Goal: Task Accomplishment & Management: Manage account settings

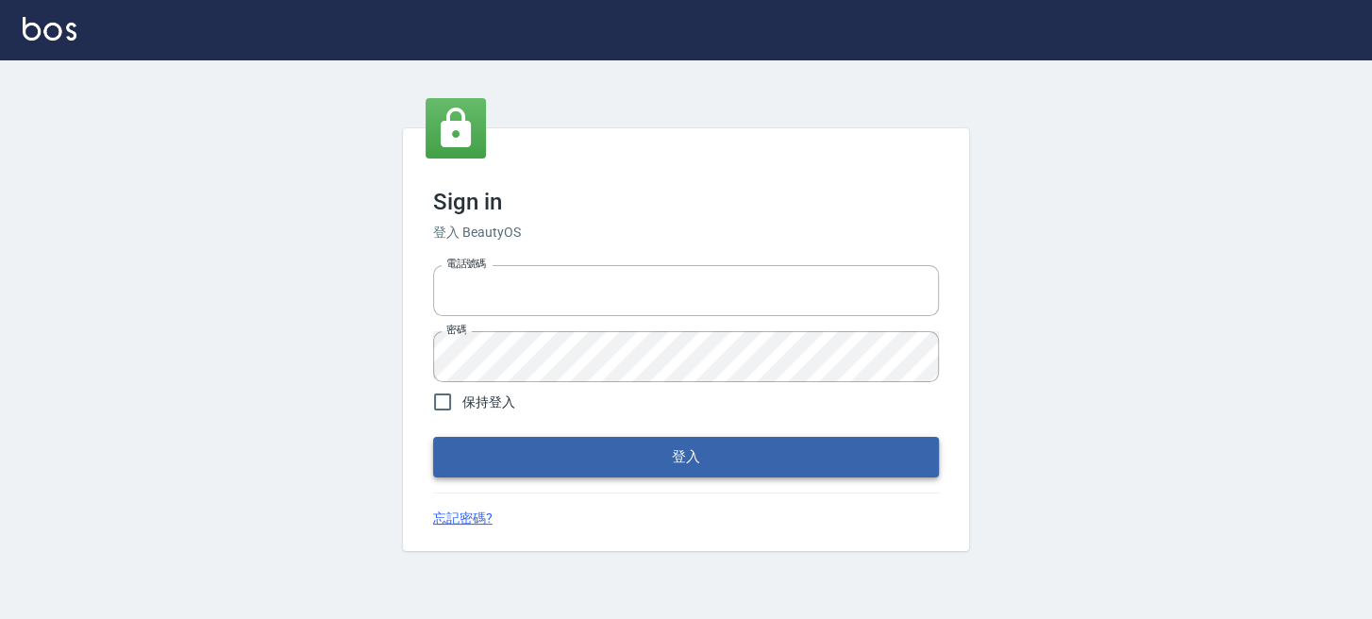
type input "0289832082"
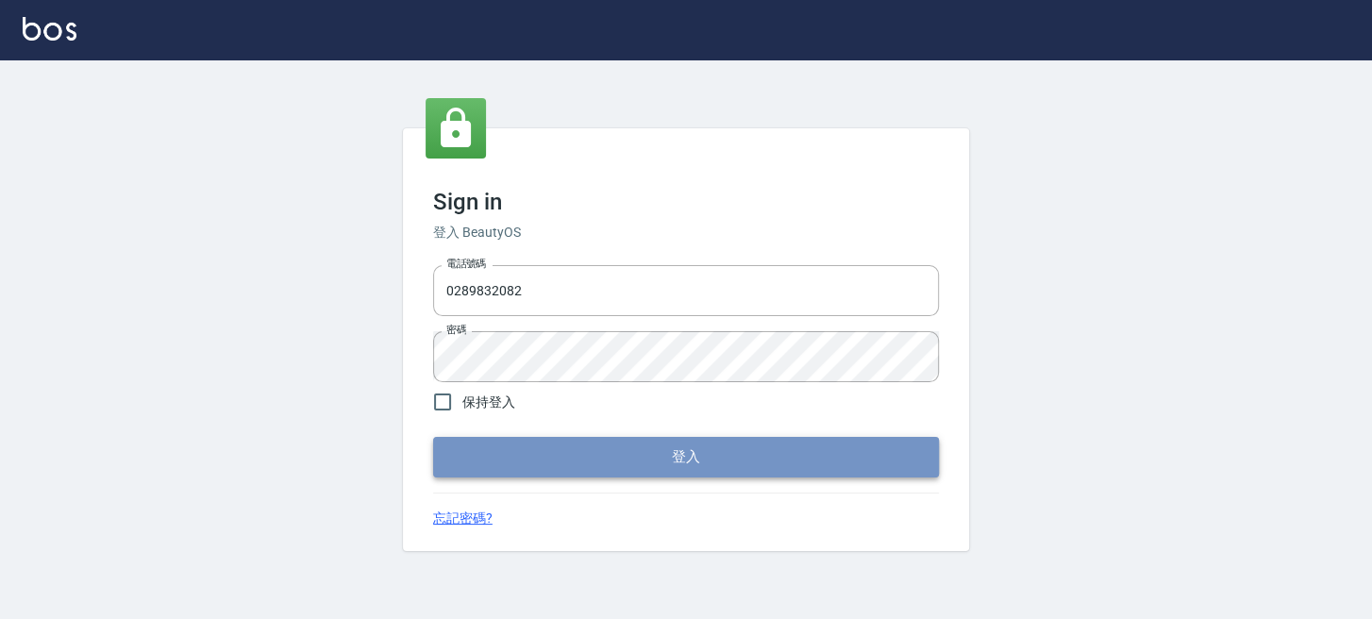
click at [464, 476] on button "登入" at bounding box center [686, 457] width 506 height 40
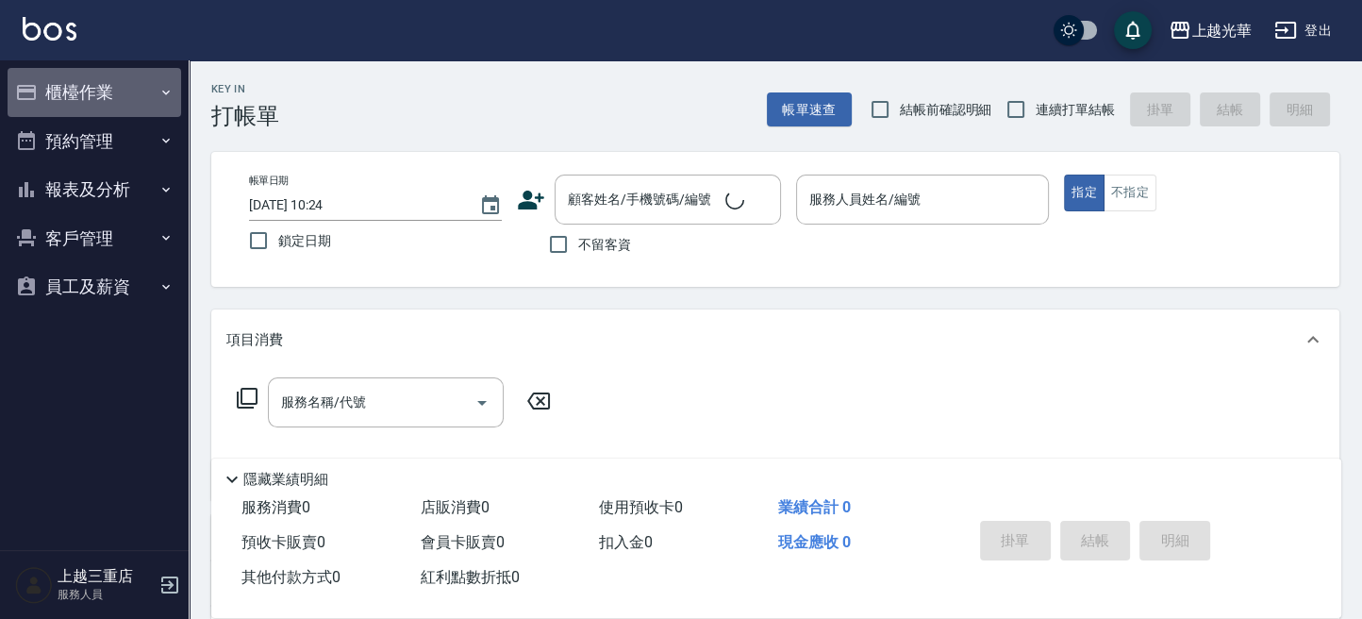
click at [85, 105] on button "櫃檯作業" at bounding box center [95, 92] width 174 height 49
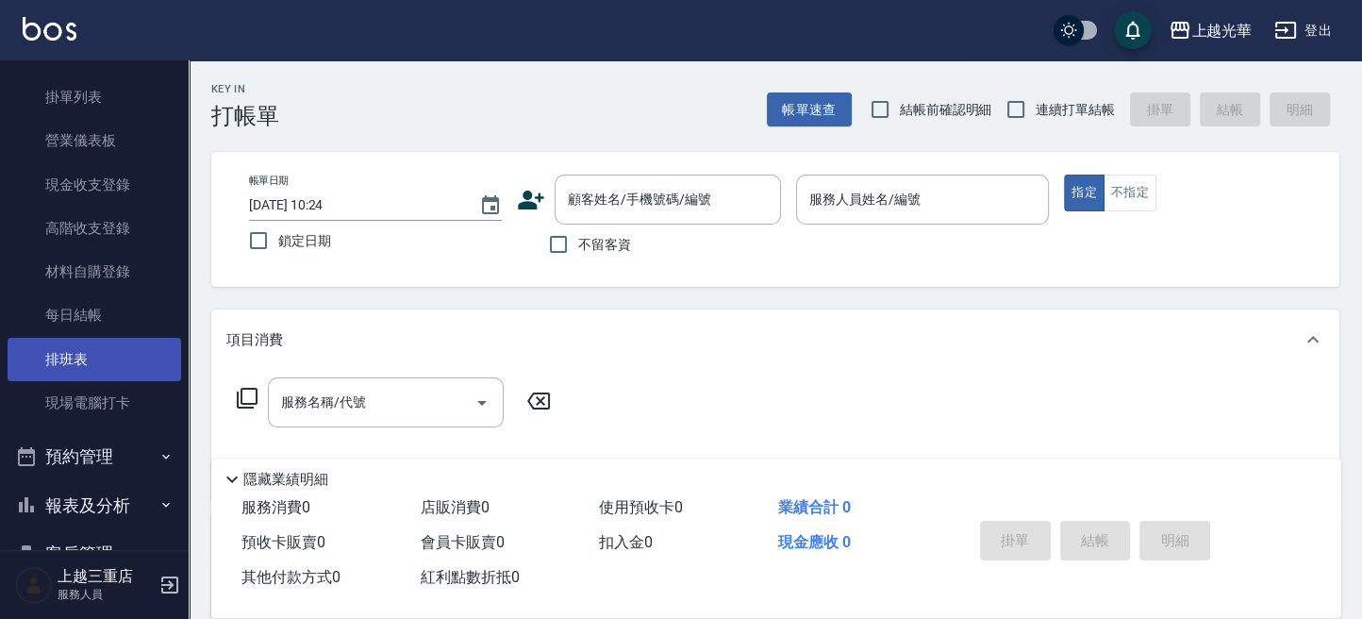
scroll to position [226, 0]
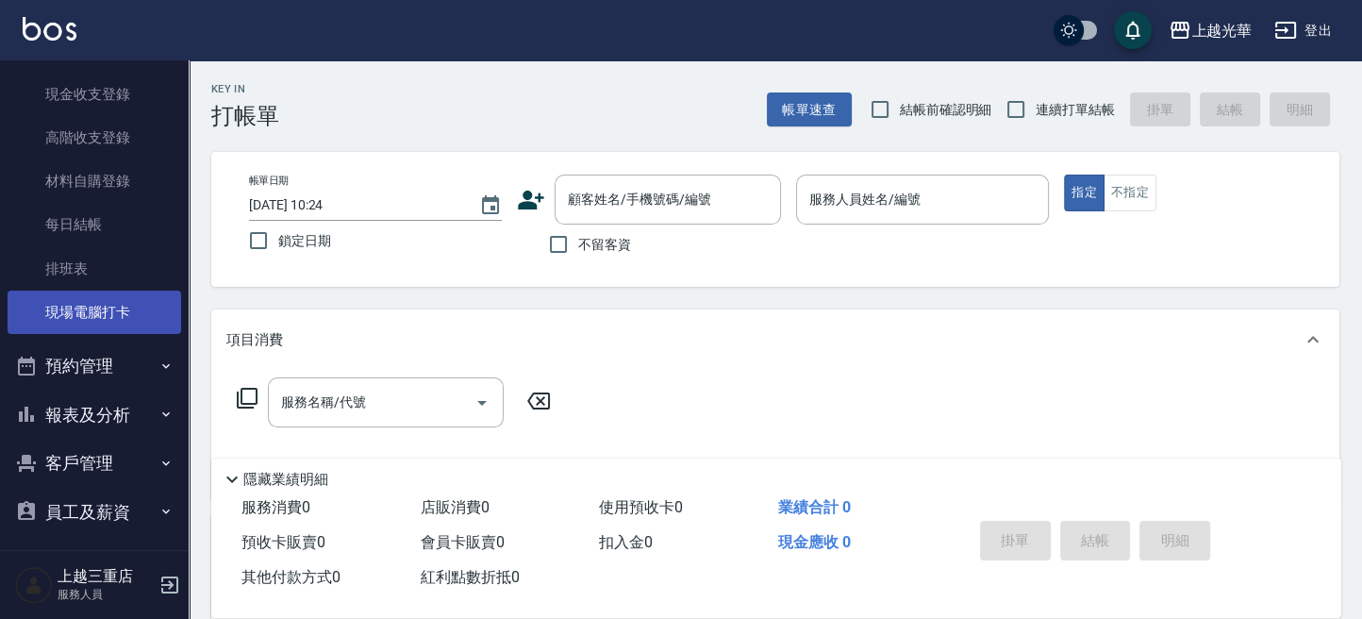
click at [113, 299] on link "現場電腦打卡" at bounding box center [95, 312] width 174 height 43
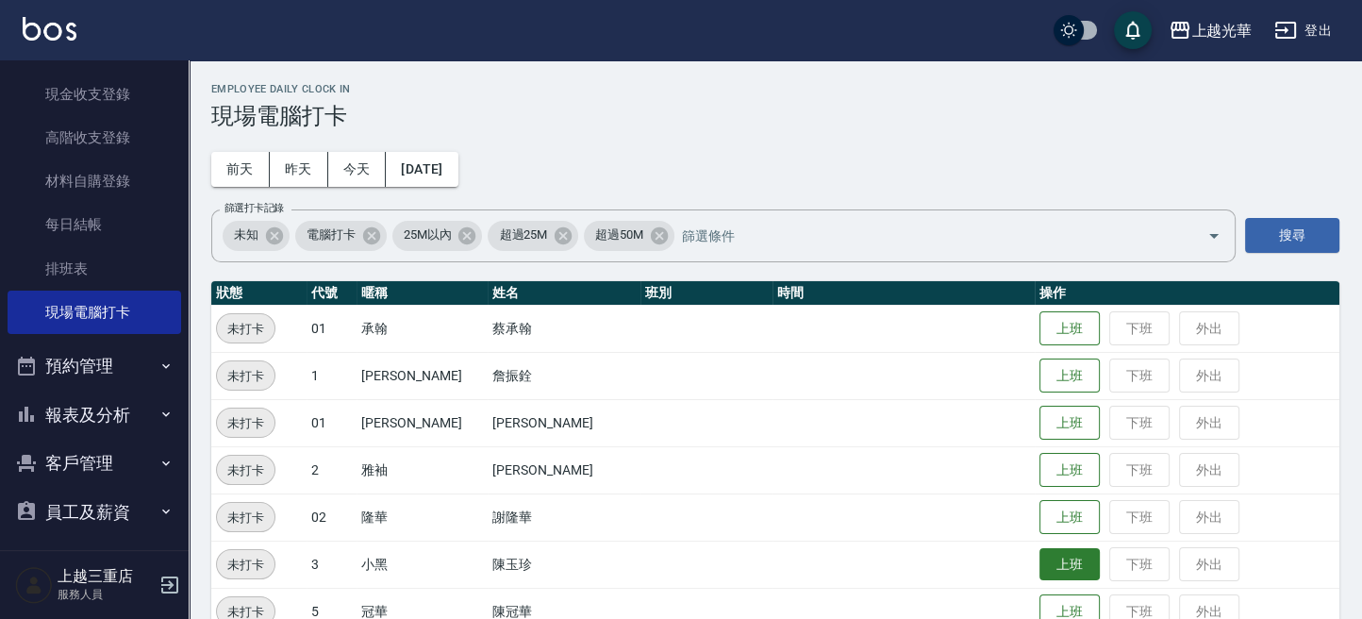
click at [1046, 557] on button "上班" at bounding box center [1070, 564] width 60 height 33
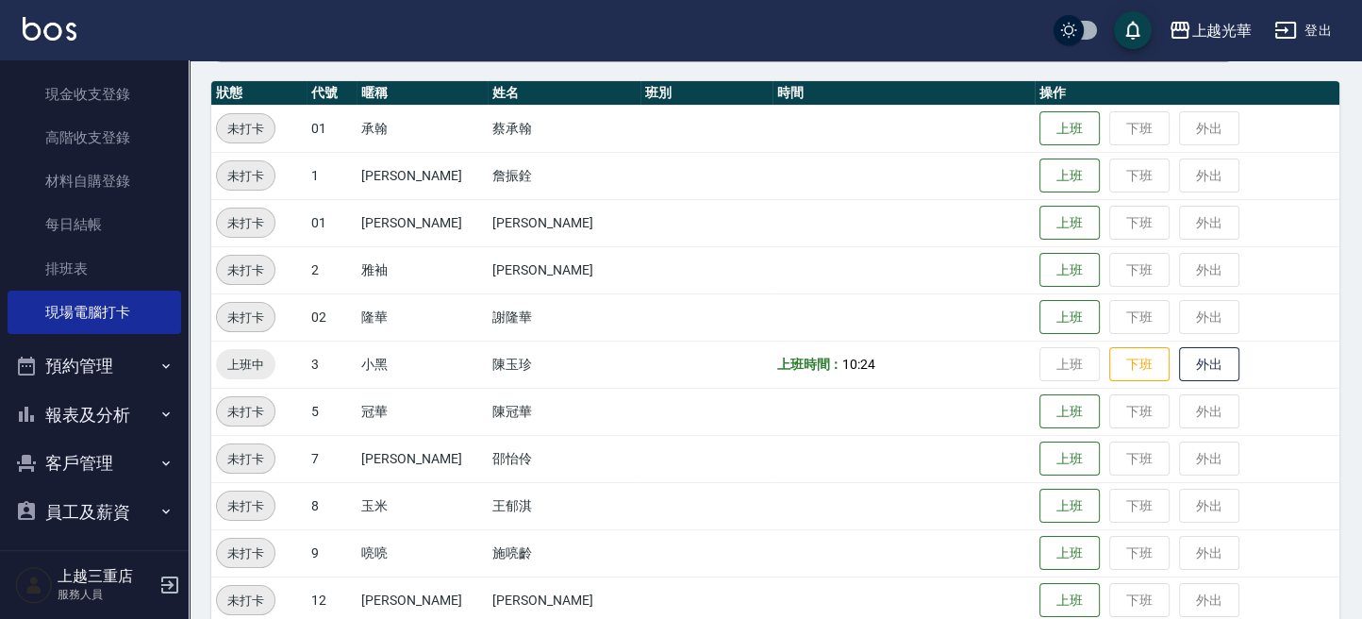
scroll to position [251, 0]
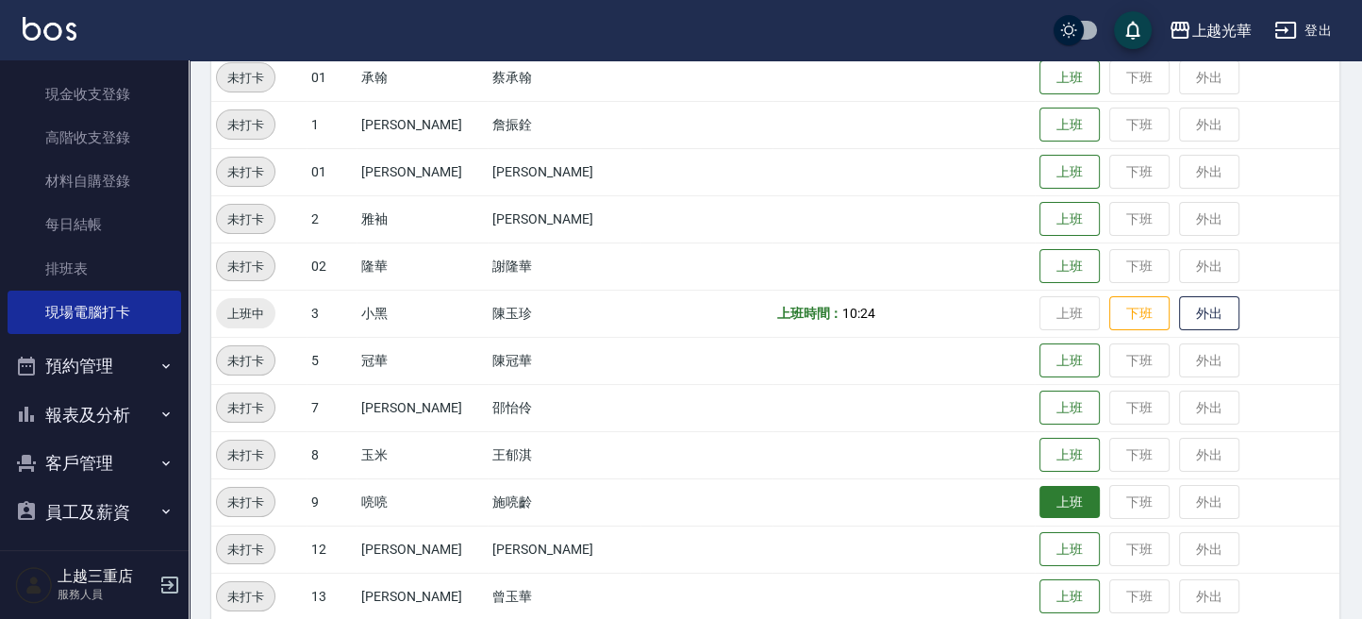
click at [1040, 495] on button "上班" at bounding box center [1070, 502] width 60 height 33
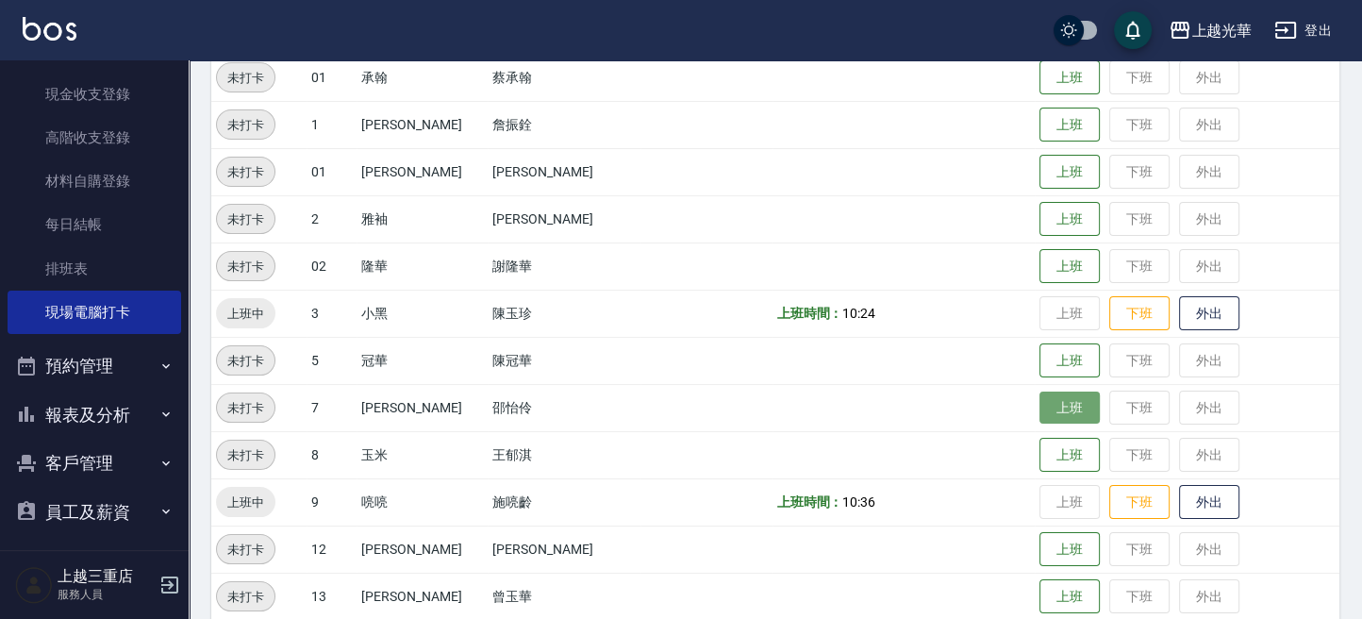
click at [1040, 396] on button "上班" at bounding box center [1070, 408] width 60 height 33
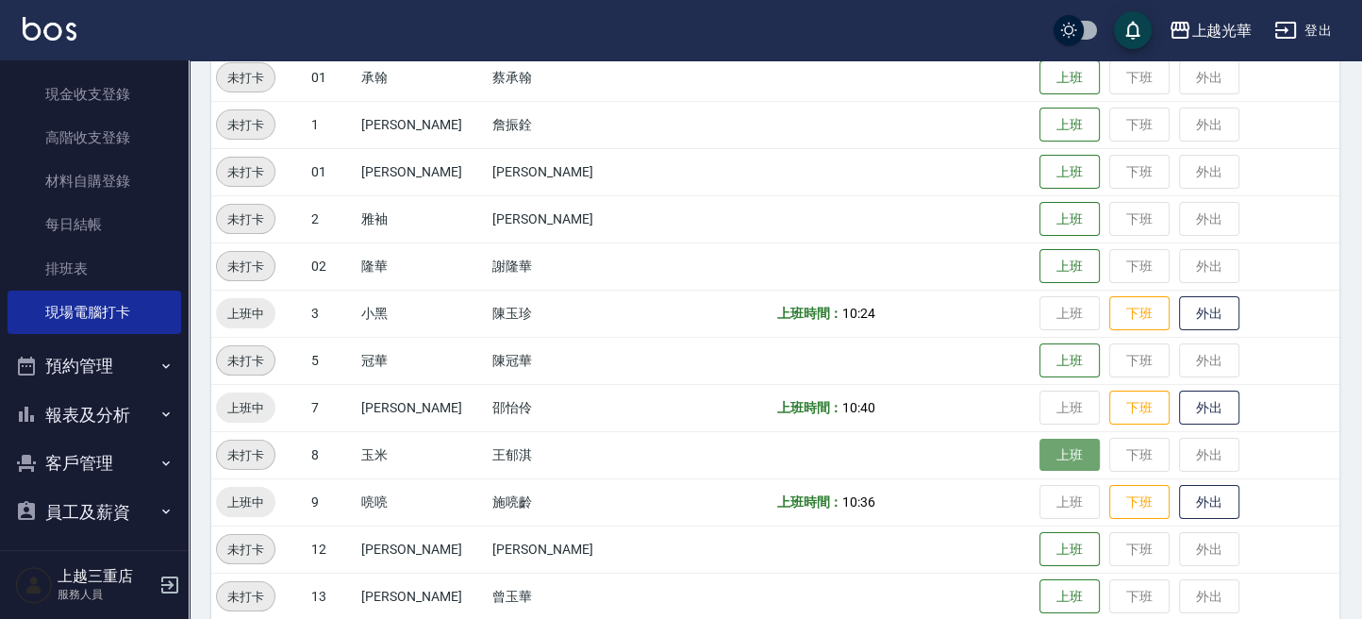
click at [1051, 449] on button "上班" at bounding box center [1070, 455] width 60 height 33
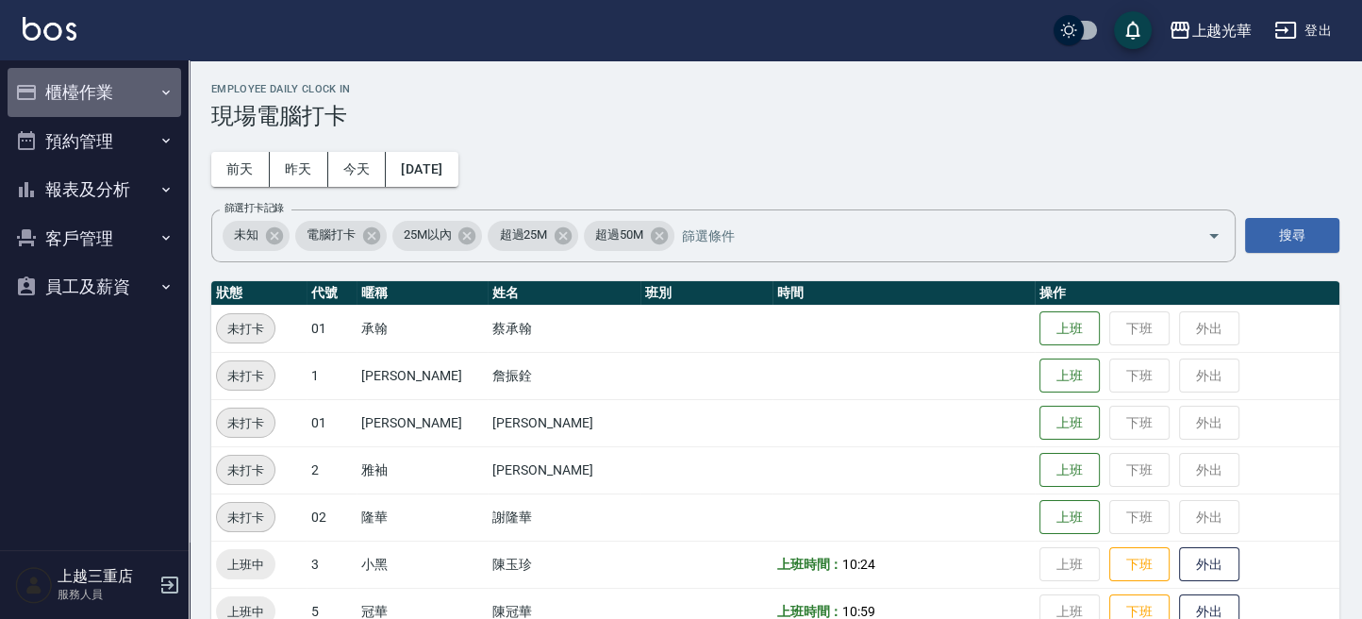
drag, startPoint x: 126, startPoint y: 81, endPoint x: 125, endPoint y: 92, distance: 11.5
click at [126, 82] on button "櫃檯作業" at bounding box center [95, 92] width 174 height 49
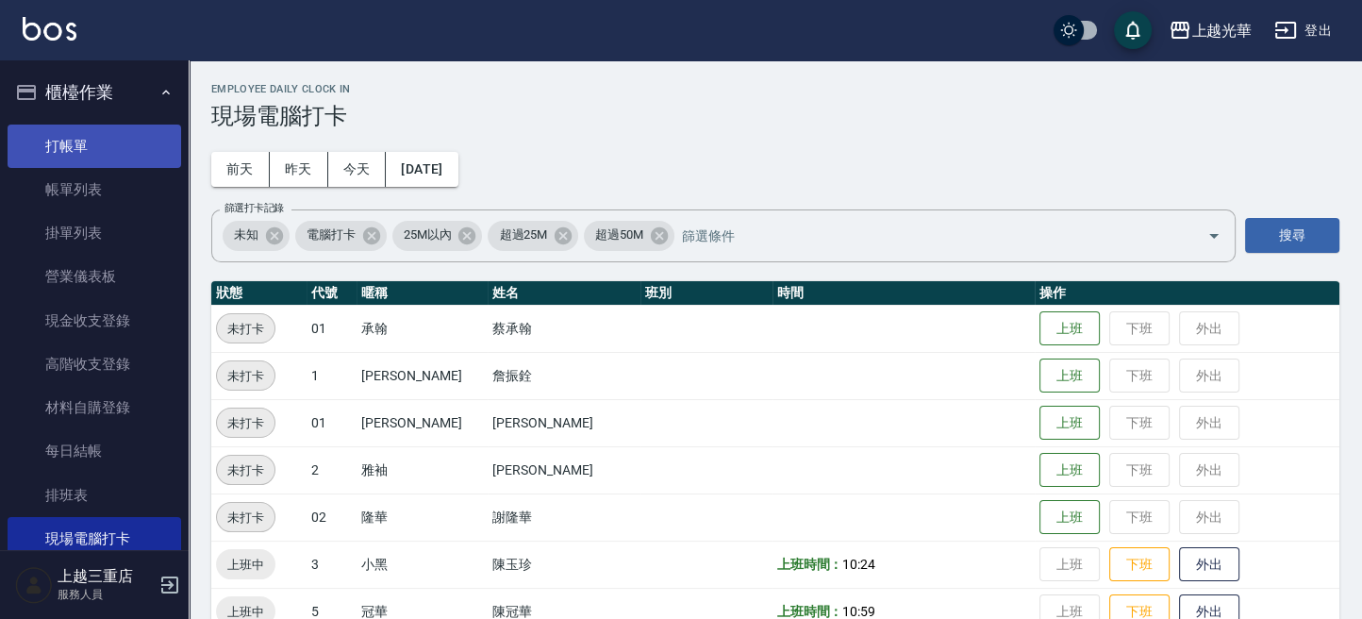
click at [133, 143] on link "打帳單" at bounding box center [95, 146] width 174 height 43
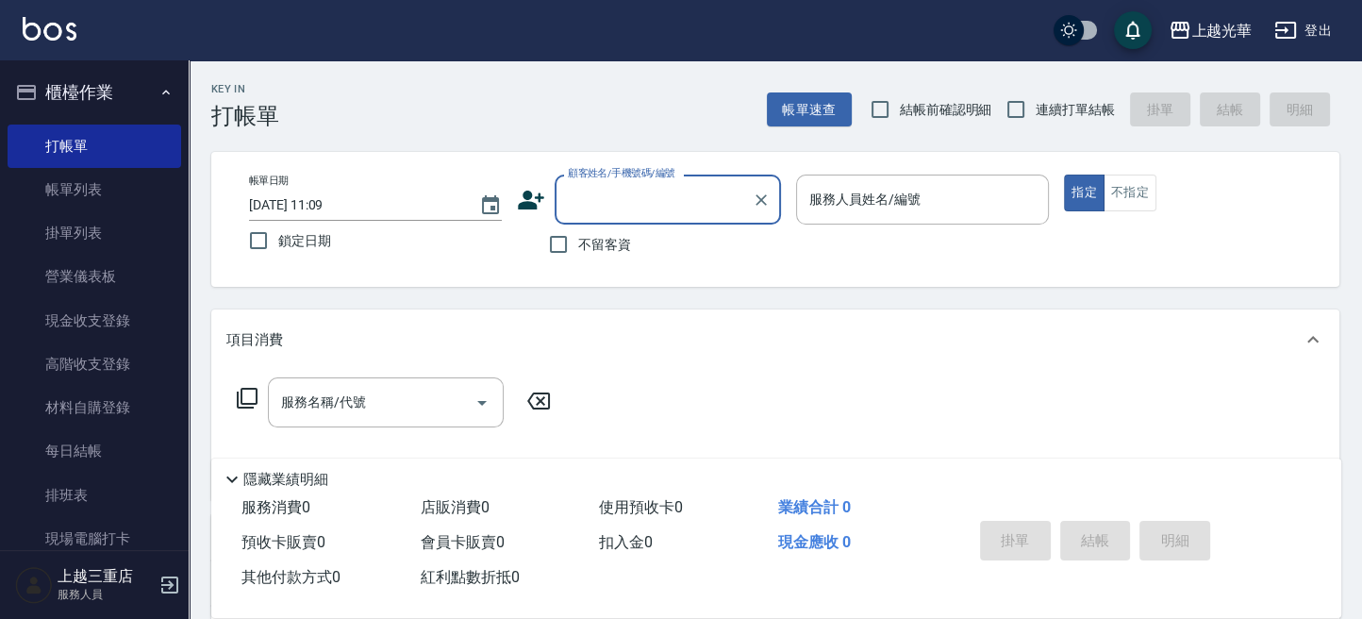
click at [525, 207] on icon at bounding box center [531, 200] width 26 height 19
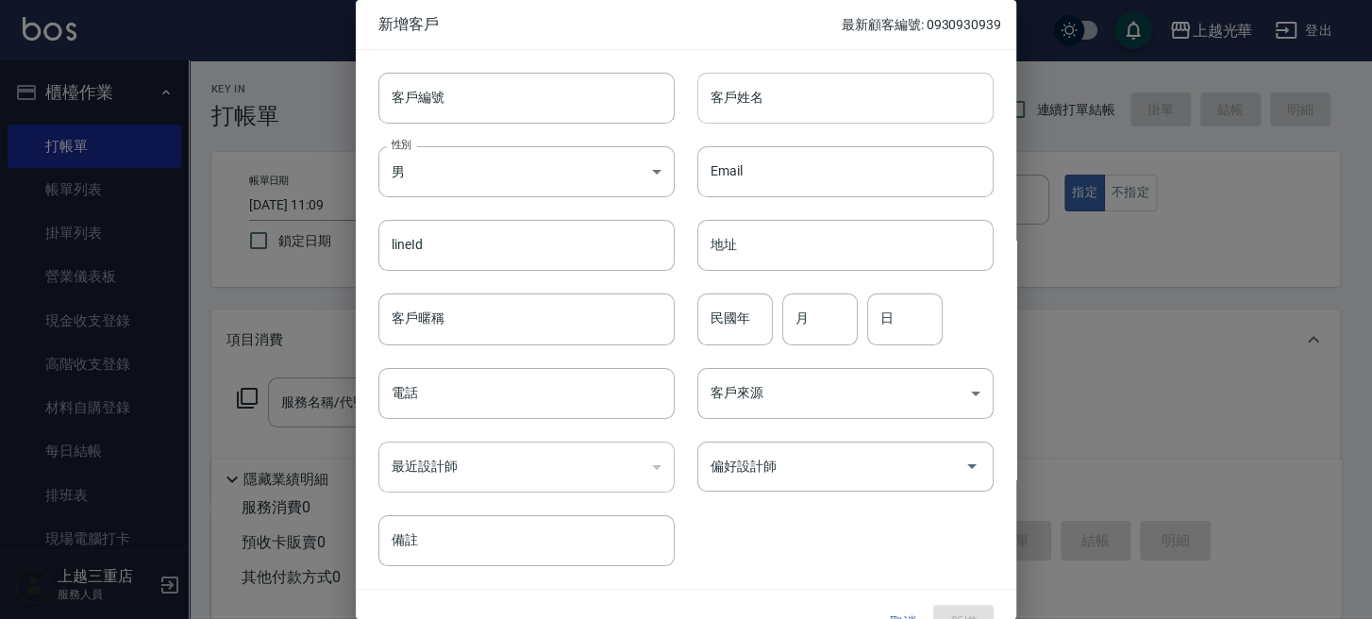
click at [768, 92] on input "客戶姓名" at bounding box center [845, 98] width 296 height 51
type input "林筱意"
click at [438, 189] on body "上越光華 登出 櫃檯作業 打帳單 帳單列表 掛單列表 營業儀表板 現金收支登錄 高階收支登錄 材料自購登錄 每日結帳 排班表 現場電腦打卡 預約管理 預約管理…" at bounding box center [686, 460] width 1372 height 920
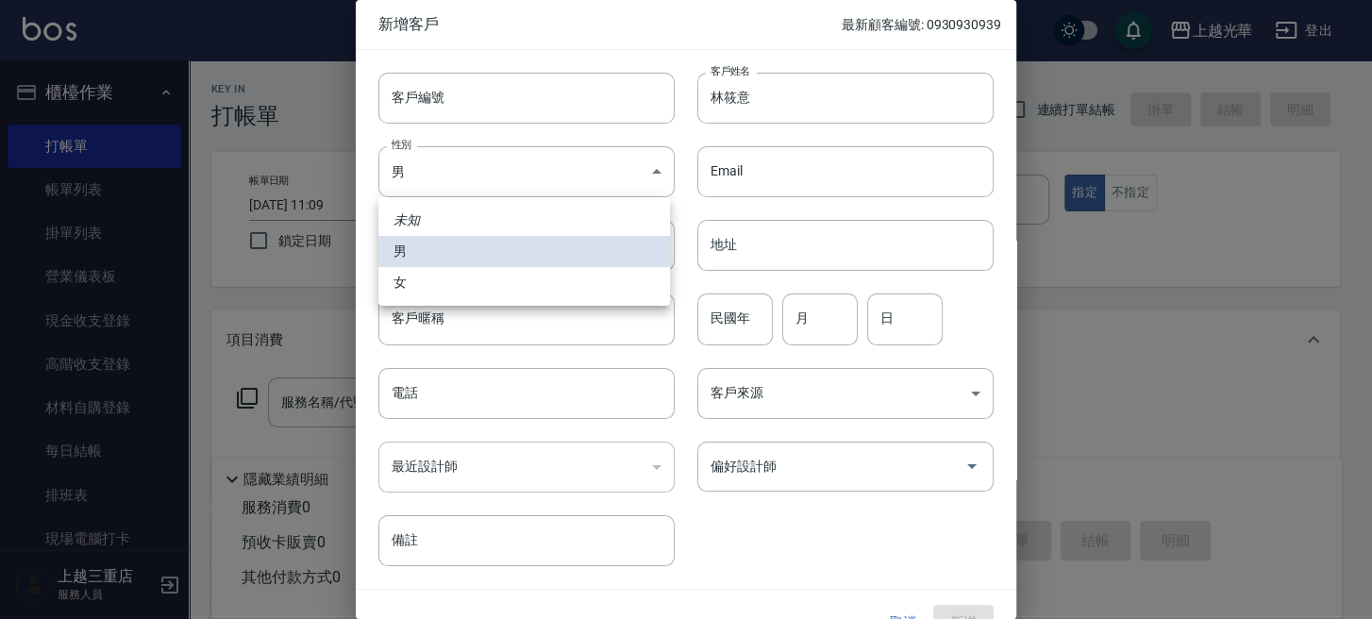
click at [424, 276] on li "女" at bounding box center [524, 282] width 292 height 31
type input "[DEMOGRAPHIC_DATA]"
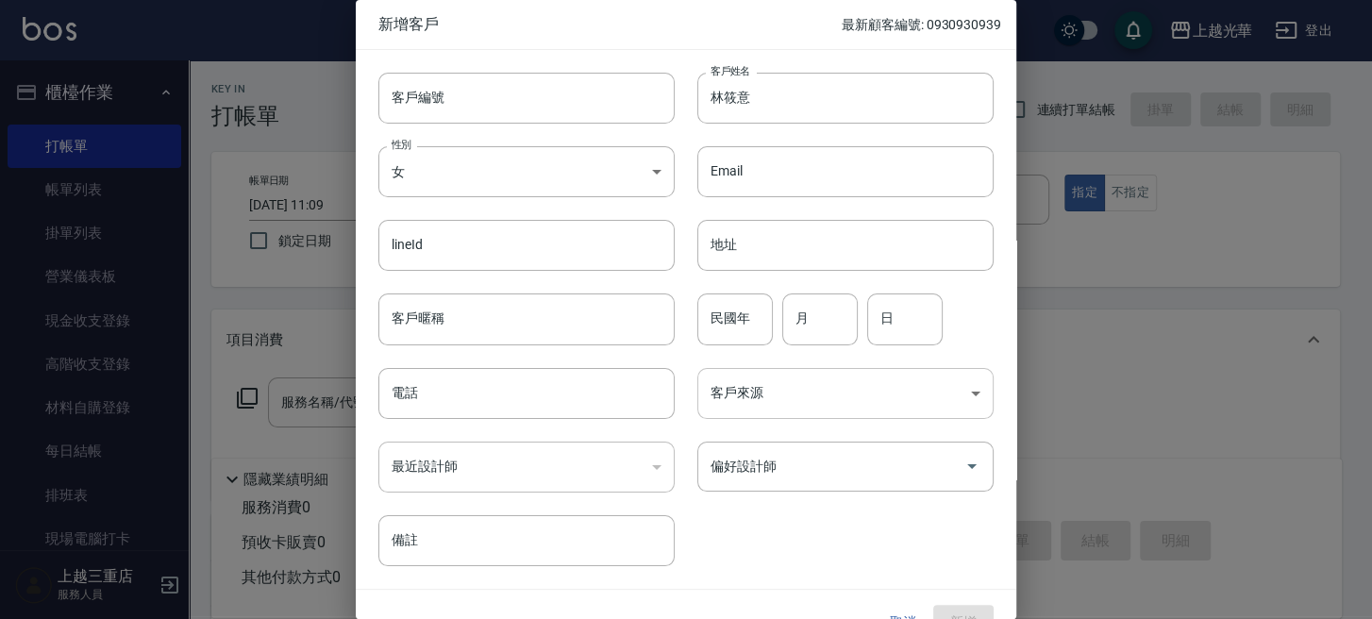
click at [762, 377] on body "上越光華 登出 櫃檯作業 打帳單 帳單列表 掛單列表 營業儀表板 現金收支登錄 高階收支登錄 材料自購登錄 每日結帳 排班表 現場電腦打卡 預約管理 預約管理…" at bounding box center [686, 460] width 1372 height 920
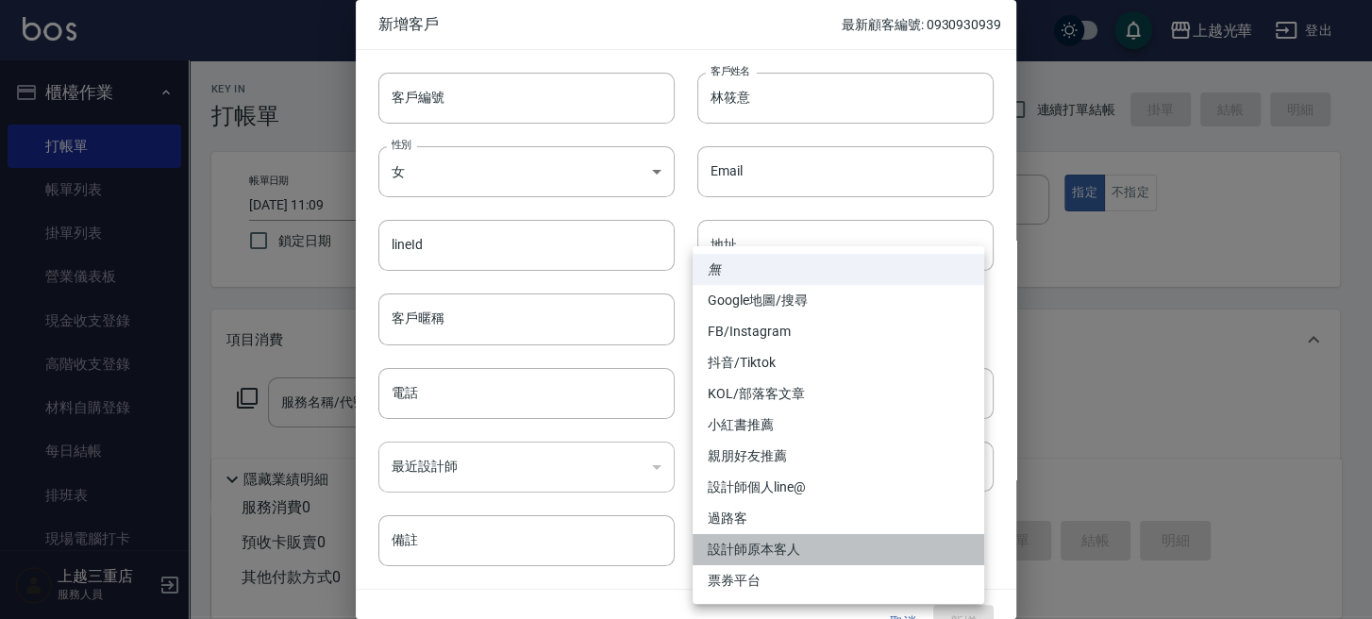
click at [767, 543] on li "設計師原本客人" at bounding box center [839, 549] width 292 height 31
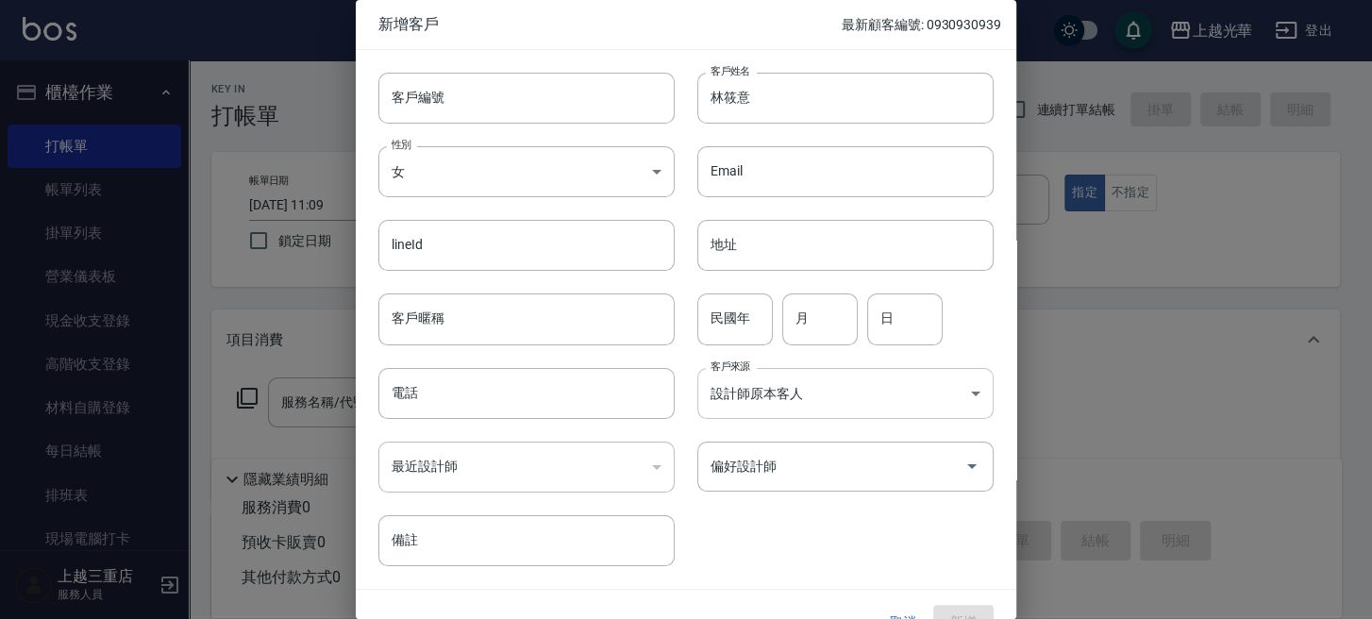
click at [746, 398] on body "上越光華 登出 櫃檯作業 打帳單 帳單列表 掛單列表 營業儀表板 現金收支登錄 高階收支登錄 材料自購登錄 每日結帳 排班表 現場電腦打卡 預約管理 預約管理…" at bounding box center [686, 460] width 1372 height 920
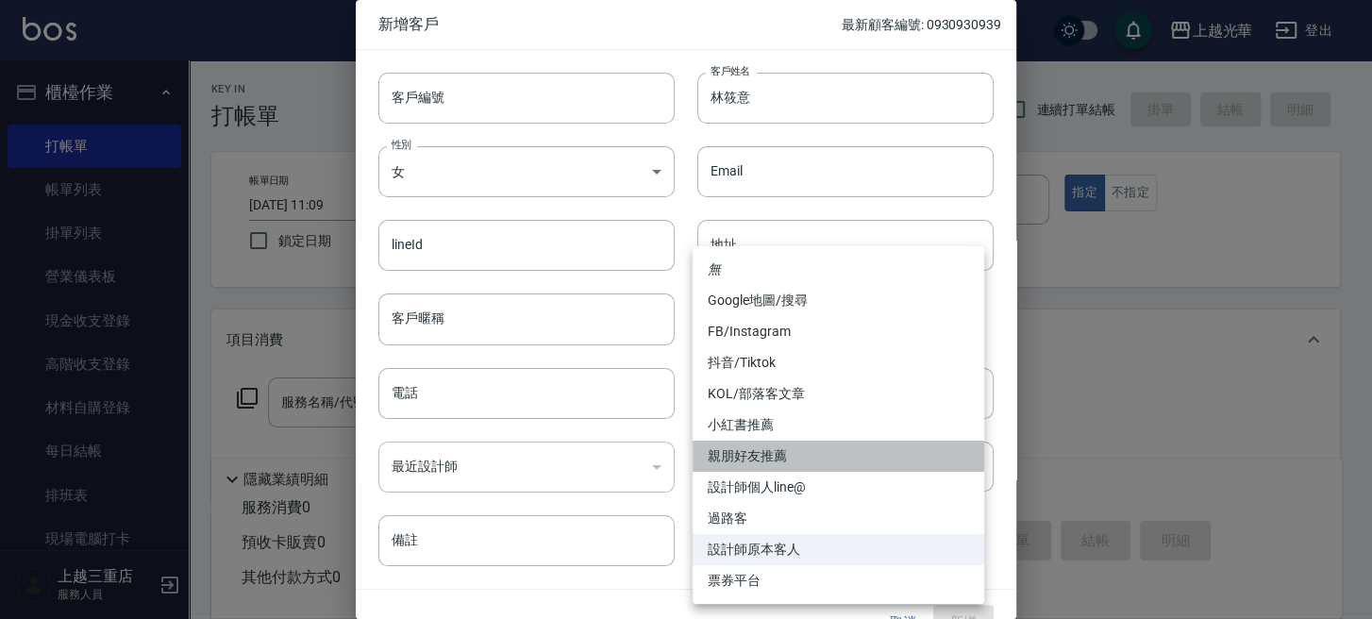
click at [761, 464] on li "親朋好友推薦" at bounding box center [839, 456] width 292 height 31
type input "親朋好友推薦"
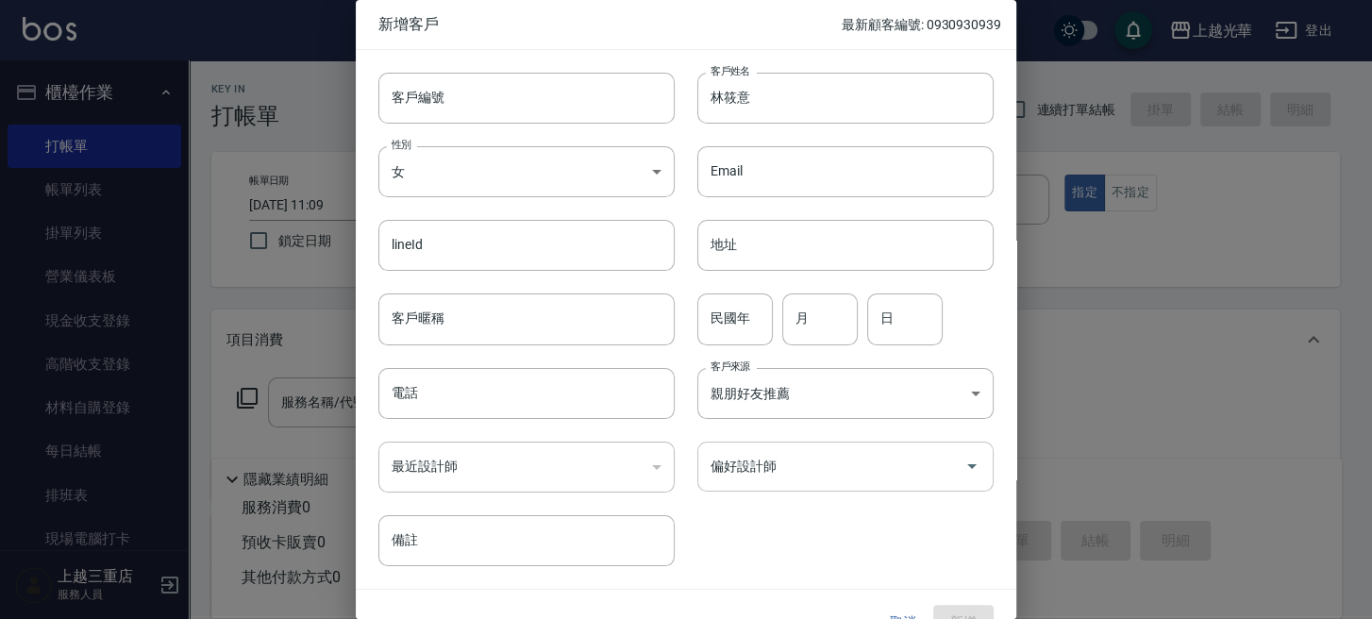
click at [736, 462] on div "偏好設計師 偏好設計師" at bounding box center [845, 467] width 296 height 50
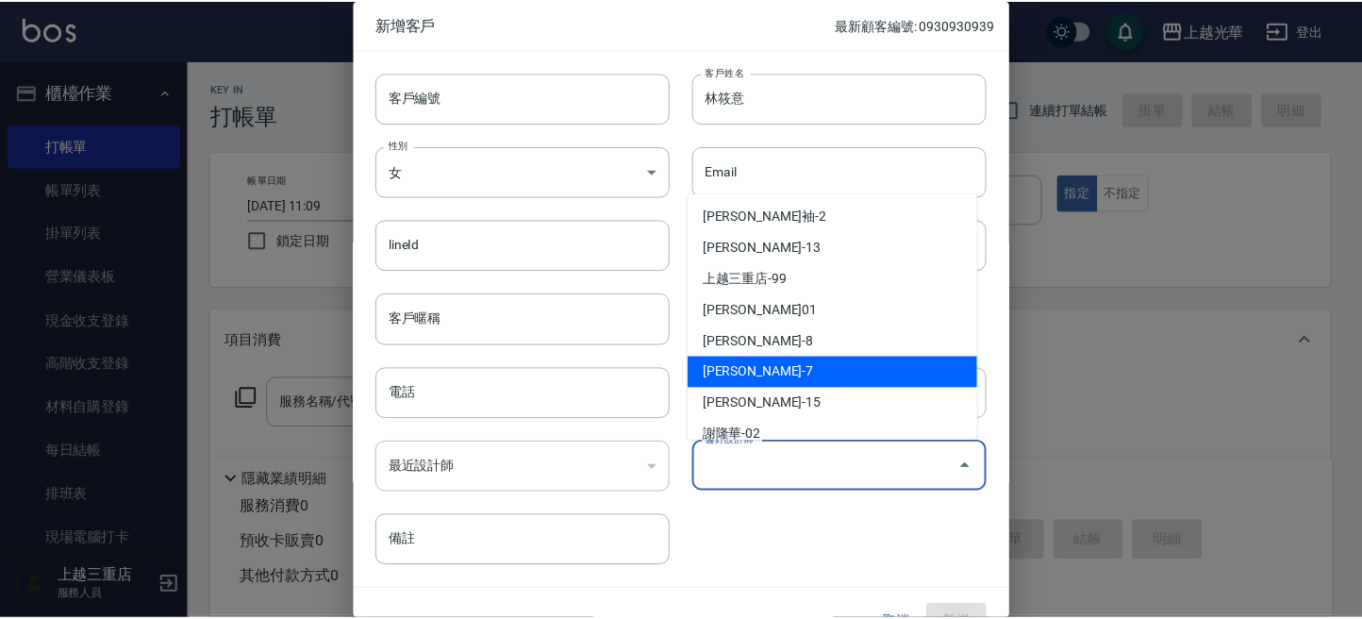
scroll to position [125, 0]
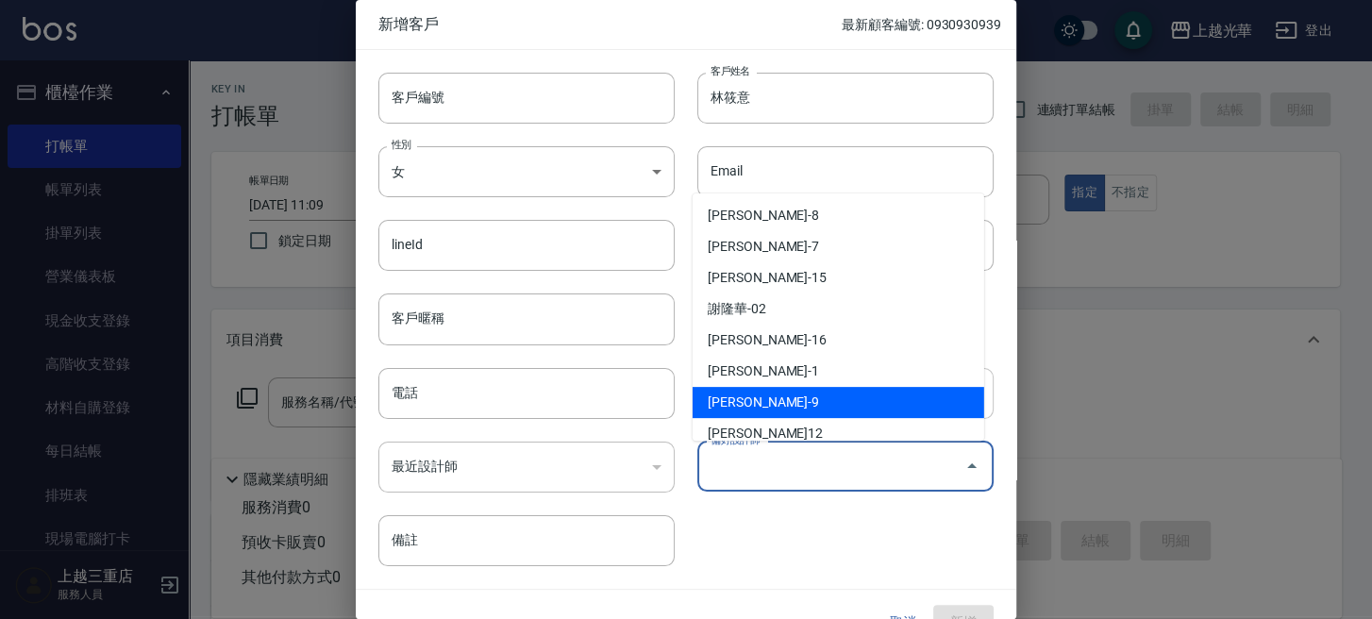
drag, startPoint x: 745, startPoint y: 388, endPoint x: 729, endPoint y: 396, distance: 18.1
click at [744, 389] on li "施喨齡-9" at bounding box center [839, 402] width 292 height 31
type input "施喨齡"
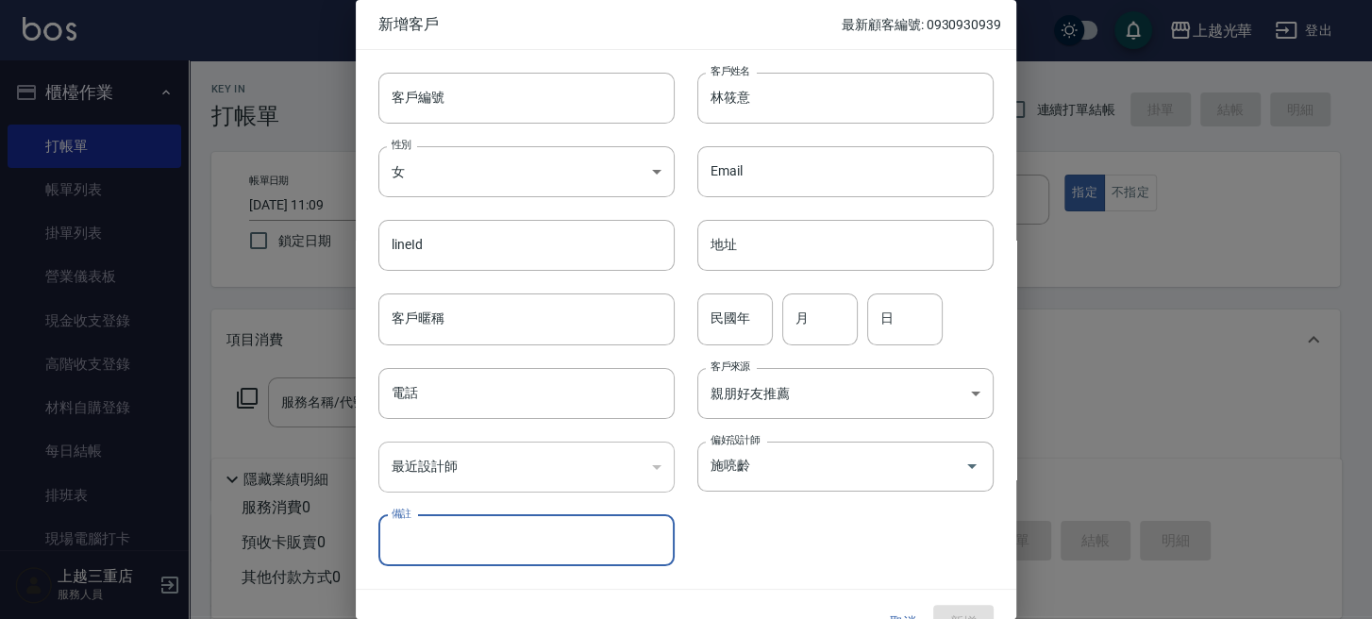
drag, startPoint x: 596, startPoint y: 391, endPoint x: 192, endPoint y: 278, distance: 420.1
click at [275, 359] on div "新增客戶 最新顧客編號: 0930930939 客戶編號 客戶編號 客戶姓名 林筱意 客戶姓名 性別 女 FEMALE 性別 Email Email line…" at bounding box center [686, 309] width 1372 height 619
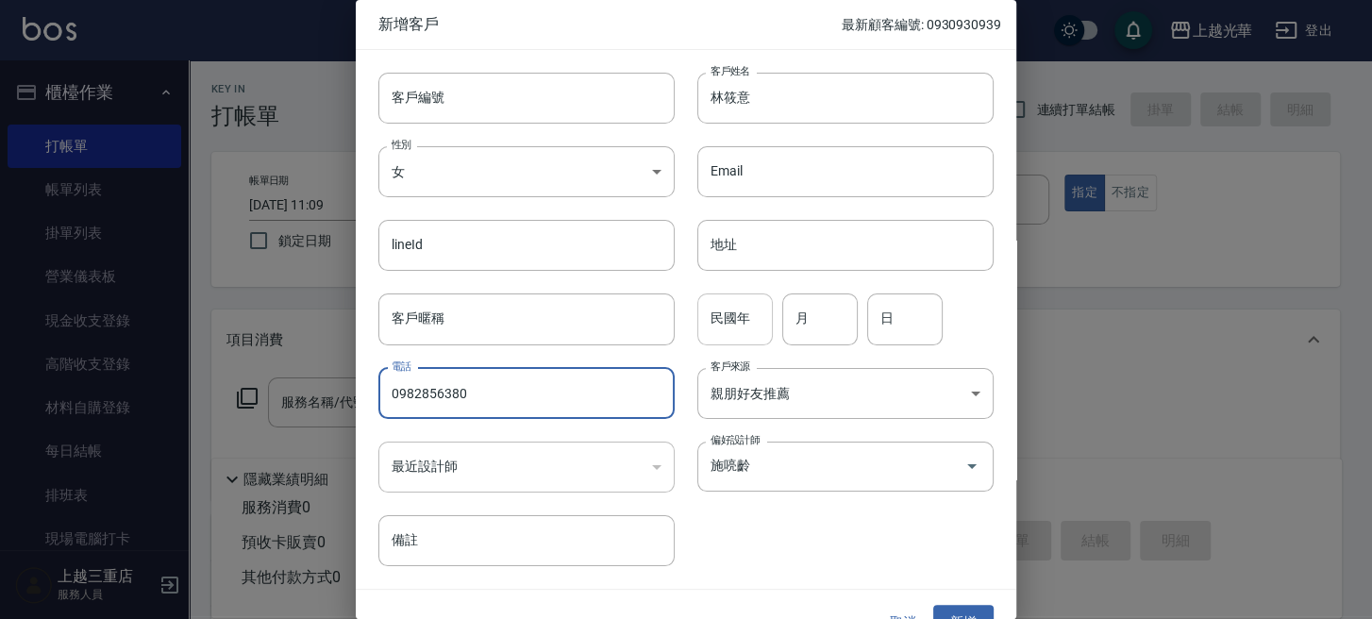
type input "0982856380"
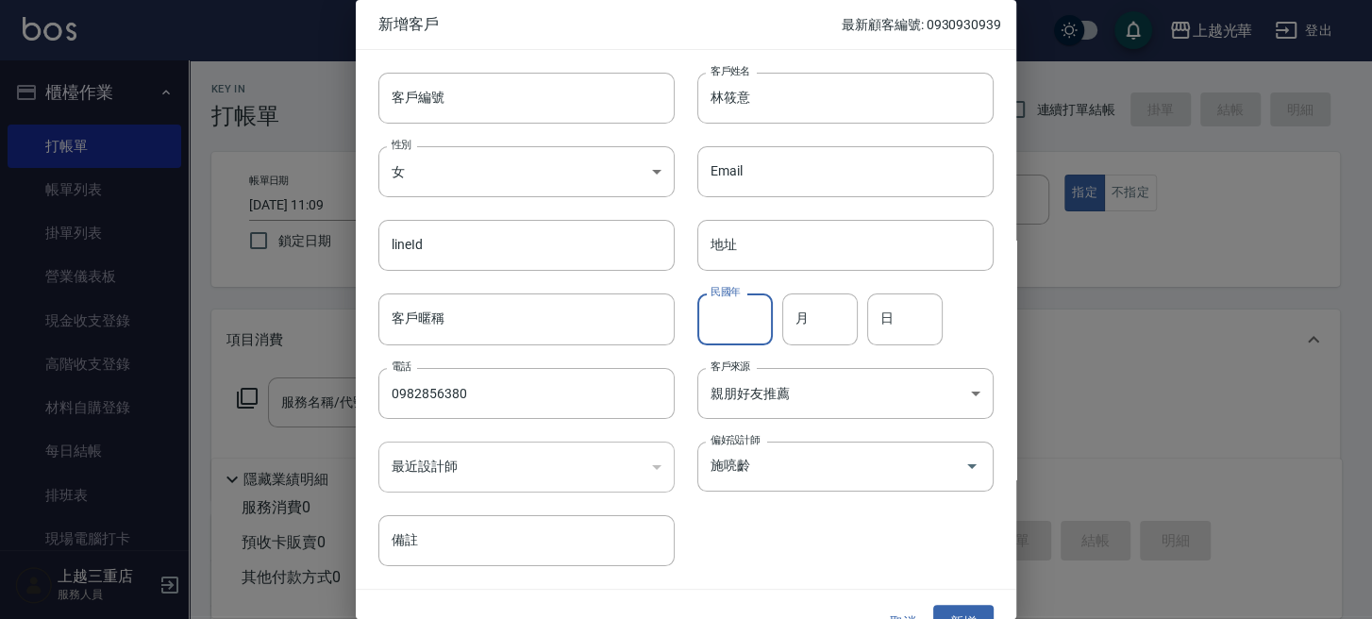
click at [725, 315] on input "民國年" at bounding box center [734, 318] width 75 height 51
type input "66"
type input "10"
type input "21"
click at [955, 617] on button "新增" at bounding box center [963, 622] width 60 height 35
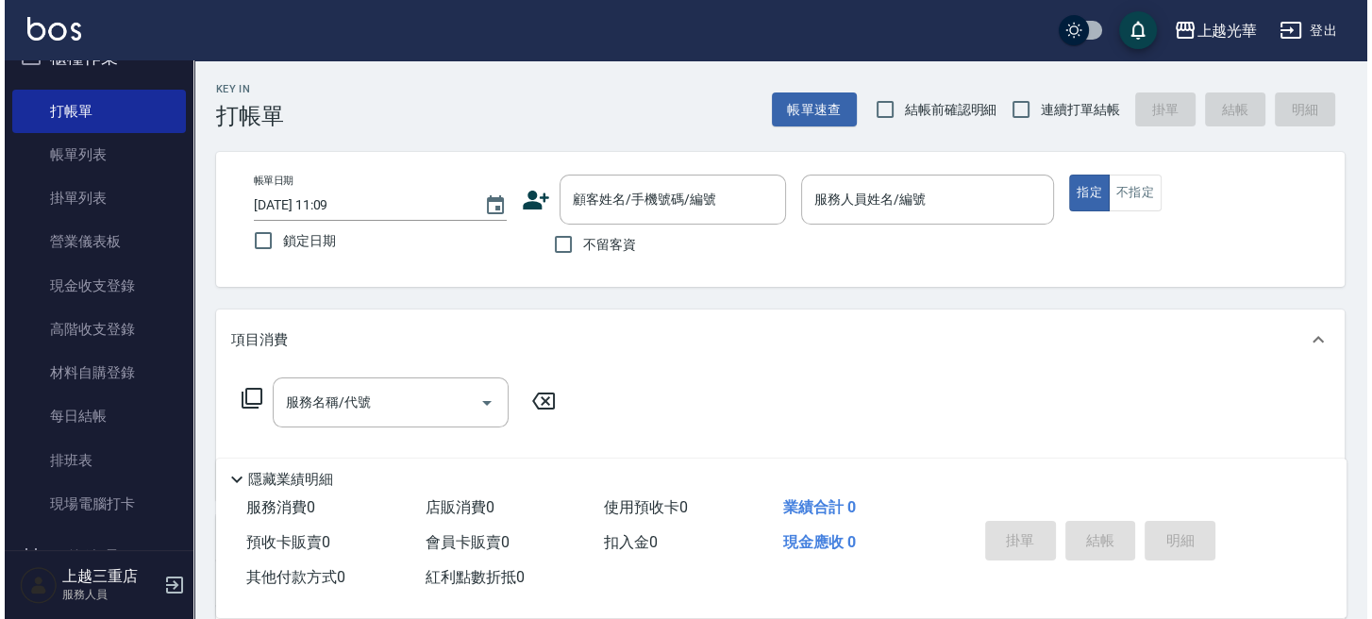
scroll to position [0, 0]
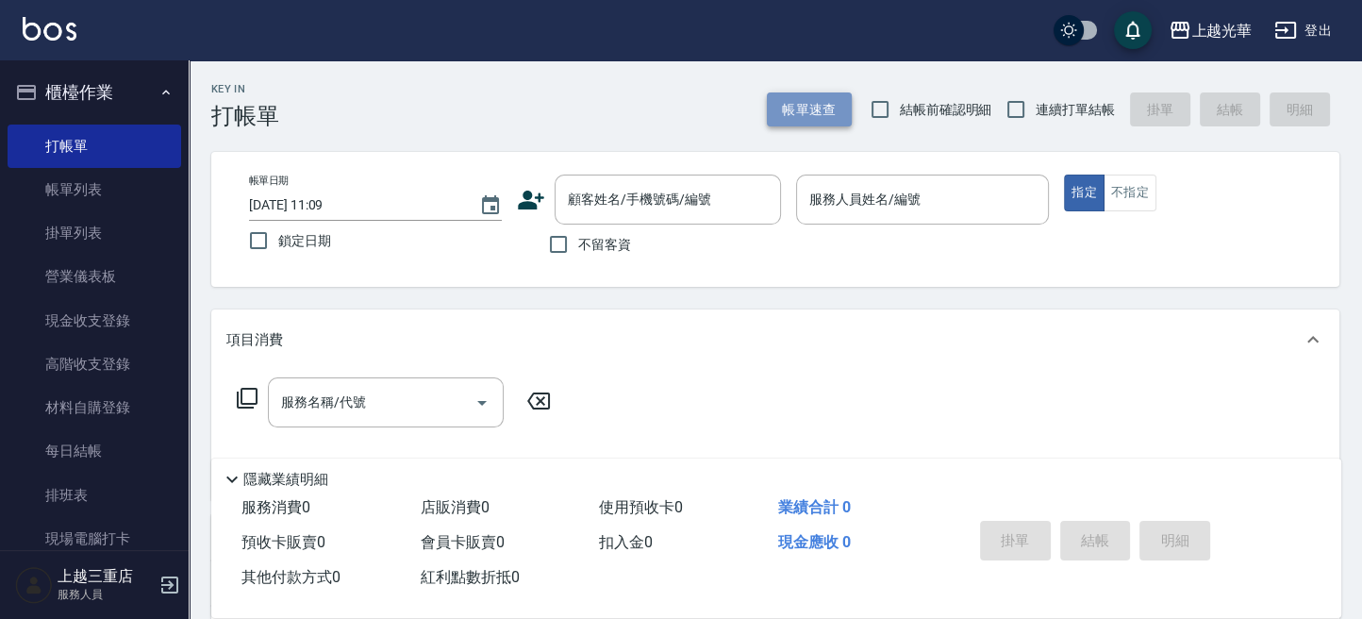
click at [827, 99] on button "帳單速查" at bounding box center [809, 109] width 85 height 35
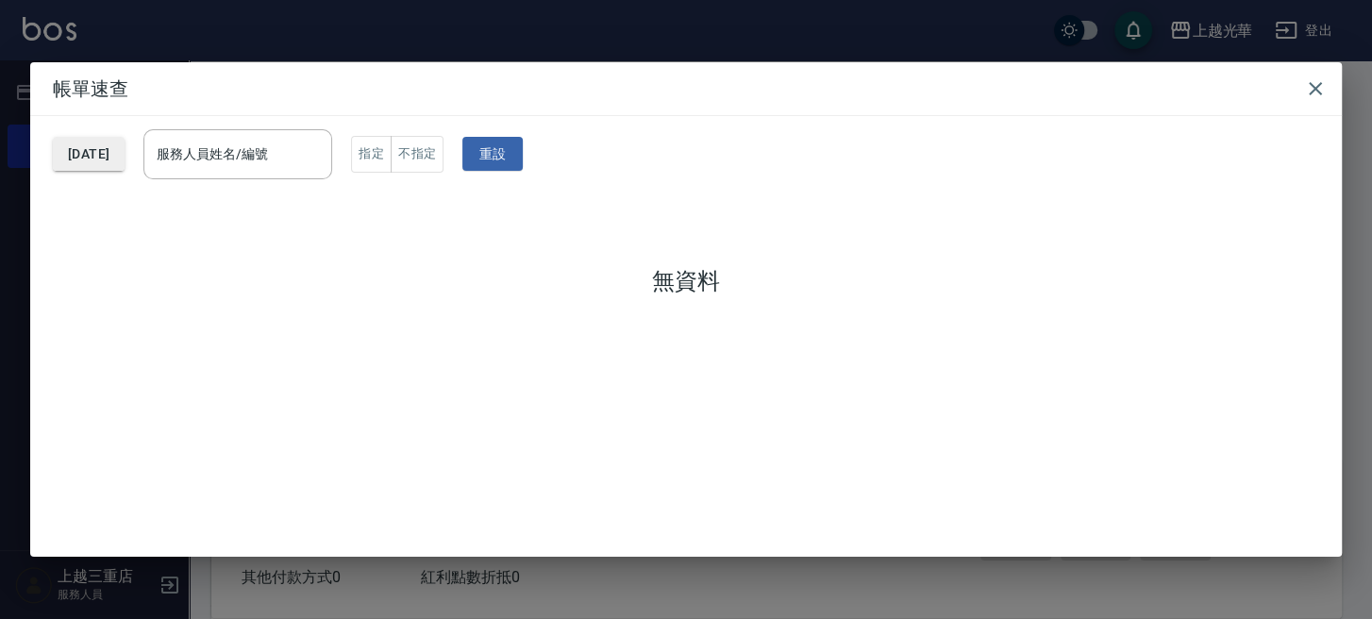
click at [125, 154] on button "[DATE]" at bounding box center [89, 154] width 72 height 35
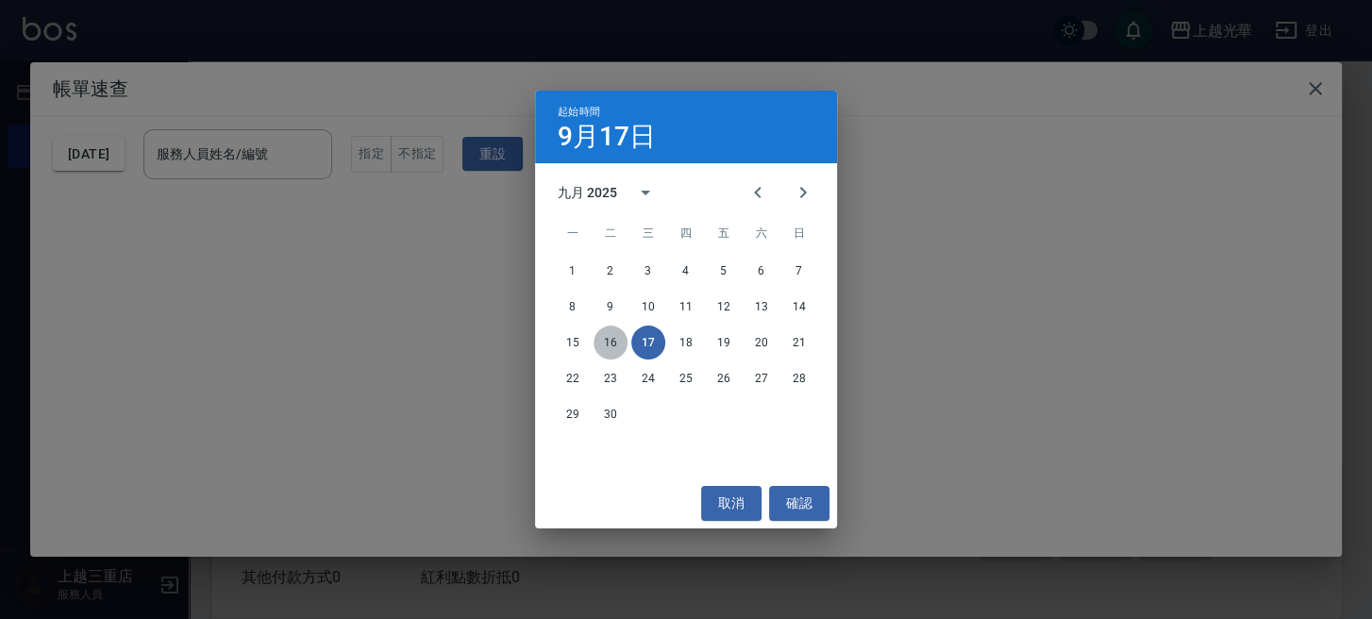
click at [619, 340] on button "16" at bounding box center [610, 343] width 34 height 34
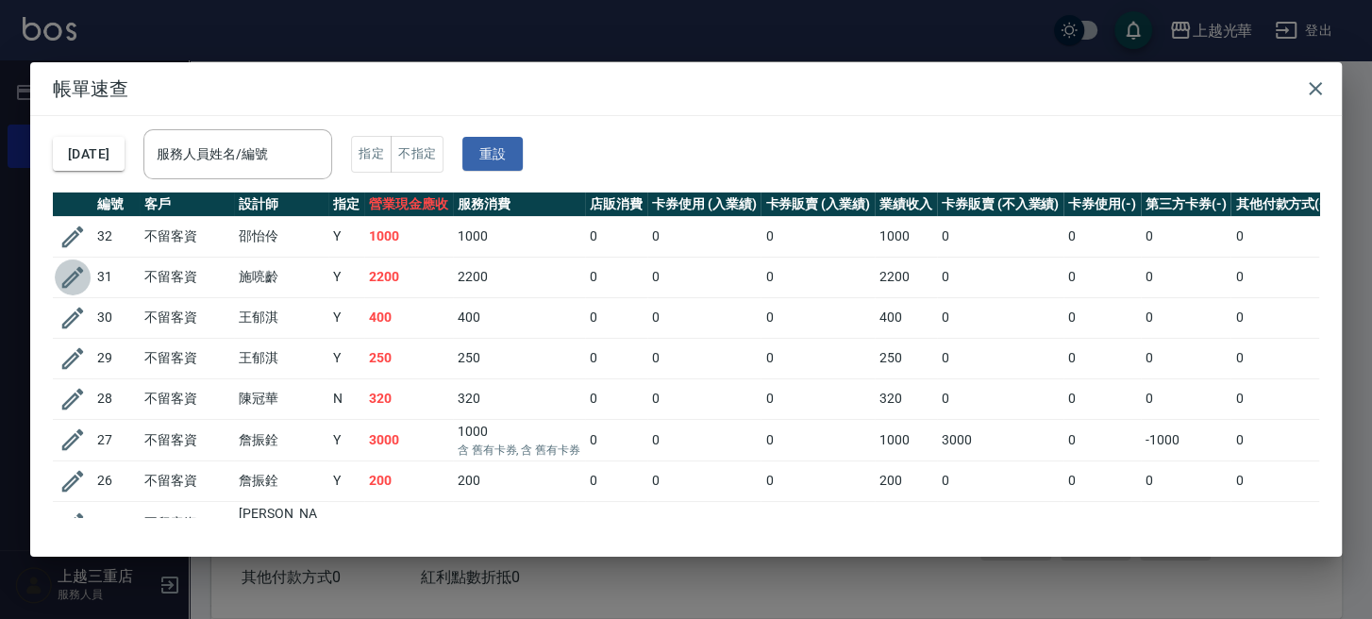
click at [73, 279] on icon "button" at bounding box center [73, 277] width 22 height 22
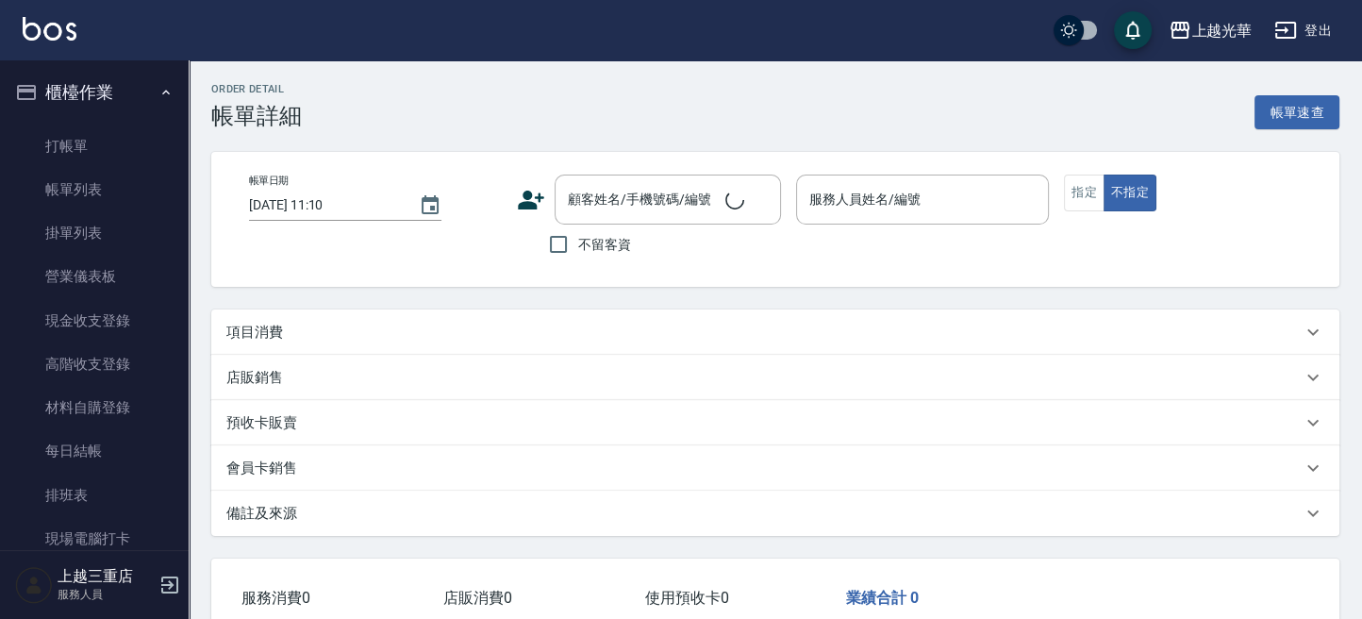
type input "2025/09/16 19:44"
checkbox input "true"
type input "喨喨-9"
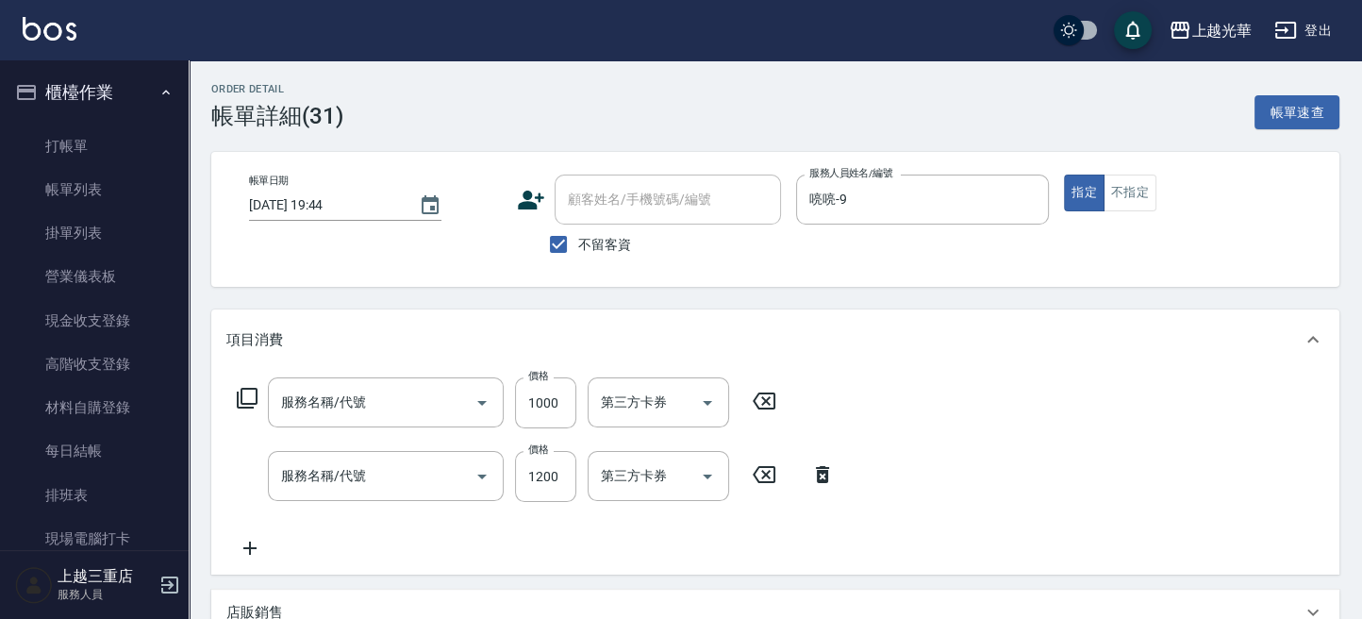
type input "歐納西斯5G護髮/單次(514)"
type input "設計燙髮1500(305)"
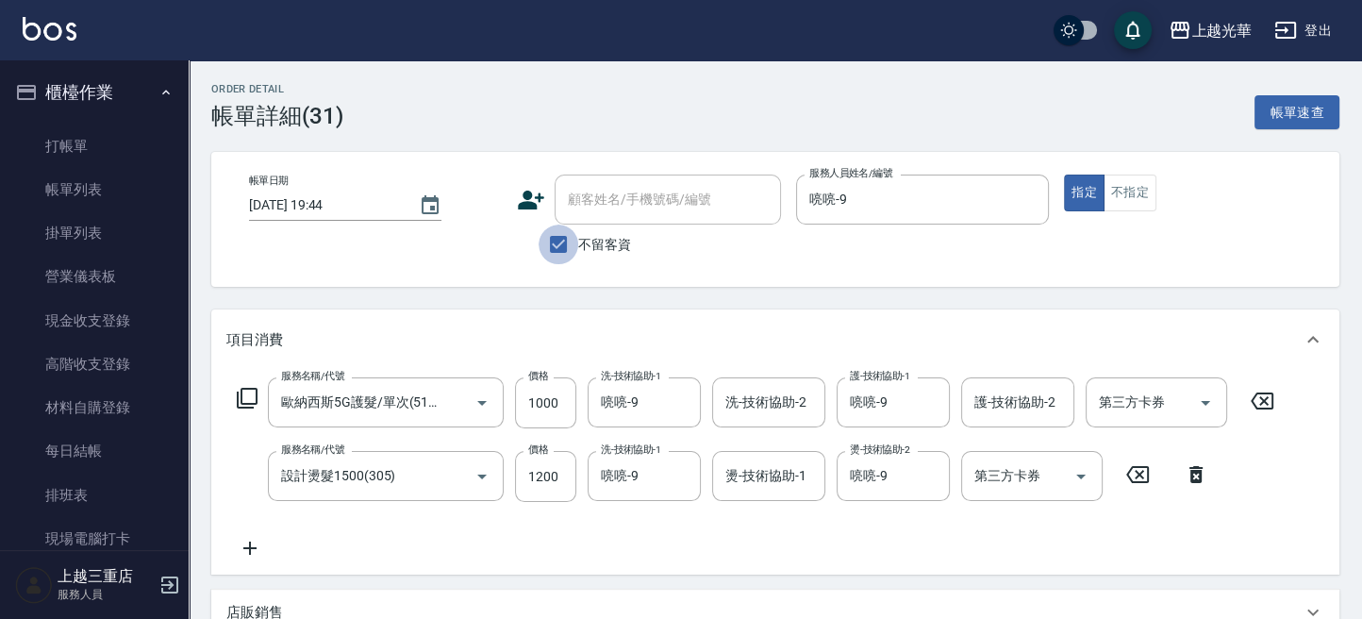
click at [561, 250] on input "不留客資" at bounding box center [559, 245] width 40 height 40
checkbox input "false"
click at [566, 216] on div "顧客姓名/手機號碼/編號" at bounding box center [668, 200] width 226 height 50
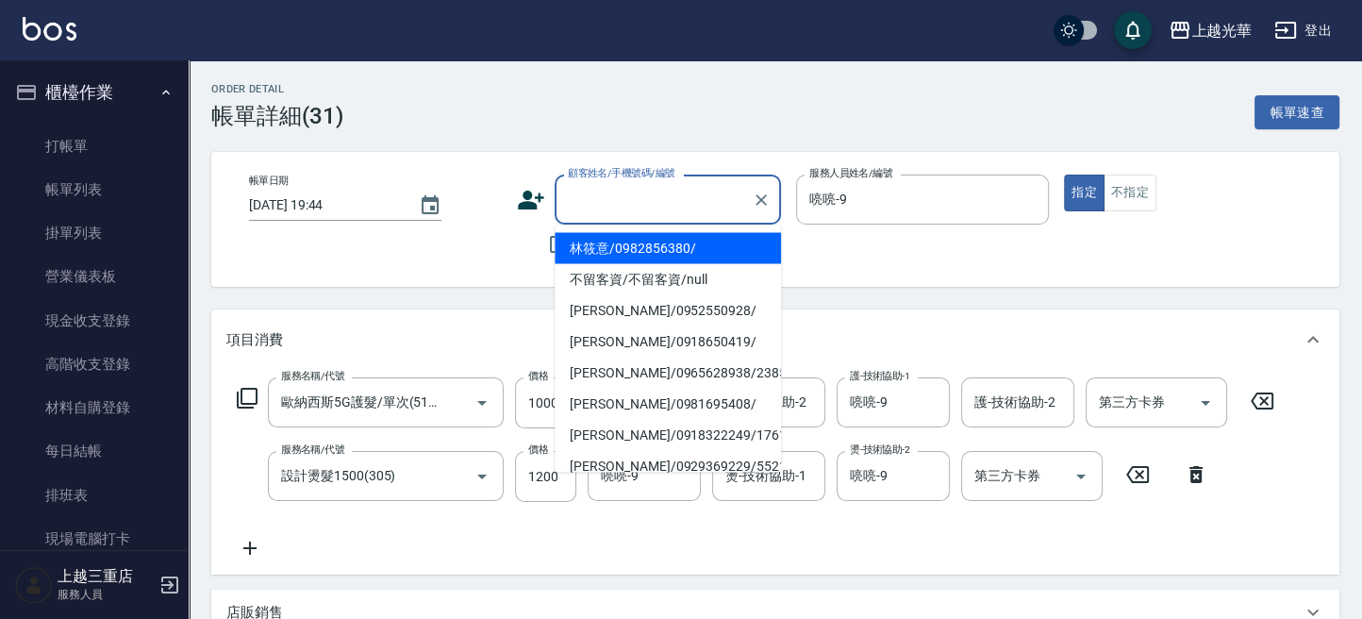
click at [625, 235] on li "林筱意/0982856380/" at bounding box center [668, 247] width 226 height 31
type input "林筱意/0982856380/"
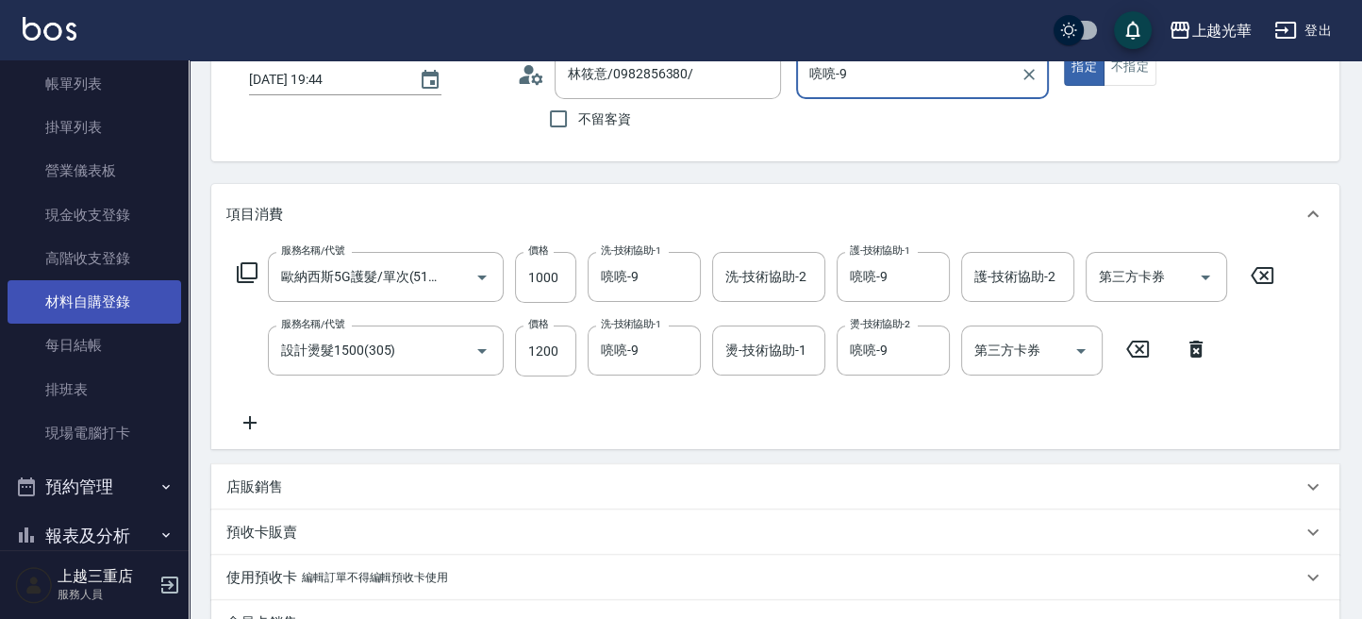
scroll to position [125, 0]
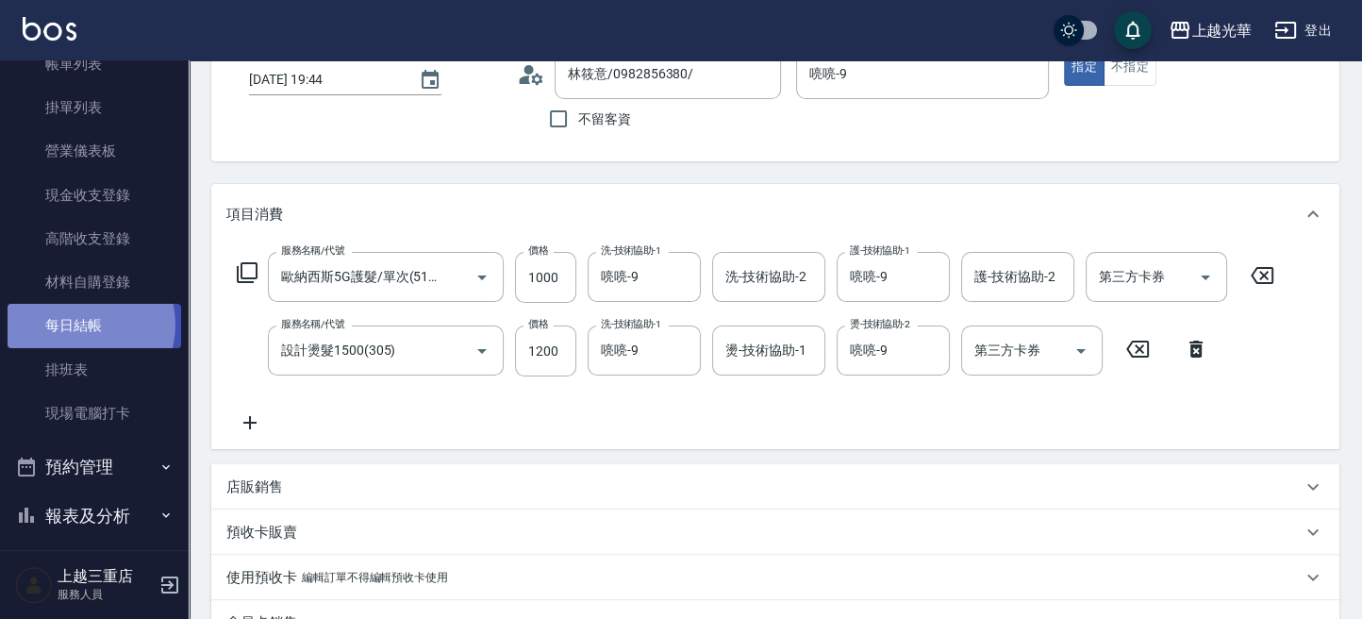
click at [81, 325] on link "每日結帳" at bounding box center [95, 325] width 174 height 43
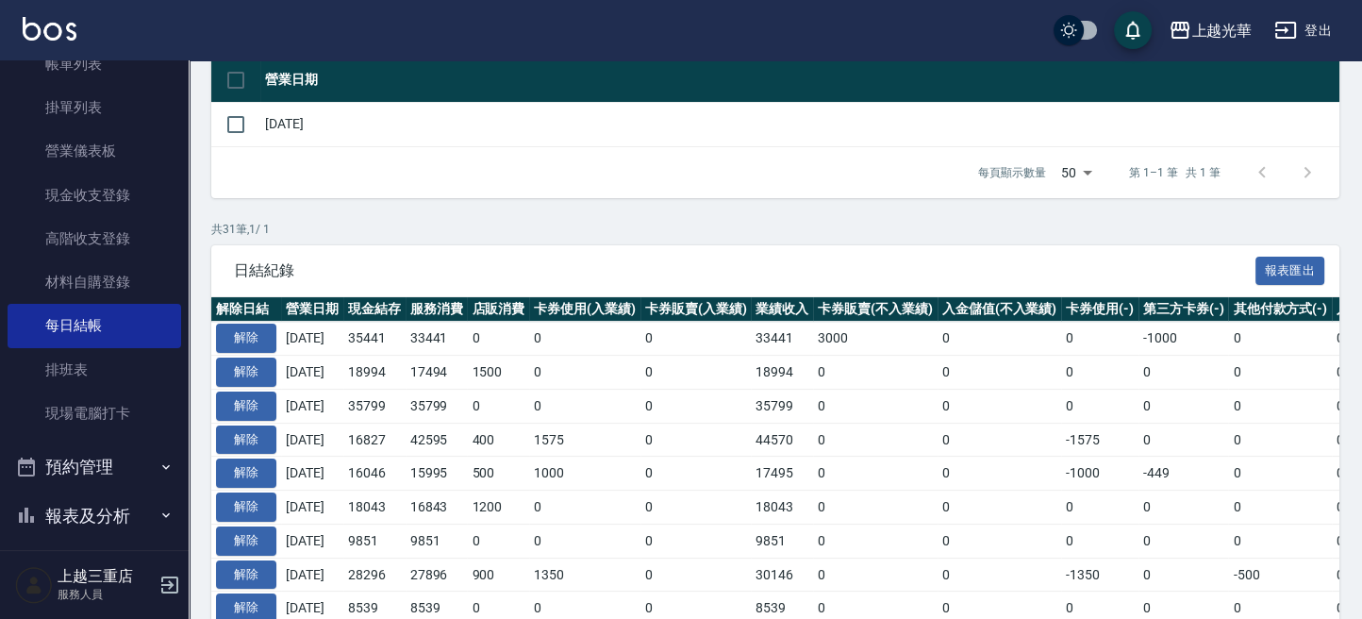
scroll to position [377, 0]
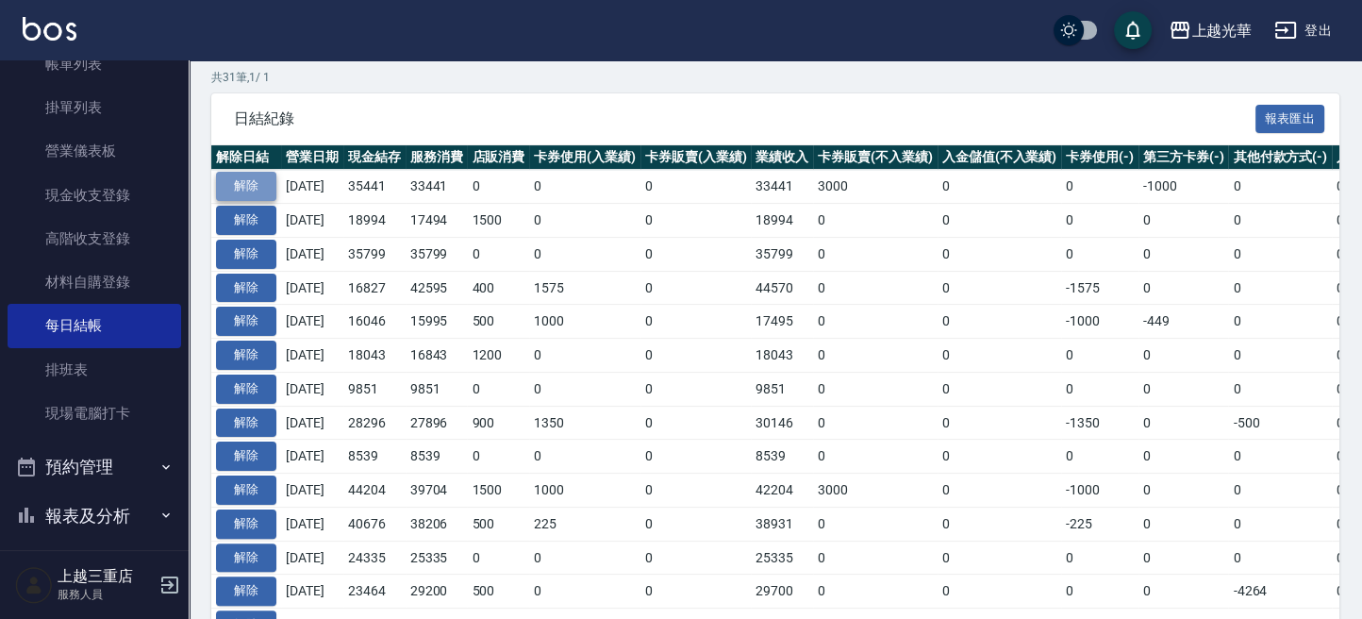
click at [242, 180] on button "解除" at bounding box center [246, 186] width 60 height 29
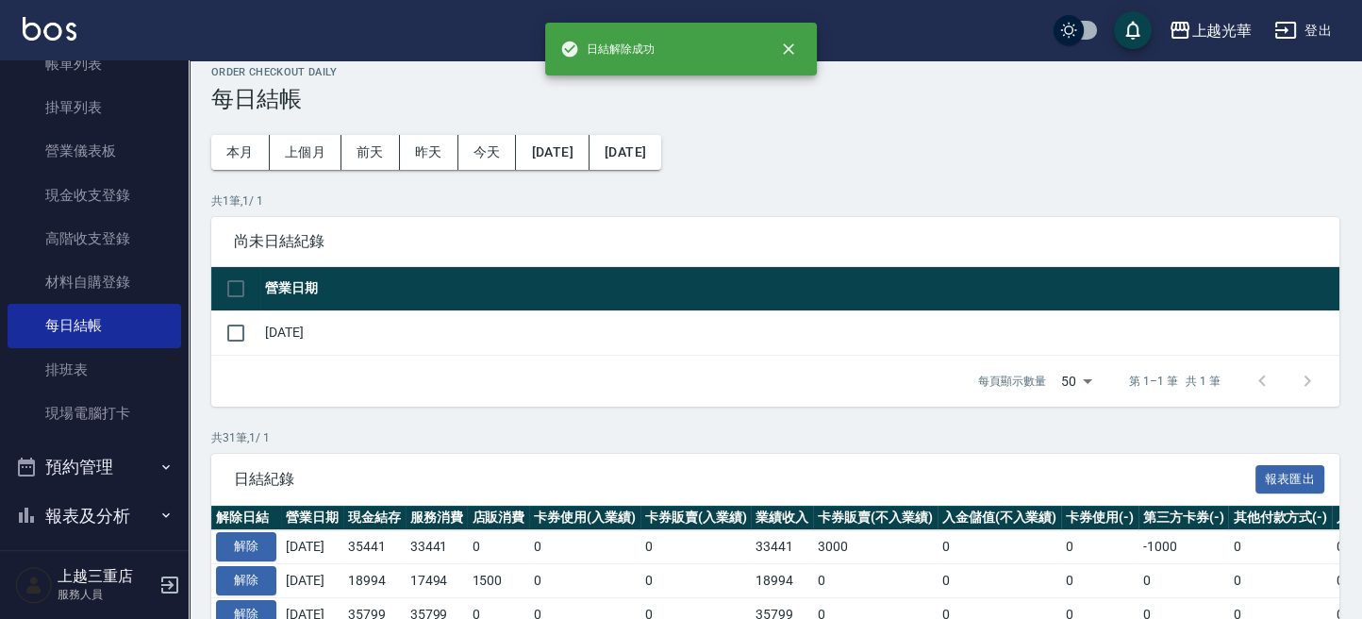
scroll to position [0, 0]
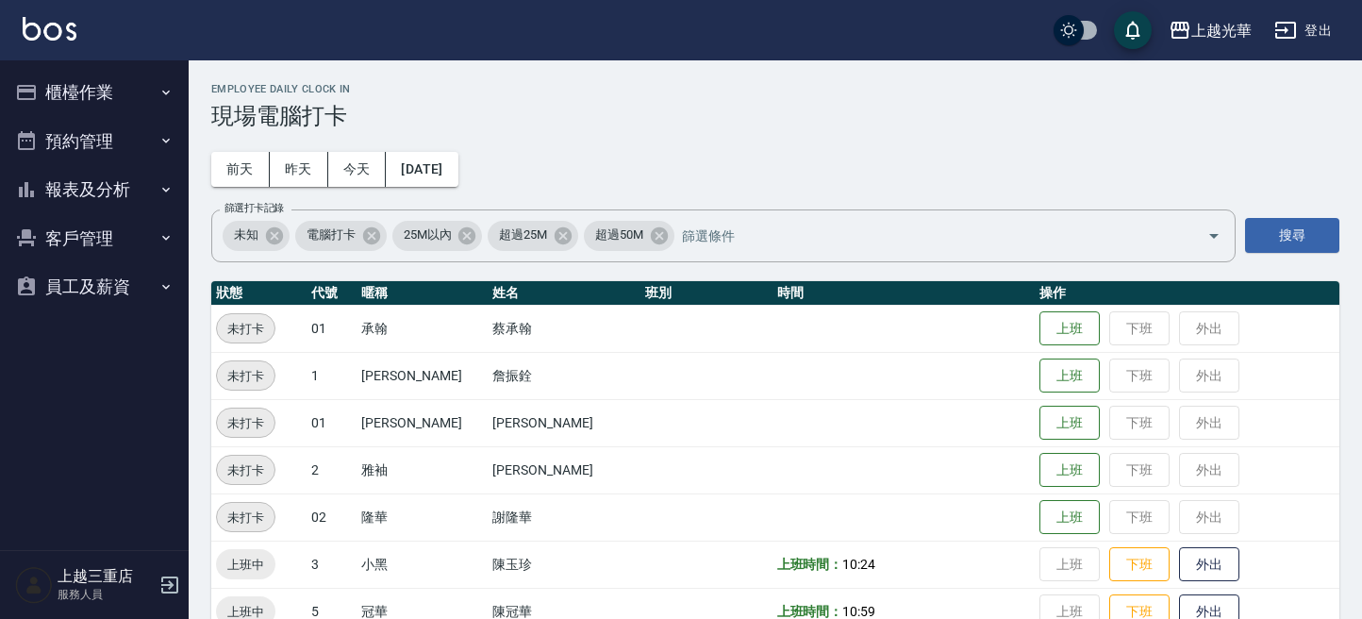
scroll to position [510, 0]
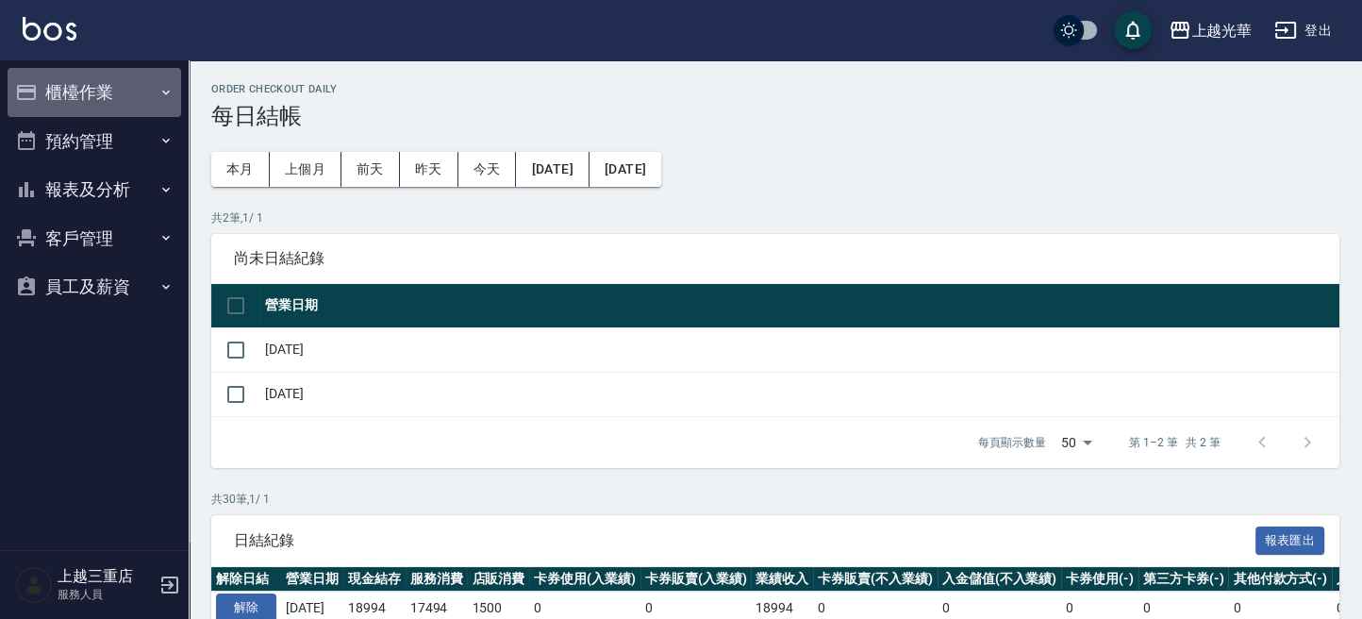
drag, startPoint x: 115, startPoint y: 109, endPoint x: 111, endPoint y: 123, distance: 13.7
click at [114, 109] on button "櫃檯作業" at bounding box center [95, 92] width 174 height 49
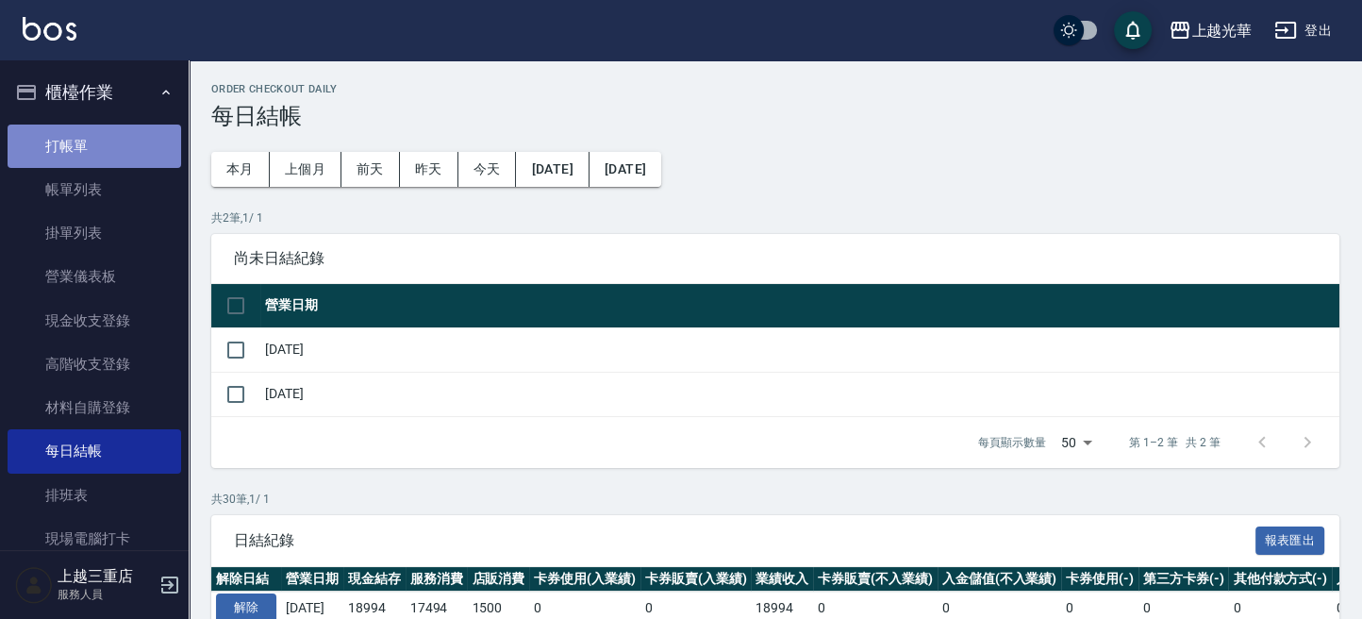
click at [112, 149] on link "打帳單" at bounding box center [95, 146] width 174 height 43
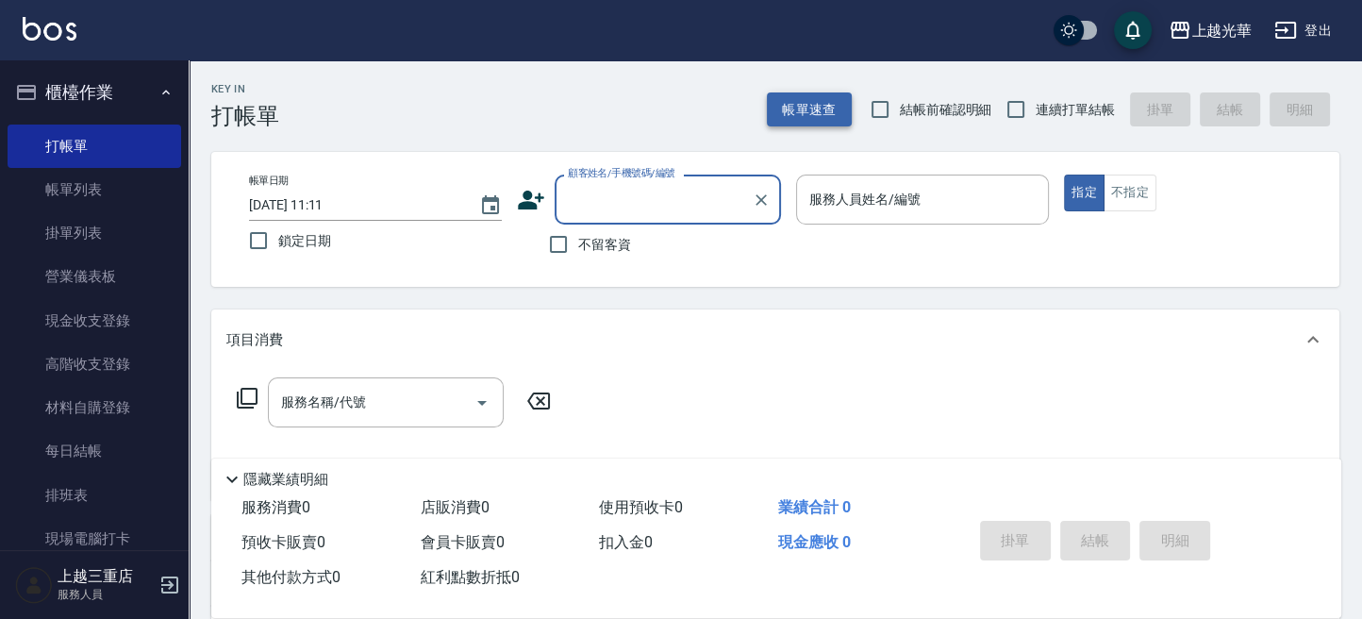
click at [787, 94] on button "帳單速查" at bounding box center [809, 109] width 85 height 35
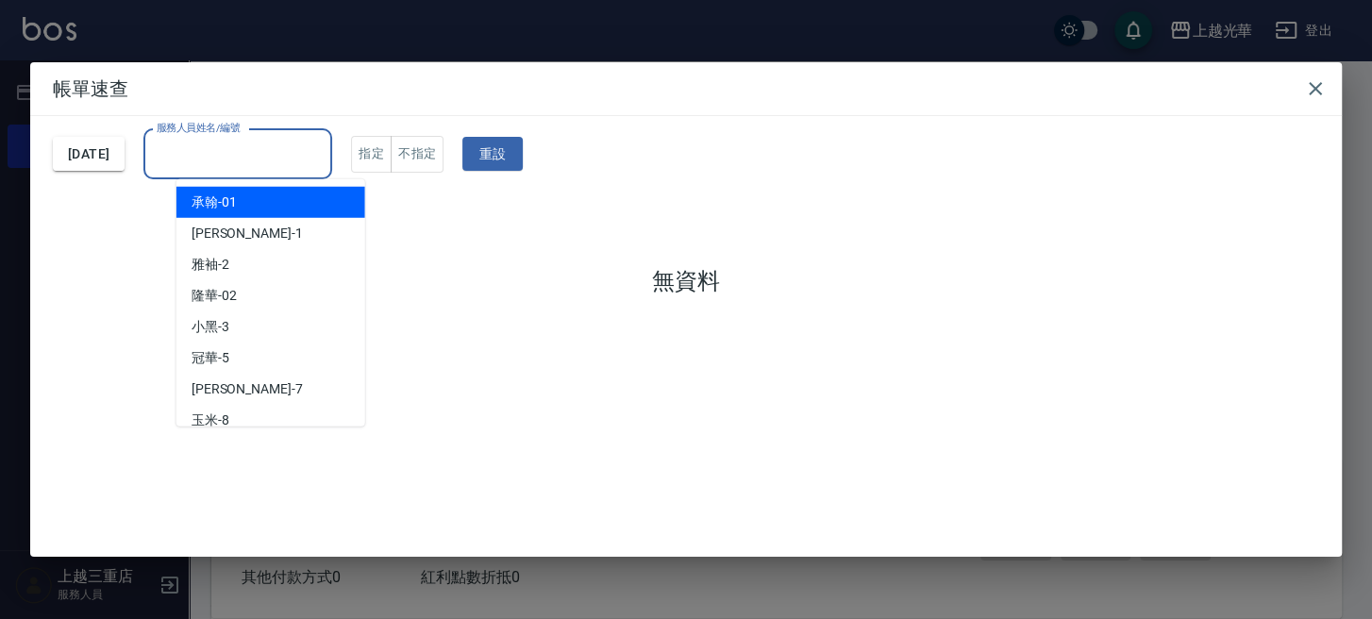
drag, startPoint x: 278, startPoint y: 147, endPoint x: 331, endPoint y: 38, distance: 121.5
click at [276, 145] on input "服務人員姓名/編號" at bounding box center [238, 154] width 172 height 33
click at [125, 162] on button "[DATE]" at bounding box center [89, 154] width 72 height 35
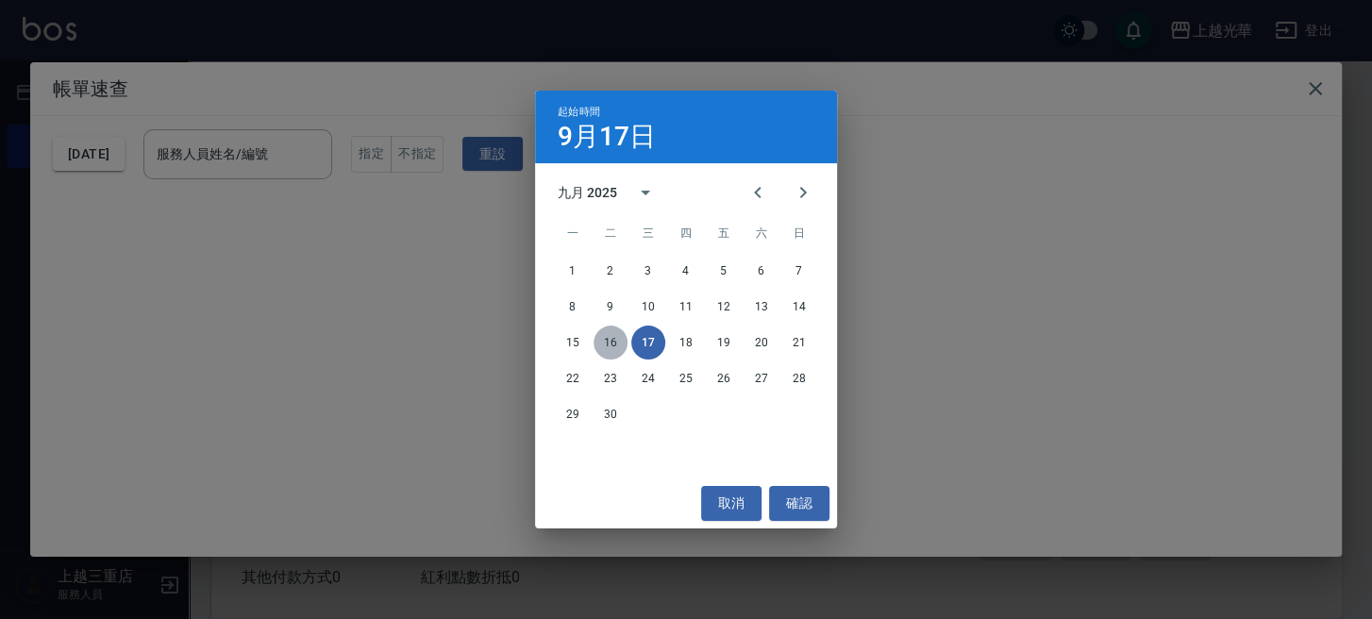
drag, startPoint x: 615, startPoint y: 342, endPoint x: 640, endPoint y: 409, distance: 72.2
click at [615, 343] on button "16" at bounding box center [610, 343] width 34 height 34
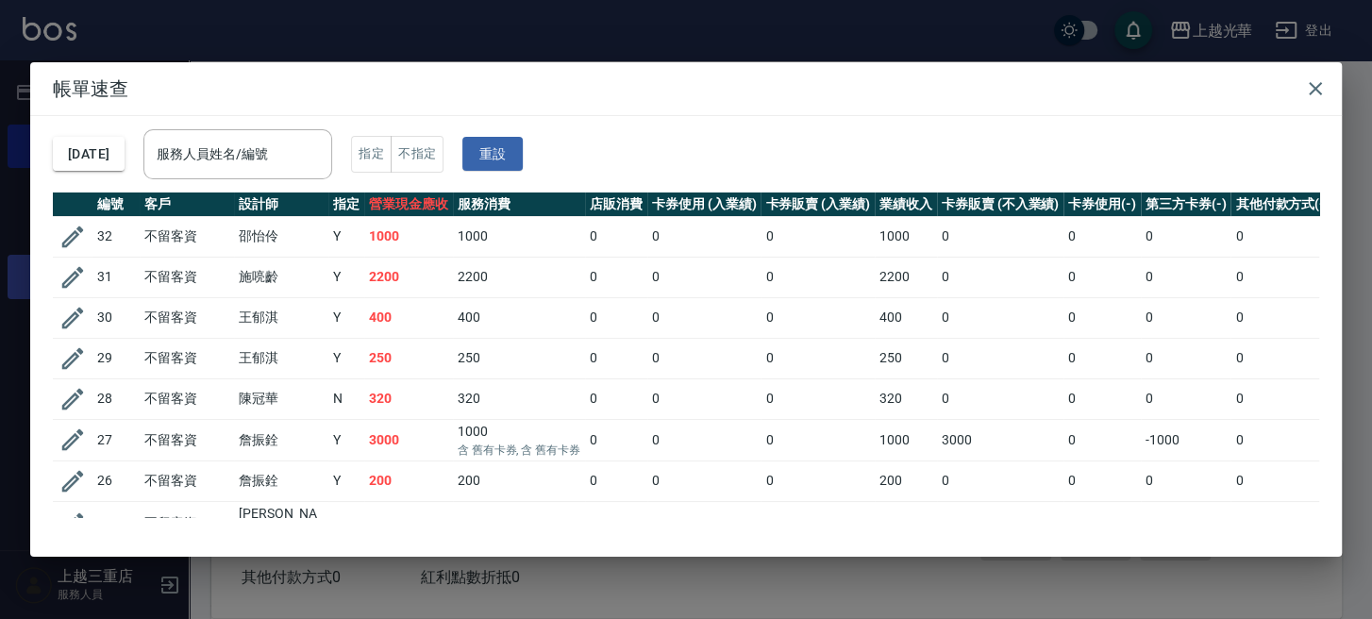
click at [67, 271] on icon "button" at bounding box center [72, 277] width 28 height 28
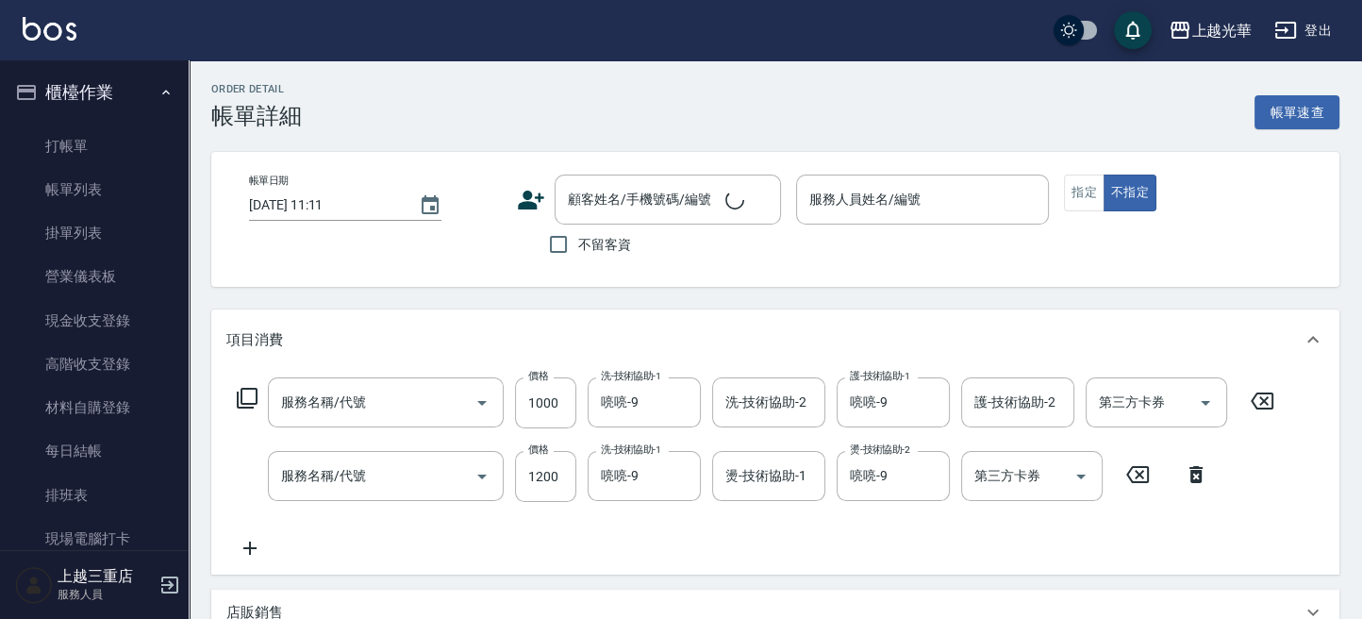
type input "2025/09/16 19:44"
checkbox input "true"
type input "喨喨-9"
type input "歐納西斯5G護髮/單次(514)"
type input "設計燙髮1500(305)"
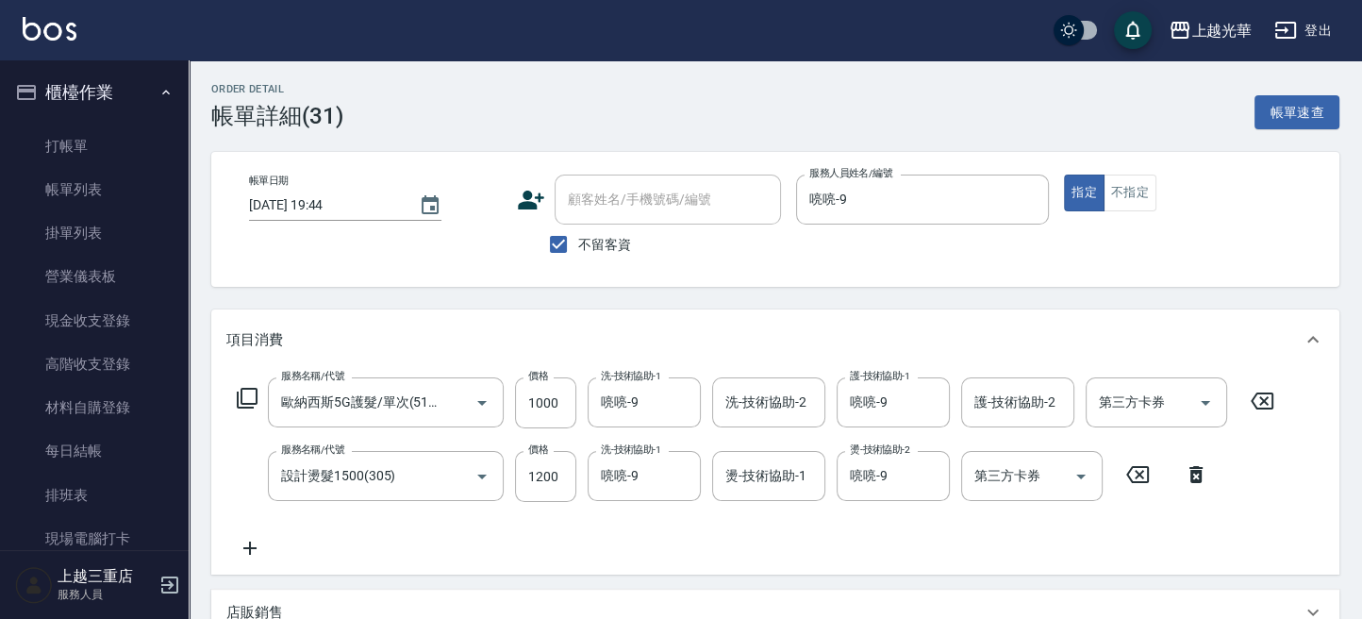
click at [582, 242] on span "不留客資" at bounding box center [604, 245] width 53 height 20
click at [578, 242] on input "不留客資" at bounding box center [559, 245] width 40 height 40
checkbox input "false"
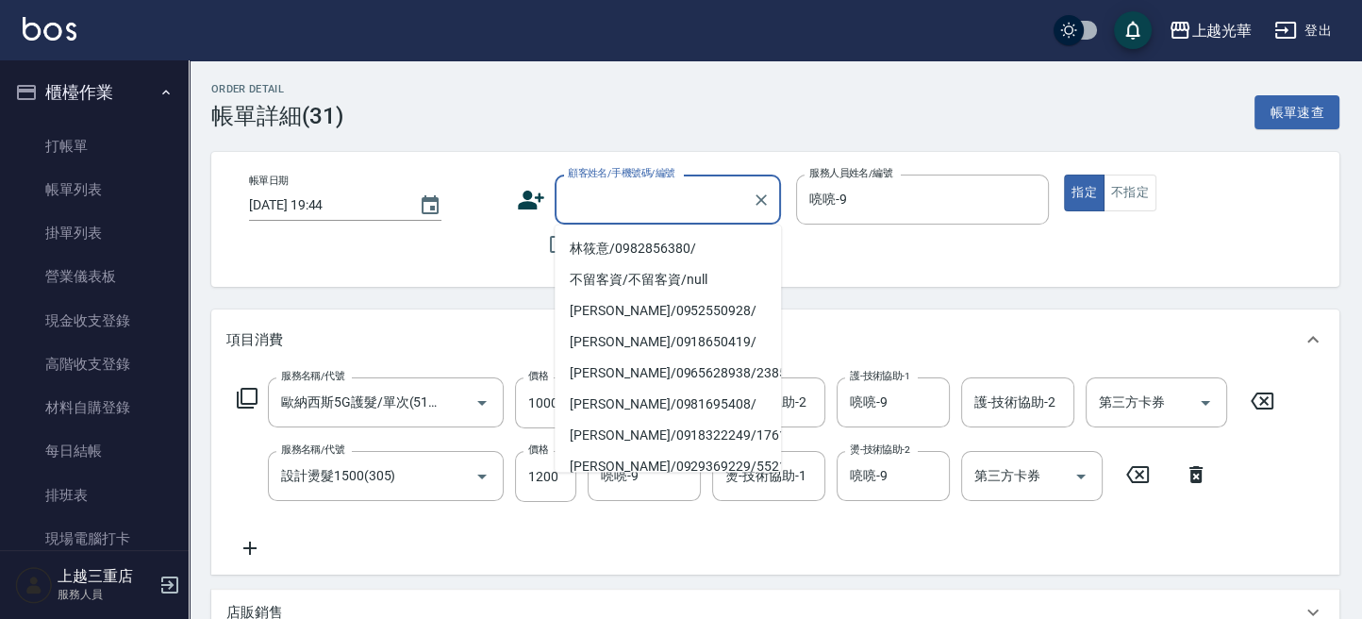
click at [587, 207] on input "顧客姓名/手機號碼/編號" at bounding box center [653, 199] width 181 height 33
click at [594, 237] on li "林筱意/0982856380/" at bounding box center [668, 247] width 226 height 31
type input "林筱意/0982856380/"
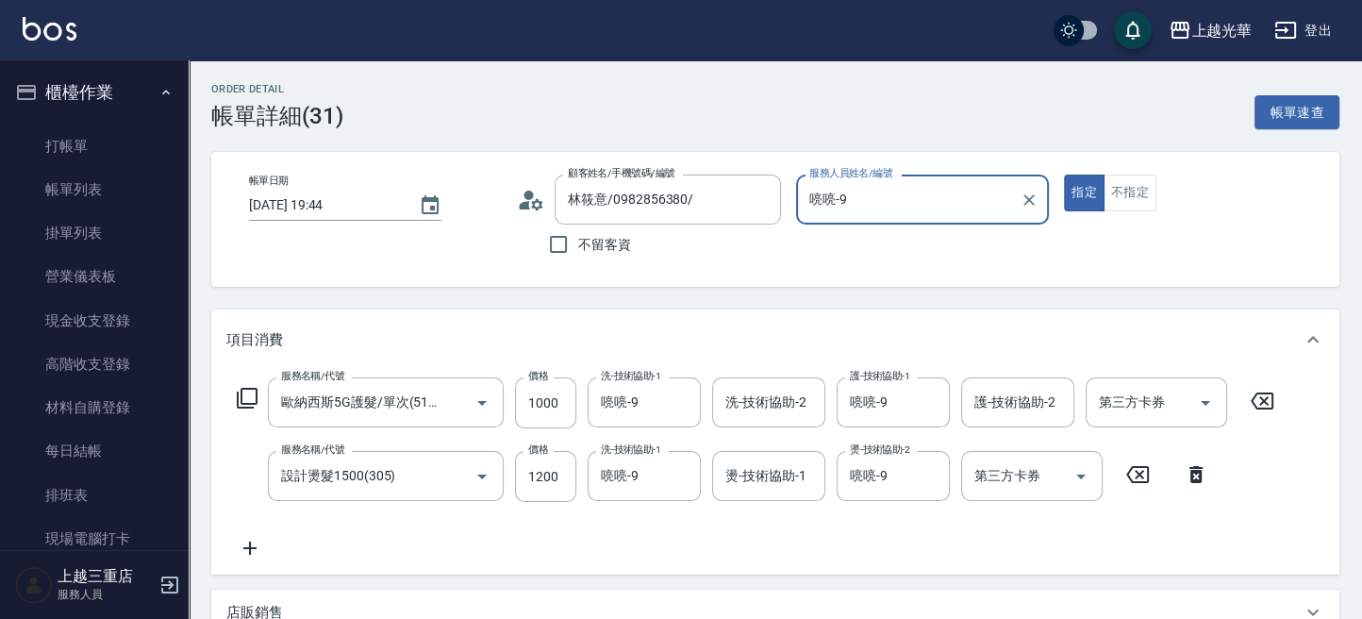
scroll to position [377, 0]
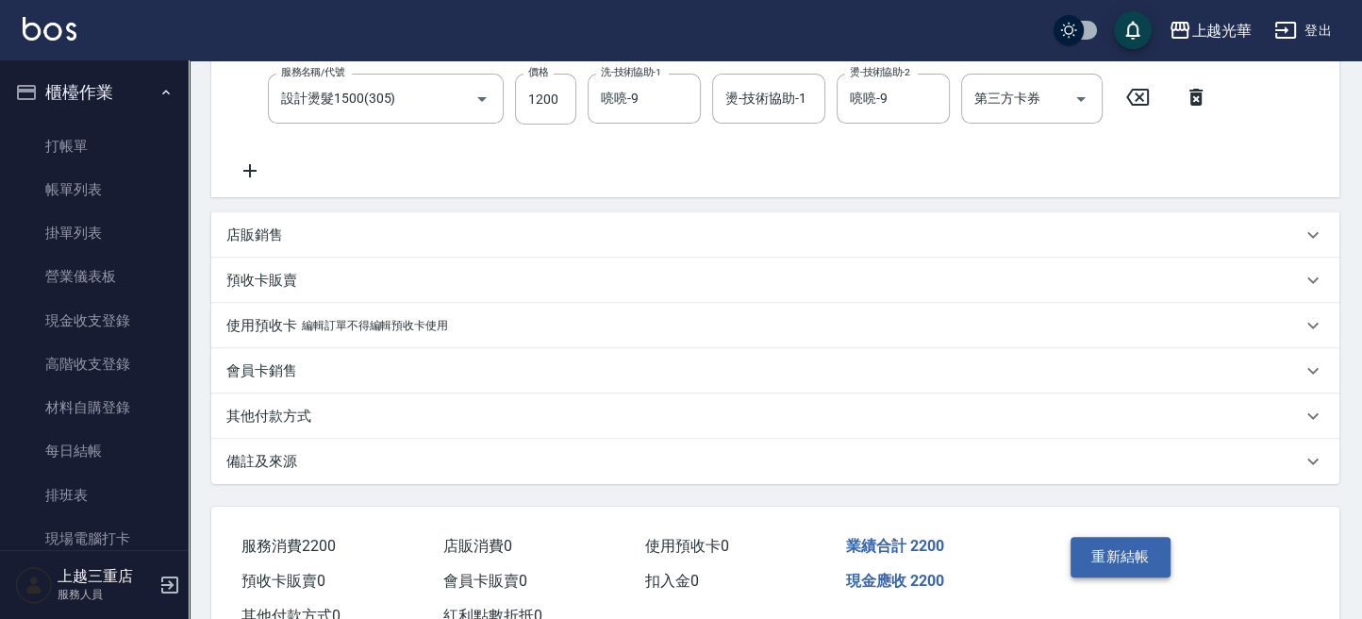
click at [1116, 547] on button "重新結帳" at bounding box center [1121, 557] width 100 height 40
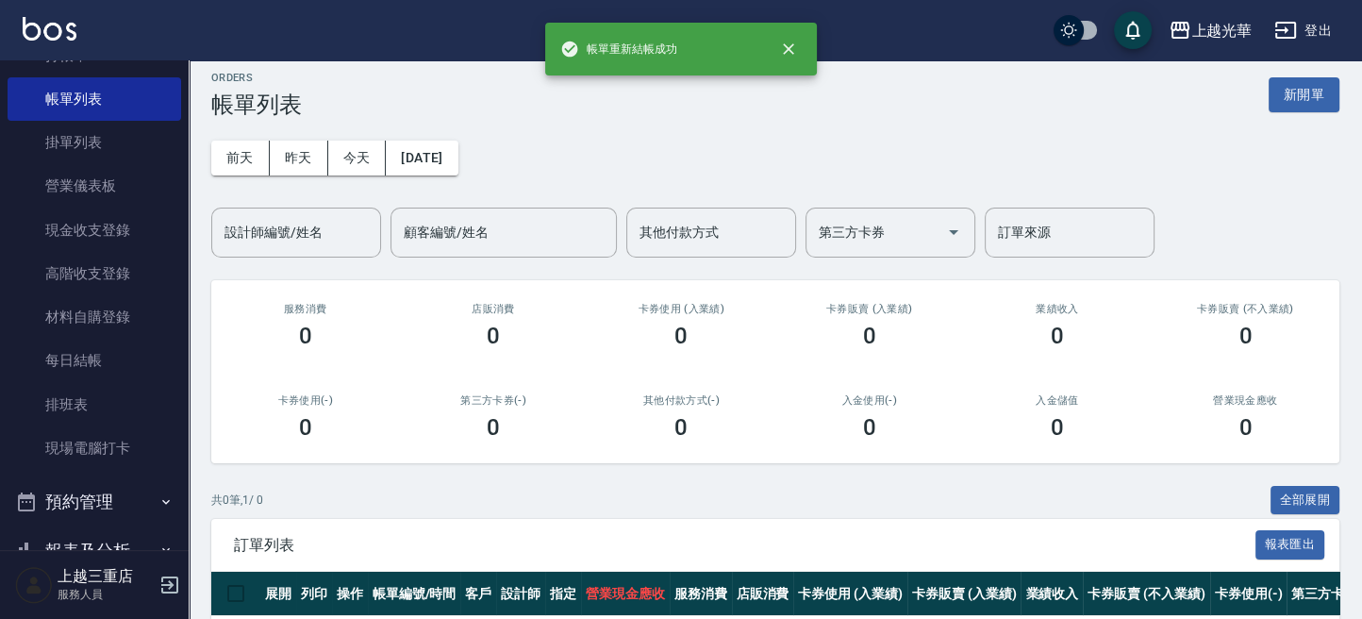
scroll to position [125, 0]
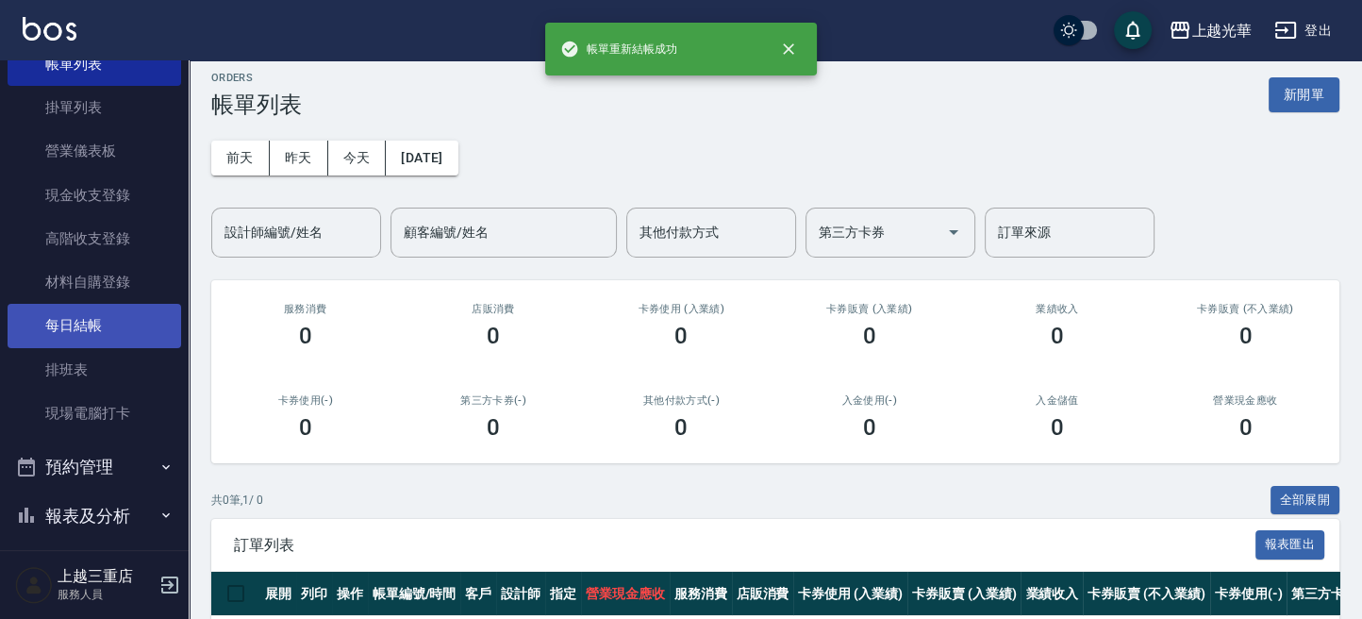
click at [101, 326] on link "每日結帳" at bounding box center [95, 325] width 174 height 43
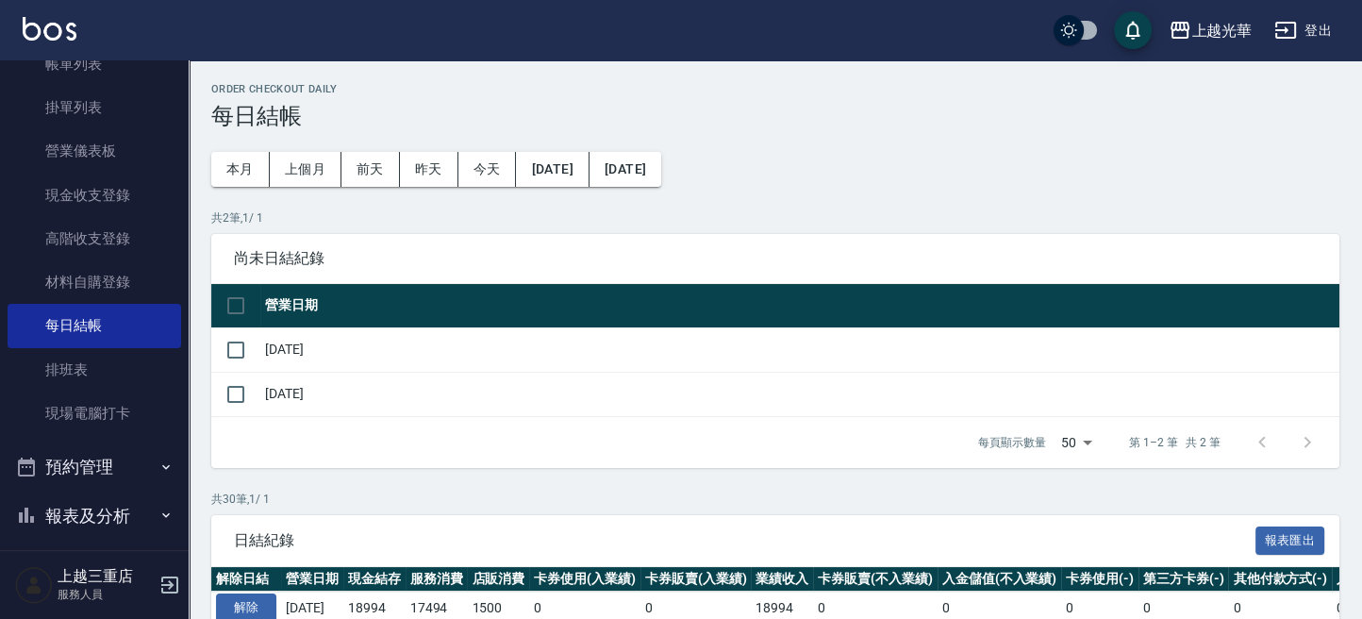
drag, startPoint x: 232, startPoint y: 347, endPoint x: 296, endPoint y: 382, distance: 73.0
click at [232, 349] on input "checkbox" at bounding box center [236, 350] width 40 height 40
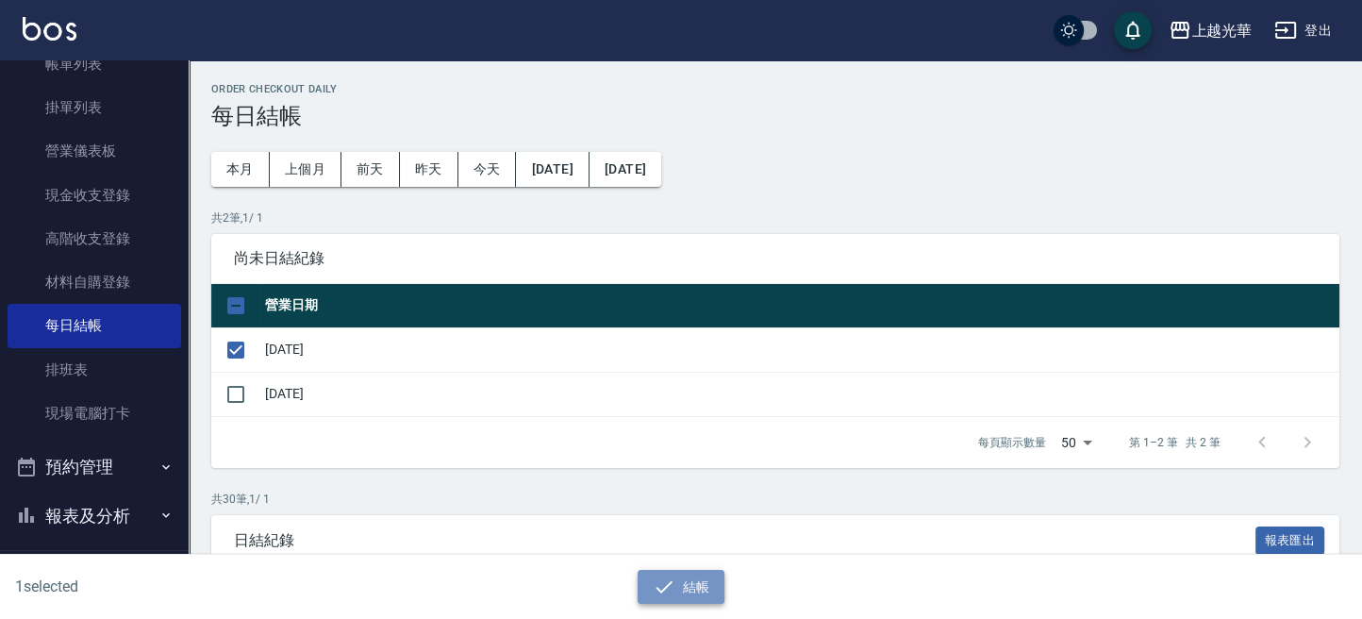
click at [685, 581] on button "結帳" at bounding box center [682, 587] width 88 height 35
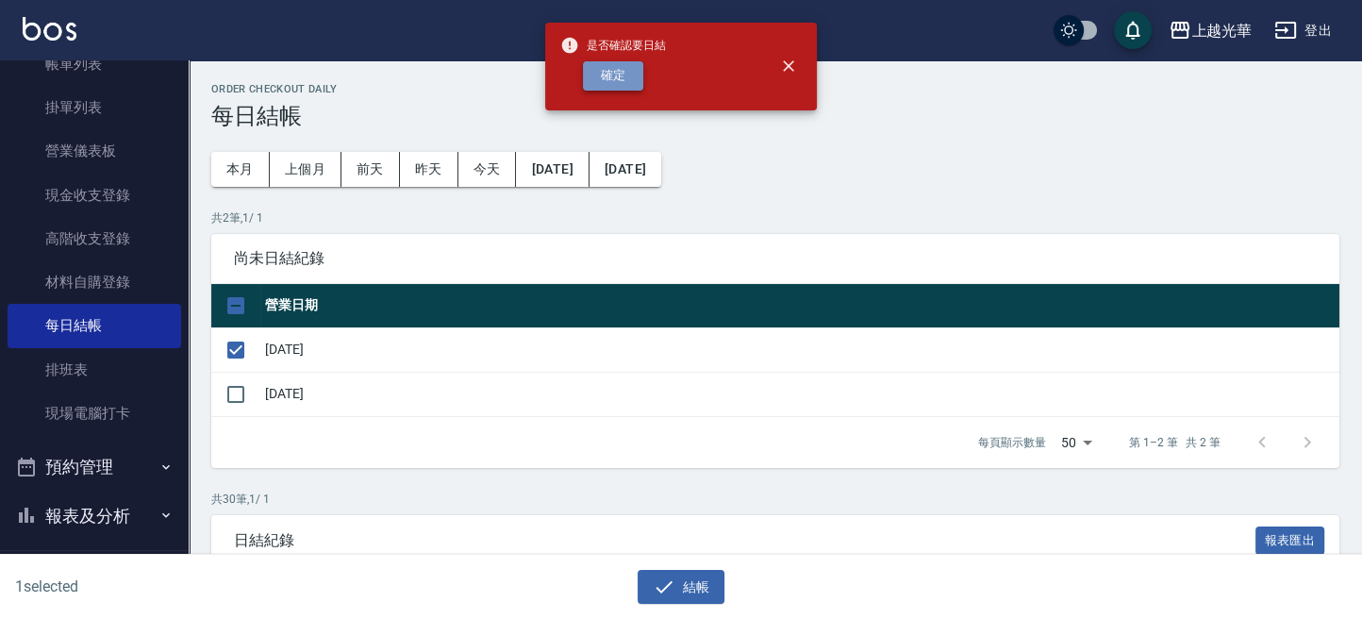
click at [627, 79] on button "確定" at bounding box center [613, 75] width 60 height 29
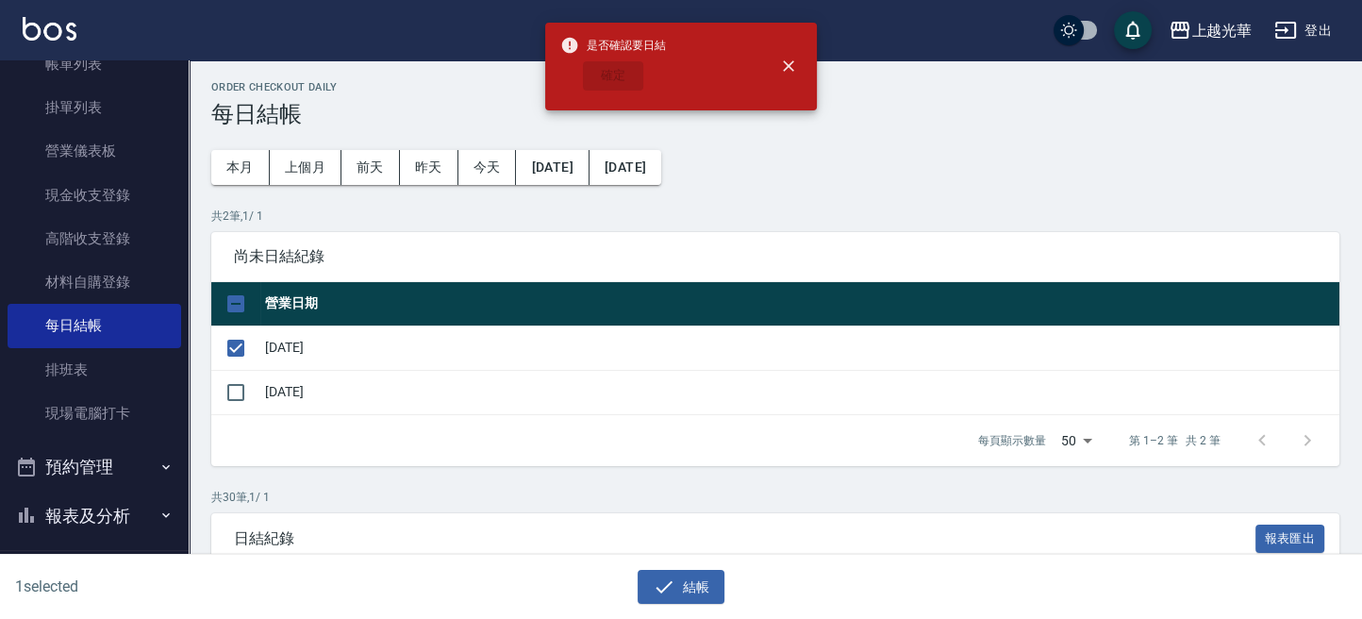
scroll to position [33, 0]
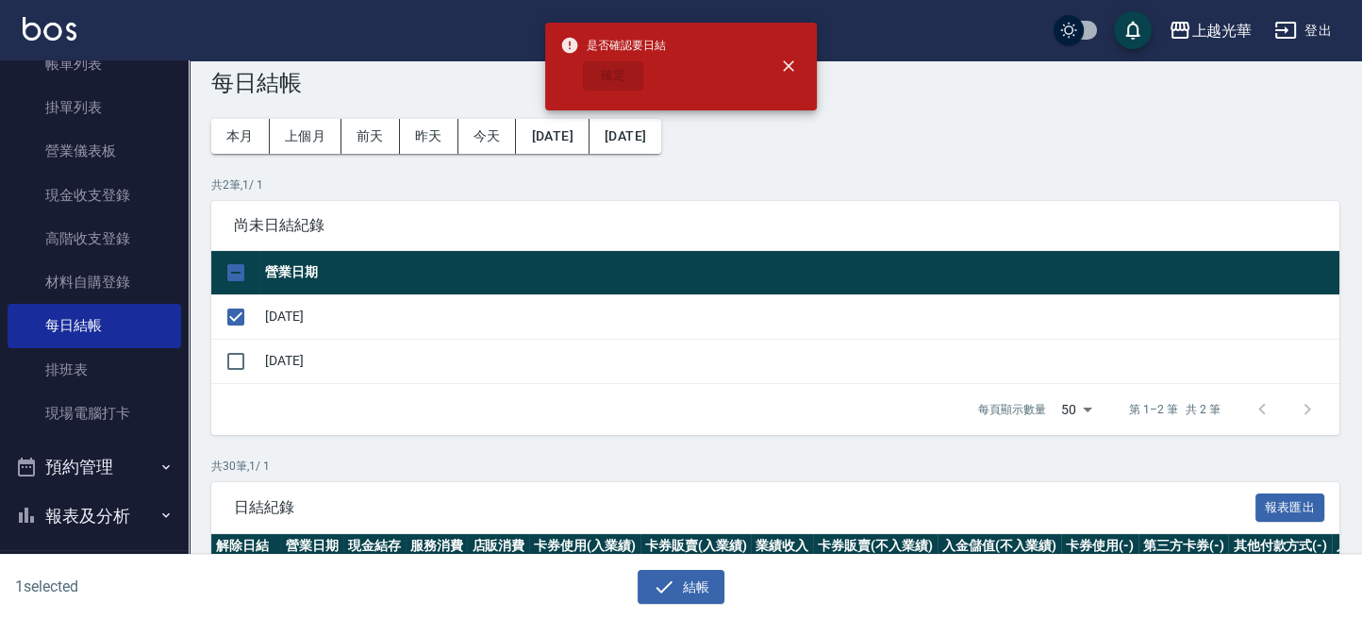
checkbox input "false"
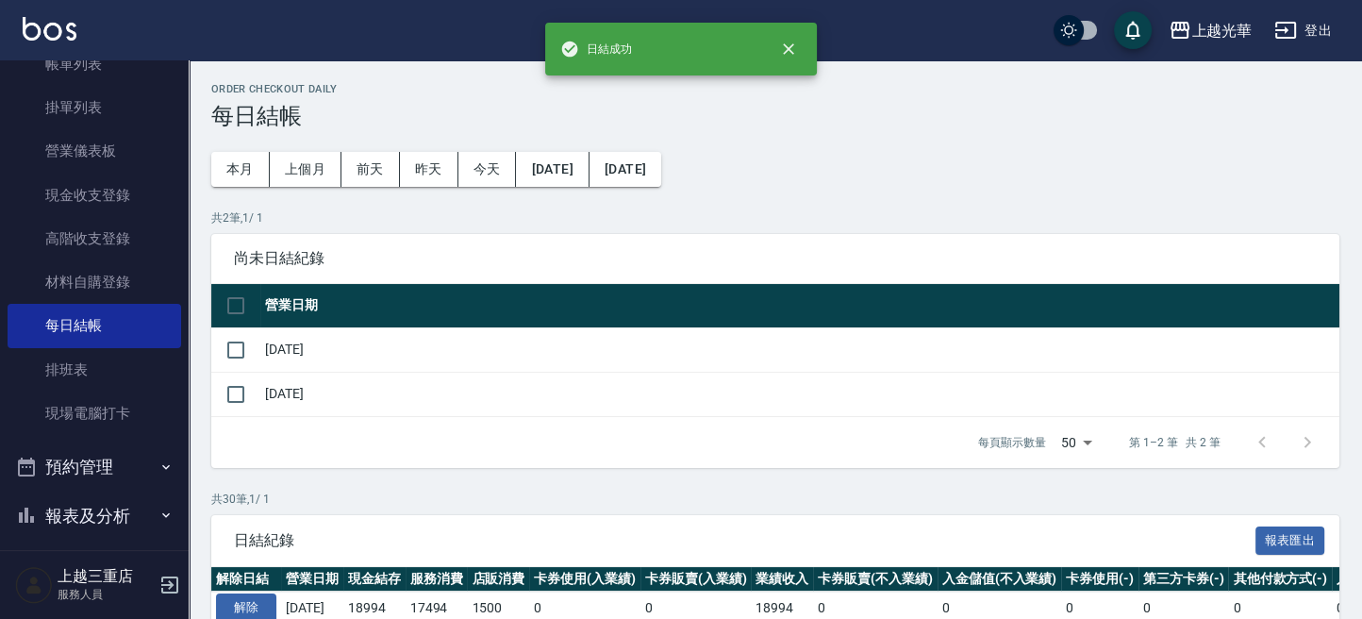
scroll to position [2, 0]
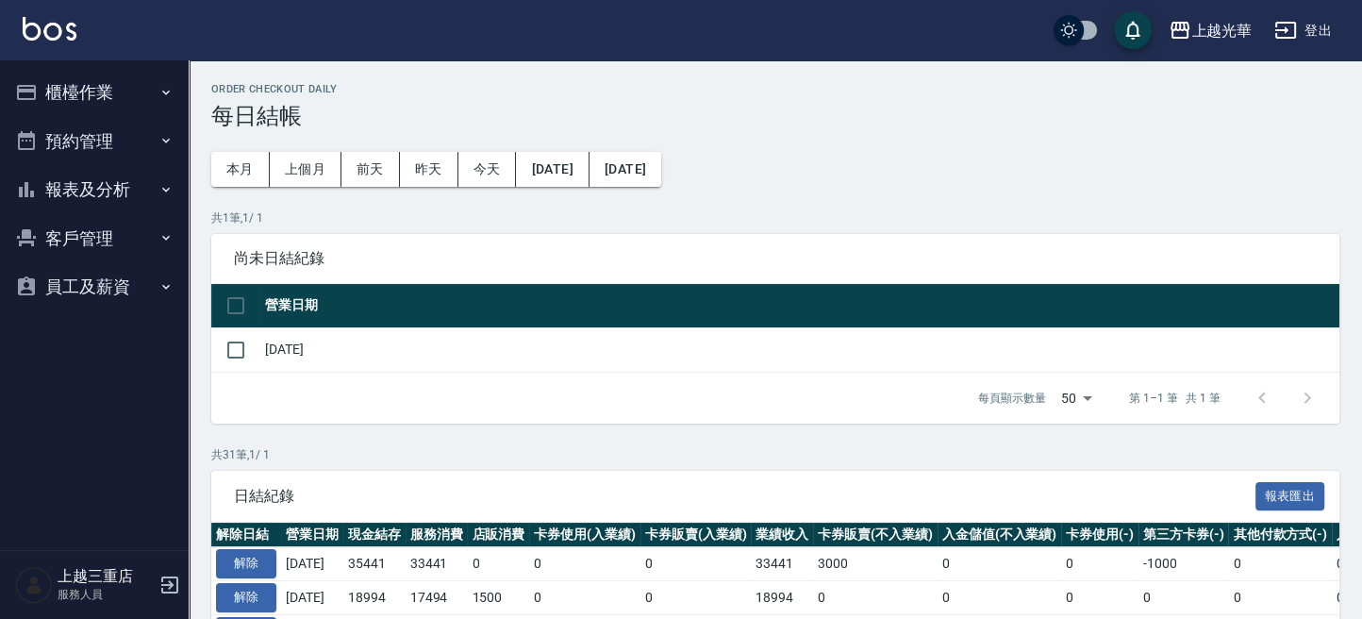
click at [111, 93] on button "櫃檯作業" at bounding box center [95, 92] width 174 height 49
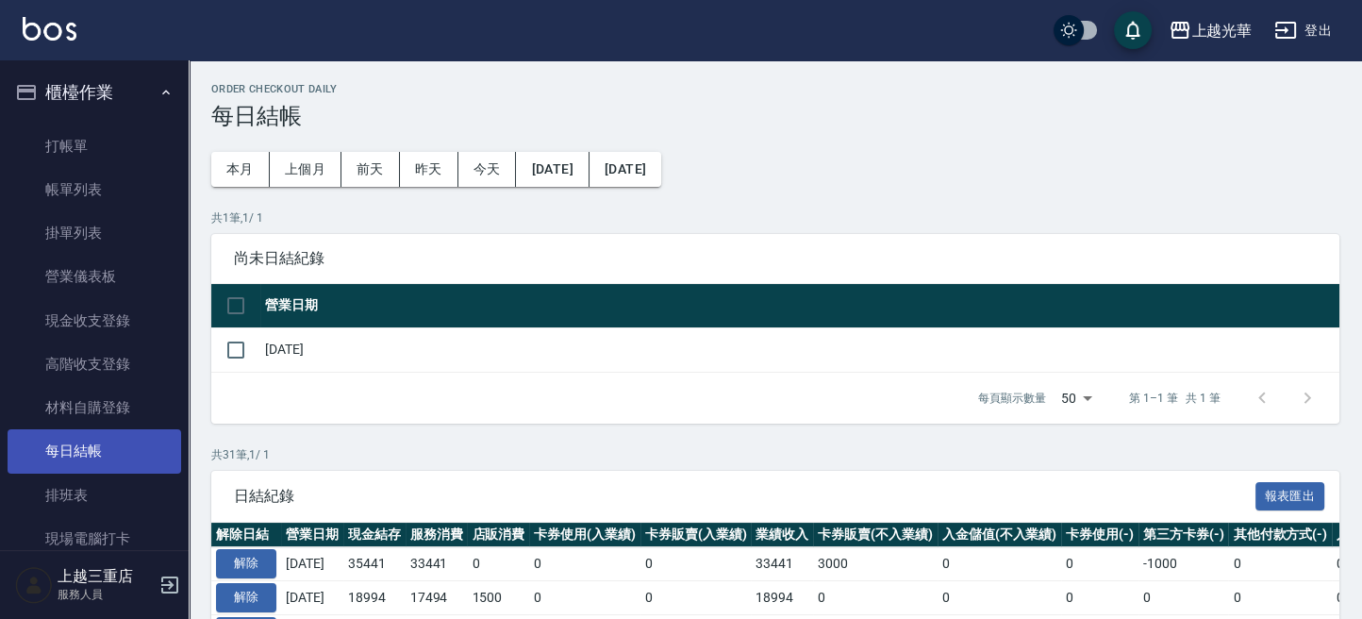
click at [109, 456] on link "每日結帳" at bounding box center [95, 450] width 174 height 43
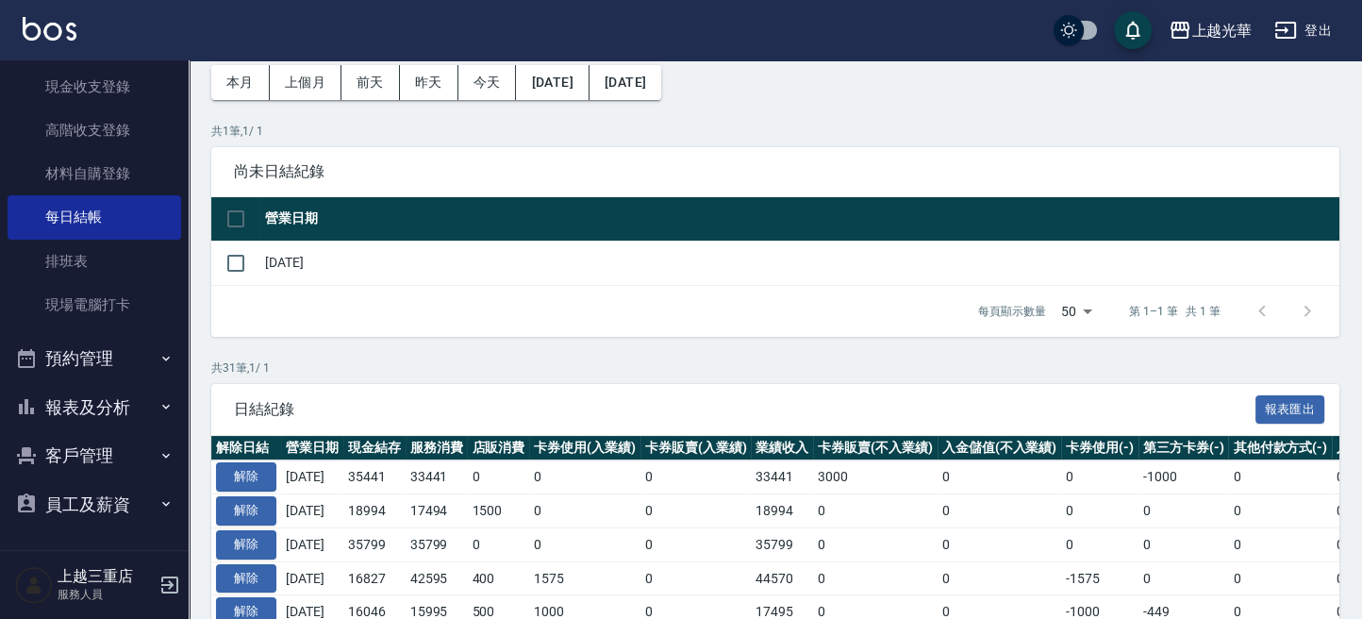
scroll to position [125, 0]
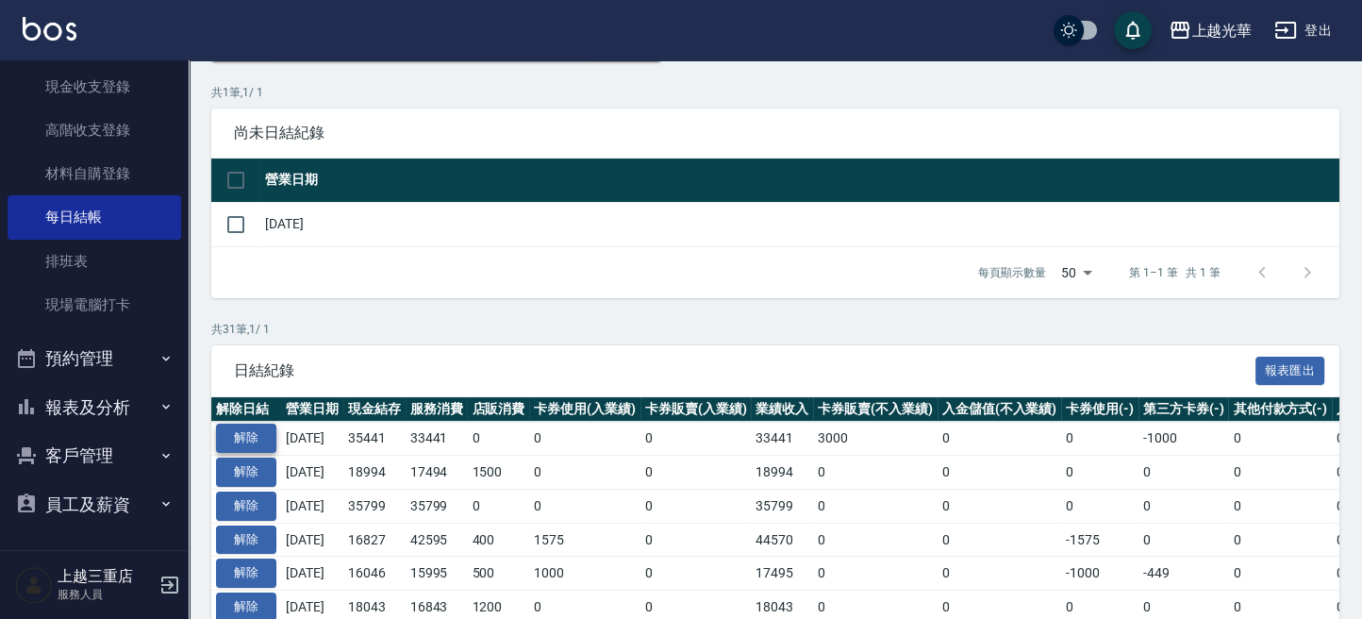
click at [263, 436] on button "解除" at bounding box center [246, 438] width 60 height 29
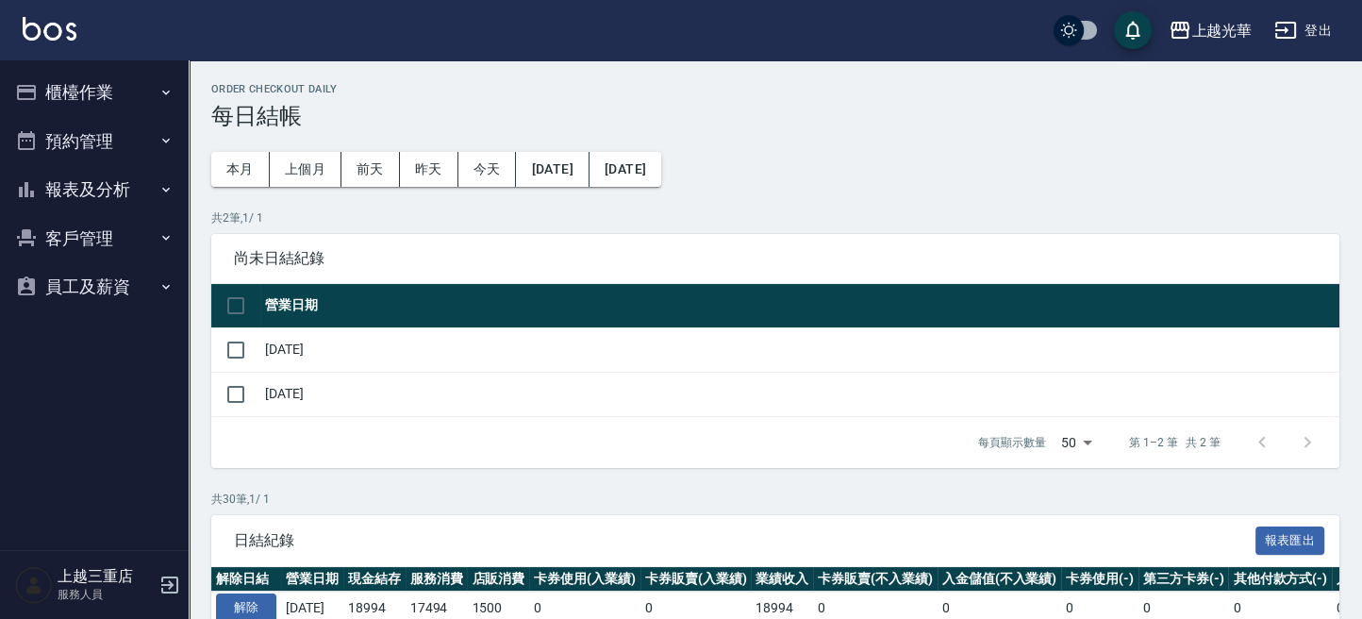
click at [82, 68] on button "櫃檯作業" at bounding box center [95, 92] width 174 height 49
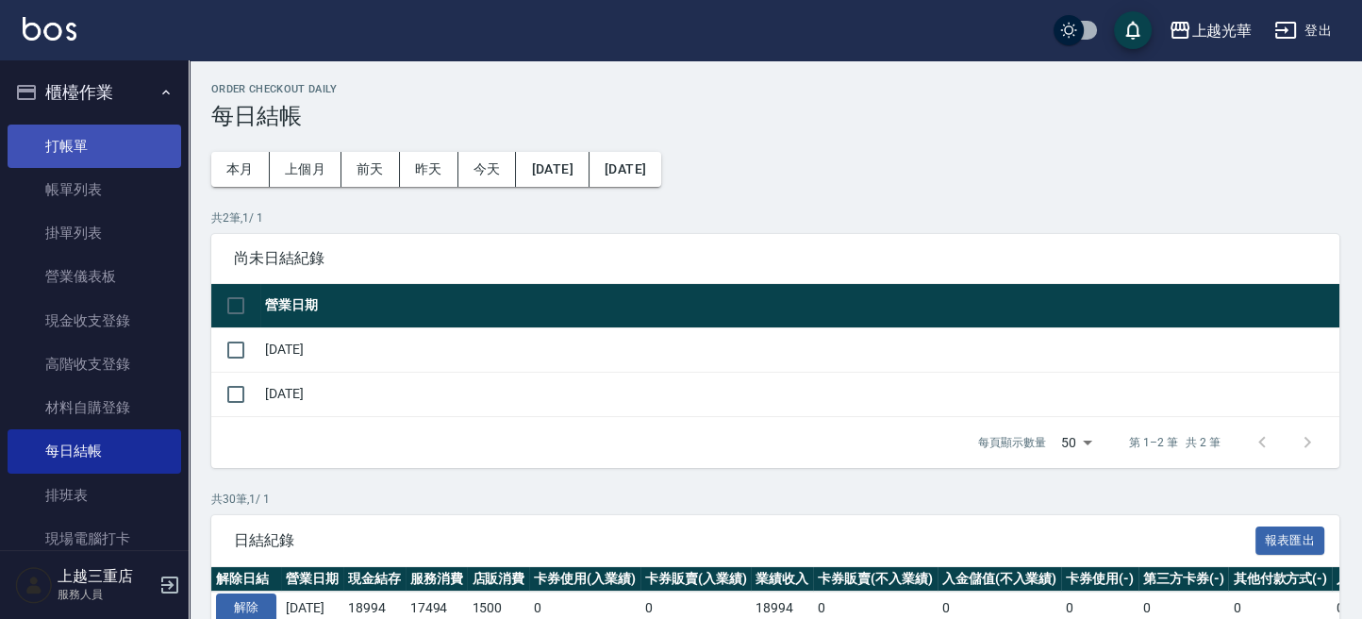
click at [108, 145] on link "打帳單" at bounding box center [95, 146] width 174 height 43
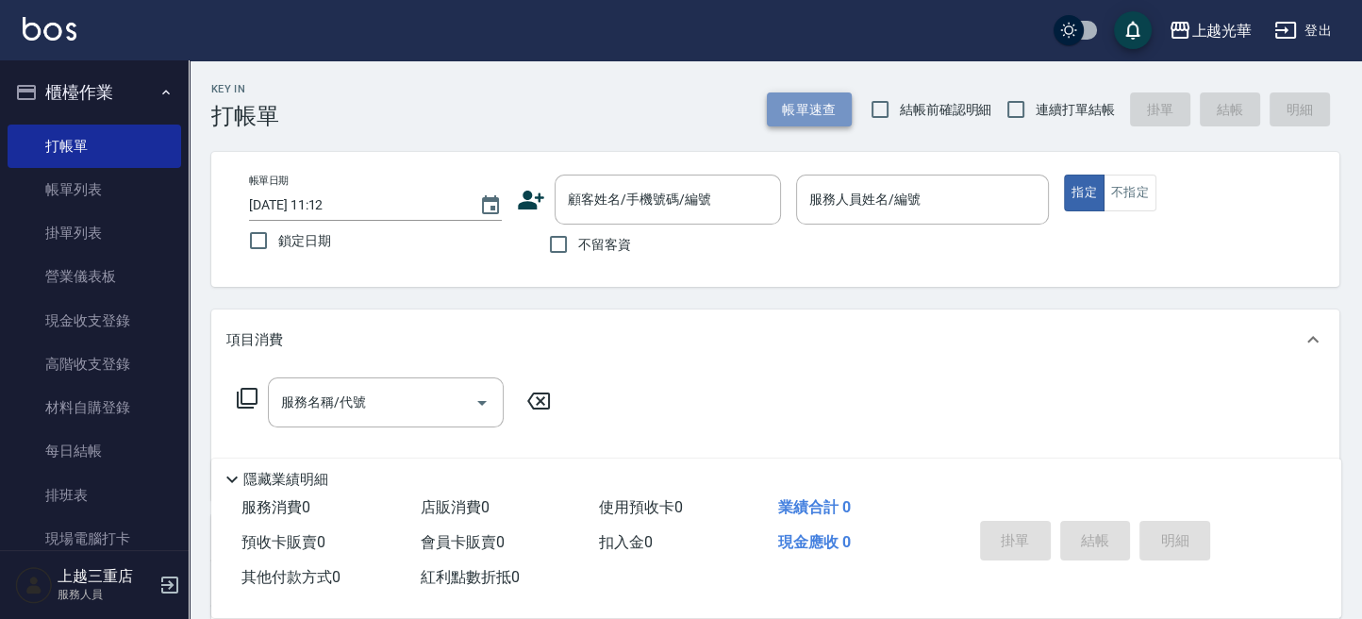
click at [797, 101] on button "帳單速查" at bounding box center [809, 109] width 85 height 35
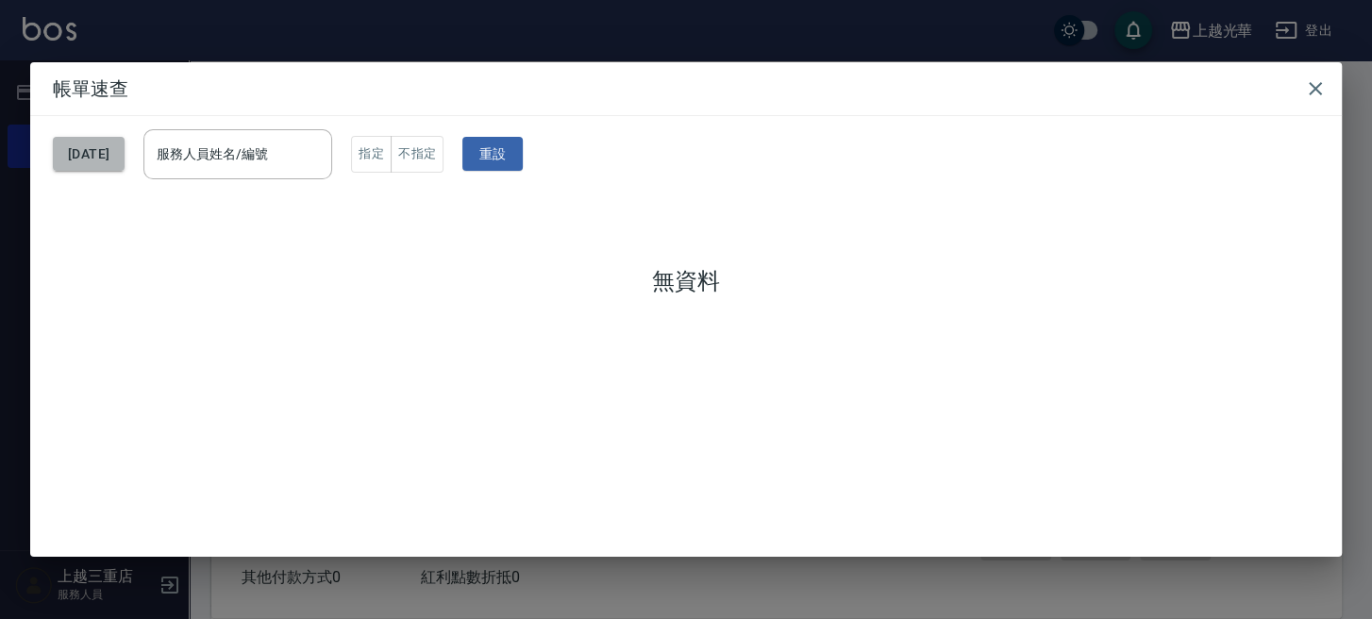
click at [76, 156] on button "[DATE]" at bounding box center [89, 154] width 72 height 35
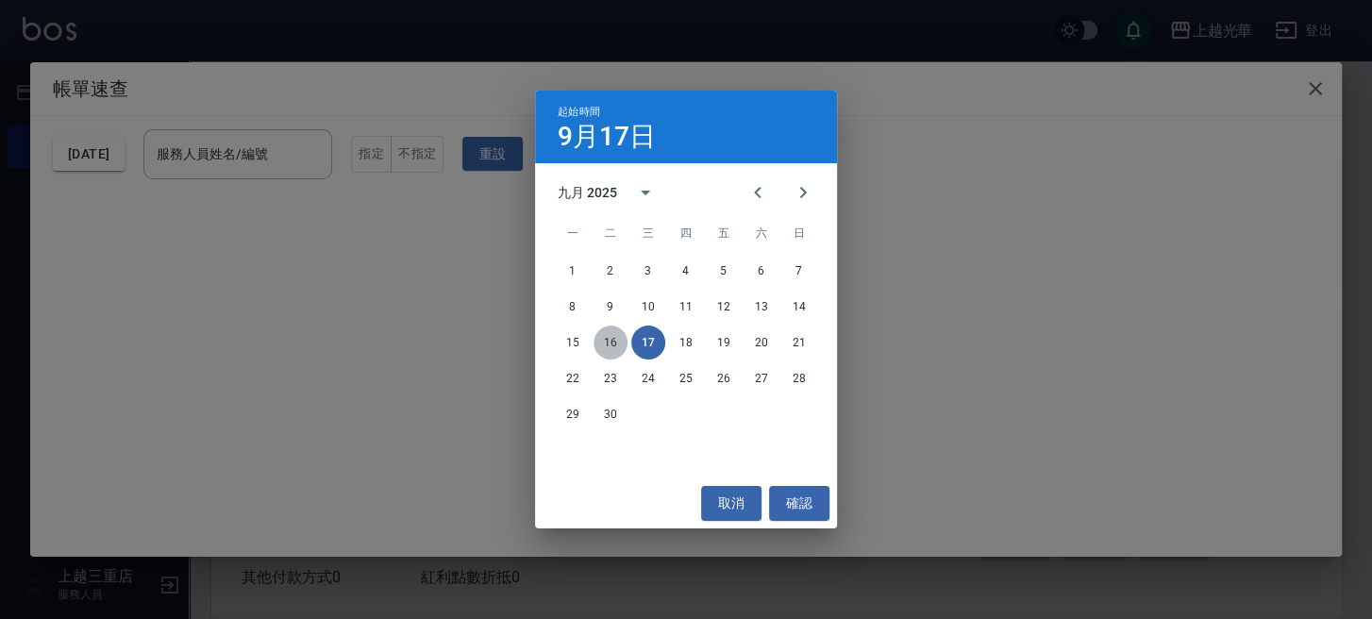
click at [608, 335] on button "16" at bounding box center [610, 343] width 34 height 34
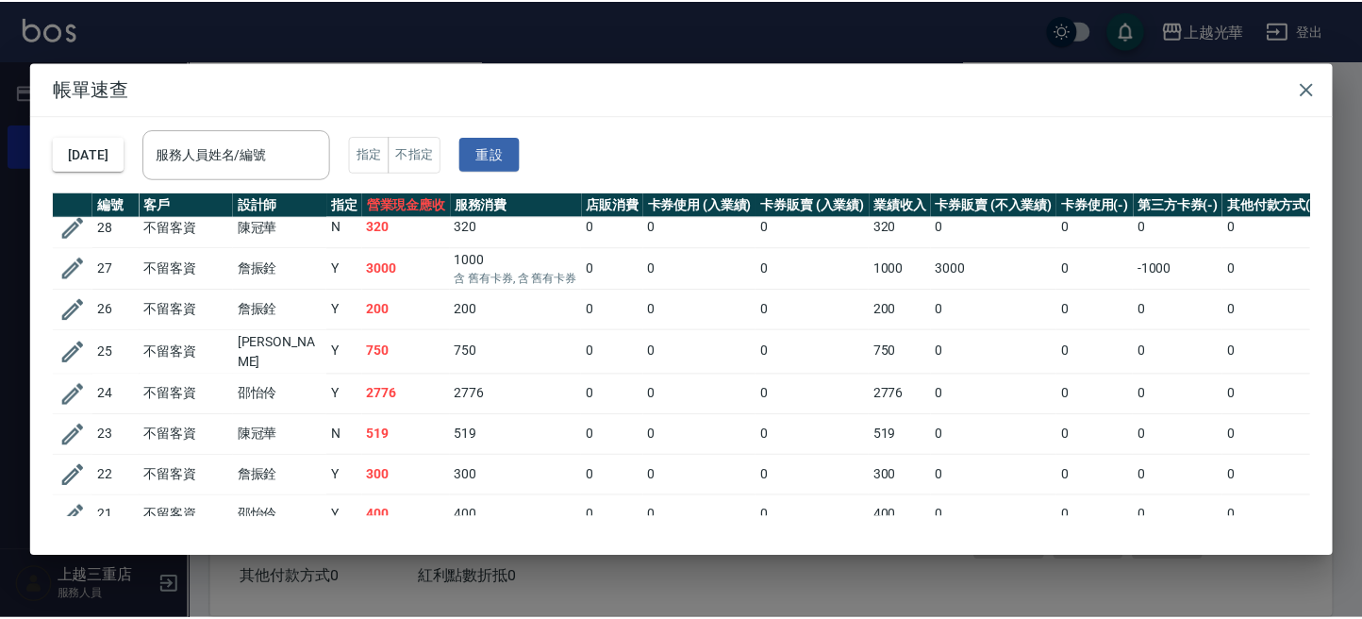
scroll to position [125, 0]
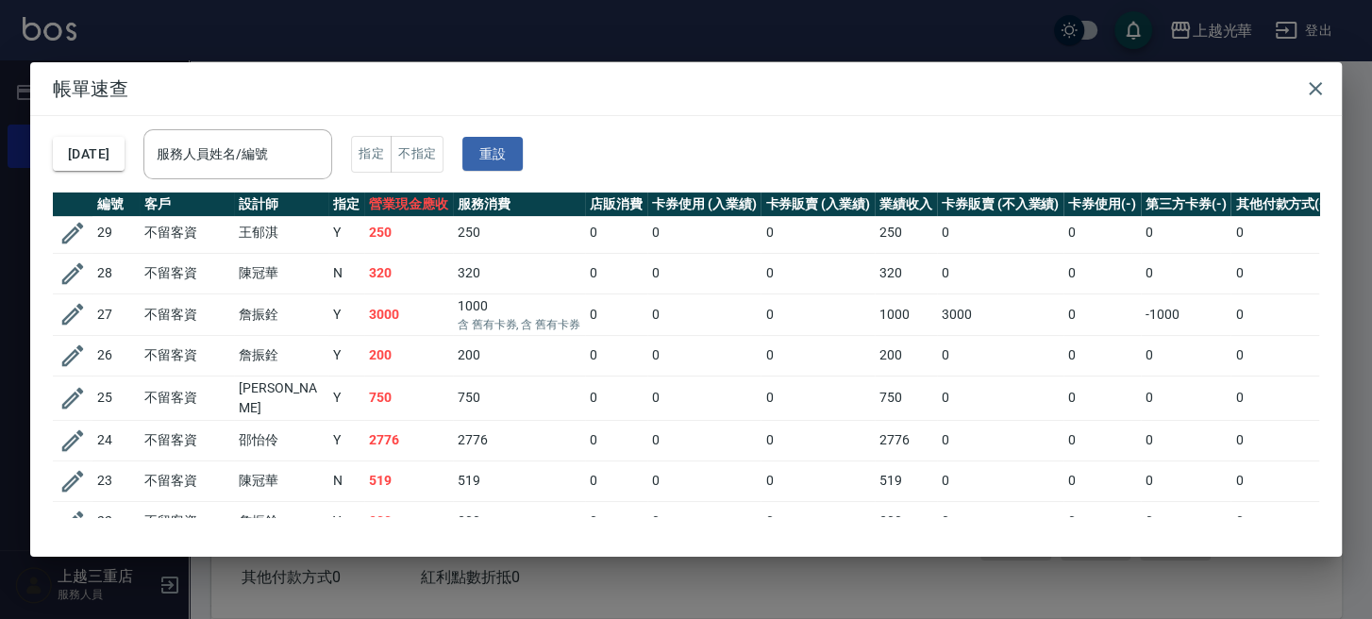
click at [199, 143] on div "服務人員姓名/編號" at bounding box center [237, 154] width 189 height 50
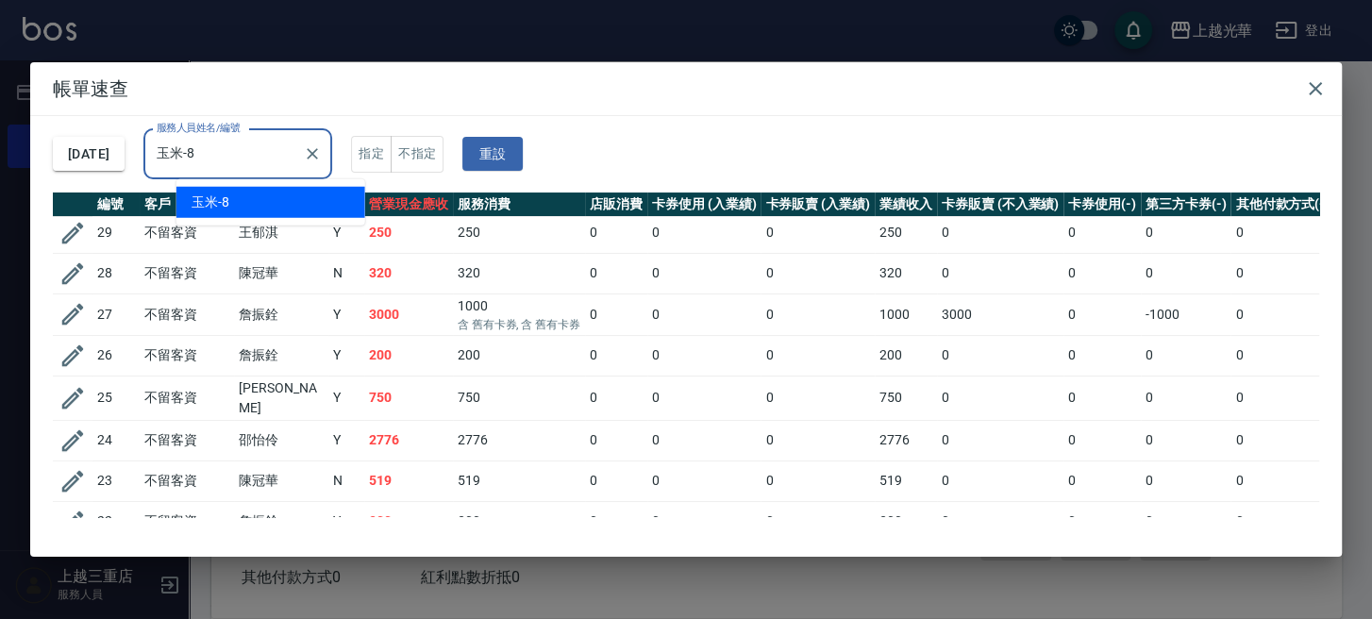
type input "玉米-8"
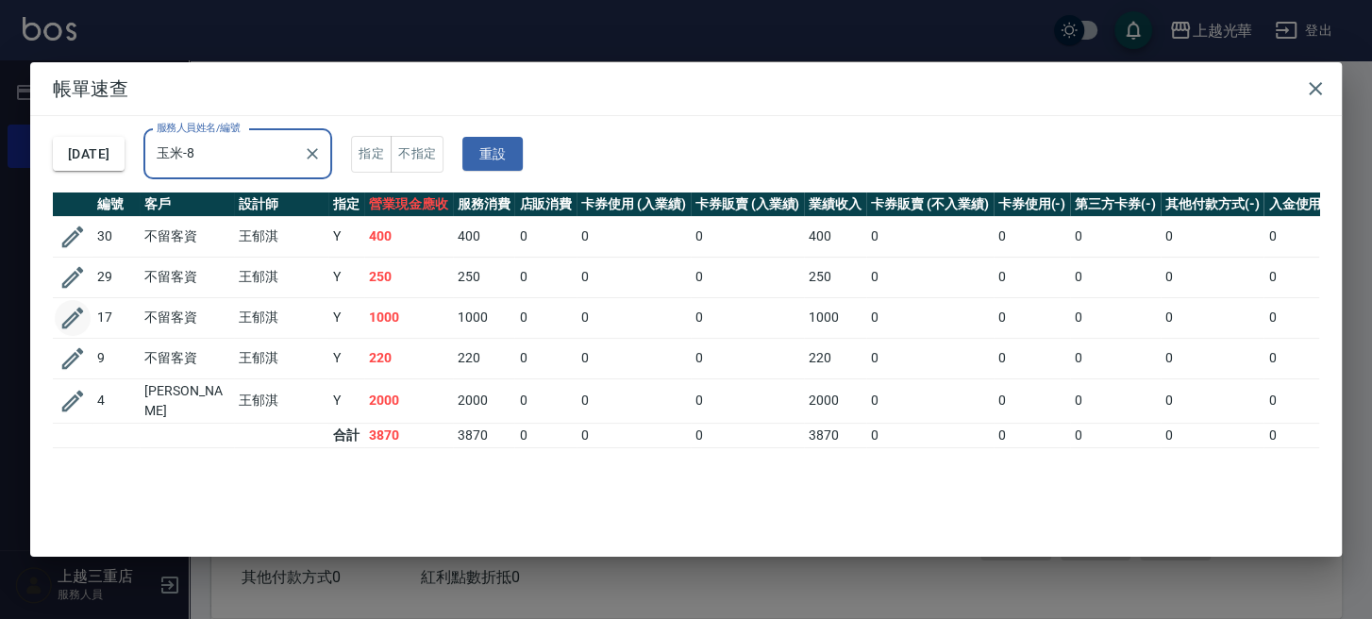
click at [84, 315] on icon "button" at bounding box center [72, 318] width 28 height 28
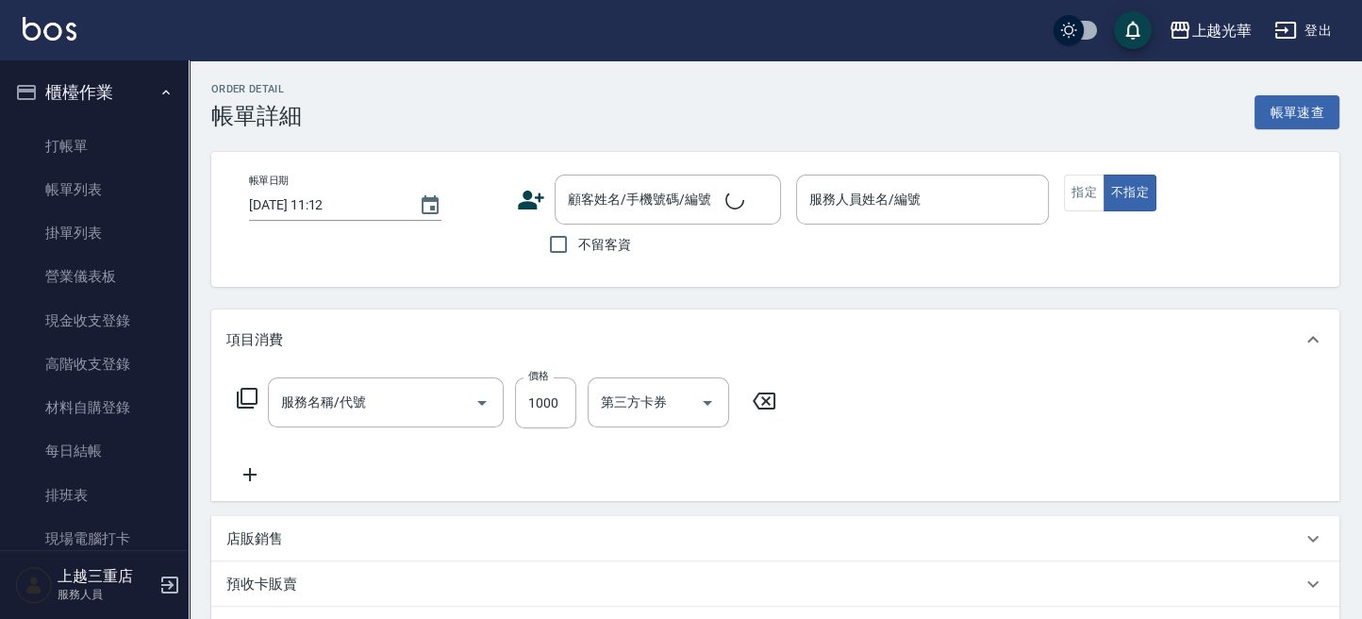
type input "[DATE] 17:41"
checkbox input "true"
type input "玉米-8"
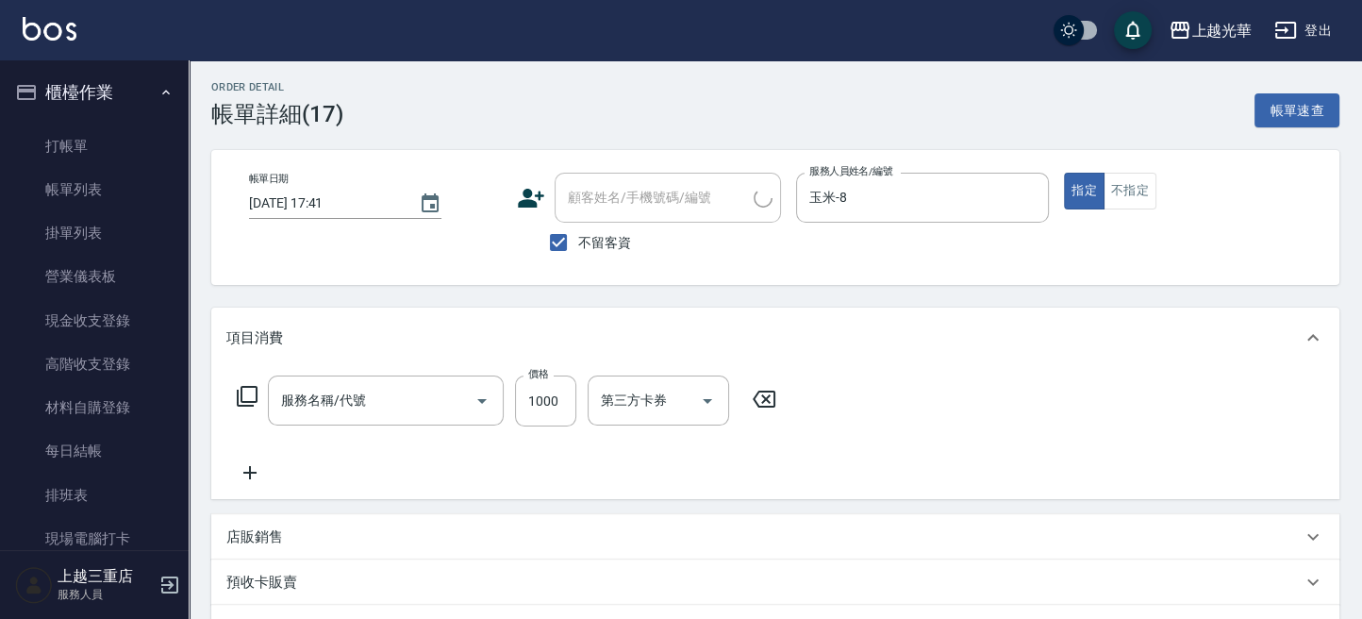
type input "設計染髮(404)"
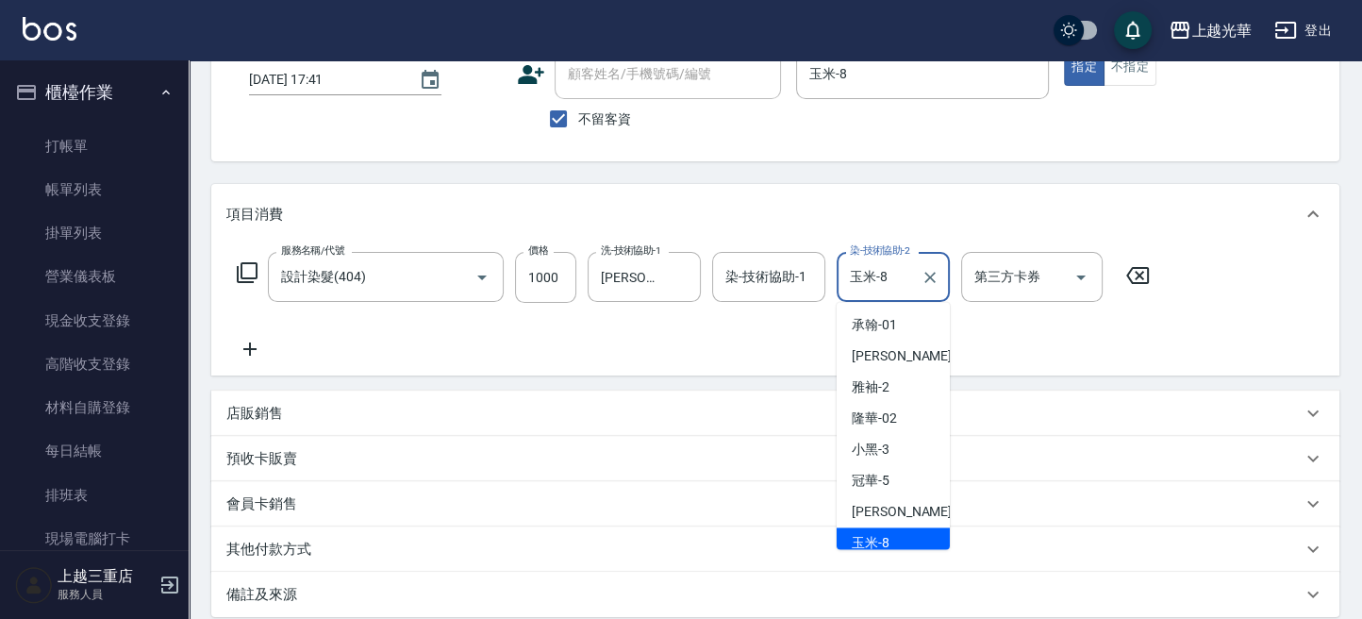
scroll to position [8, 0]
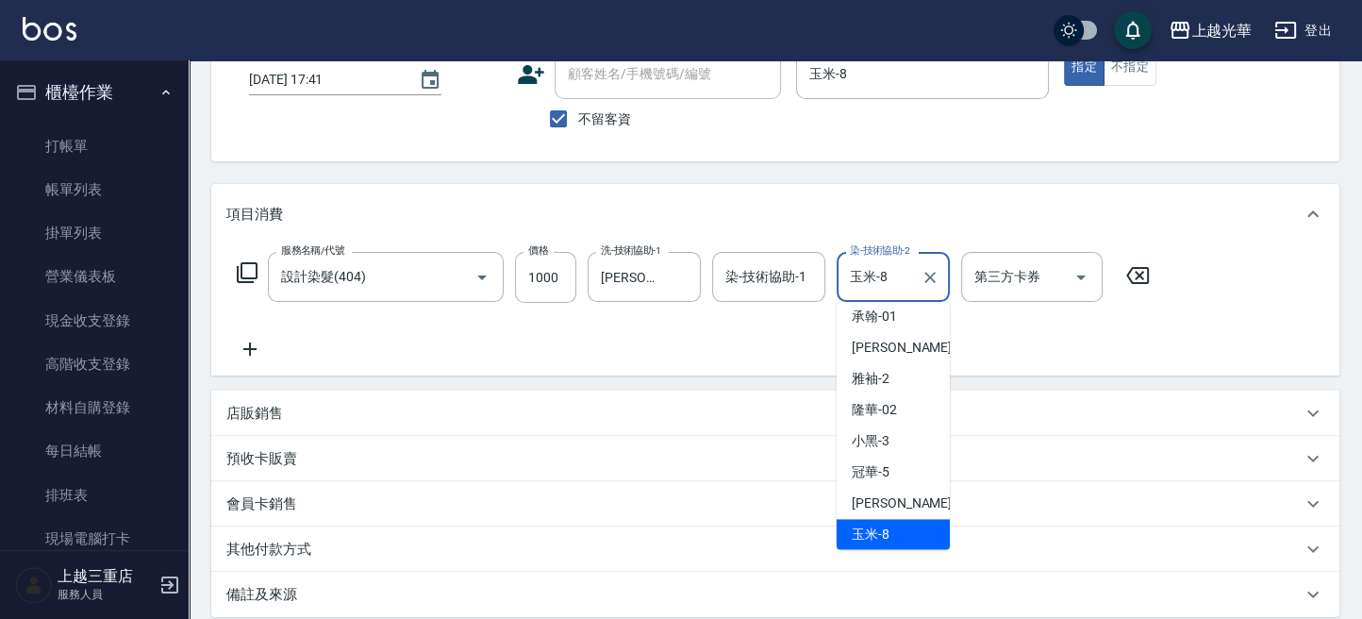
drag, startPoint x: 903, startPoint y: 285, endPoint x: 713, endPoint y: 323, distance: 193.4
click at [733, 318] on div "服務名稱/代號 設計染髮(404) 服務名稱/代號 價格 1000 價格 洗-技術協助-1 [PERSON_NAME]-20 洗-技術協助-1 染-技術協助-…" at bounding box center [693, 306] width 935 height 109
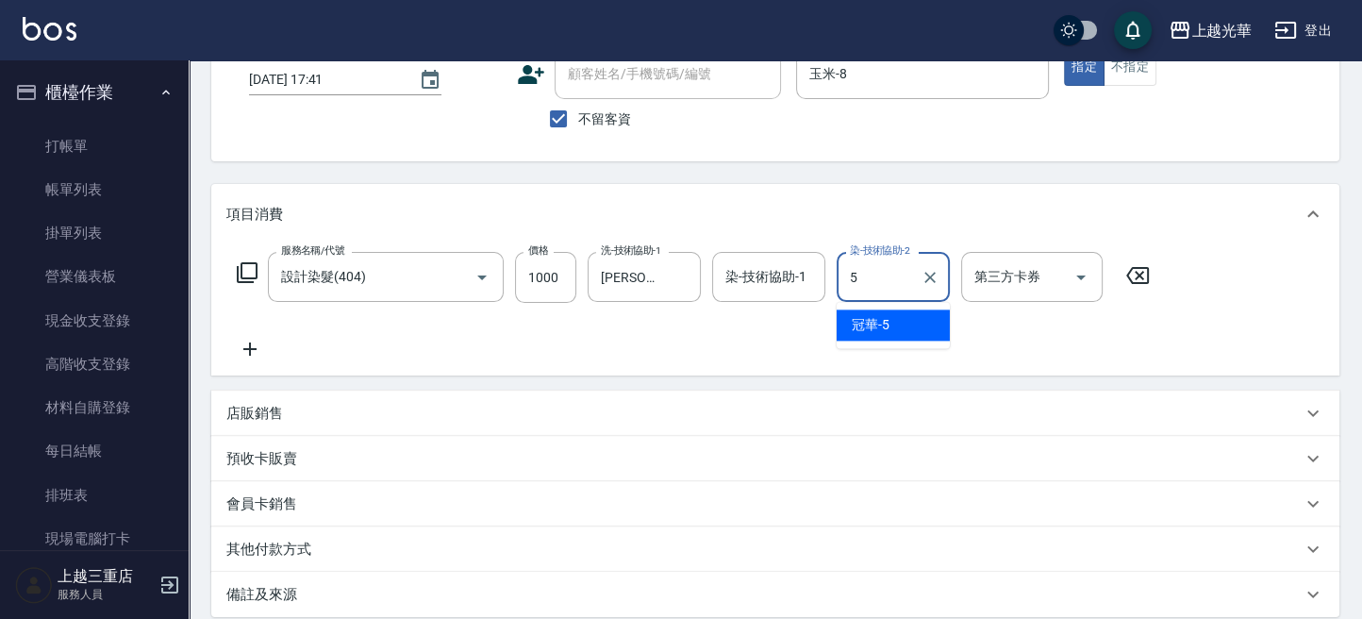
type input "冠華-5"
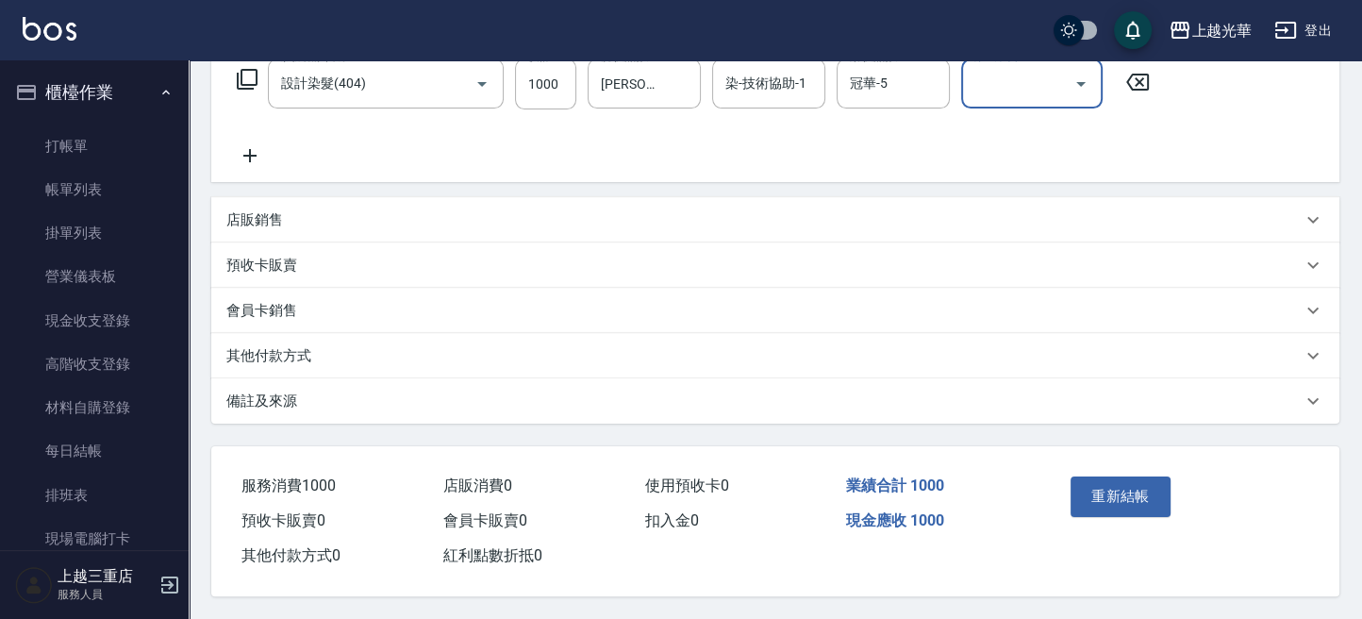
scroll to position [324, 0]
click at [1105, 493] on button "重新結帳" at bounding box center [1121, 496] width 100 height 40
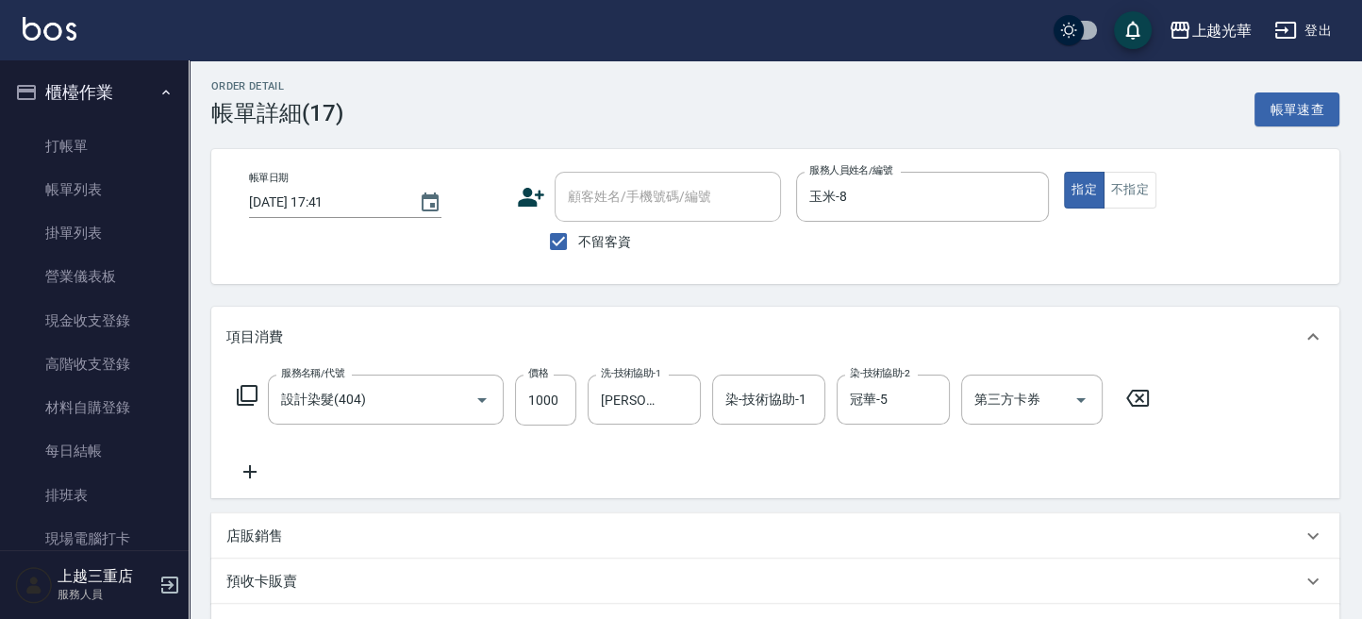
scroll to position [0, 0]
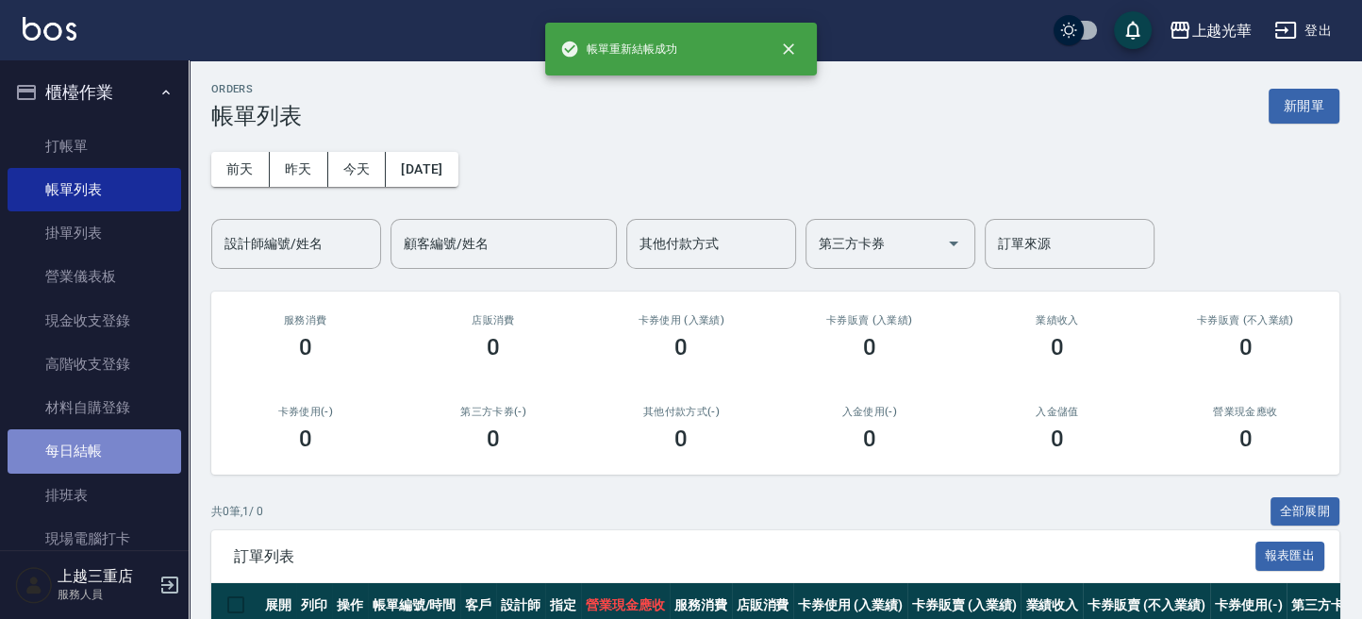
click at [106, 454] on link "每日結帳" at bounding box center [95, 450] width 174 height 43
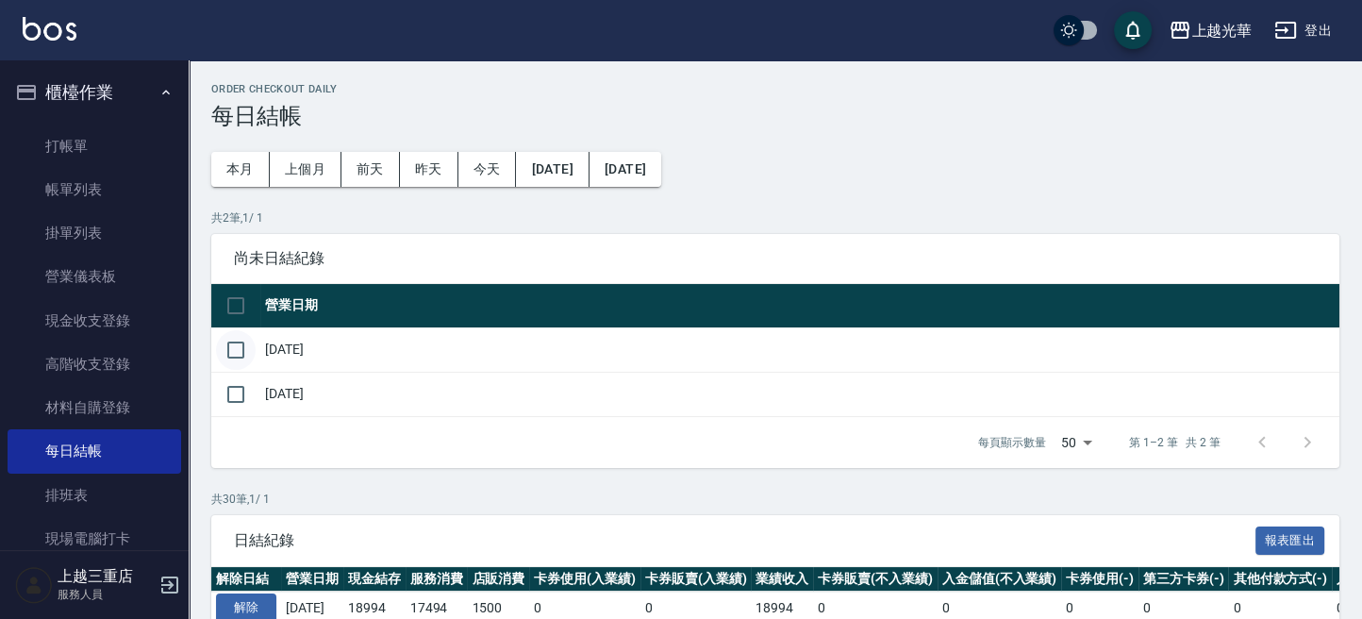
click at [236, 355] on input "checkbox" at bounding box center [236, 350] width 40 height 40
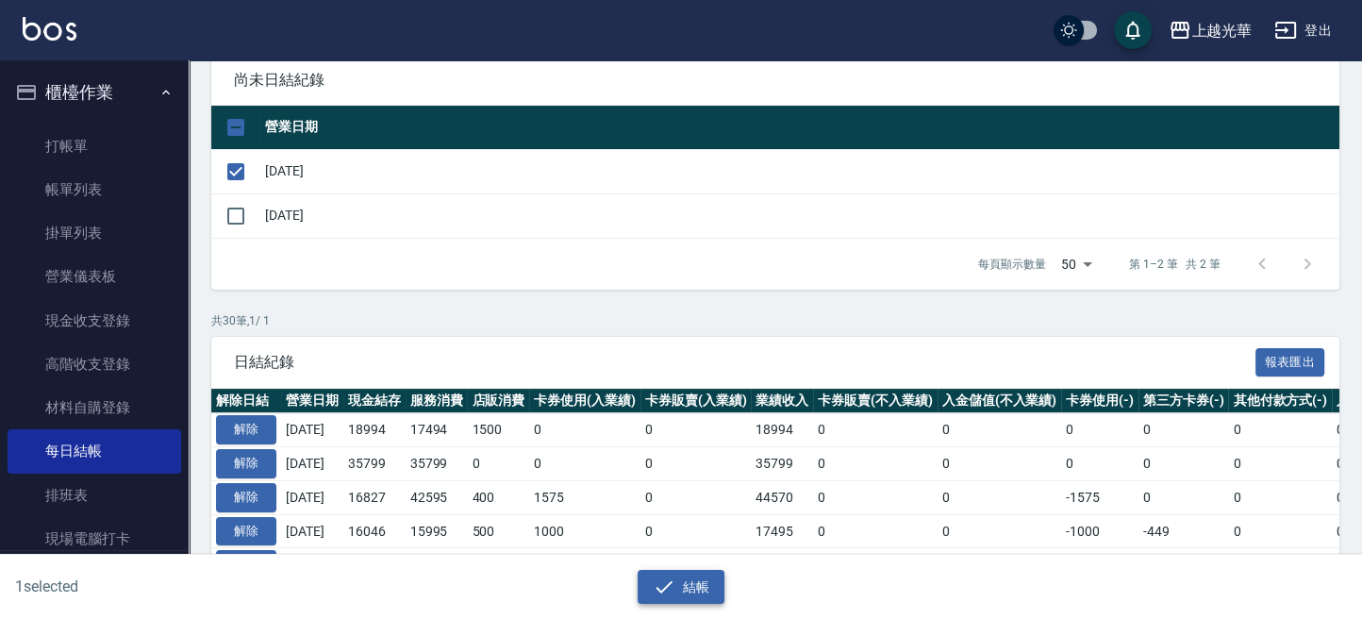
scroll to position [251, 0]
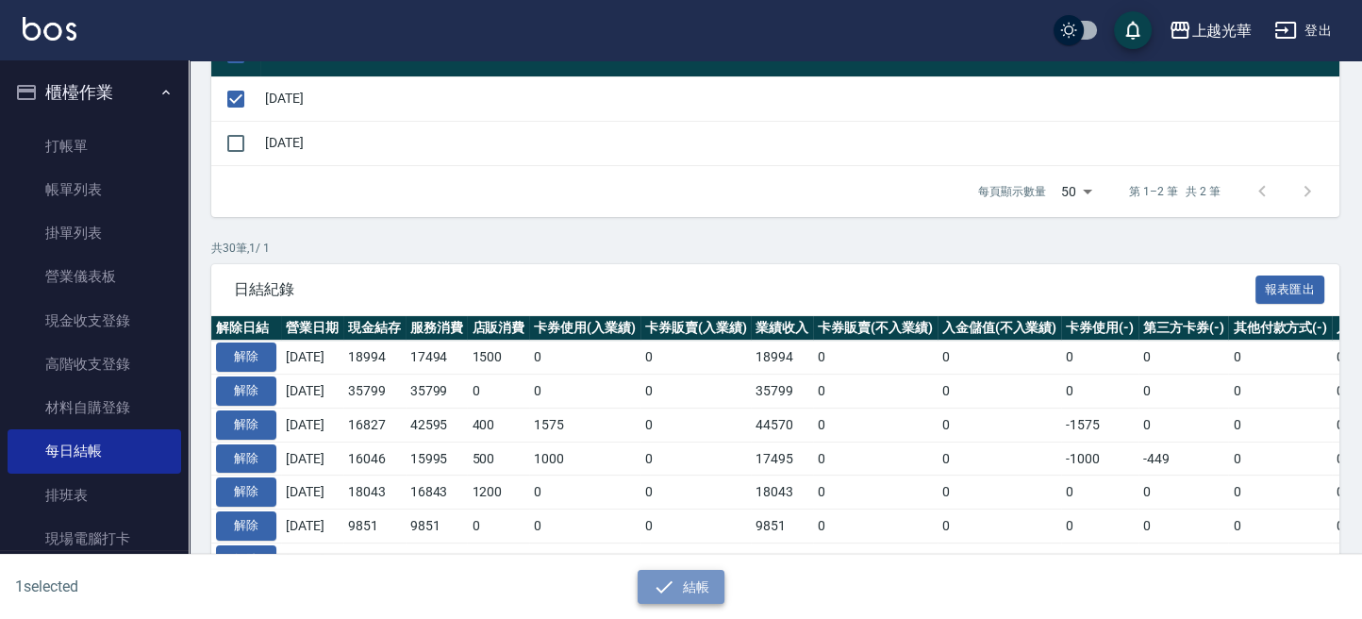
click at [685, 579] on button "結帳" at bounding box center [682, 587] width 88 height 35
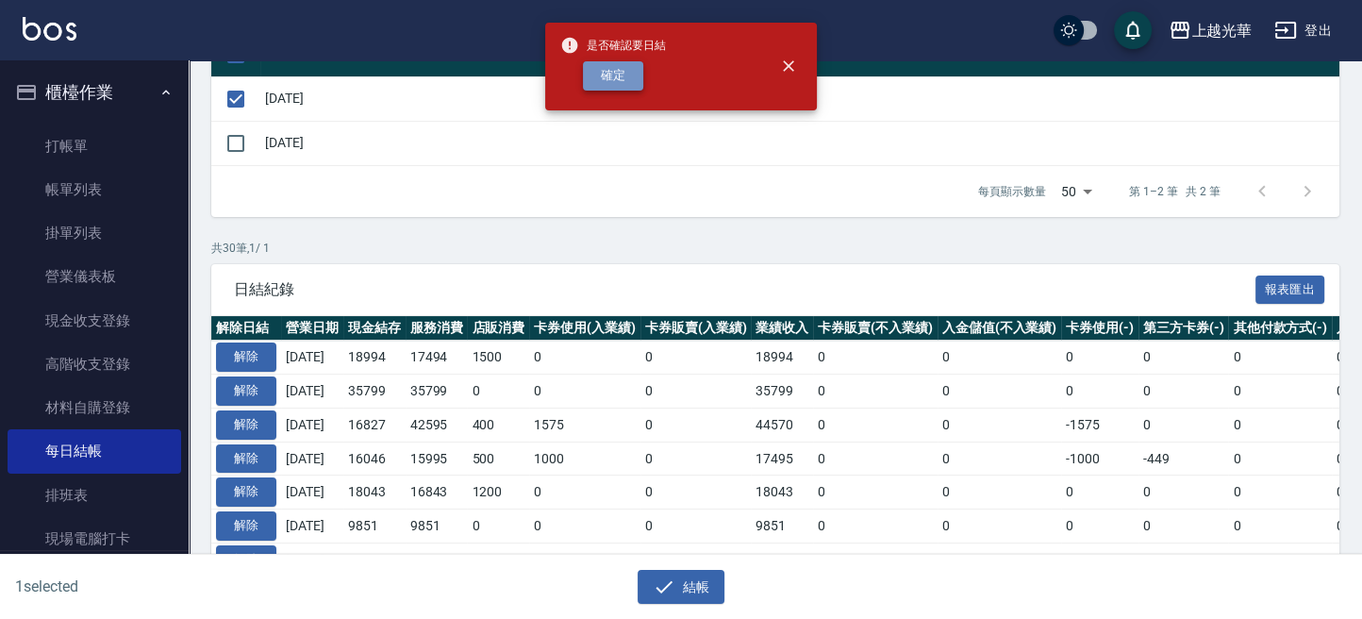
click at [615, 74] on button "確定" at bounding box center [613, 75] width 60 height 29
checkbox input "false"
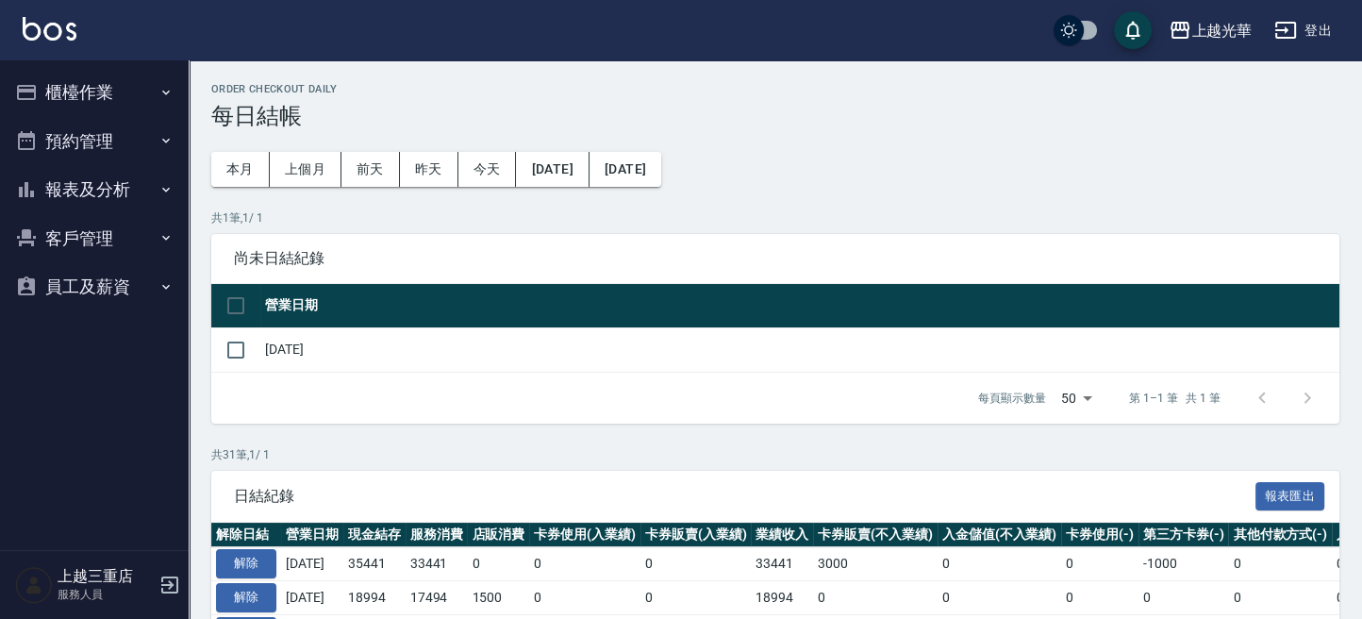
click at [119, 99] on button "櫃檯作業" at bounding box center [95, 92] width 174 height 49
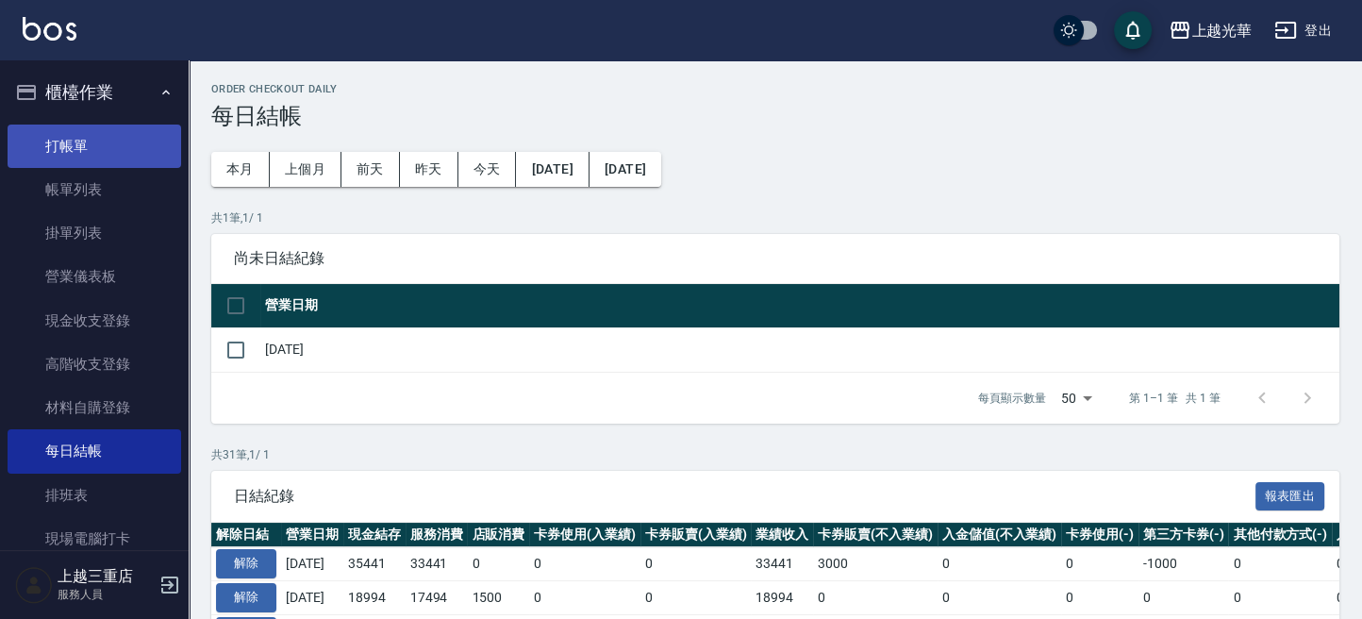
click at [101, 159] on link "打帳單" at bounding box center [95, 146] width 174 height 43
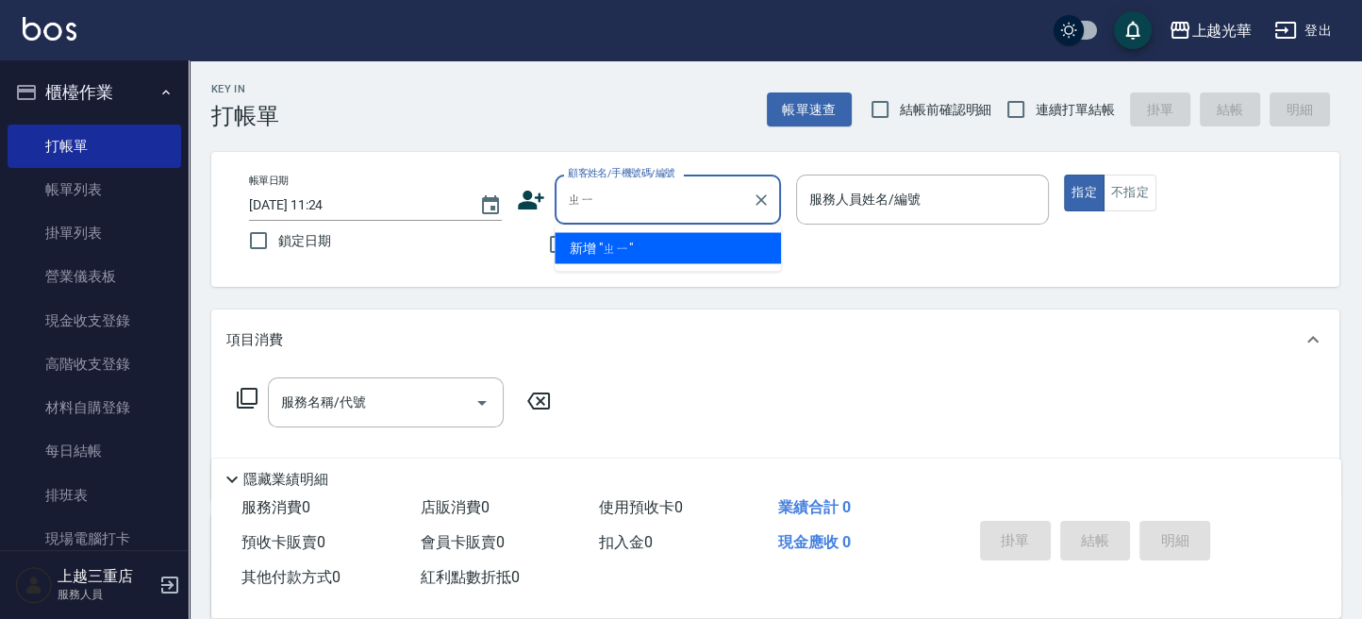
type input "ㄓ"
type input "[PERSON_NAME]"
click at [1064, 175] on button "指定" at bounding box center [1084, 193] width 41 height 37
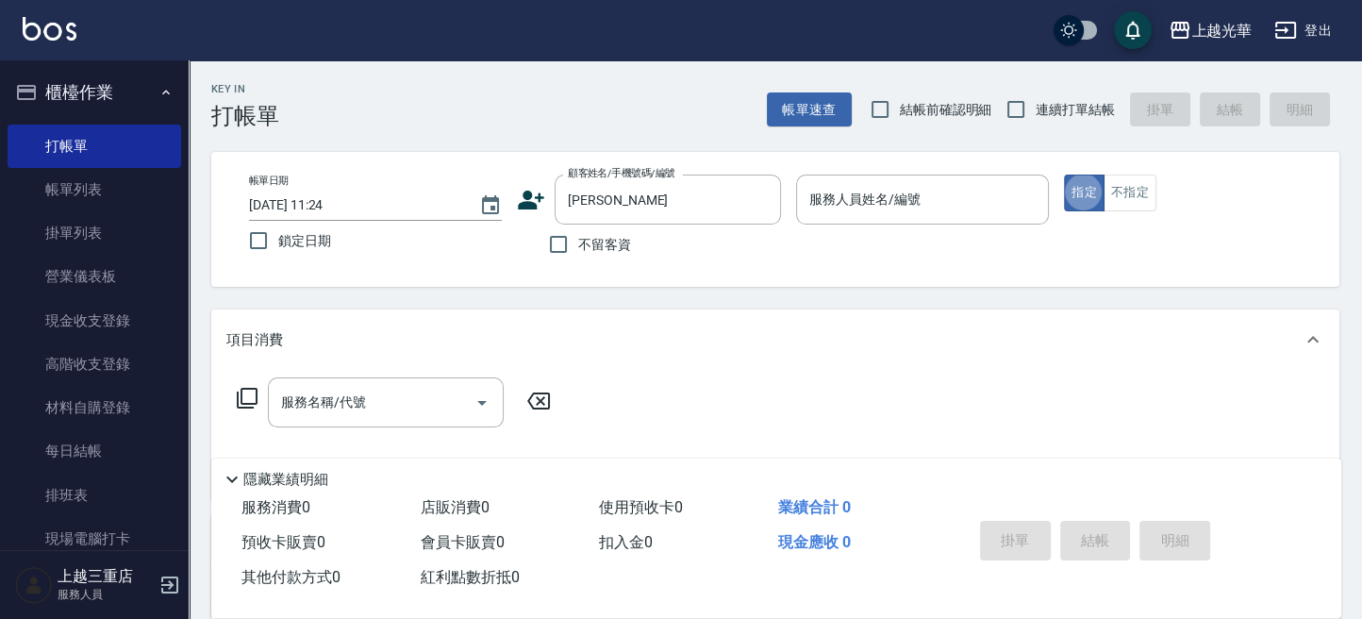
type button "true"
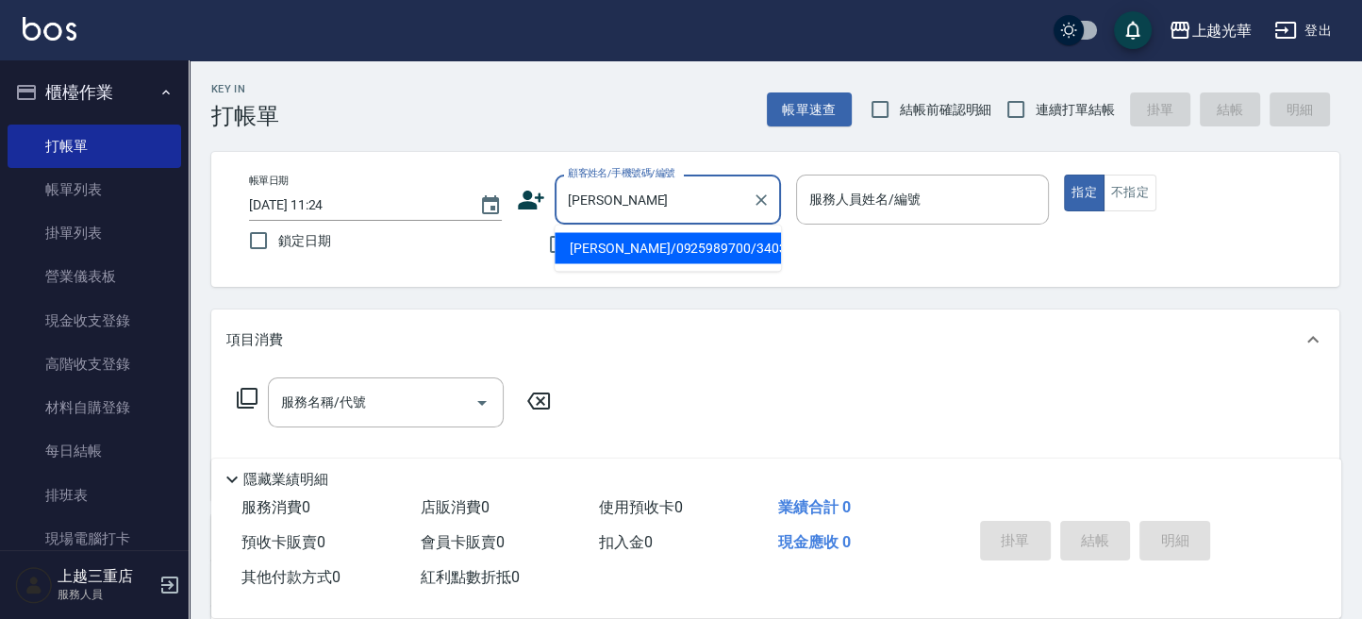
click at [708, 212] on input "[PERSON_NAME]" at bounding box center [653, 199] width 181 height 33
click at [673, 242] on li "[PERSON_NAME]/0925989700/3403" at bounding box center [668, 247] width 226 height 31
type input "[PERSON_NAME]/0925989700/3403"
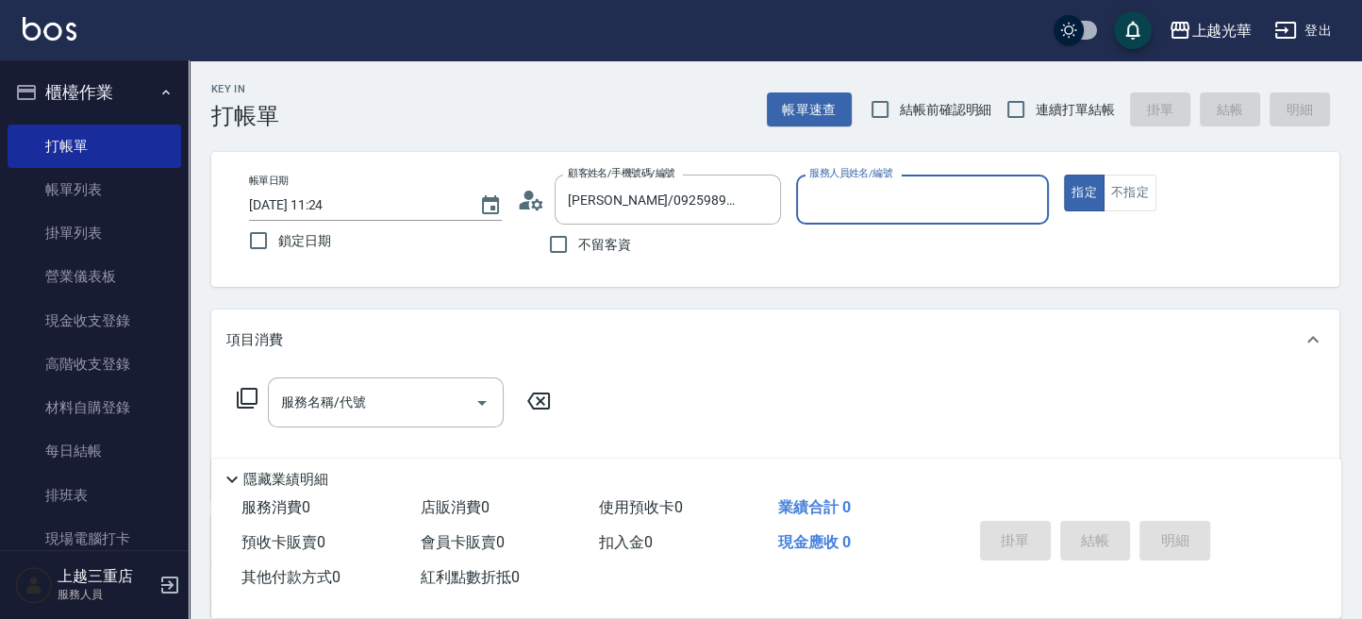
type input "小黑-3"
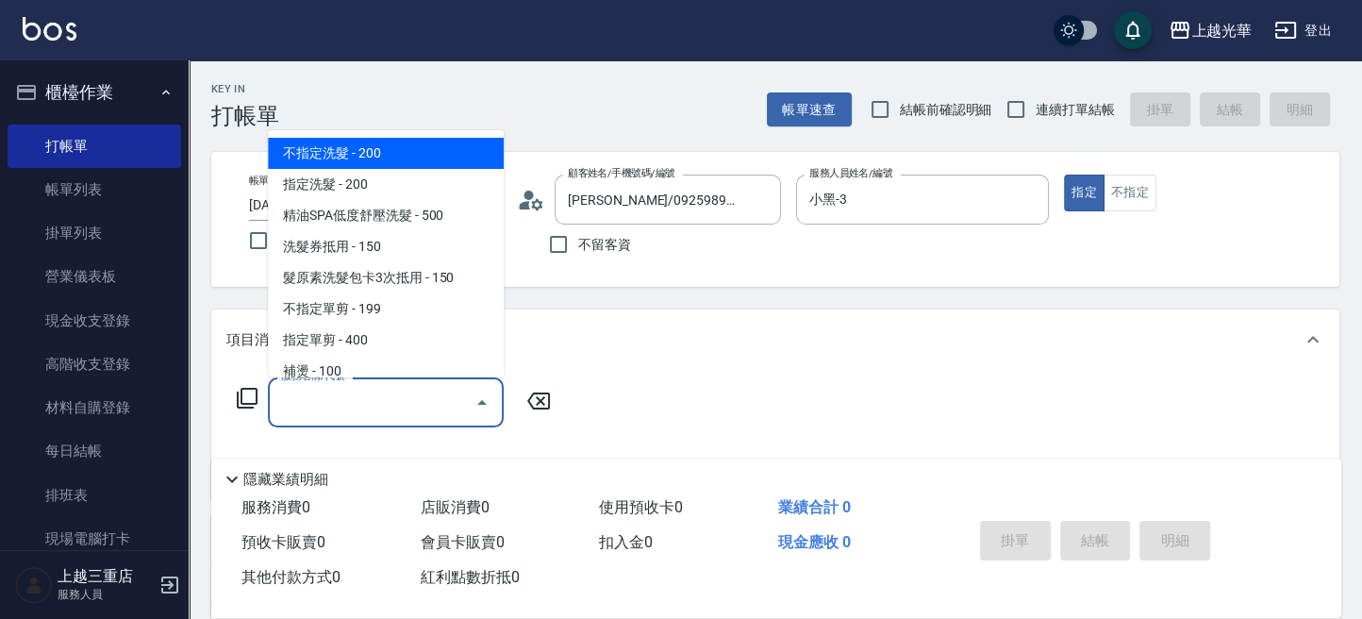
click at [381, 403] on input "服務名稱/代號" at bounding box center [371, 402] width 191 height 33
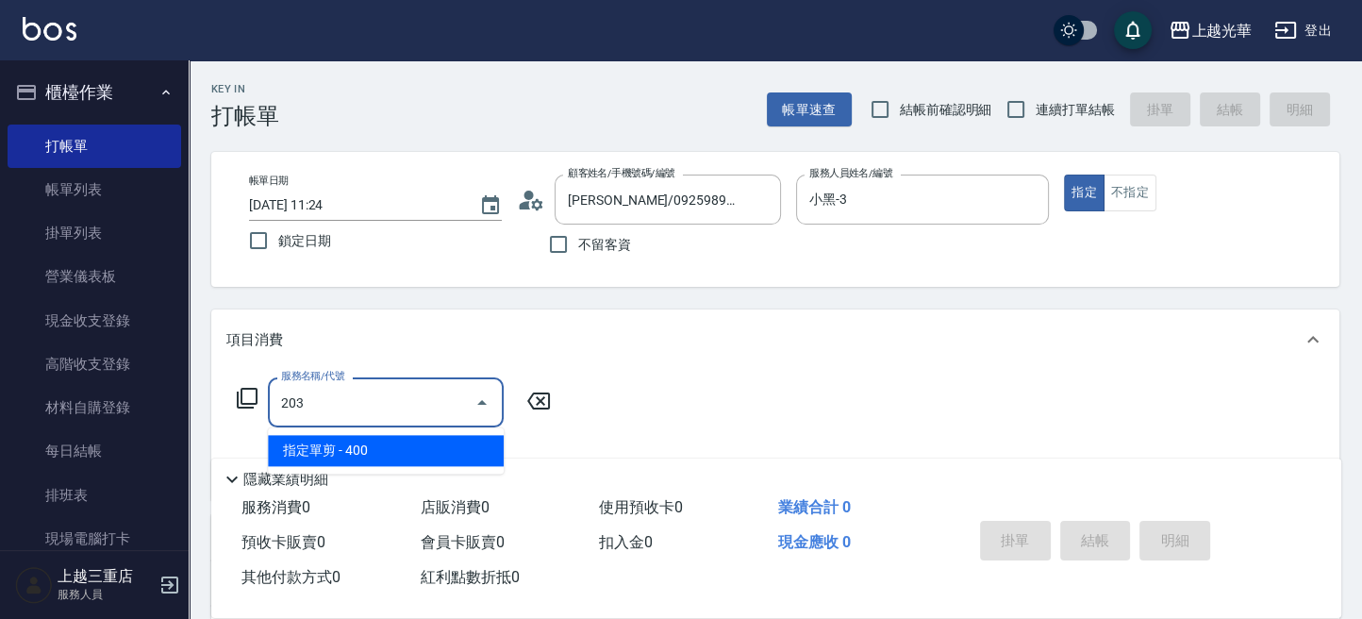
type input "指定單剪(203)"
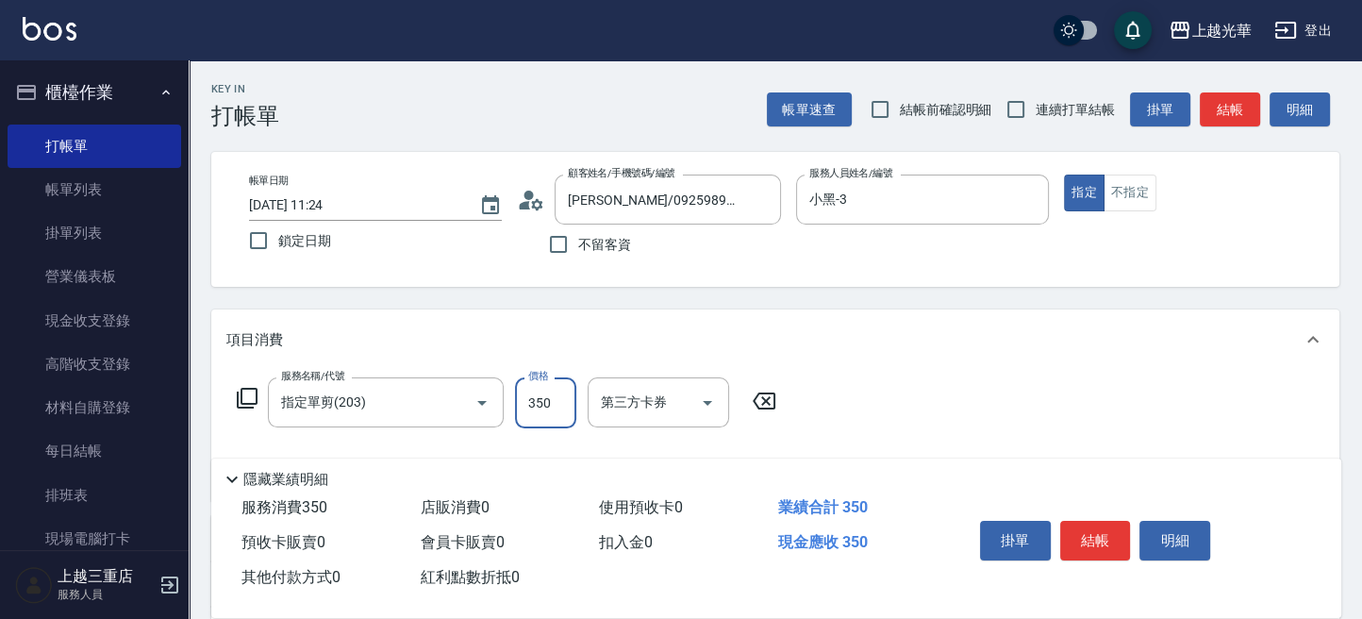
type input "350"
click at [1089, 530] on button "結帳" at bounding box center [1096, 541] width 71 height 40
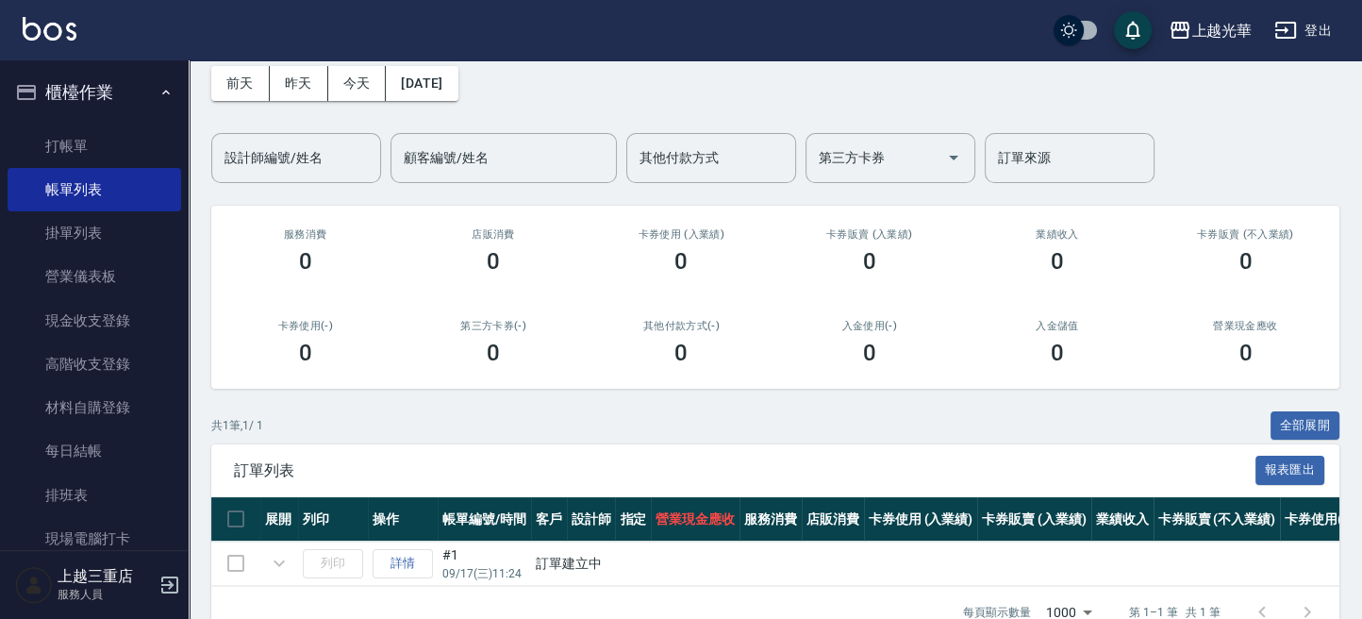
scroll to position [144, 0]
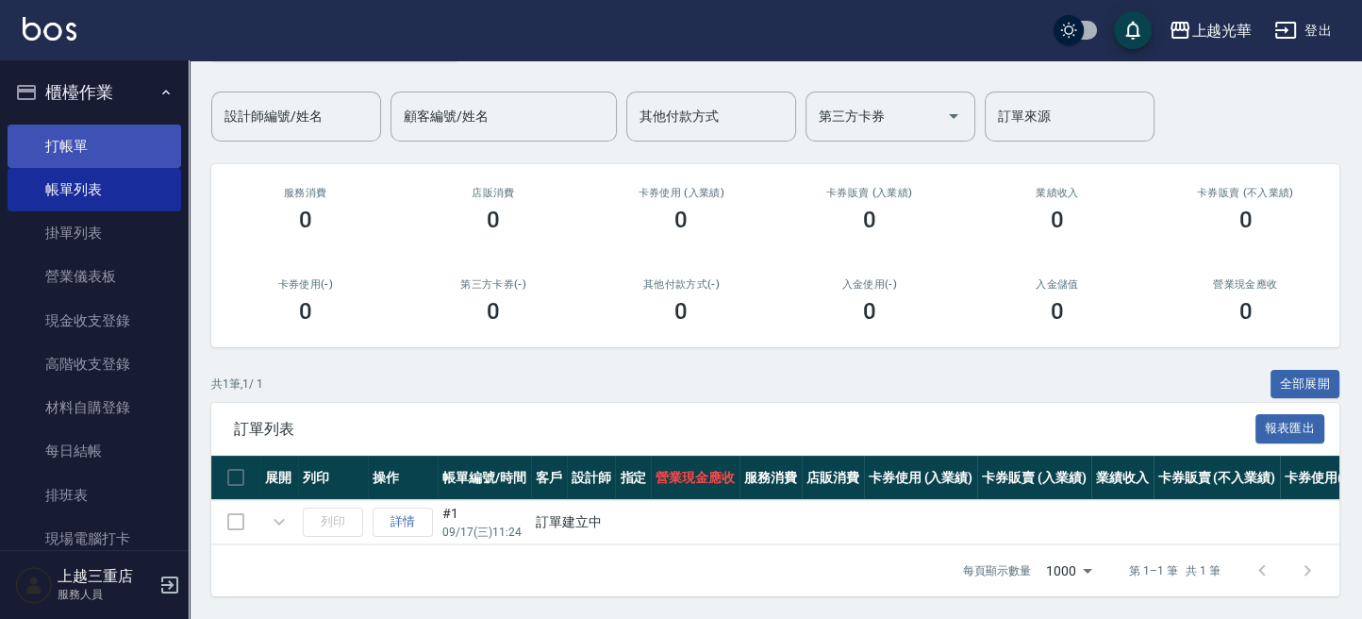
click at [85, 141] on link "打帳單" at bounding box center [95, 146] width 174 height 43
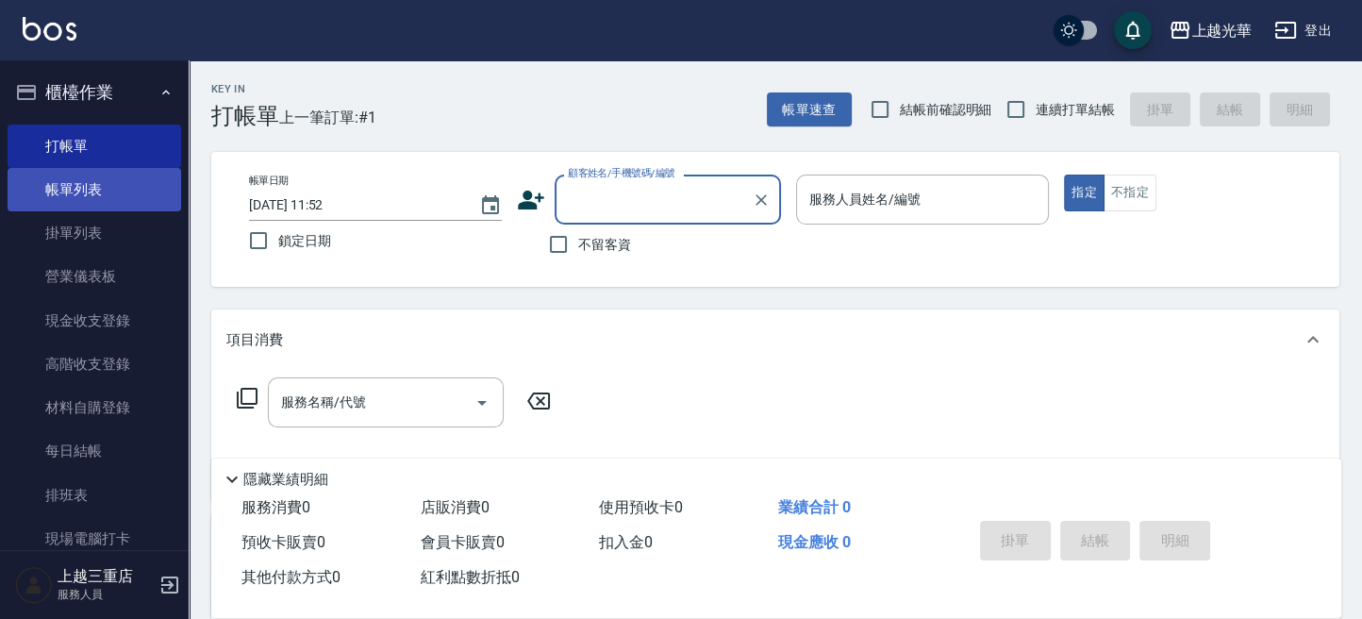
click at [92, 170] on link "帳單列表" at bounding box center [95, 189] width 174 height 43
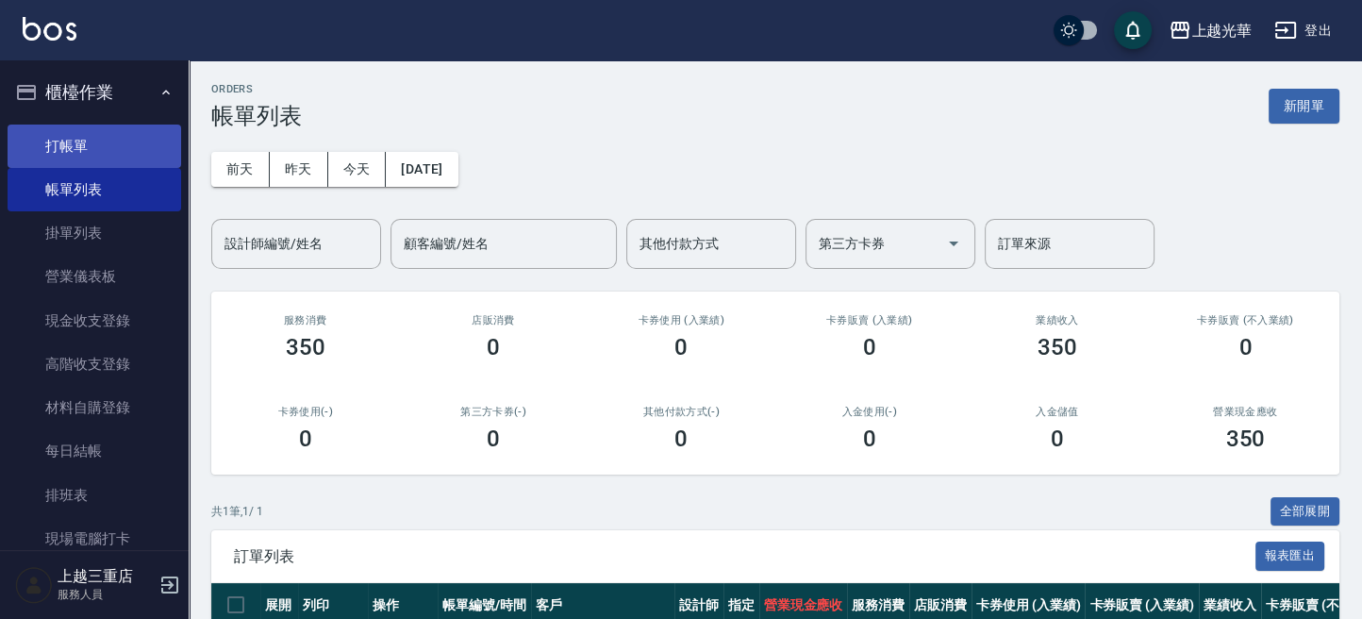
click at [87, 142] on link "打帳單" at bounding box center [95, 146] width 174 height 43
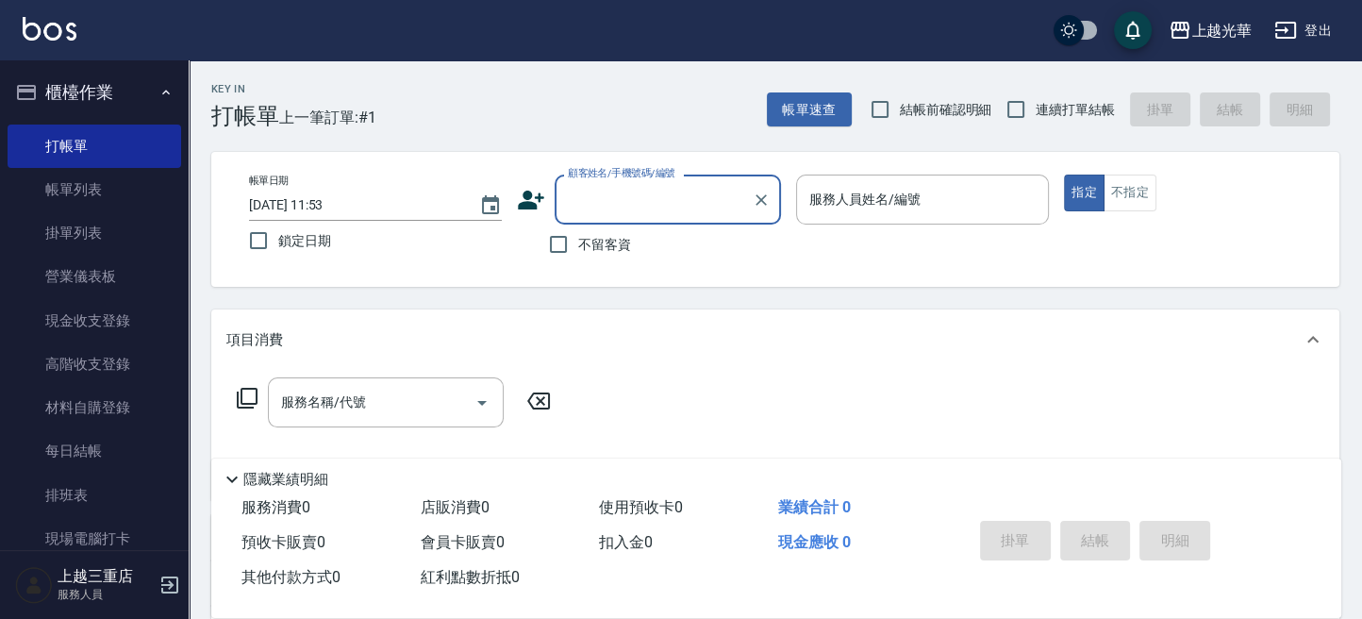
click at [876, 197] on div "服務人員姓名/編號 服務人員姓名/編號" at bounding box center [922, 200] width 253 height 50
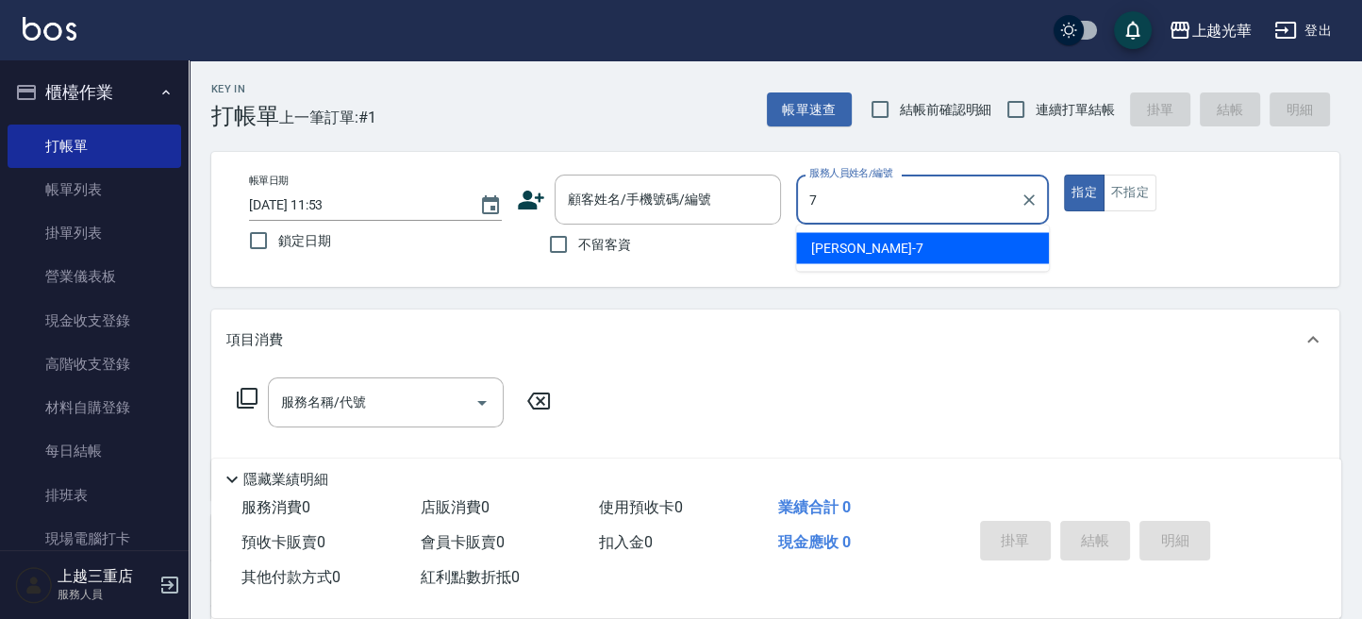
type input "小紫-7"
type button "true"
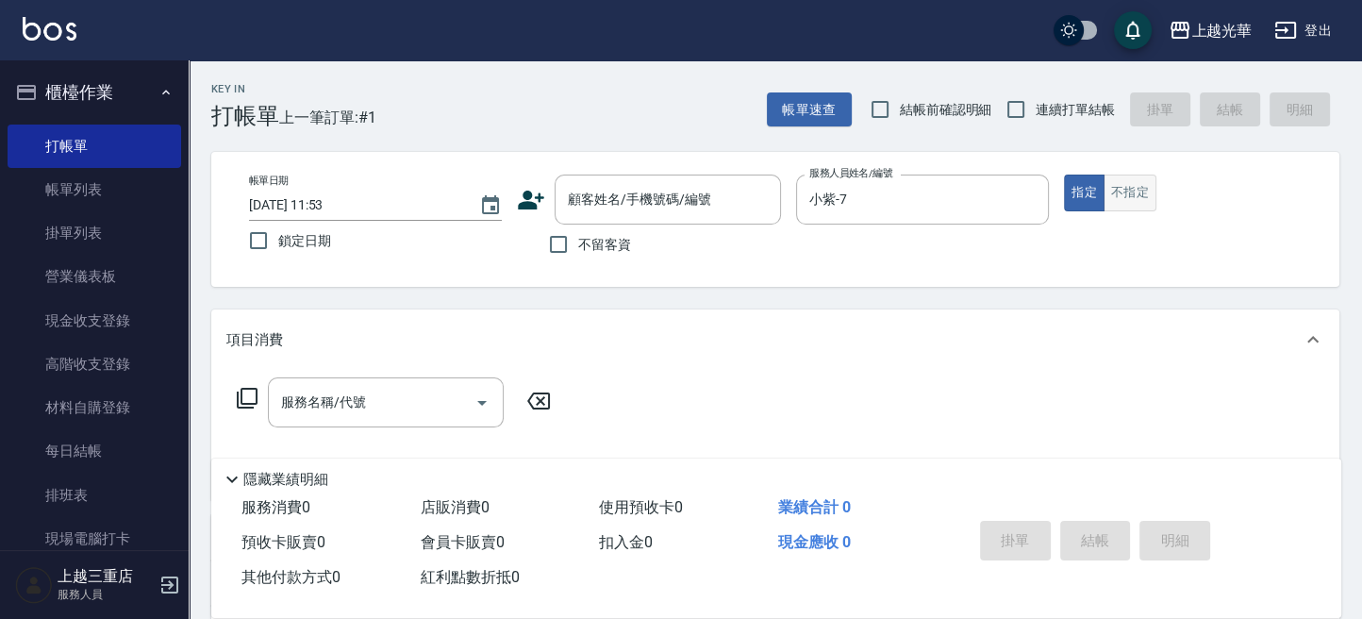
click at [1125, 200] on button "不指定" at bounding box center [1130, 193] width 53 height 37
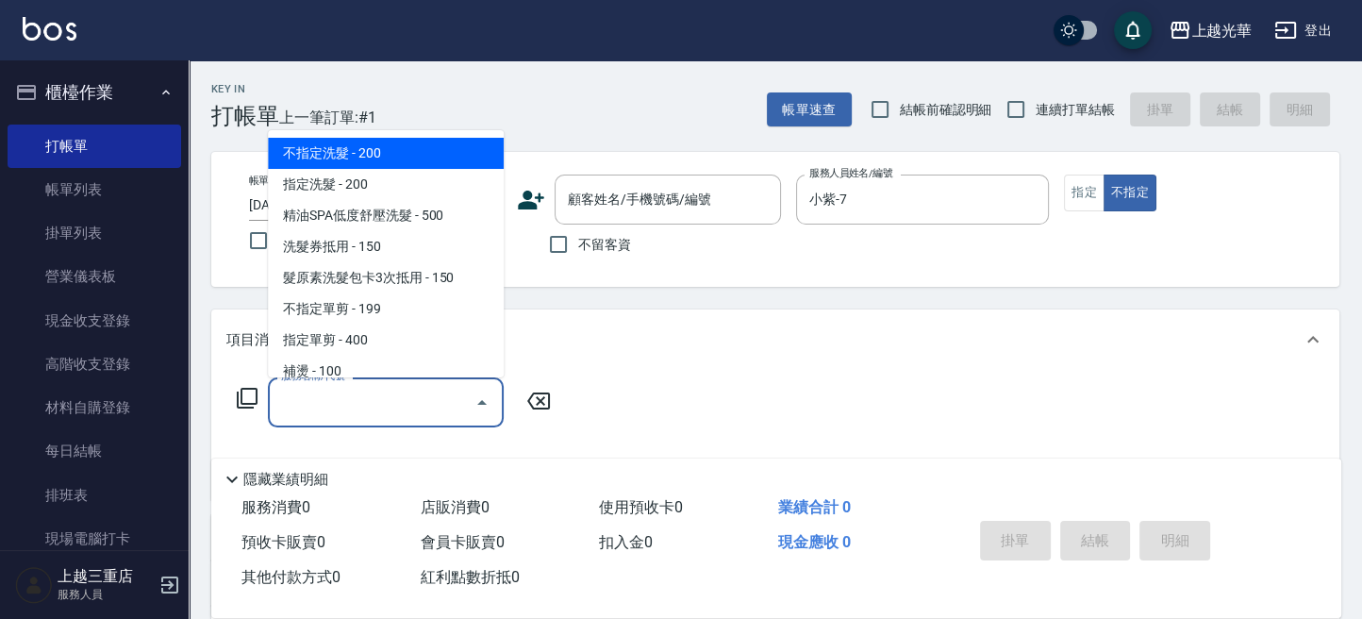
click at [347, 398] on div "服務名稱/代號 服務名稱/代號" at bounding box center [386, 402] width 236 height 50
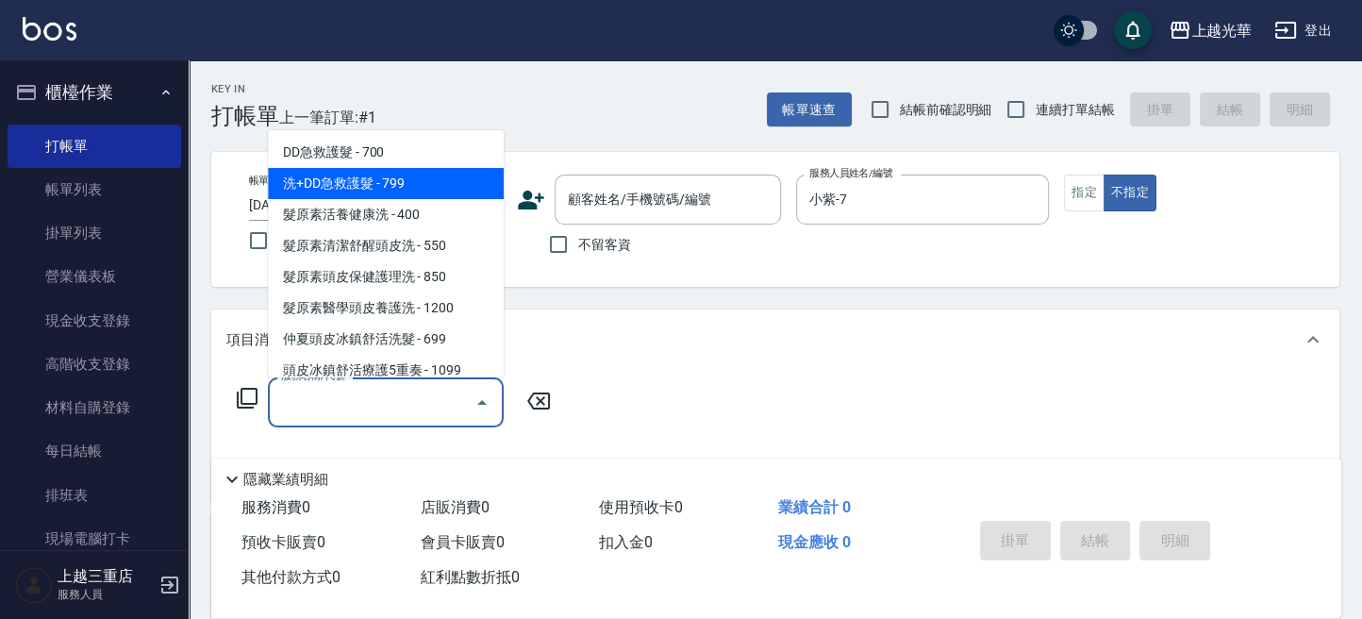
scroll to position [1510, 0]
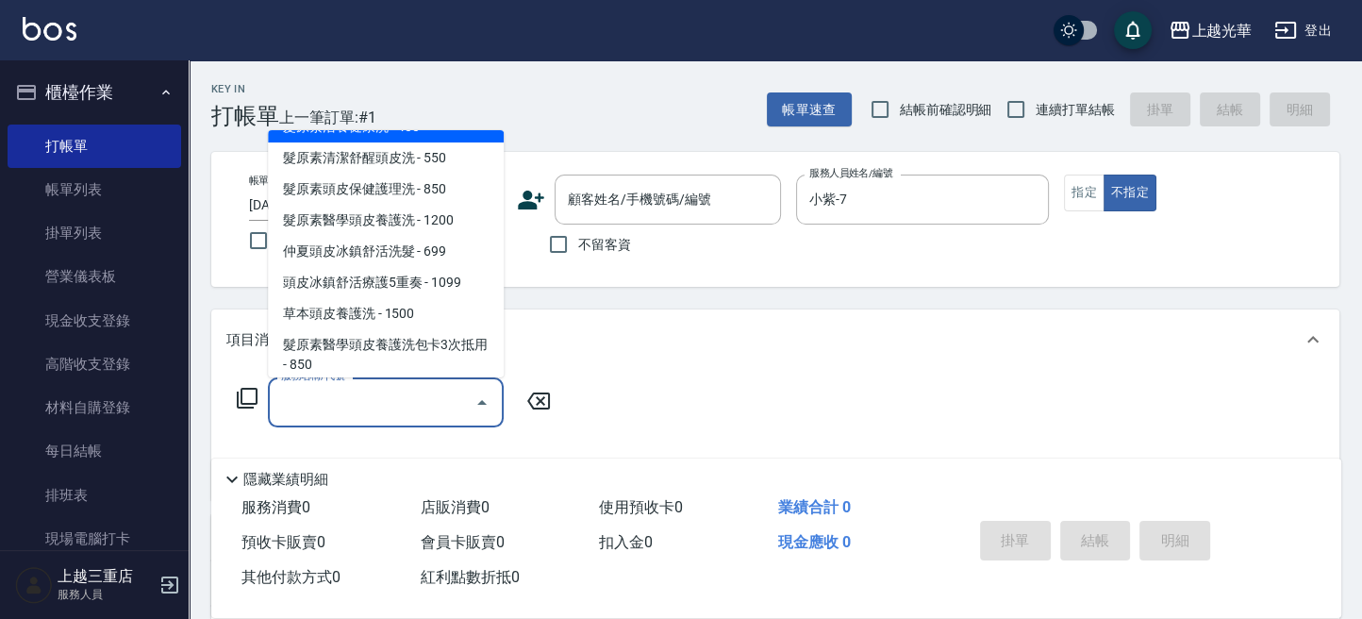
click at [434, 142] on span "髮原素活養健康洗 - 400" at bounding box center [386, 126] width 236 height 31
type input "髮原素活養健康洗(601)"
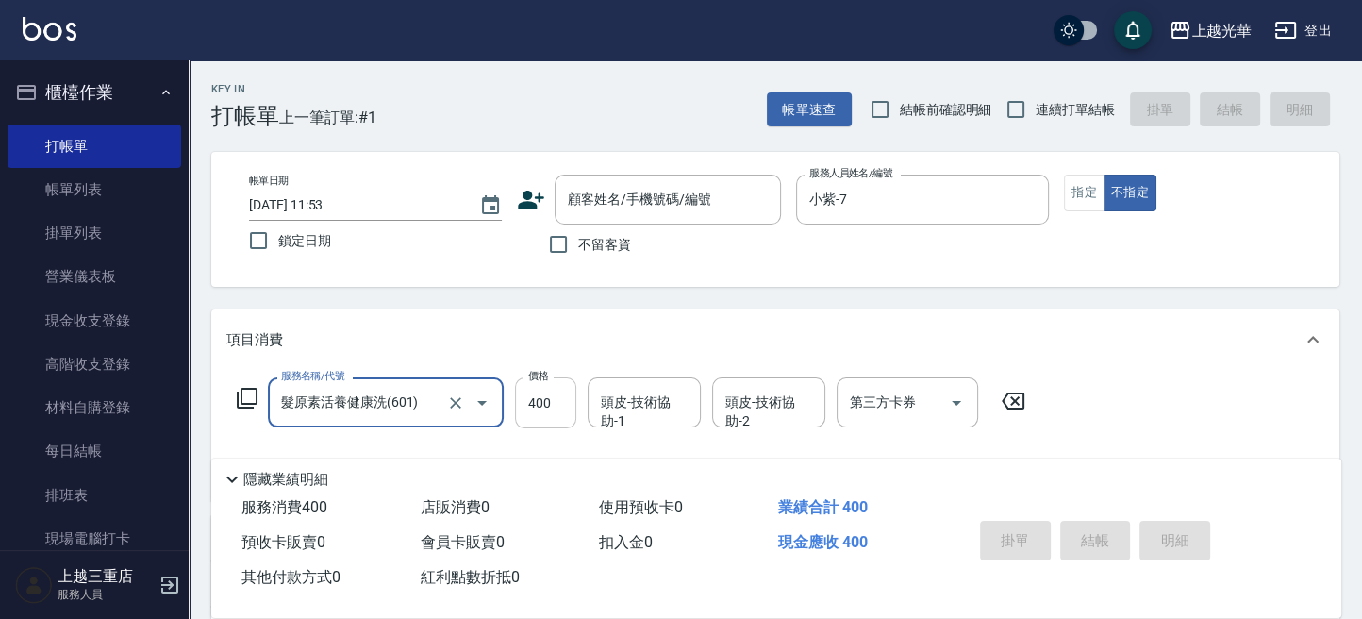
click at [539, 413] on input "400" at bounding box center [545, 402] width 61 height 51
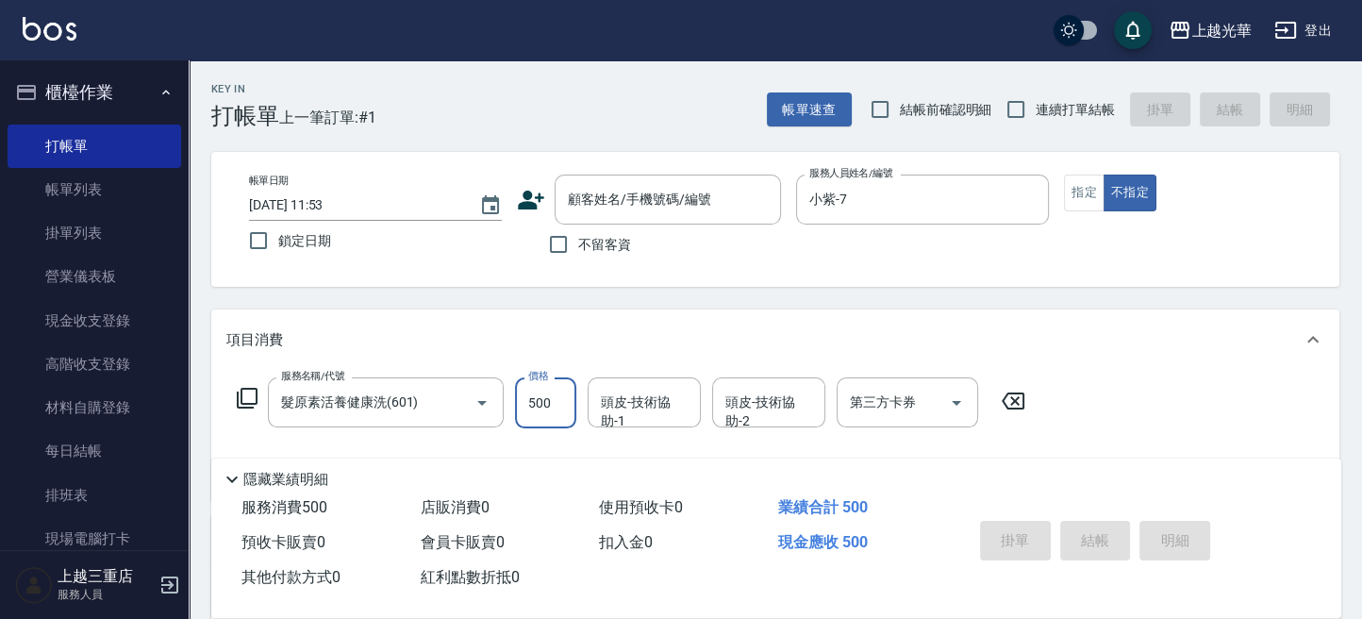
type input "500"
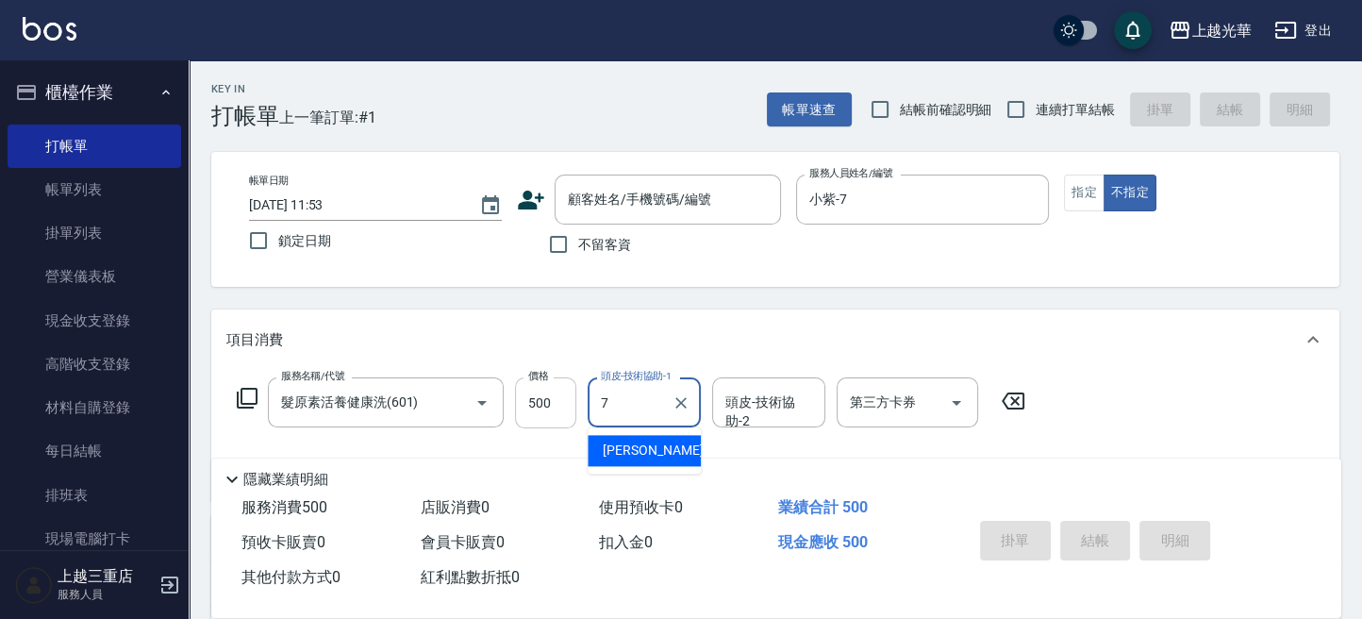
type input "小紫-7"
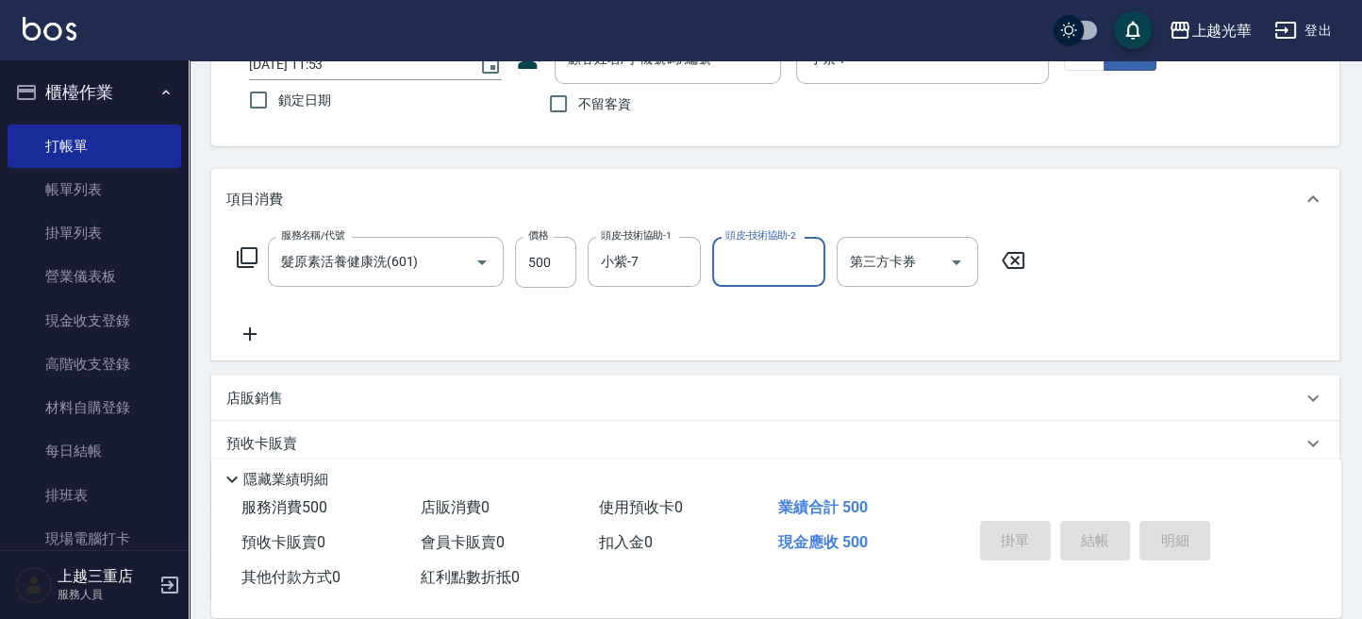
scroll to position [251, 0]
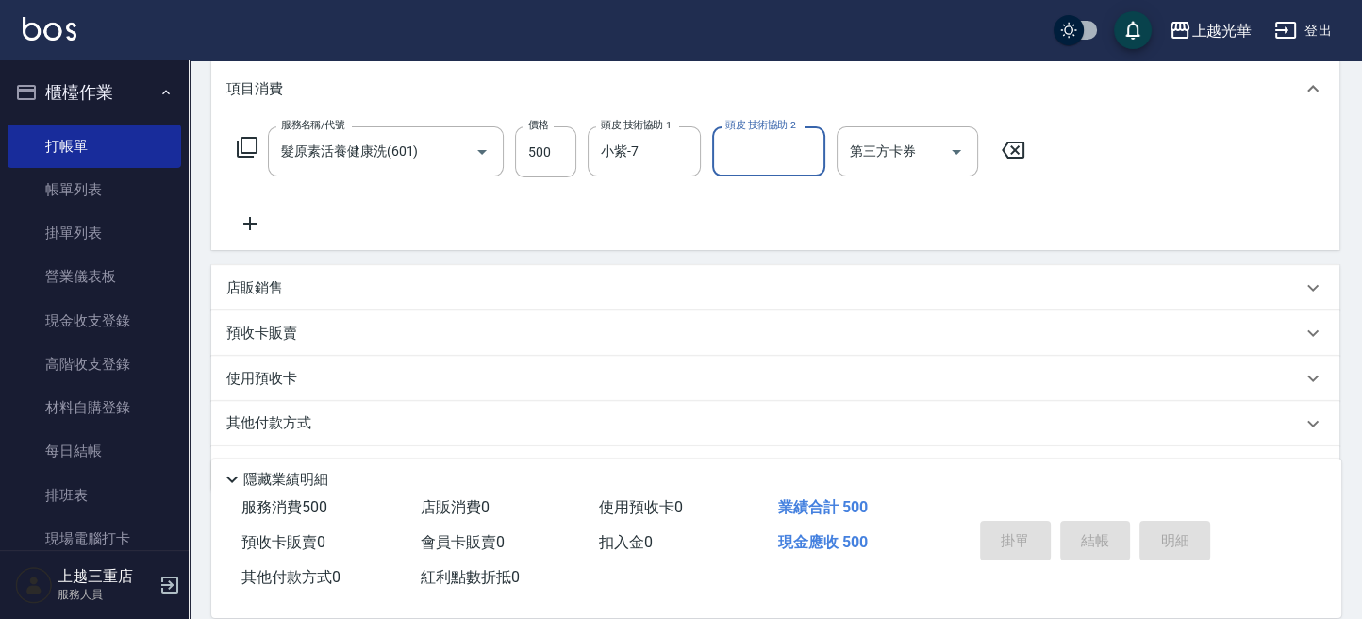
click at [249, 217] on icon at bounding box center [249, 223] width 13 height 13
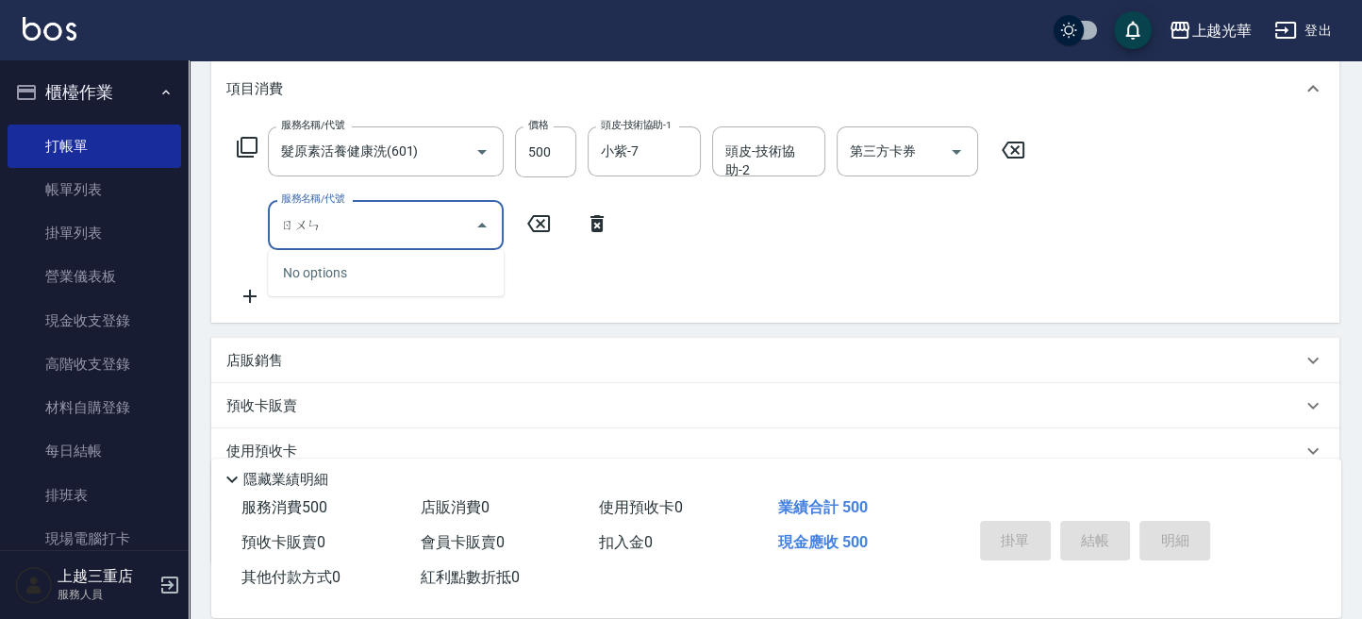
type input "犉"
type input "熱"
drag, startPoint x: 336, startPoint y: 265, endPoint x: 350, endPoint y: 264, distance: 14.2
click at [336, 266] on span "潤絲 - 20" at bounding box center [386, 273] width 236 height 31
type input "潤絲(801)"
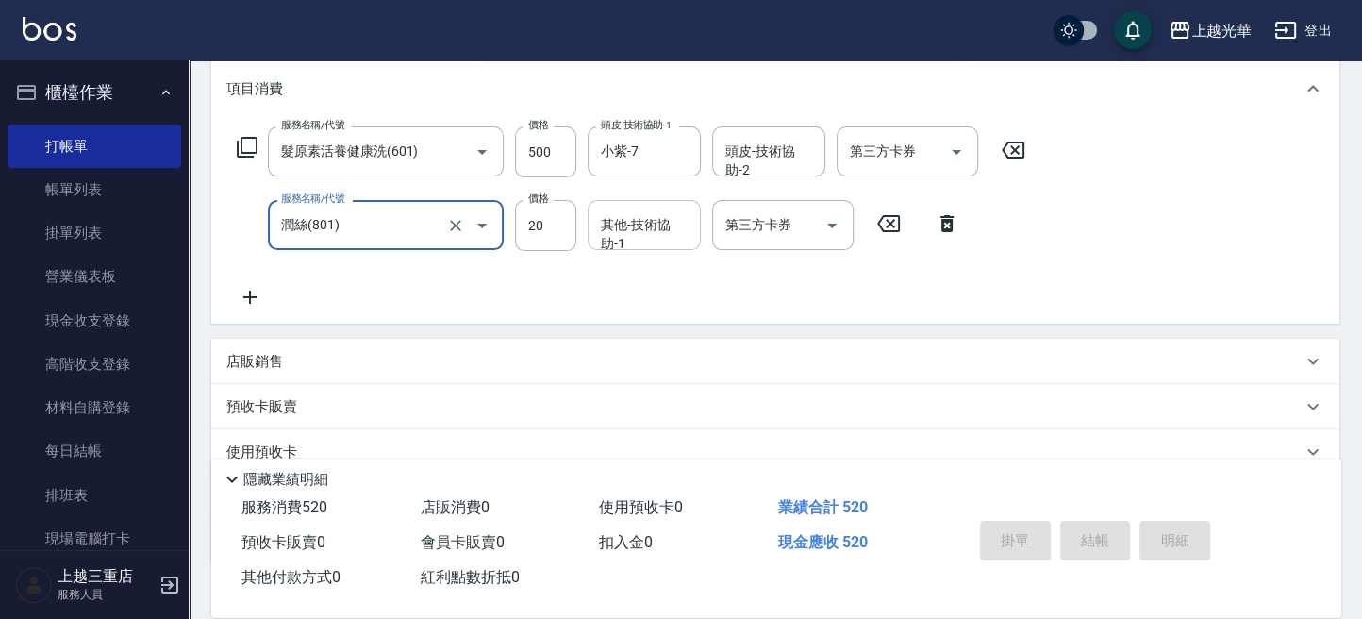
click at [637, 236] on input "其他-技術協助-1" at bounding box center [644, 225] width 96 height 33
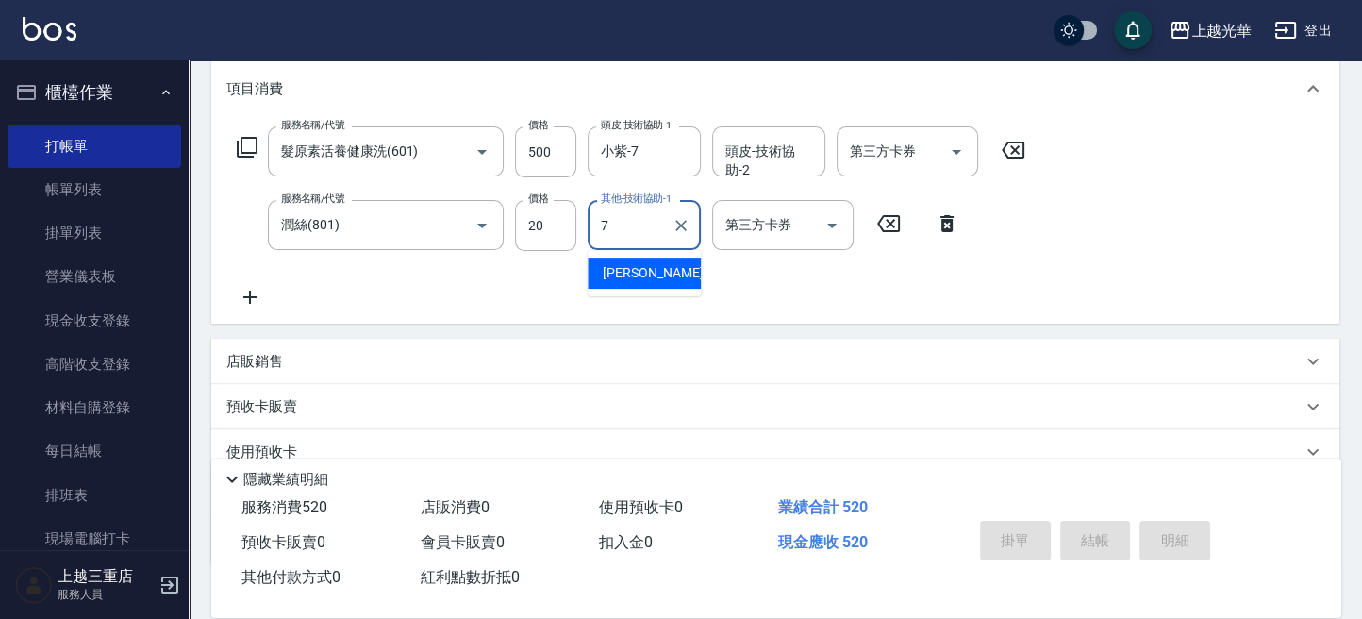
type input "小紫-7"
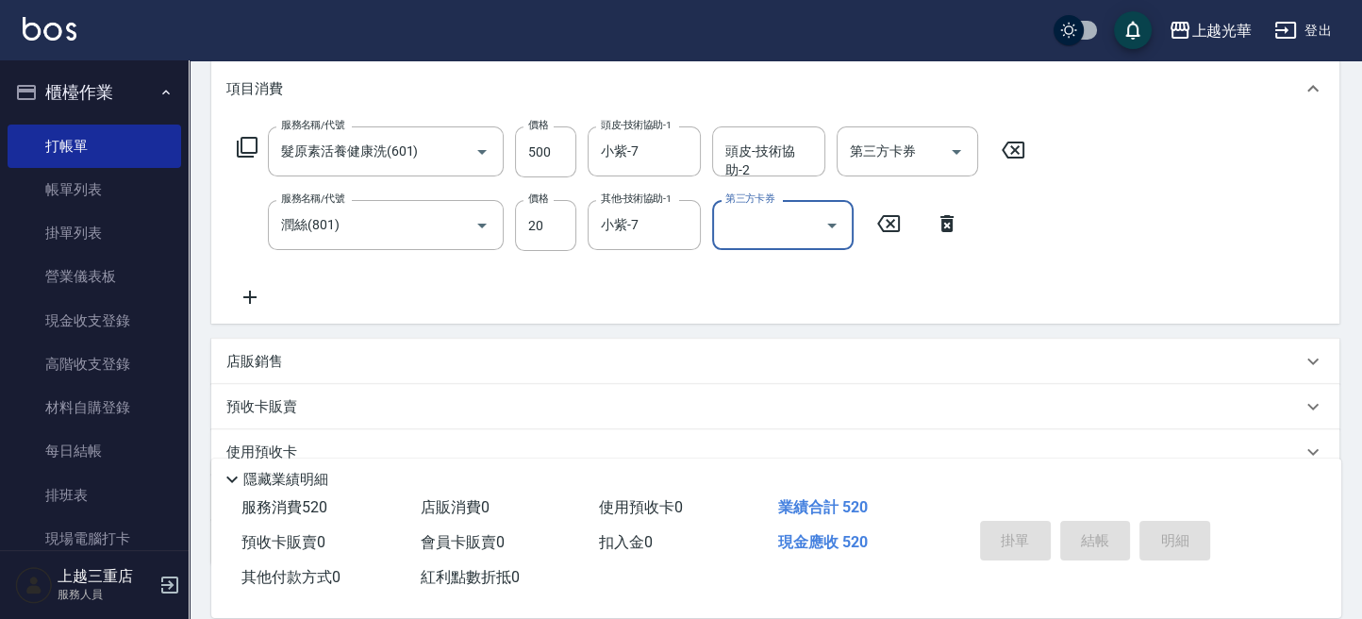
click at [502, 300] on div "服務名稱/代號 髮原素活養健康洗(601) 服務名稱/代號 價格 500 價格 頭皮-技術協助-1 小紫-7 頭皮-技術協助-1 頭皮-技術協助-2 頭皮-技…" at bounding box center [631, 217] width 810 height 182
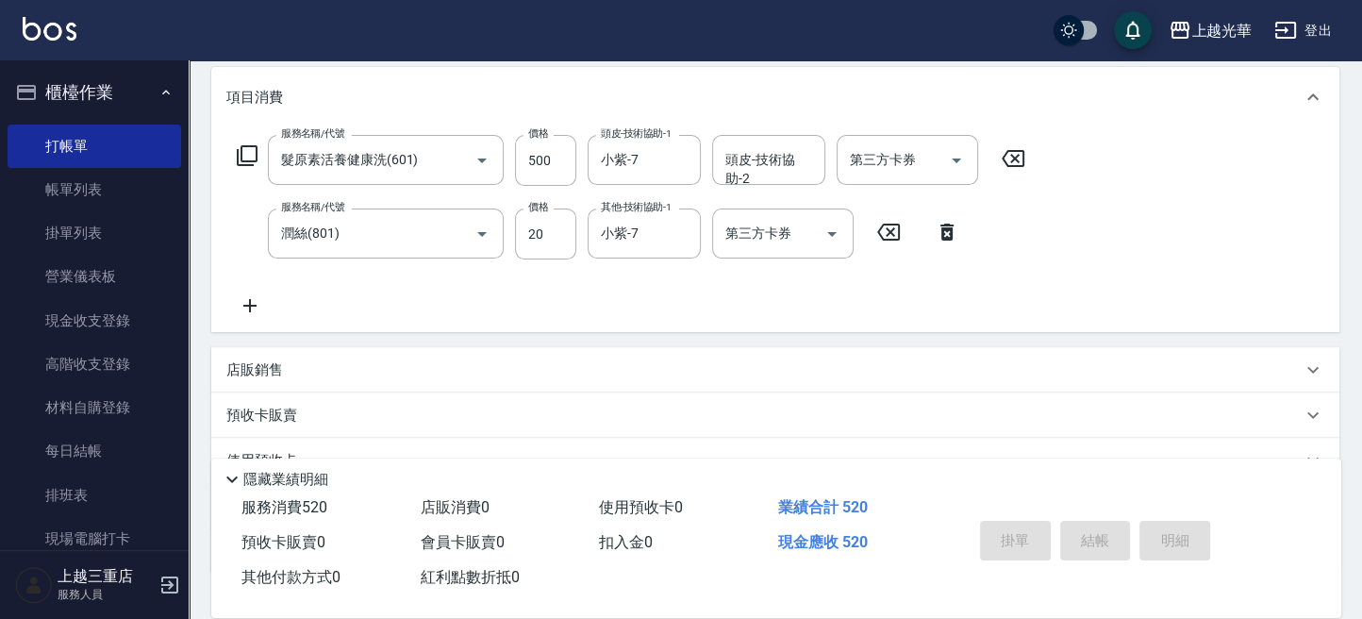
scroll to position [0, 0]
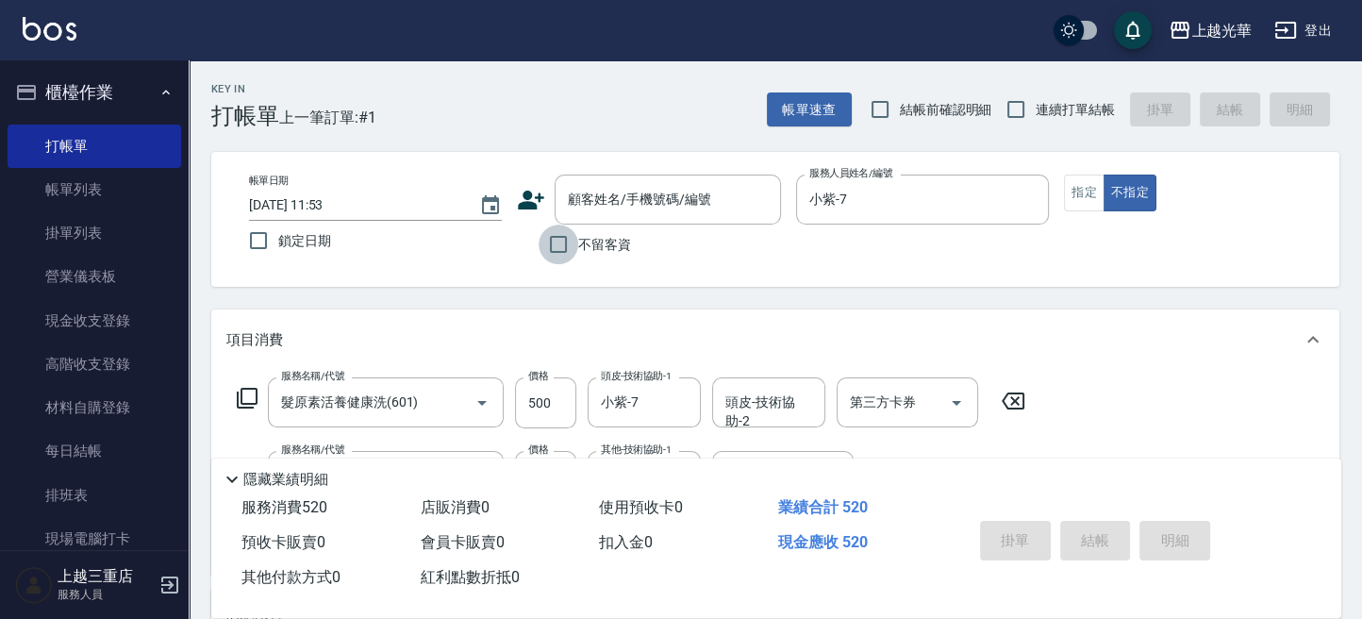
click at [564, 245] on input "不留客資" at bounding box center [559, 245] width 40 height 40
checkbox input "true"
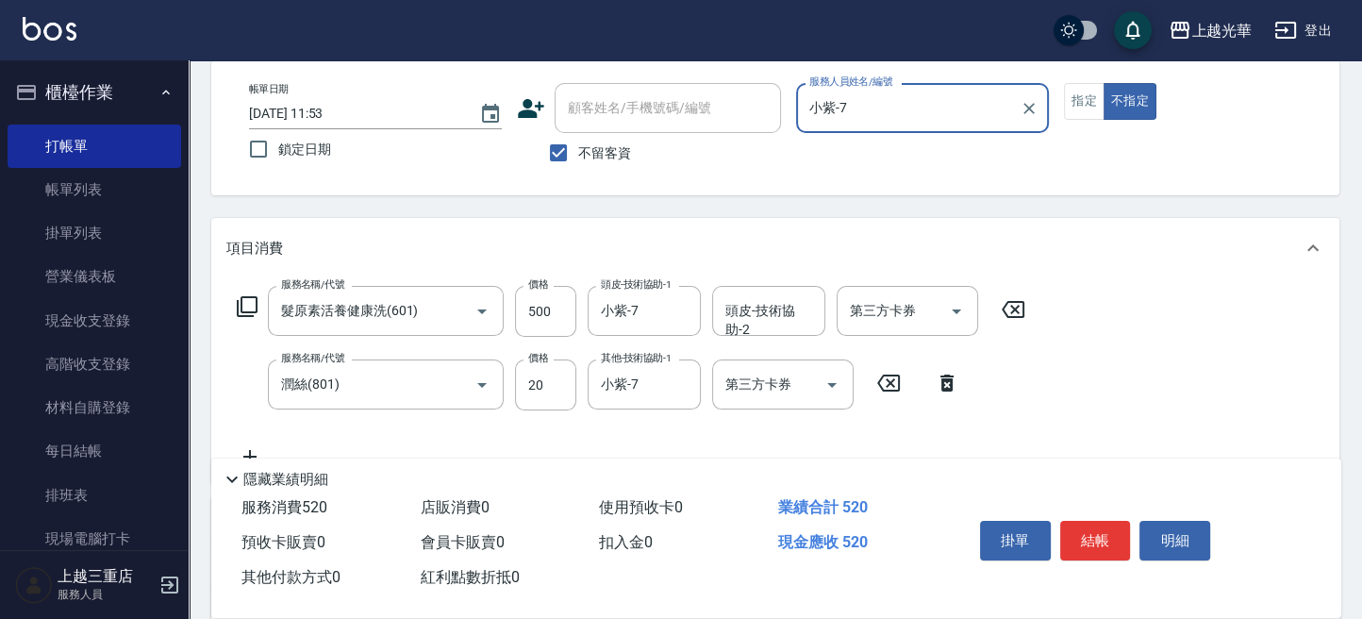
scroll to position [125, 0]
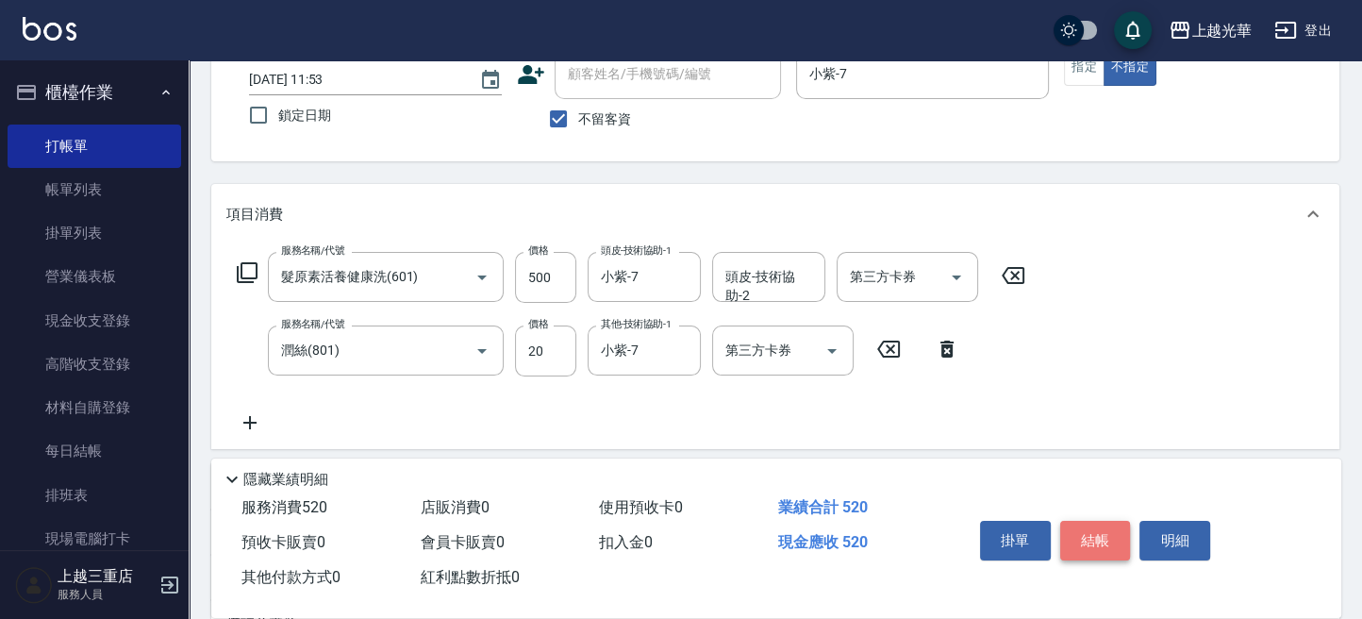
click at [1098, 534] on button "結帳" at bounding box center [1096, 541] width 71 height 40
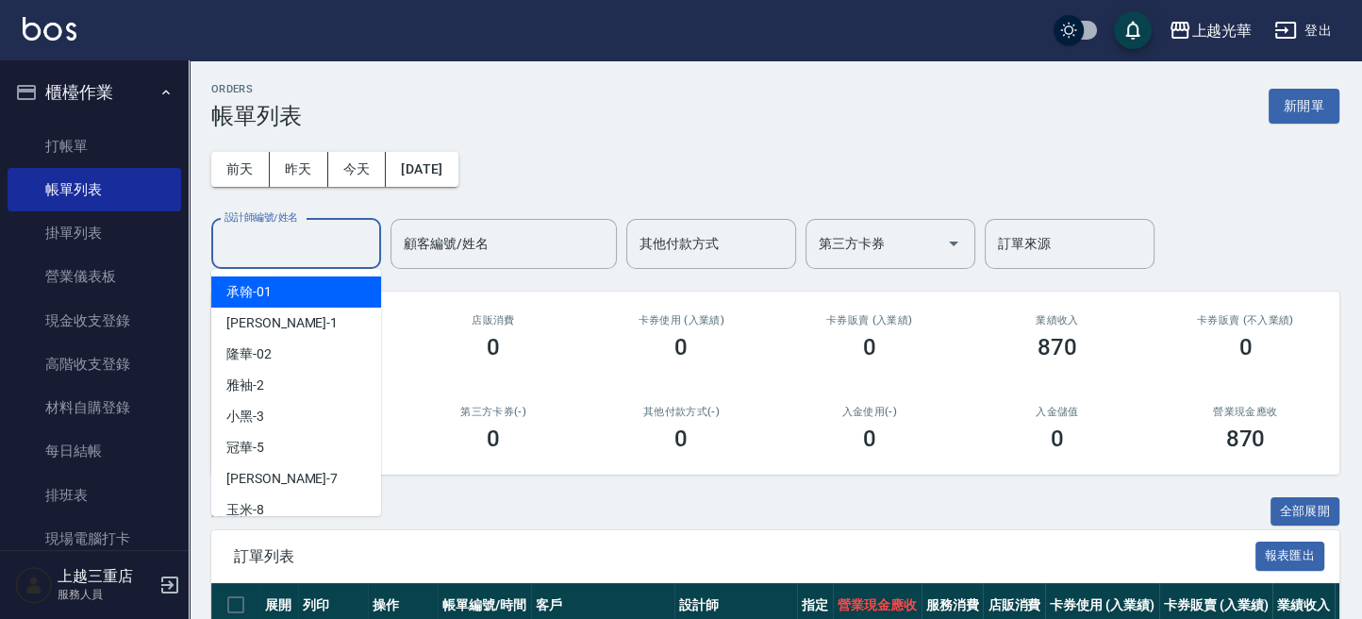
click at [298, 245] on input "設計師編號/姓名" at bounding box center [296, 243] width 153 height 33
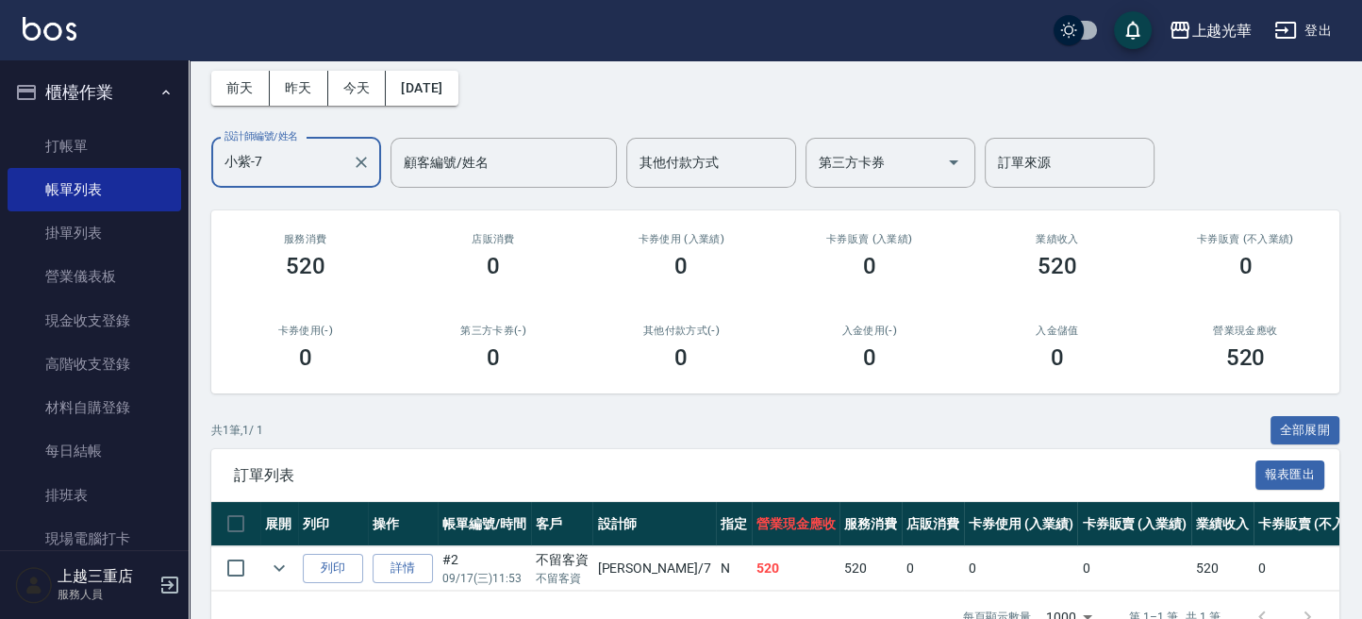
scroll to position [144, 0]
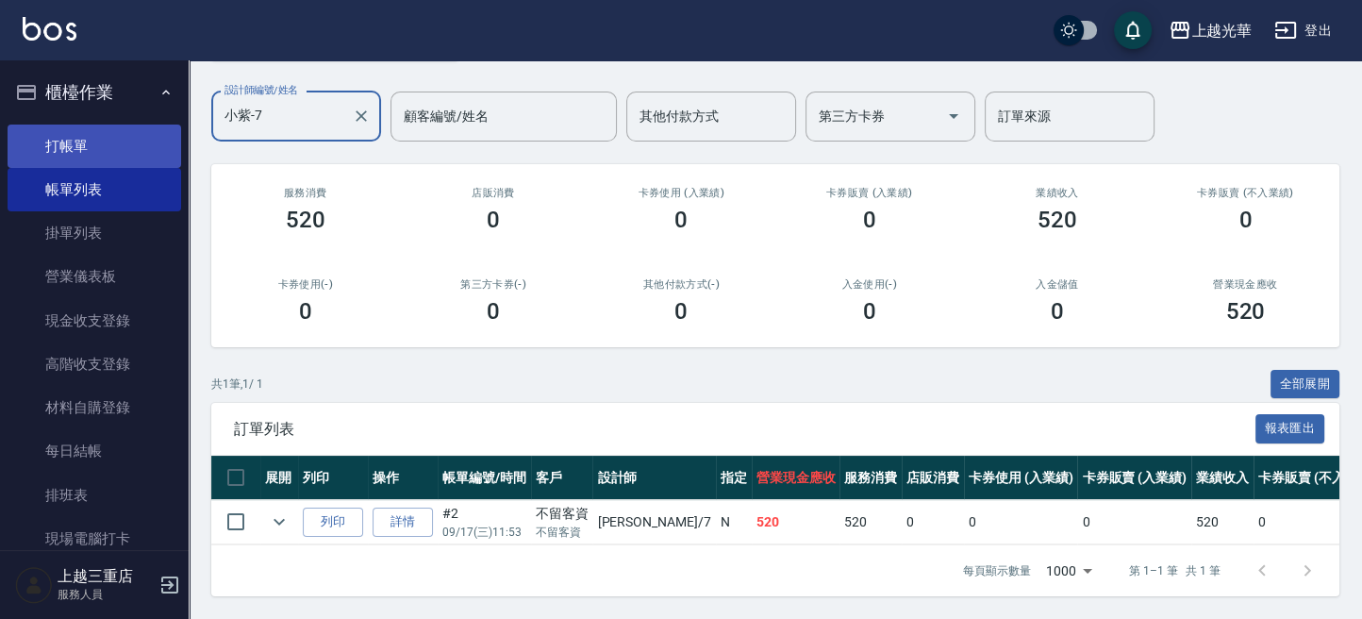
type input "小紫-7"
click at [97, 140] on link "打帳單" at bounding box center [95, 146] width 174 height 43
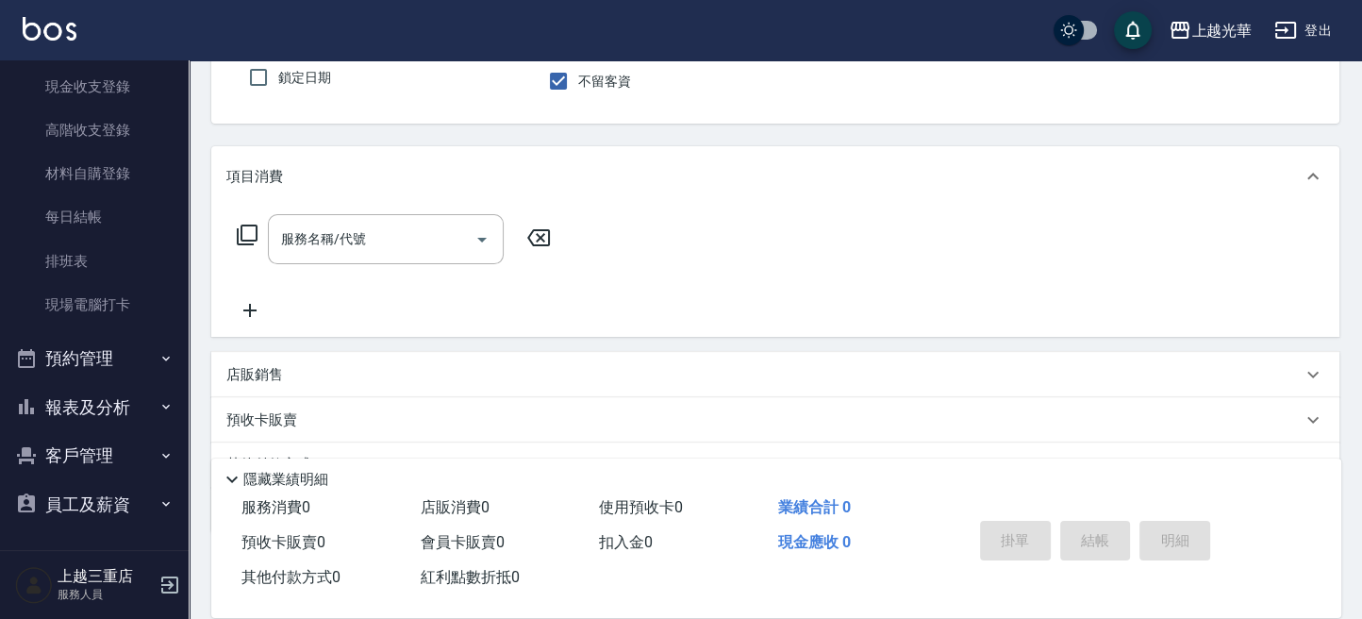
scroll to position [256, 0]
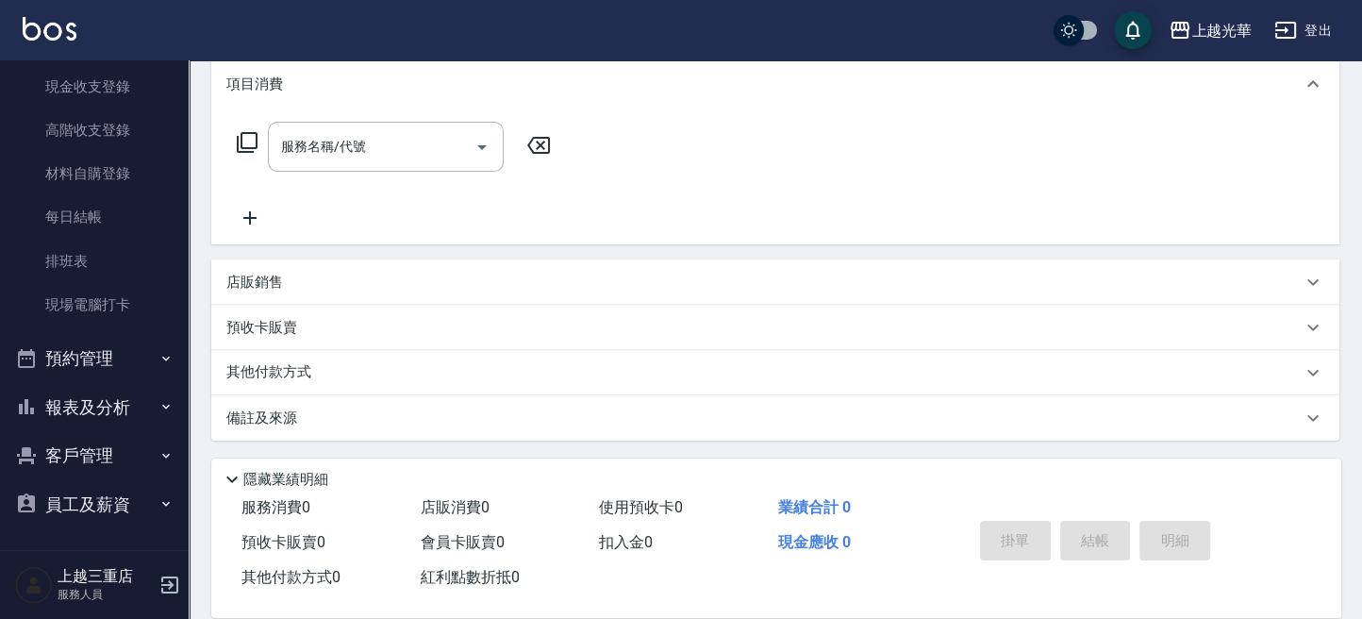
click at [84, 436] on button "客戶管理" at bounding box center [95, 455] width 174 height 49
click at [70, 509] on link "客戶列表" at bounding box center [95, 509] width 174 height 43
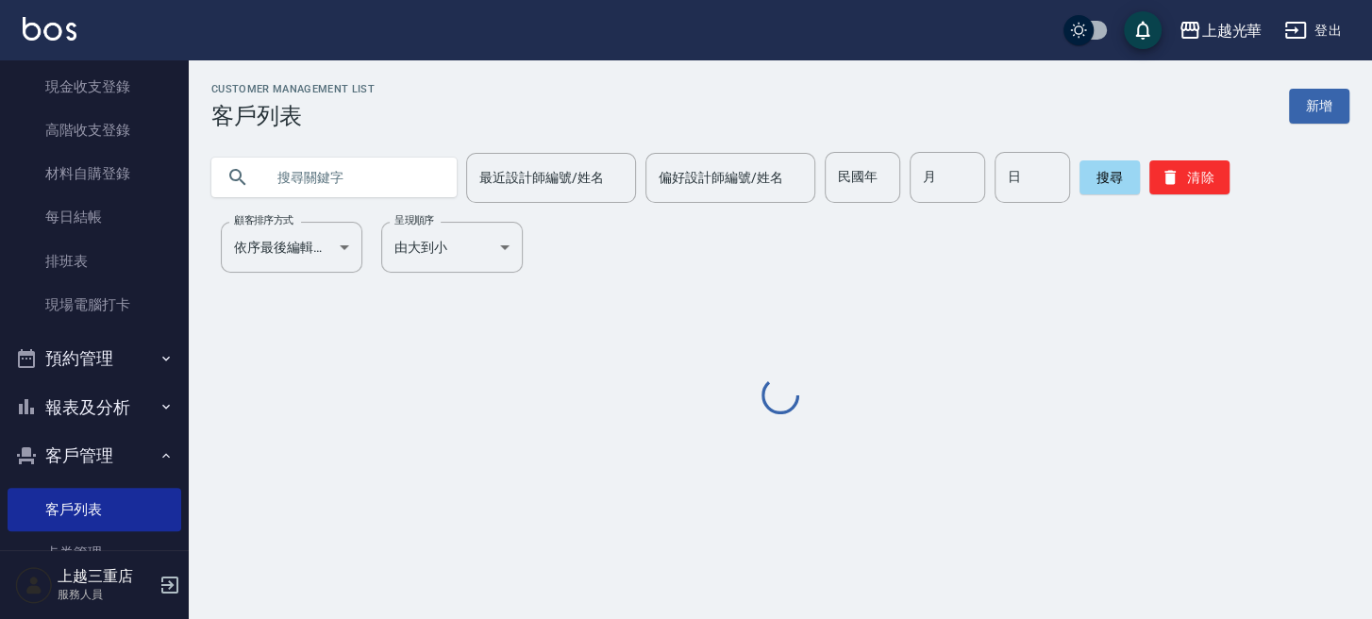
click at [320, 182] on input "text" at bounding box center [352, 177] width 177 height 51
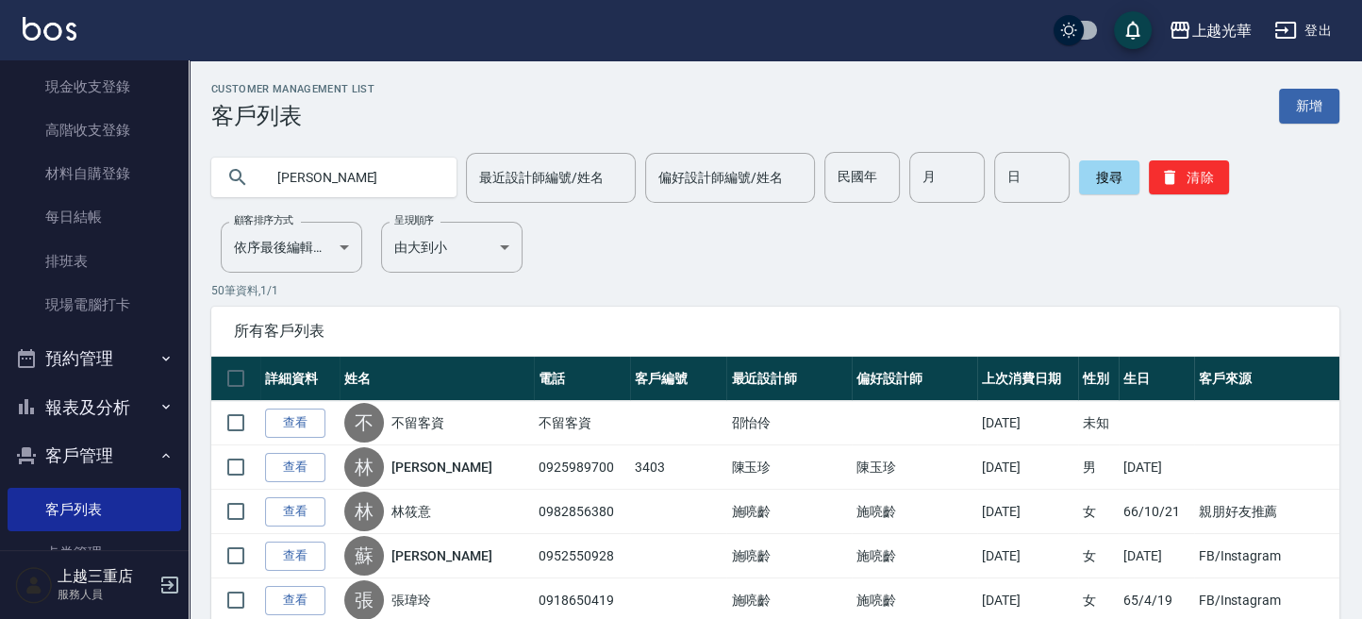
type input "[PERSON_NAME]"
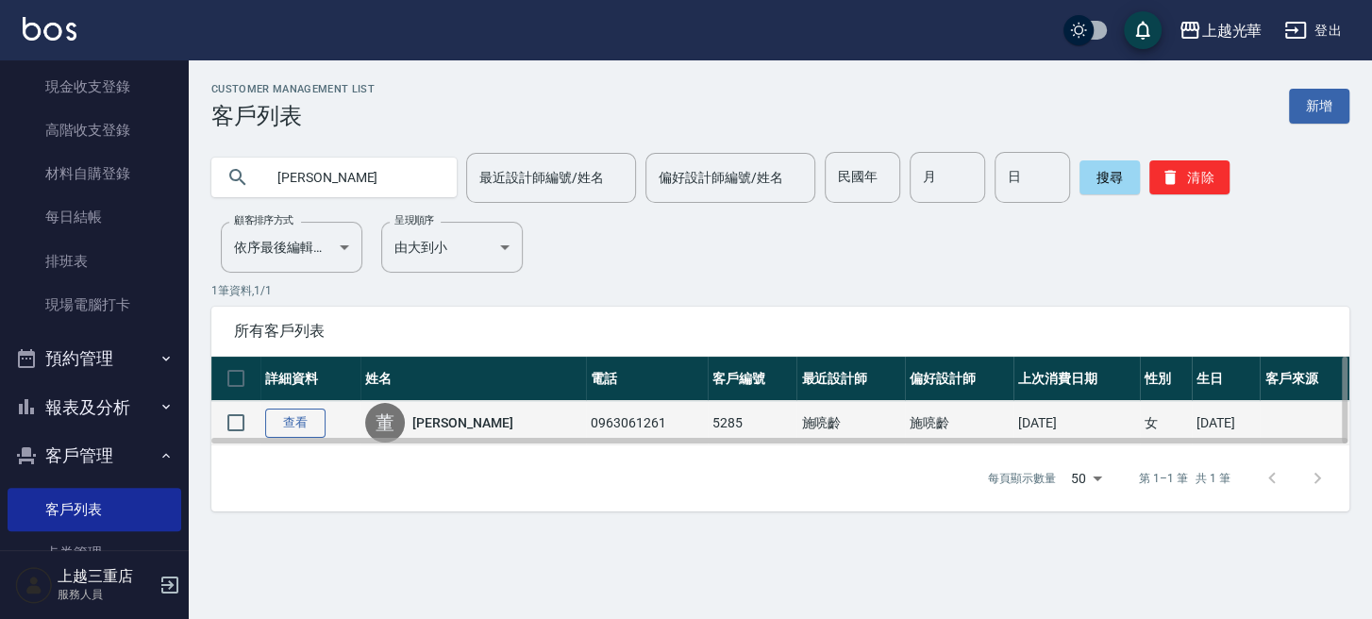
click at [306, 421] on link "查看" at bounding box center [295, 423] width 60 height 29
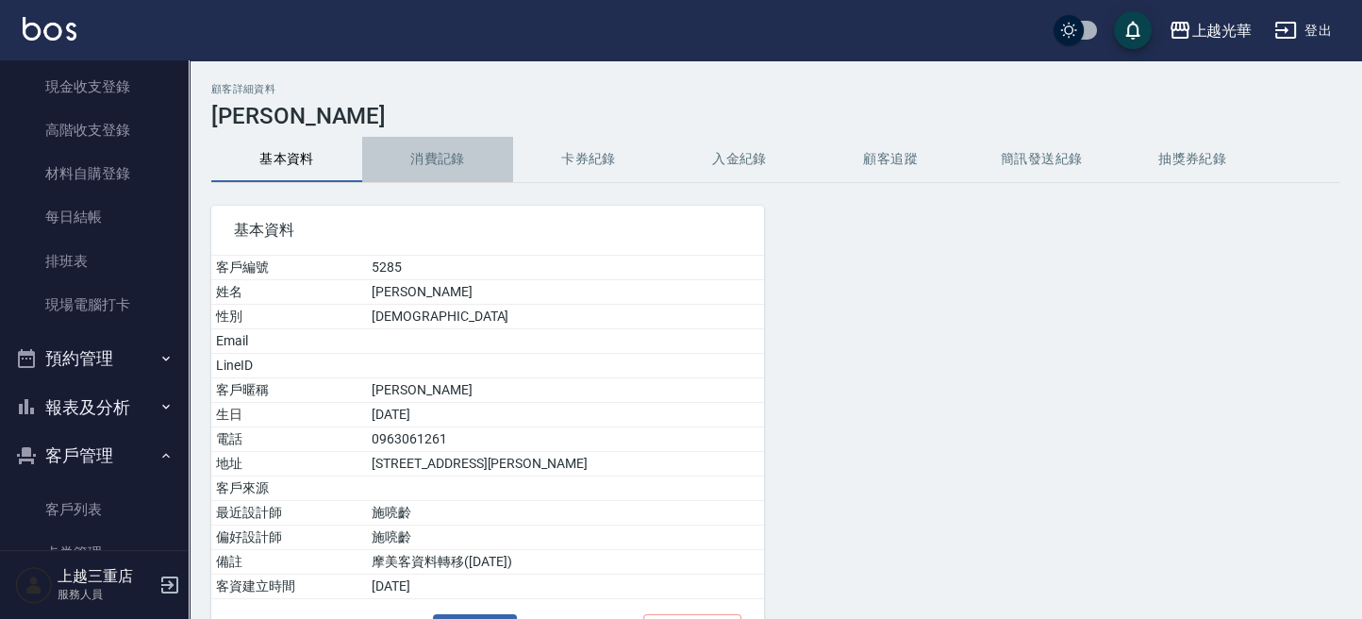
drag, startPoint x: 460, startPoint y: 159, endPoint x: 448, endPoint y: 164, distance: 12.3
click at [459, 161] on button "消費記錄" at bounding box center [437, 159] width 151 height 45
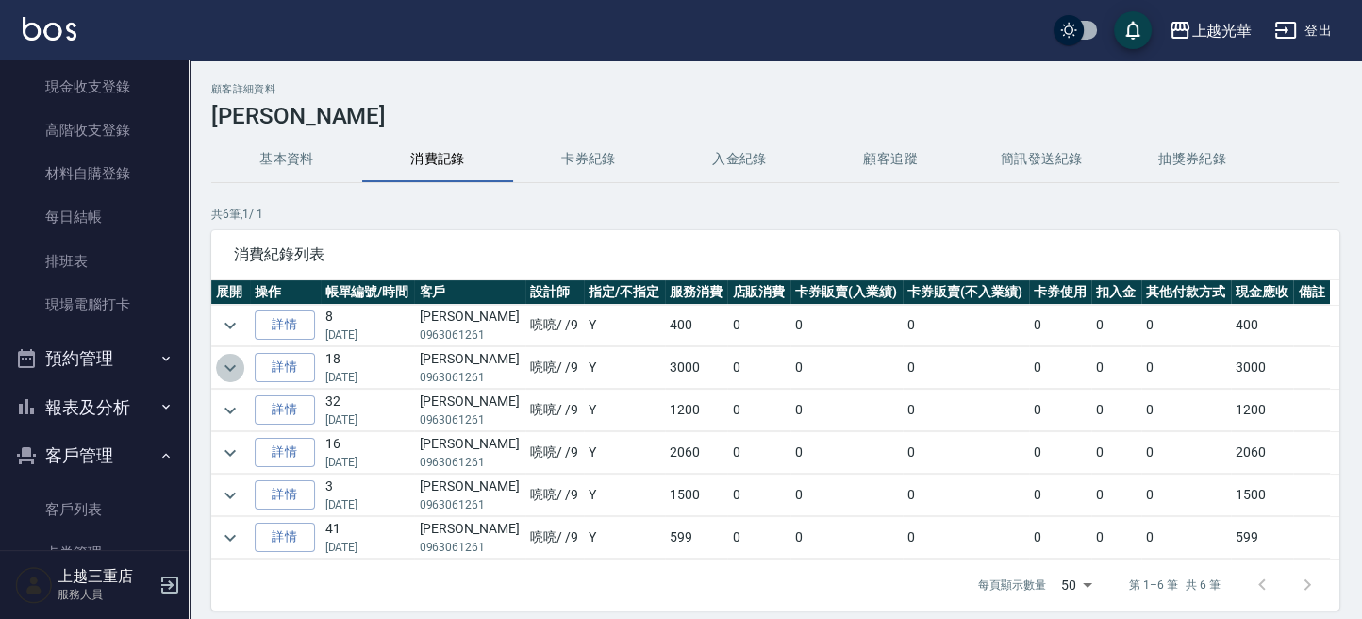
click at [226, 358] on icon "expand row" at bounding box center [230, 368] width 23 height 23
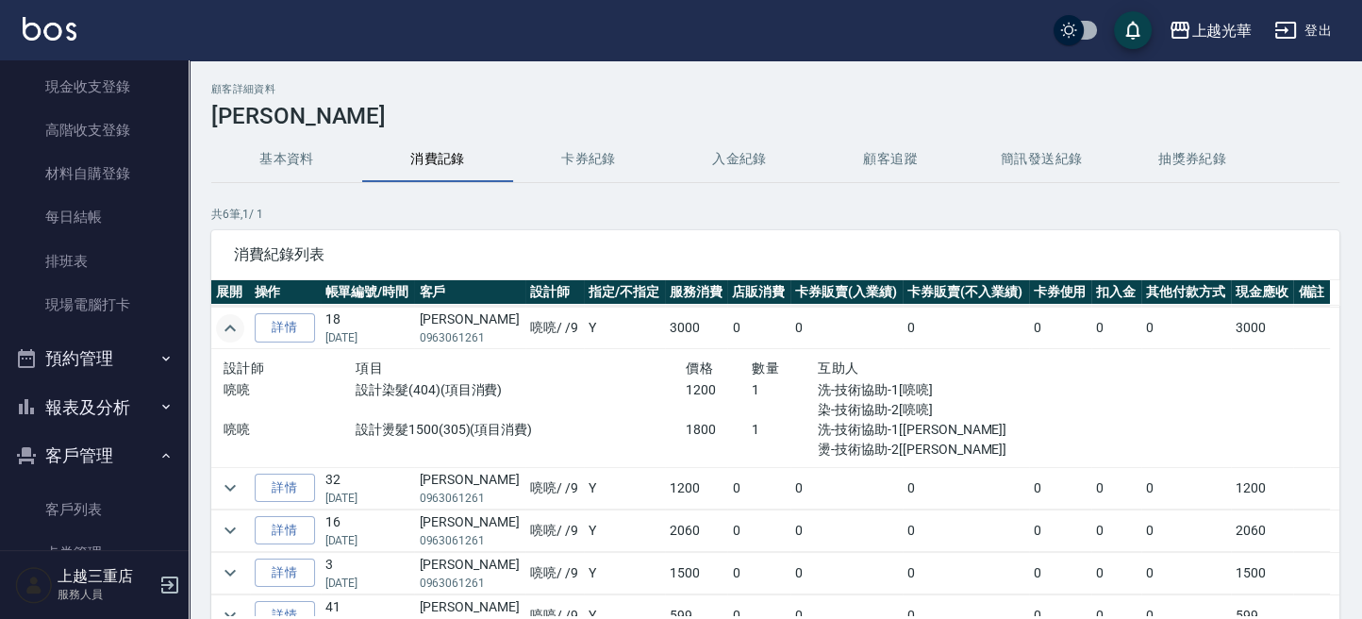
scroll to position [58, 0]
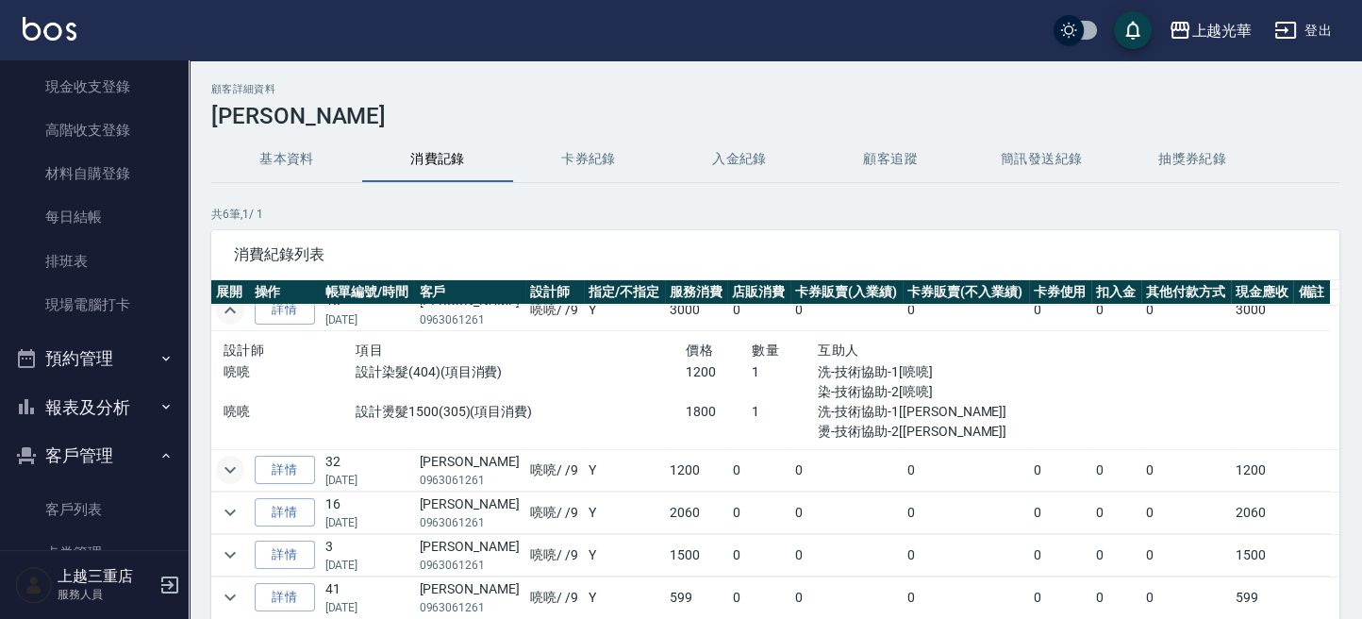
click at [241, 466] on icon "expand row" at bounding box center [230, 470] width 23 height 23
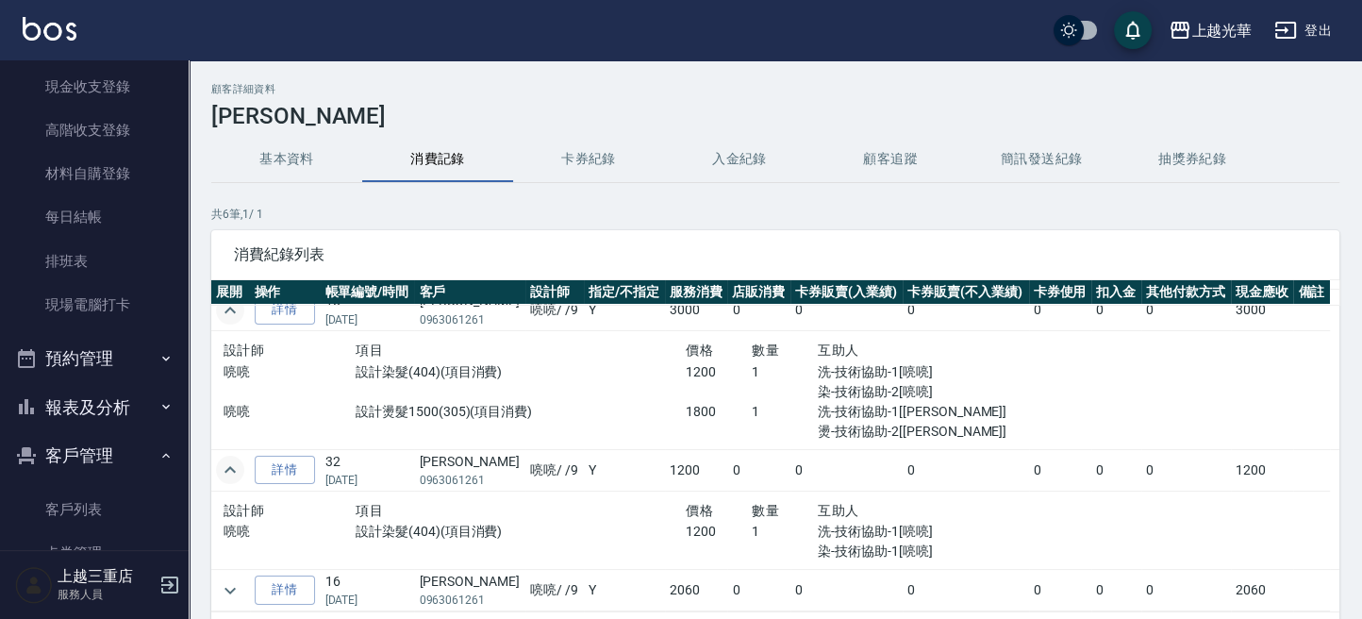
scroll to position [136, 0]
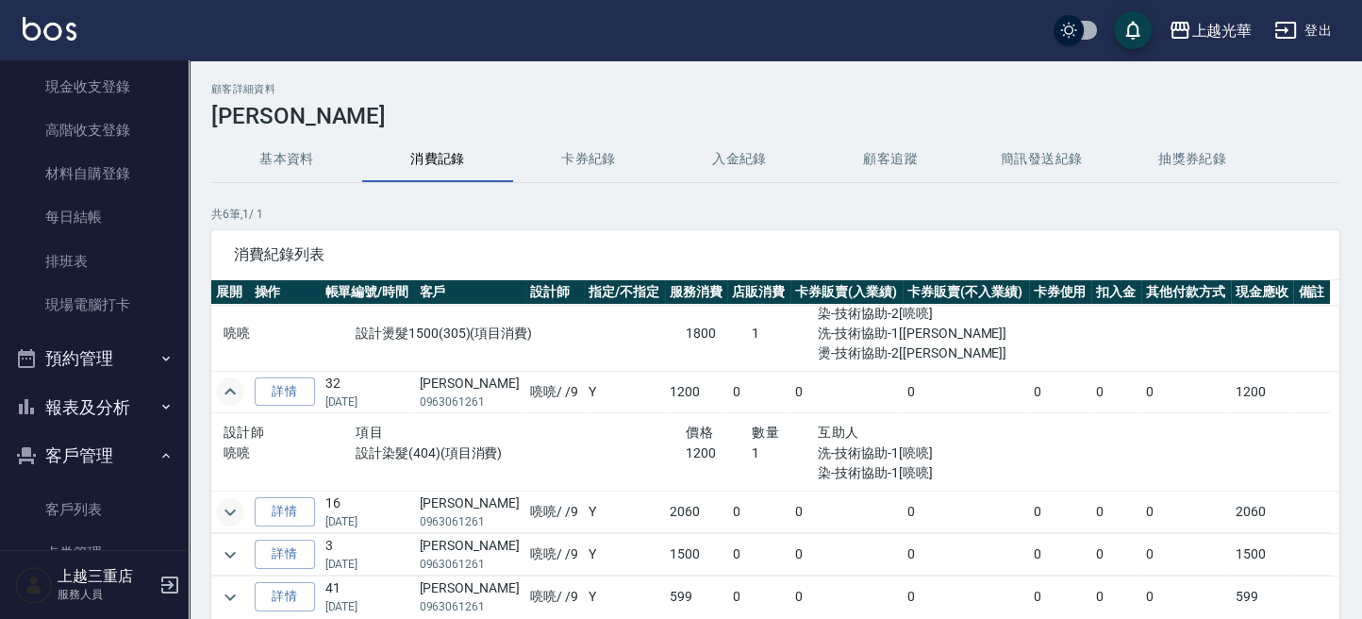
click at [233, 517] on icon "expand row" at bounding box center [230, 512] width 23 height 23
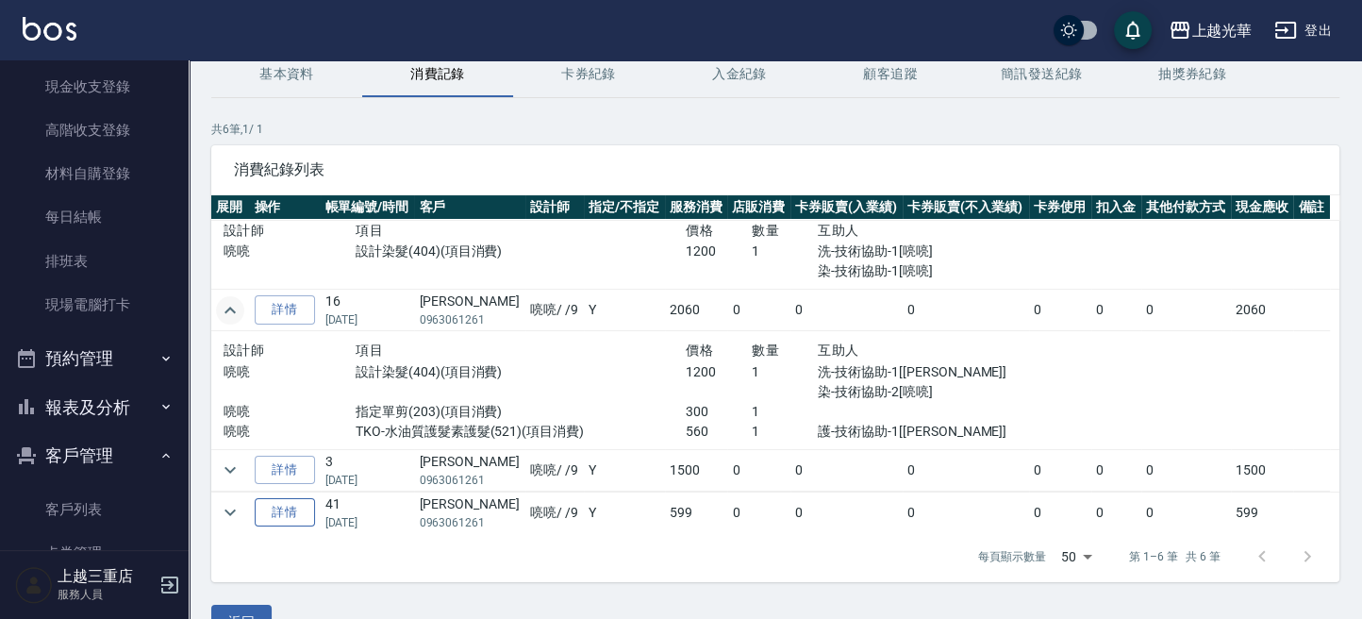
scroll to position [126, 0]
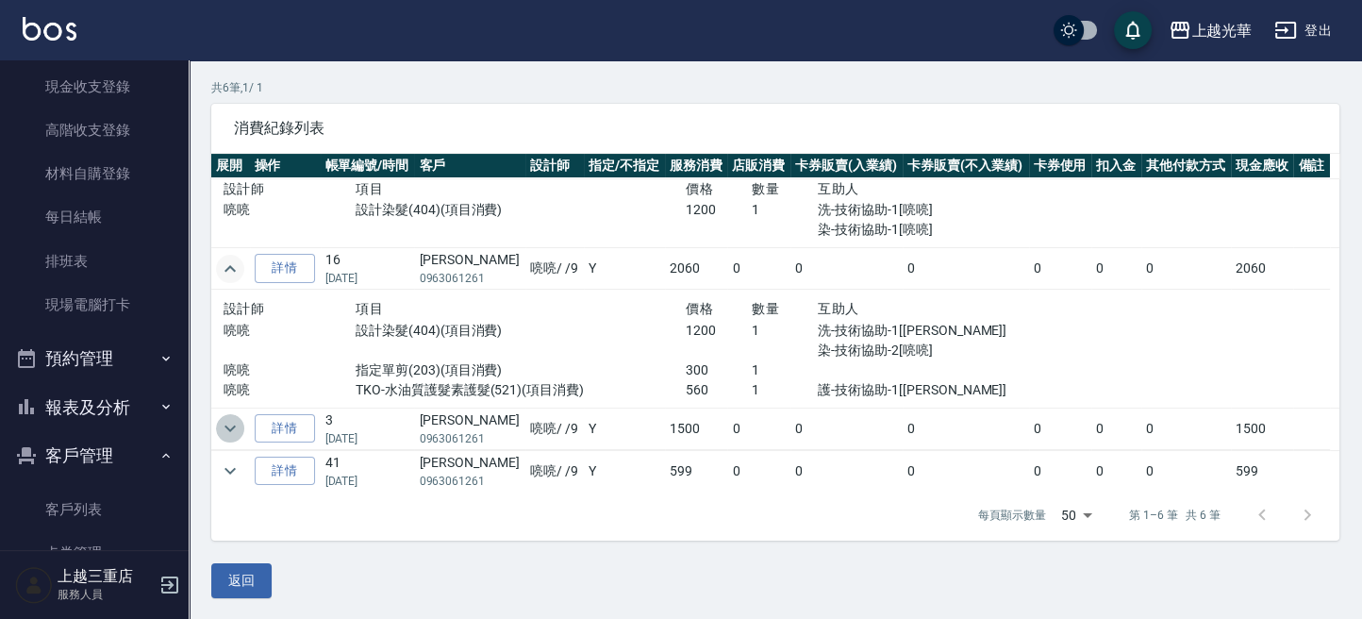
click at [237, 424] on icon "expand row" at bounding box center [230, 428] width 23 height 23
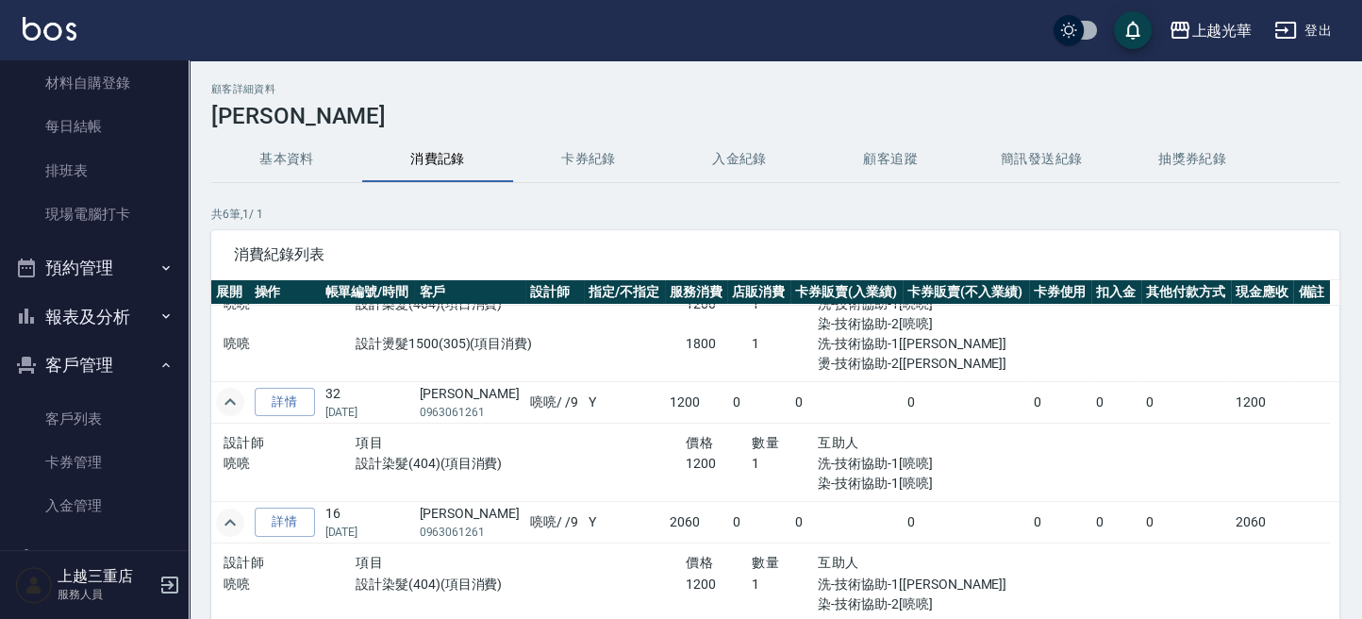
scroll to position [359, 0]
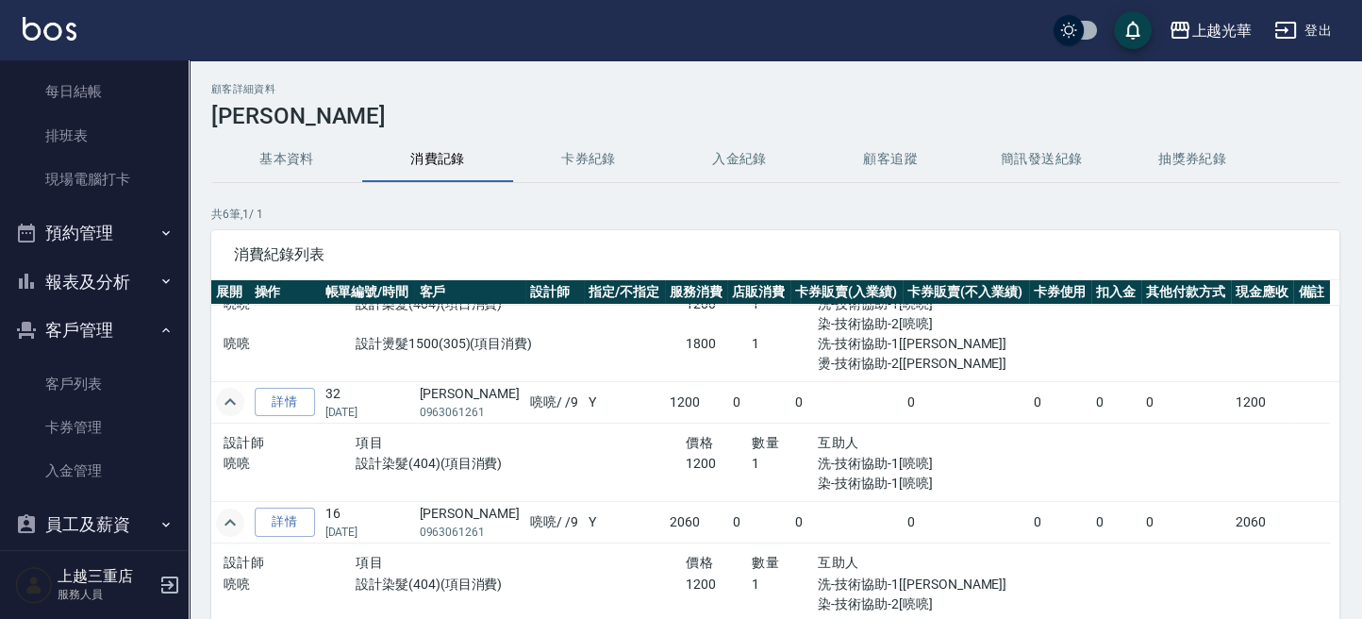
click at [102, 277] on button "報表及分析" at bounding box center [95, 282] width 174 height 49
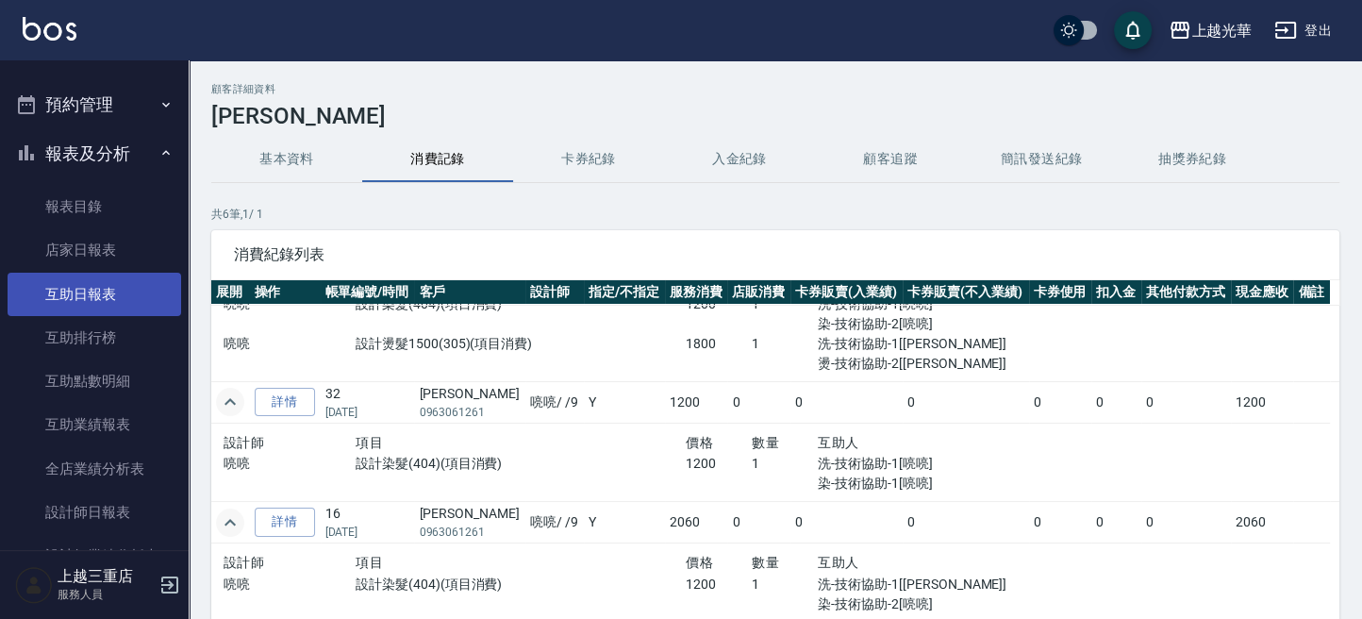
scroll to position [611, 0]
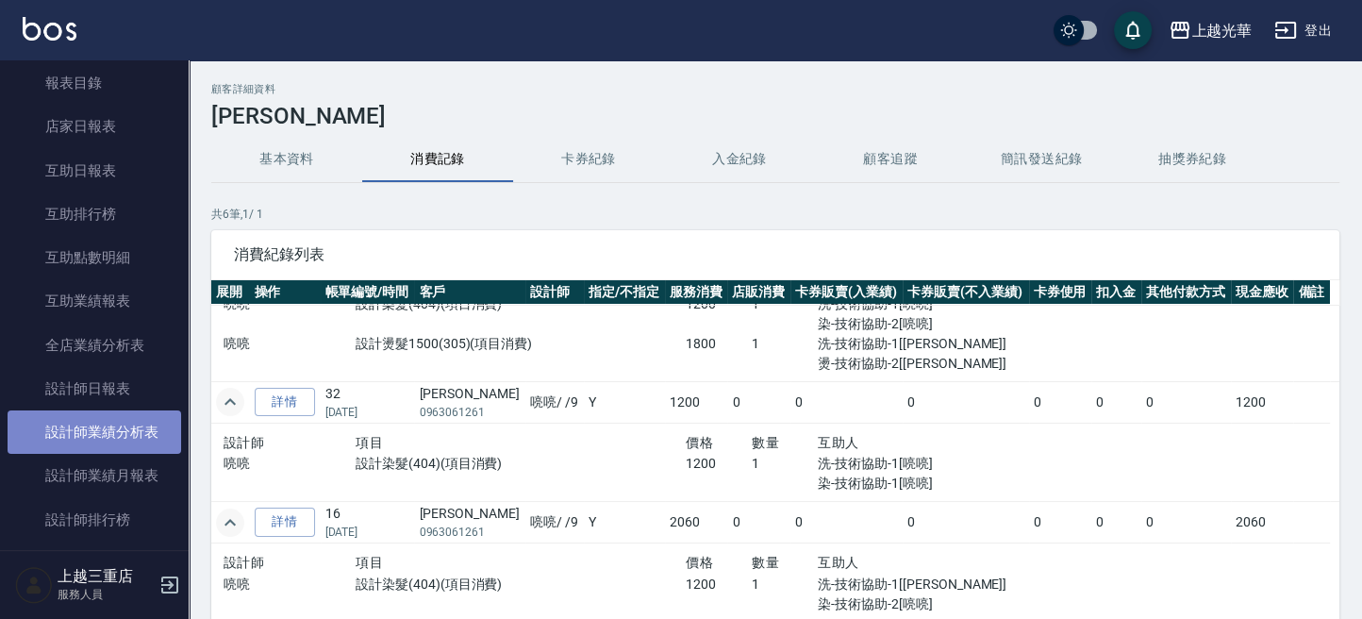
click at [137, 424] on link "設計師業績分析表" at bounding box center [95, 431] width 174 height 43
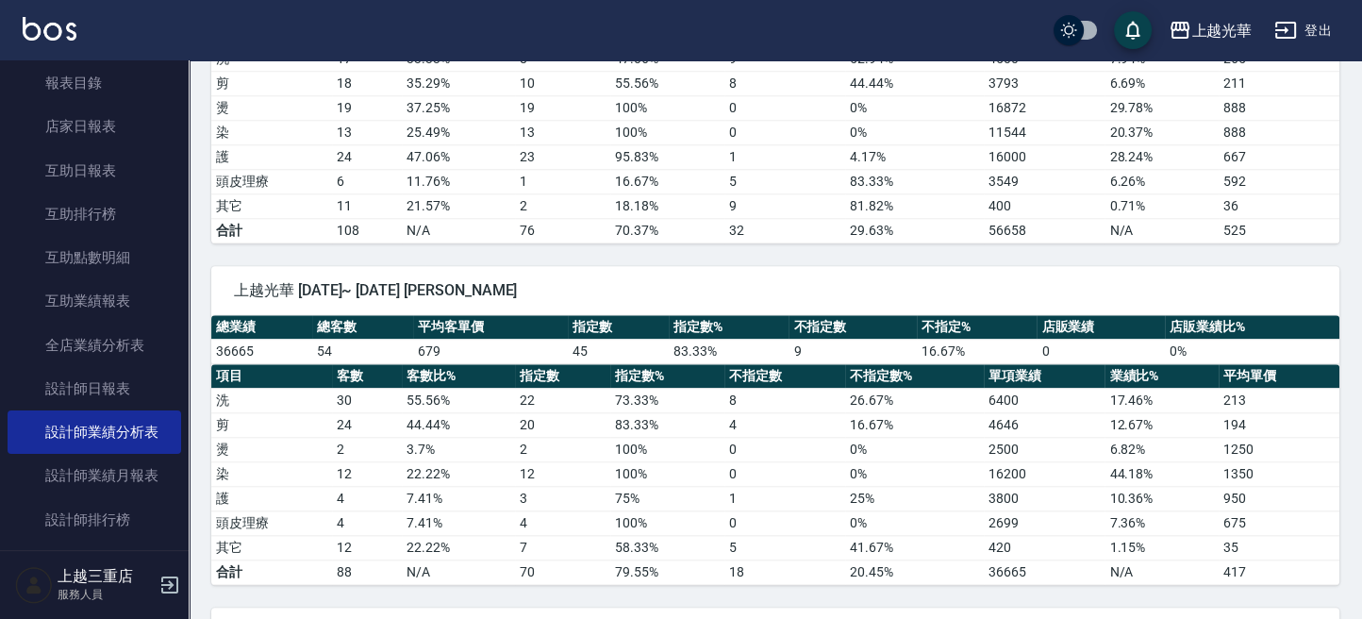
scroll to position [1664, 0]
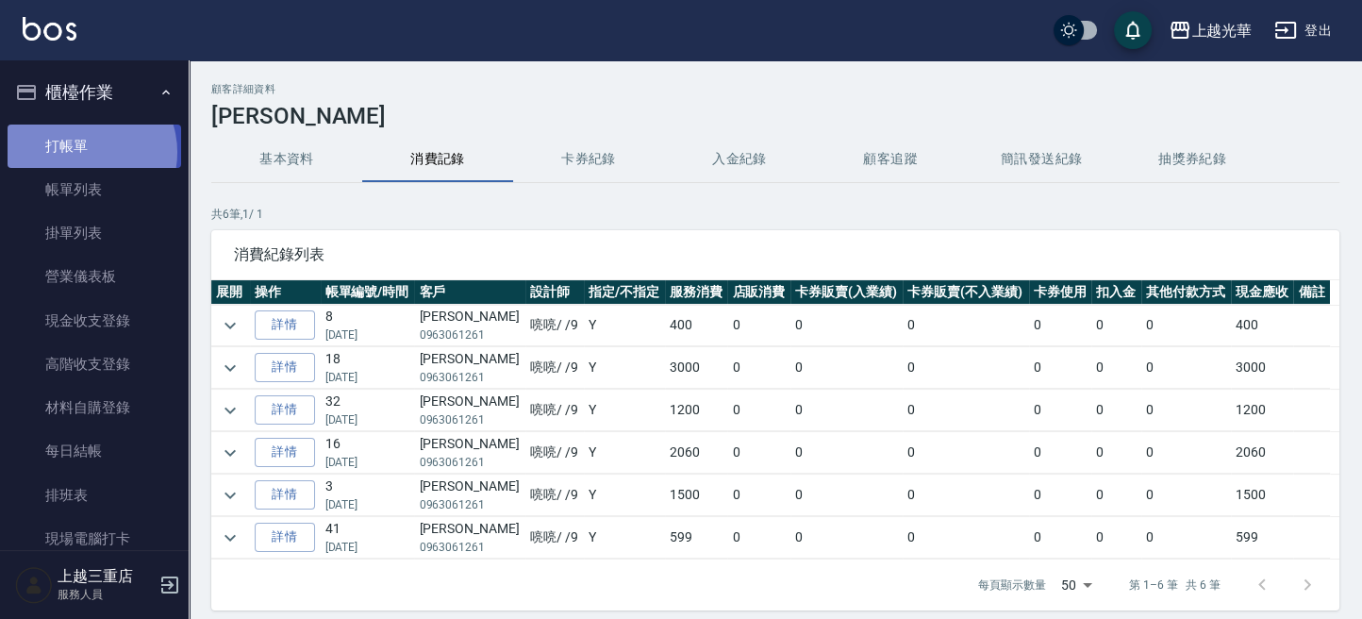
click at [85, 152] on link "打帳單" at bounding box center [95, 146] width 174 height 43
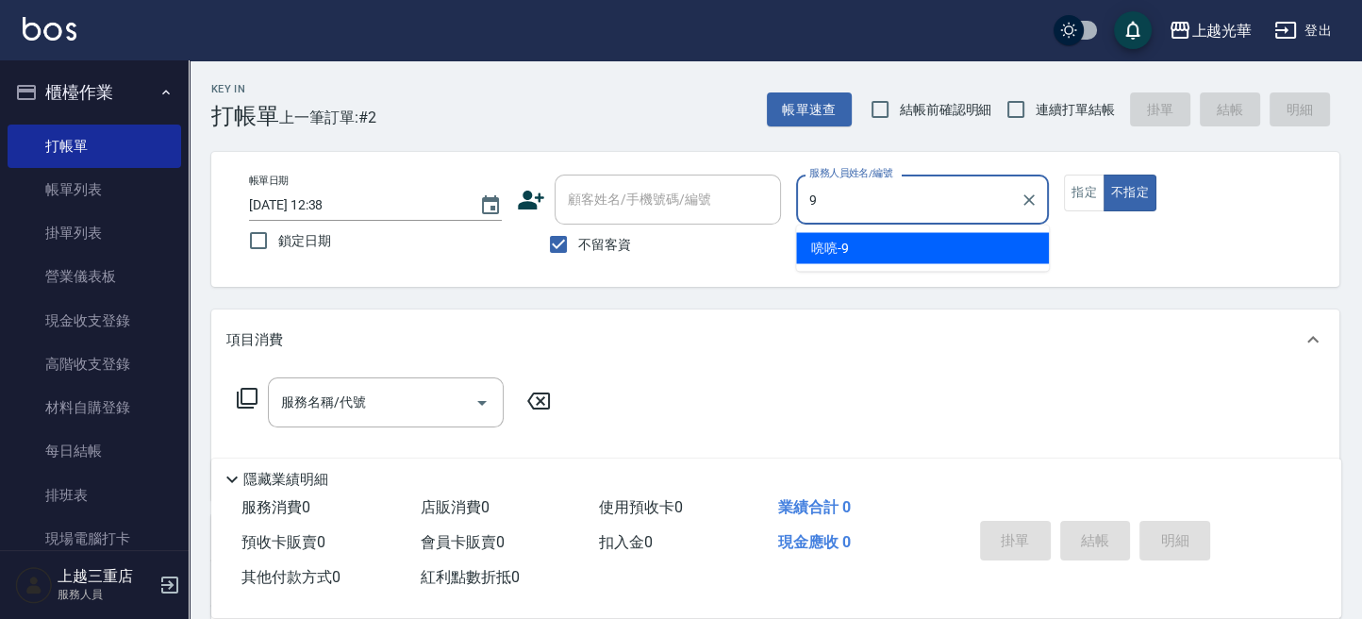
type input "喨喨-9"
type button "false"
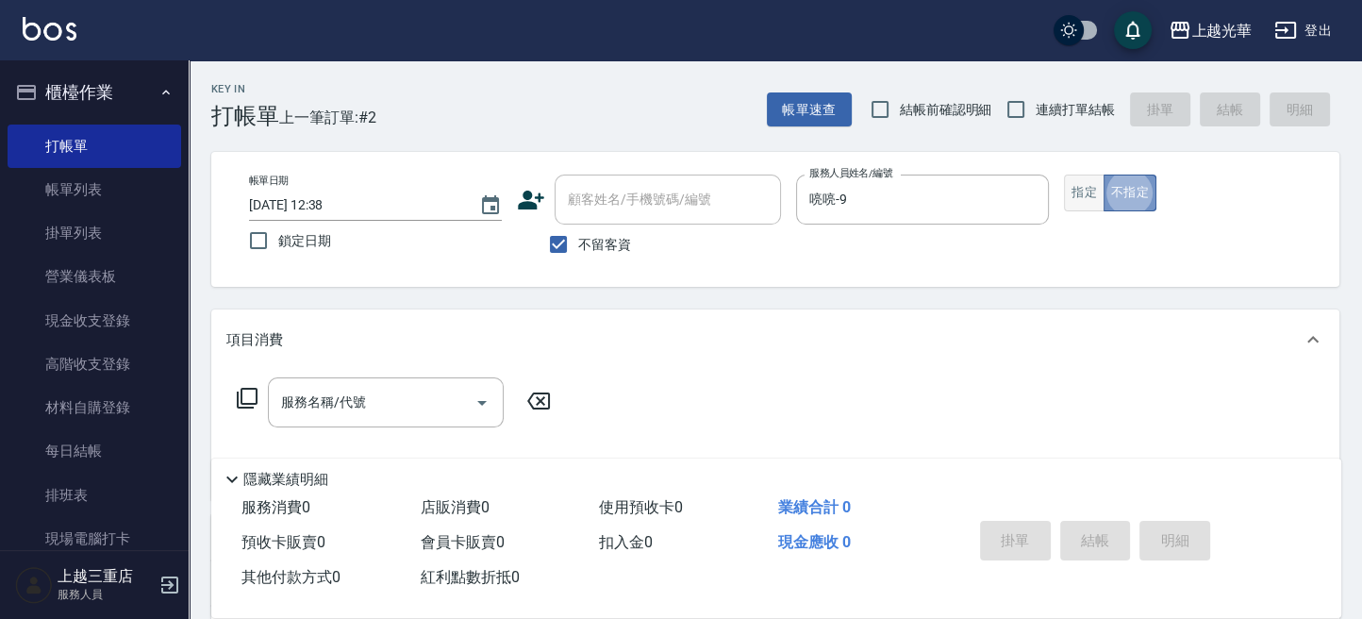
drag, startPoint x: 1120, startPoint y: 197, endPoint x: 1093, endPoint y: 192, distance: 27.9
click at [1114, 197] on button "不指定" at bounding box center [1130, 193] width 53 height 37
click at [1087, 191] on button "指定" at bounding box center [1084, 193] width 41 height 37
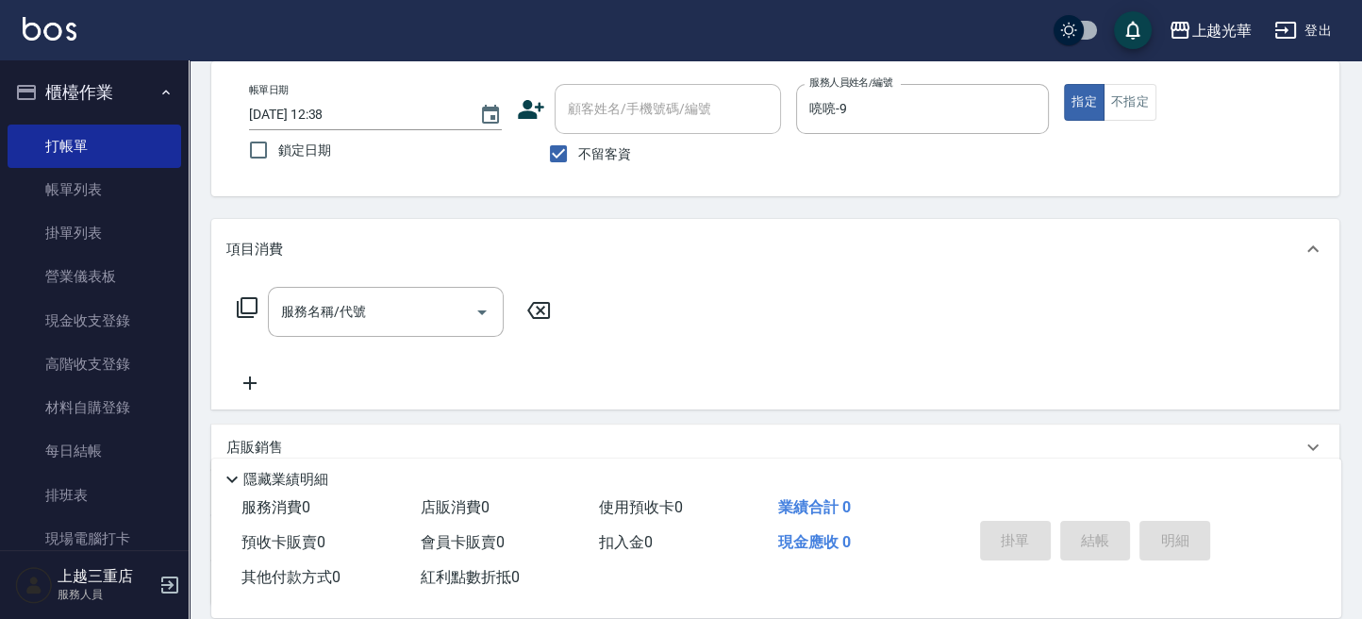
scroll to position [125, 0]
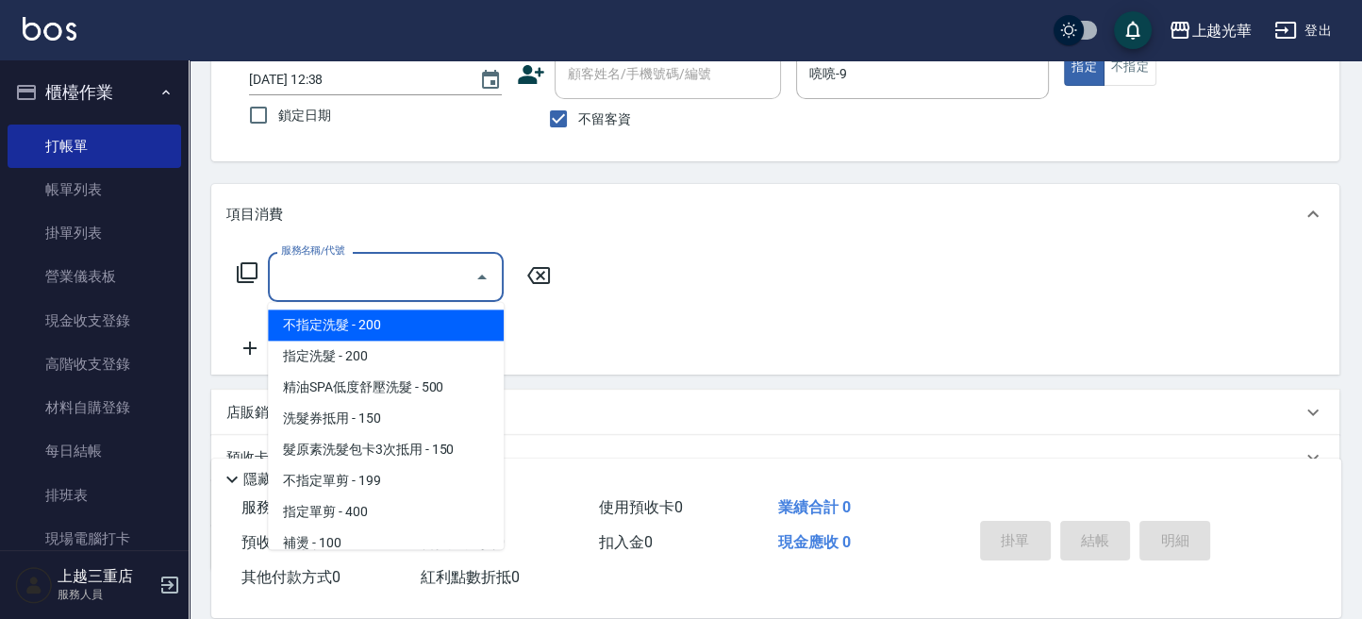
drag, startPoint x: 374, startPoint y: 288, endPoint x: 0, endPoint y: 80, distance: 427.4
click at [368, 288] on input "服務名稱/代號" at bounding box center [371, 276] width 191 height 33
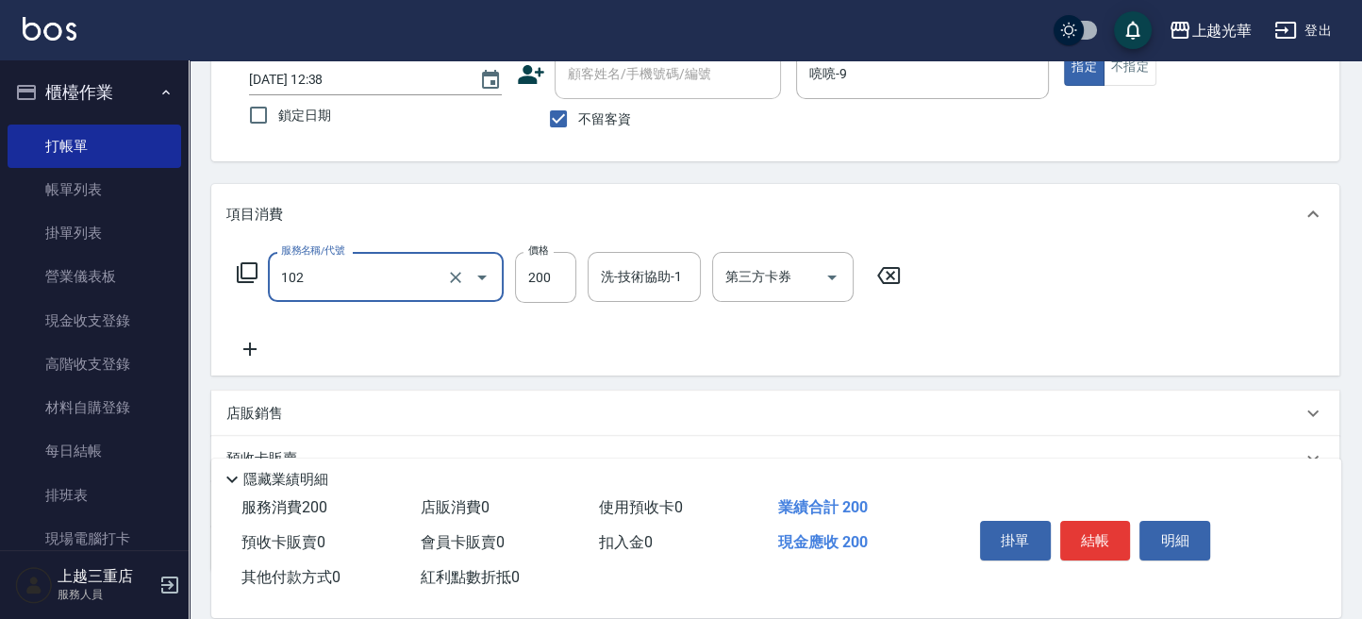
type input "指定洗髮(102)"
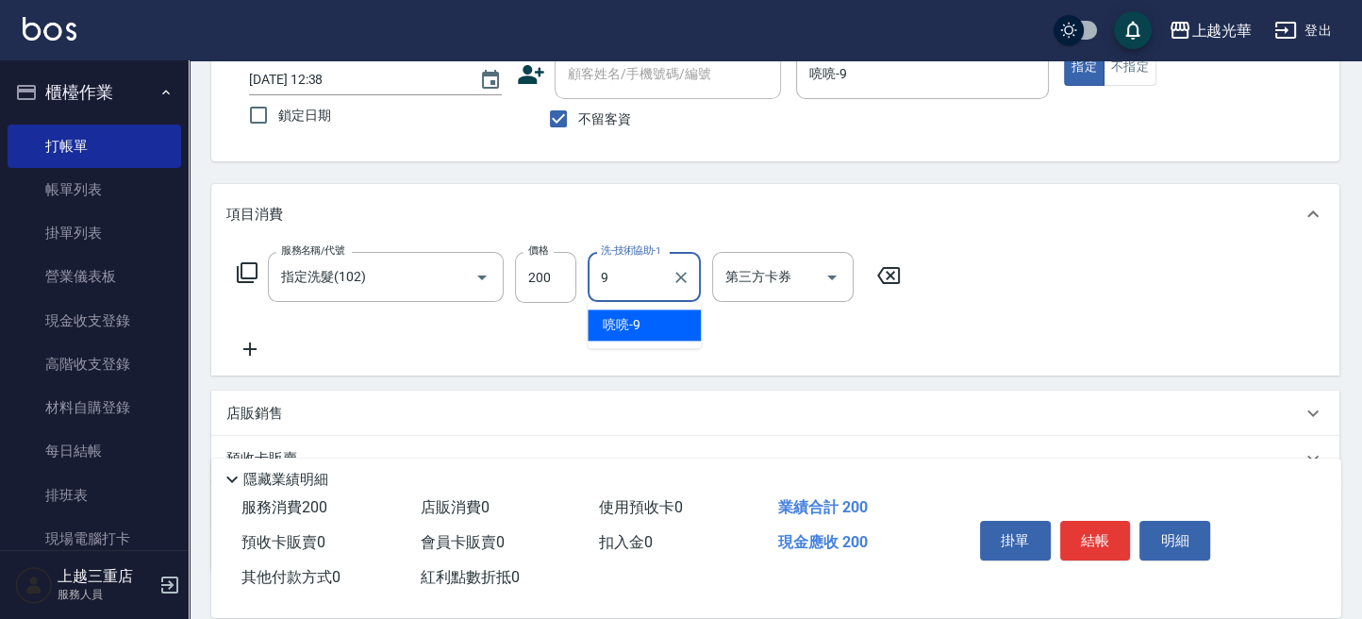
type input "喨喨-9"
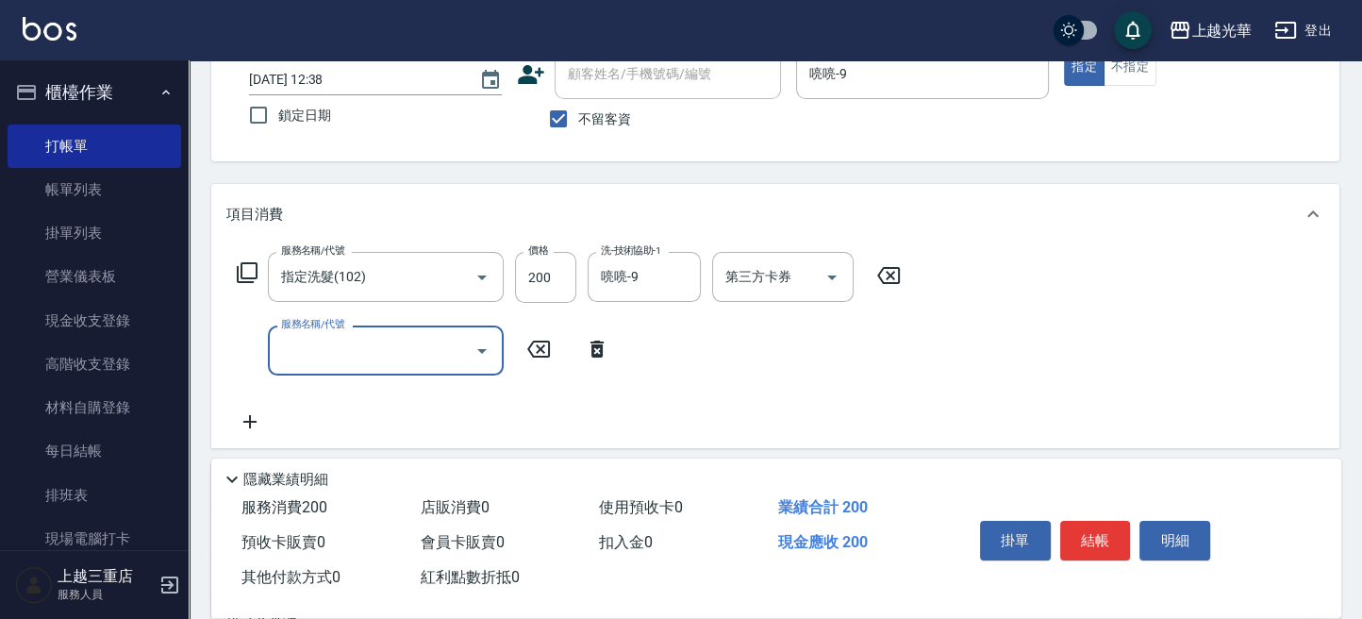
type input "2"
type input "潤絲(801)"
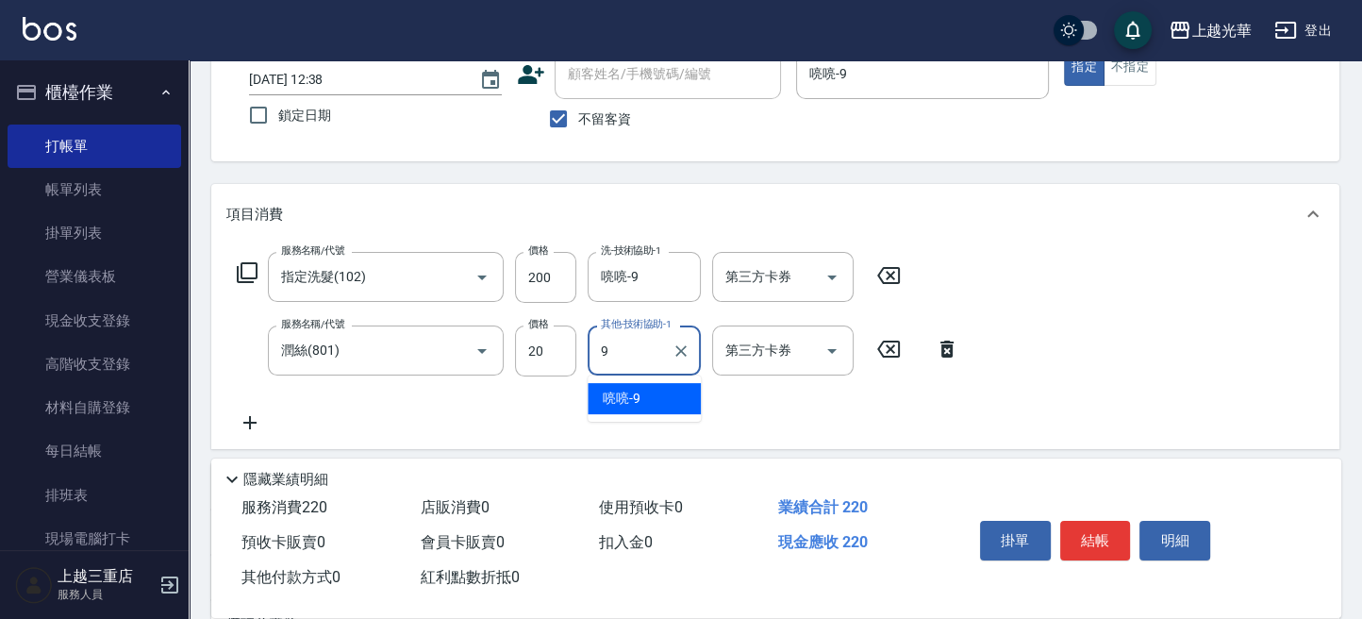
type input "喨喨-9"
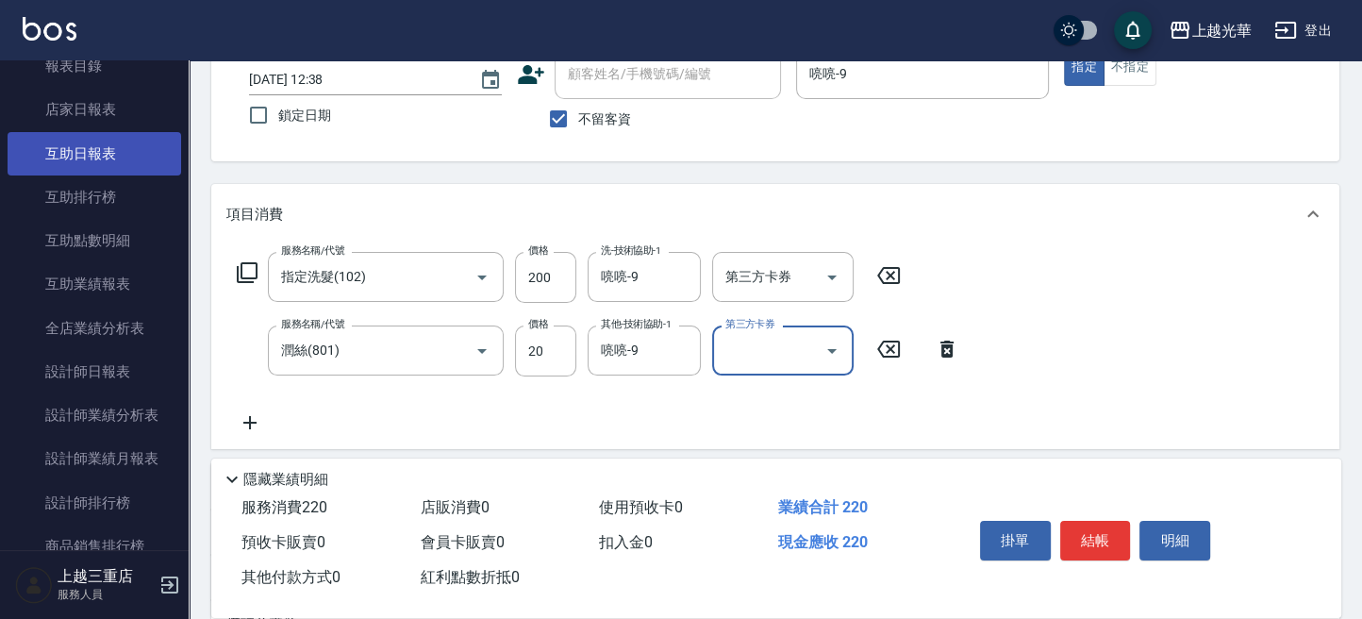
scroll to position [503, 0]
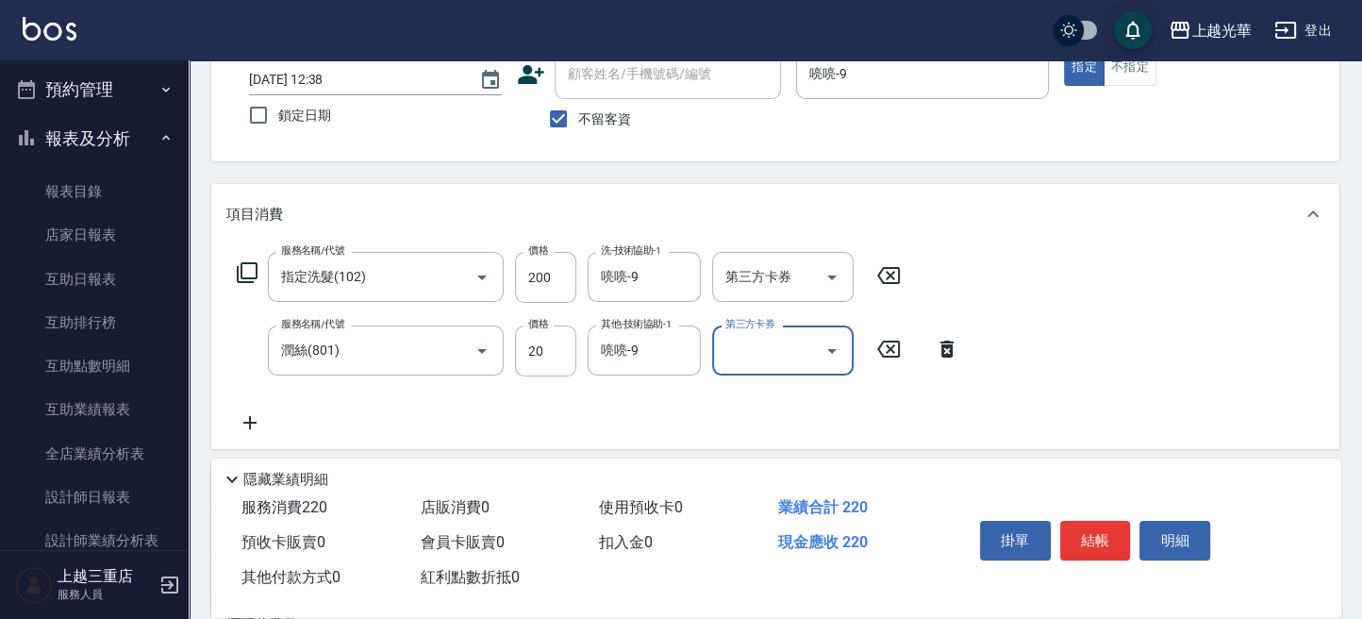
click at [125, 133] on button "報表及分析" at bounding box center [95, 138] width 174 height 49
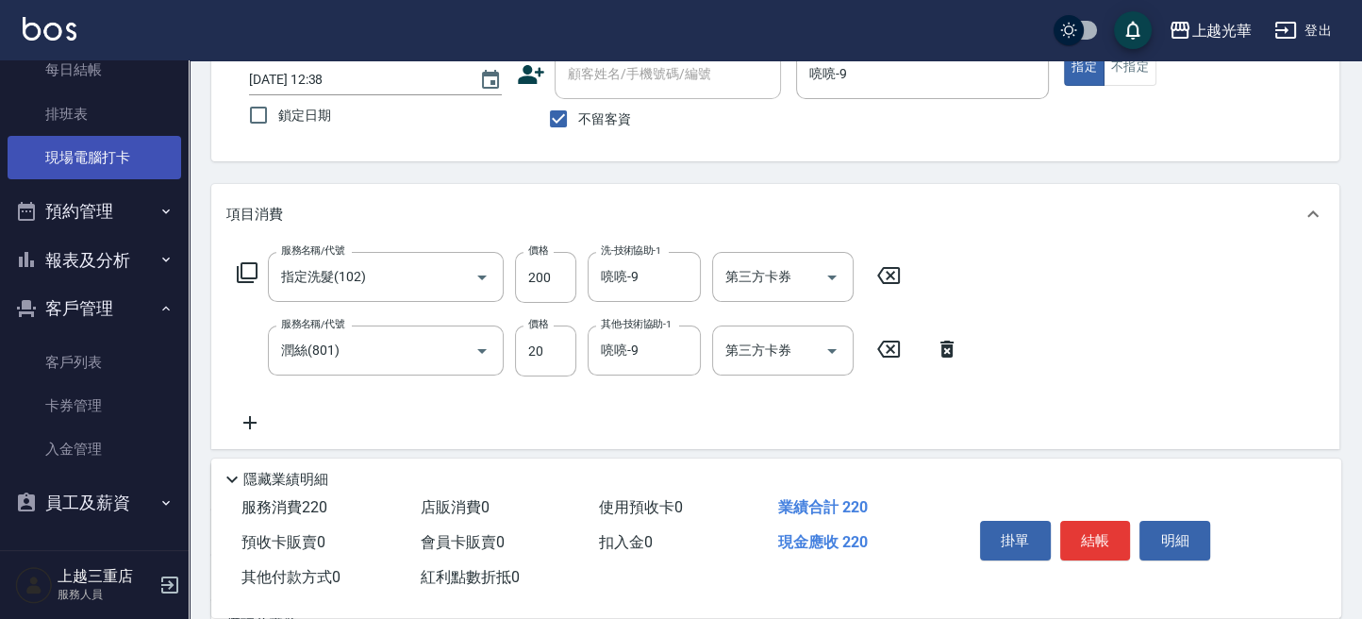
scroll to position [380, 0]
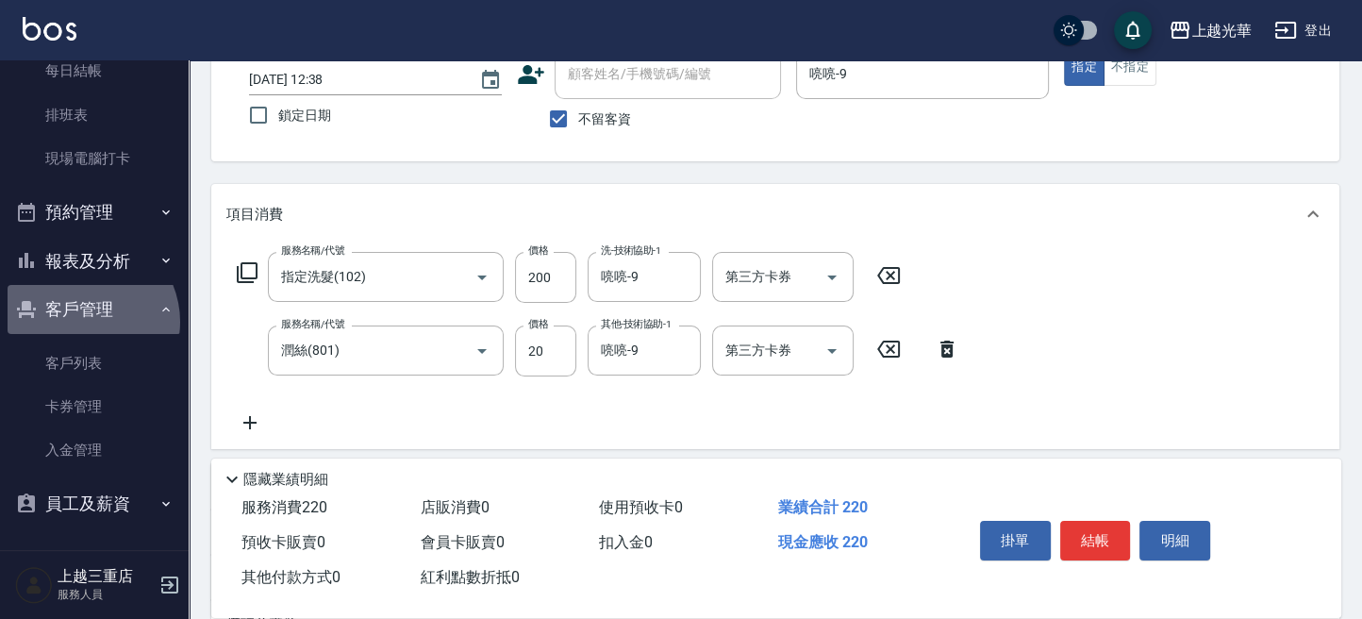
click at [82, 322] on button "客戶管理" at bounding box center [95, 309] width 174 height 49
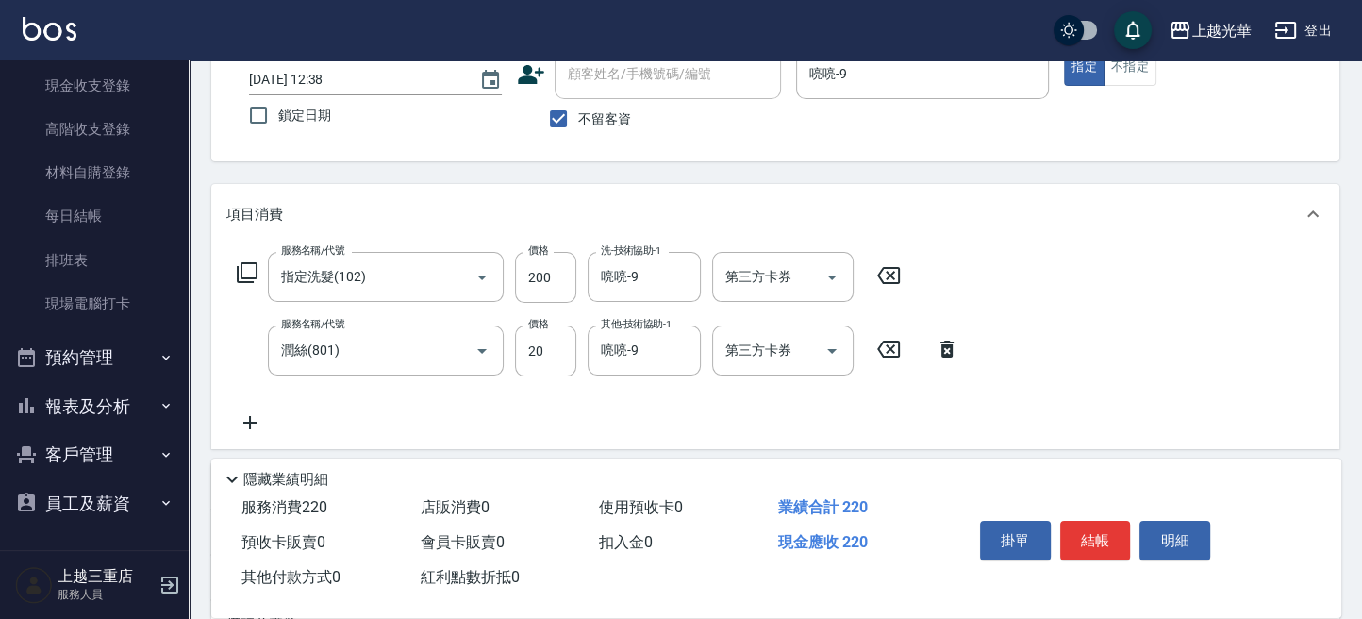
scroll to position [234, 0]
click at [78, 401] on button "報表及分析" at bounding box center [95, 407] width 174 height 49
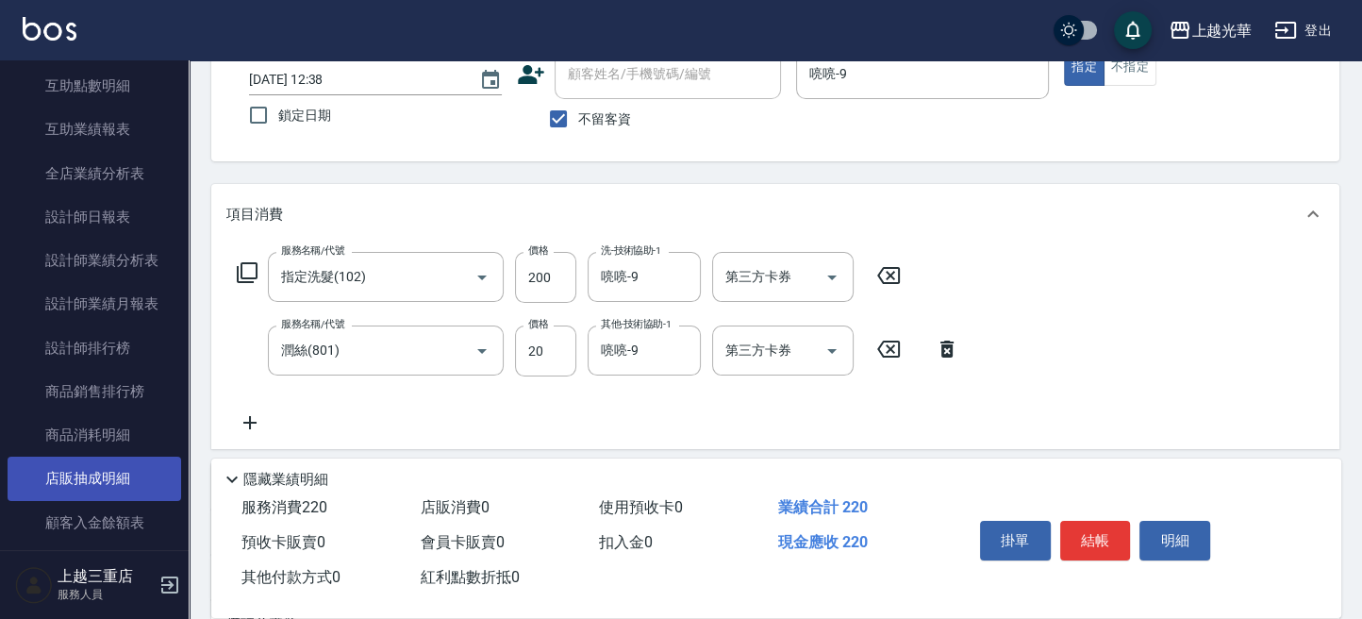
scroll to position [1035, 0]
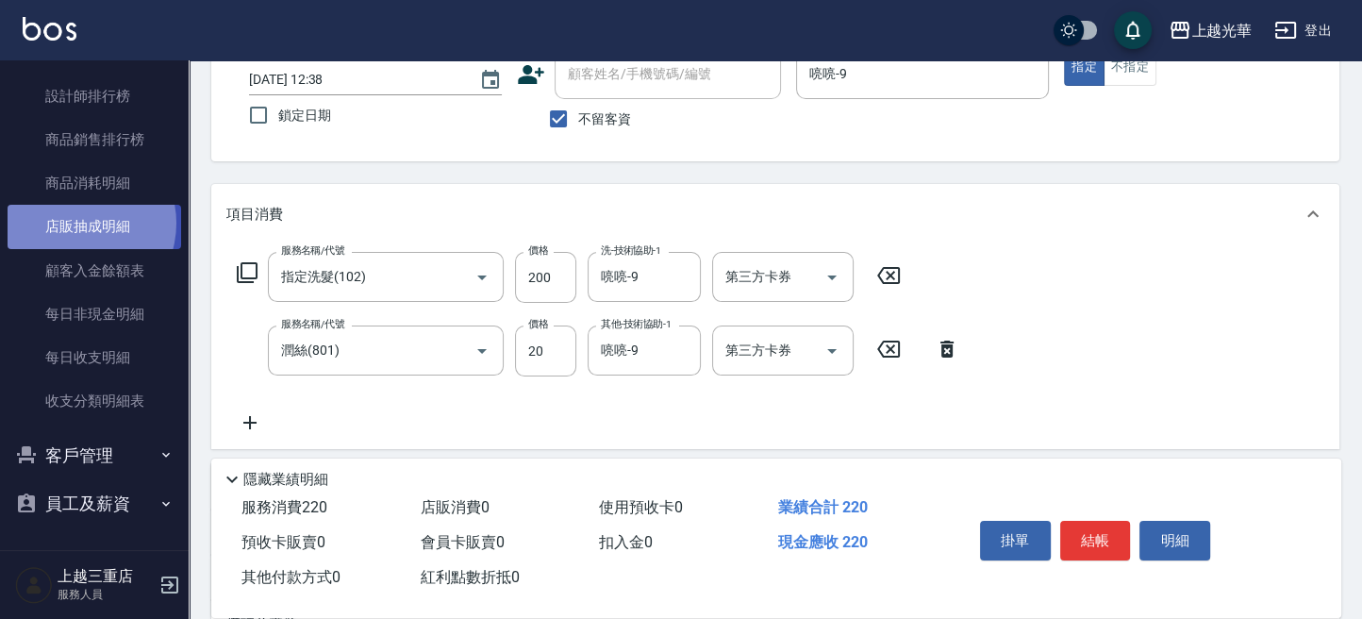
click at [75, 223] on link "店販抽成明細" at bounding box center [95, 226] width 174 height 43
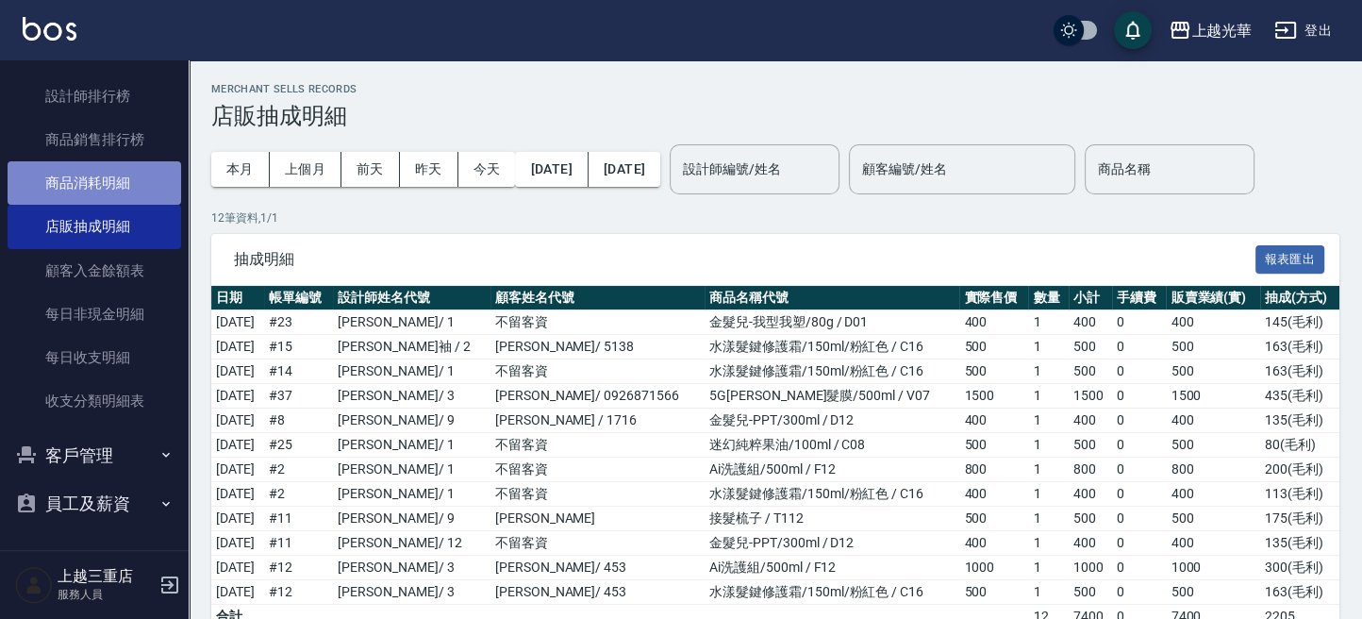
click at [113, 192] on link "商品消耗明細" at bounding box center [95, 182] width 174 height 43
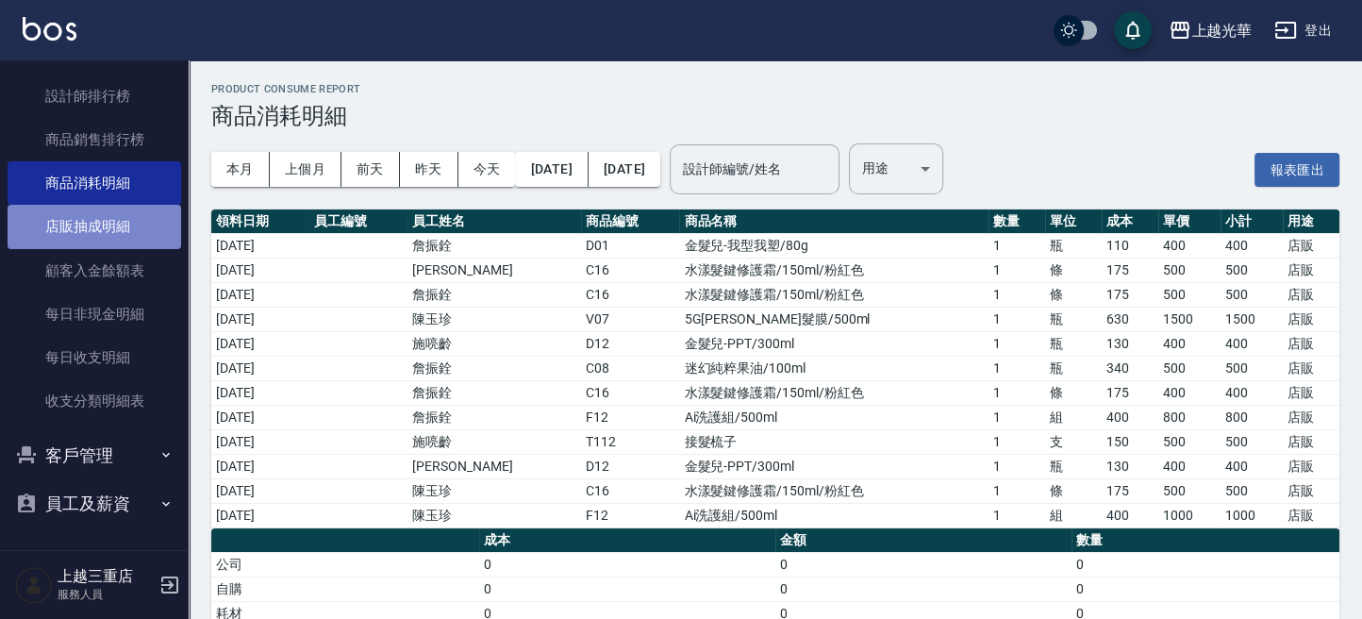
click at [100, 228] on link "店販抽成明細" at bounding box center [95, 226] width 174 height 43
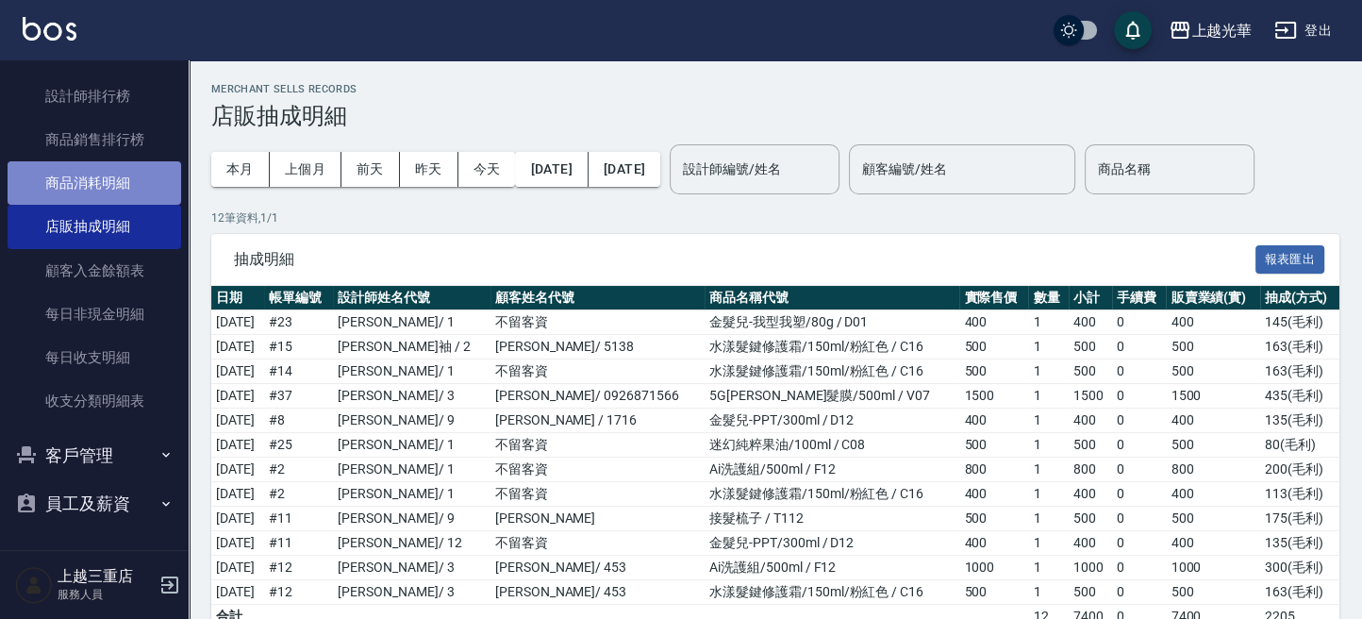
click at [129, 173] on link "商品消耗明細" at bounding box center [95, 182] width 174 height 43
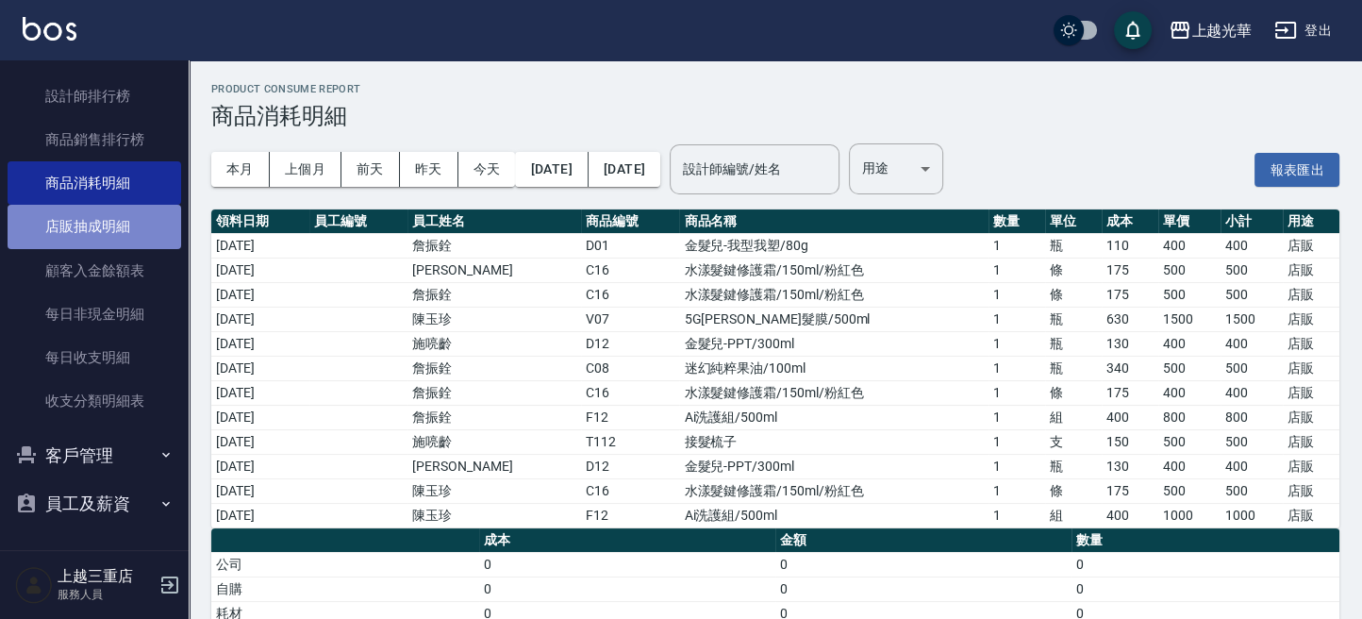
click at [139, 228] on link "店販抽成明細" at bounding box center [95, 226] width 174 height 43
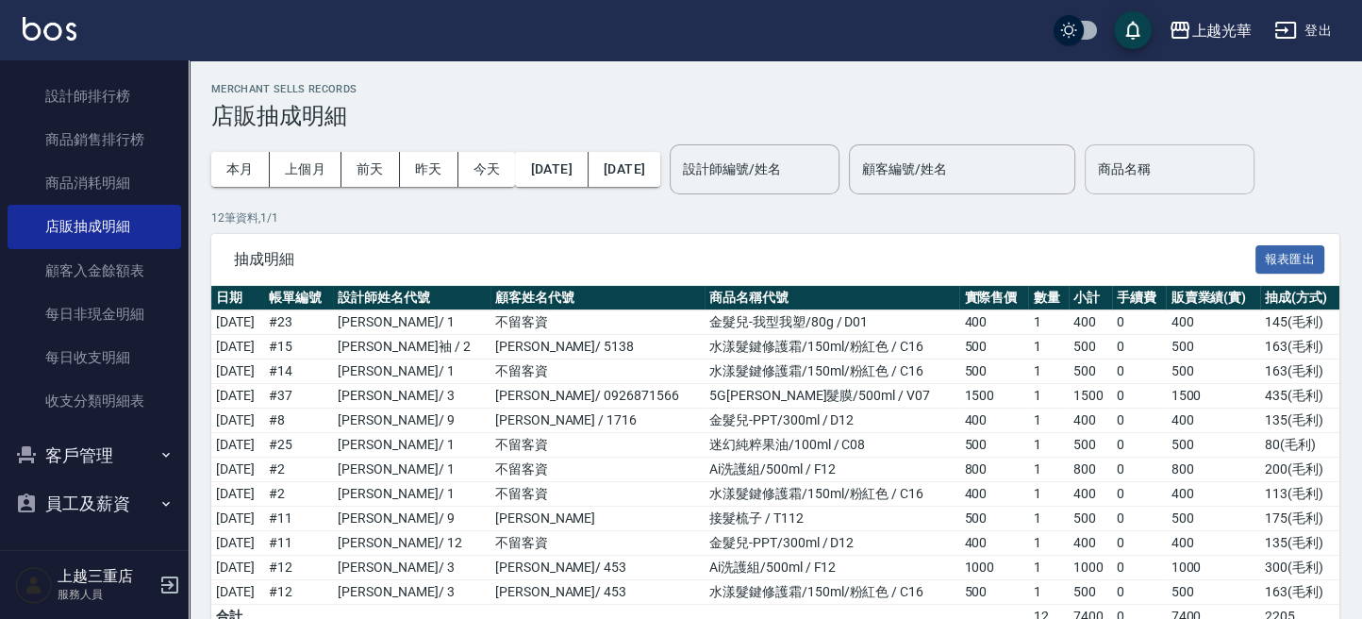
click at [1169, 180] on input "商品名稱" at bounding box center [1170, 169] width 153 height 33
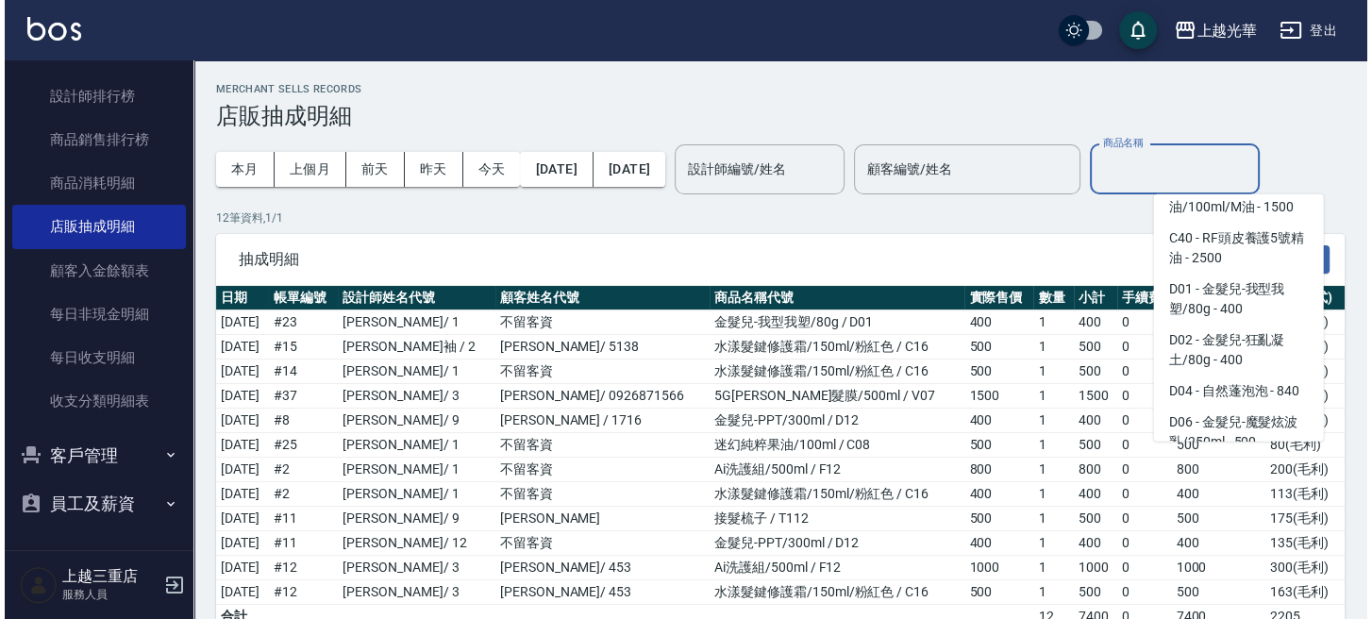
scroll to position [1132, 0]
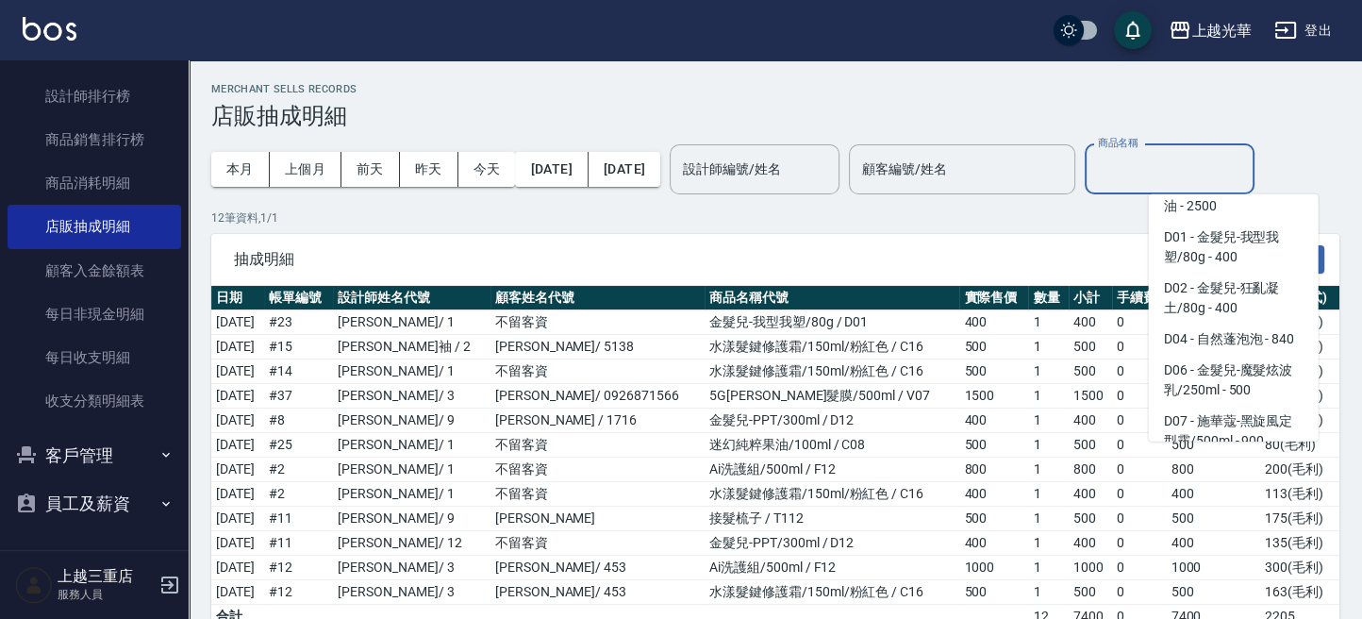
click at [1201, 174] on input "商品名稱" at bounding box center [1170, 169] width 153 height 33
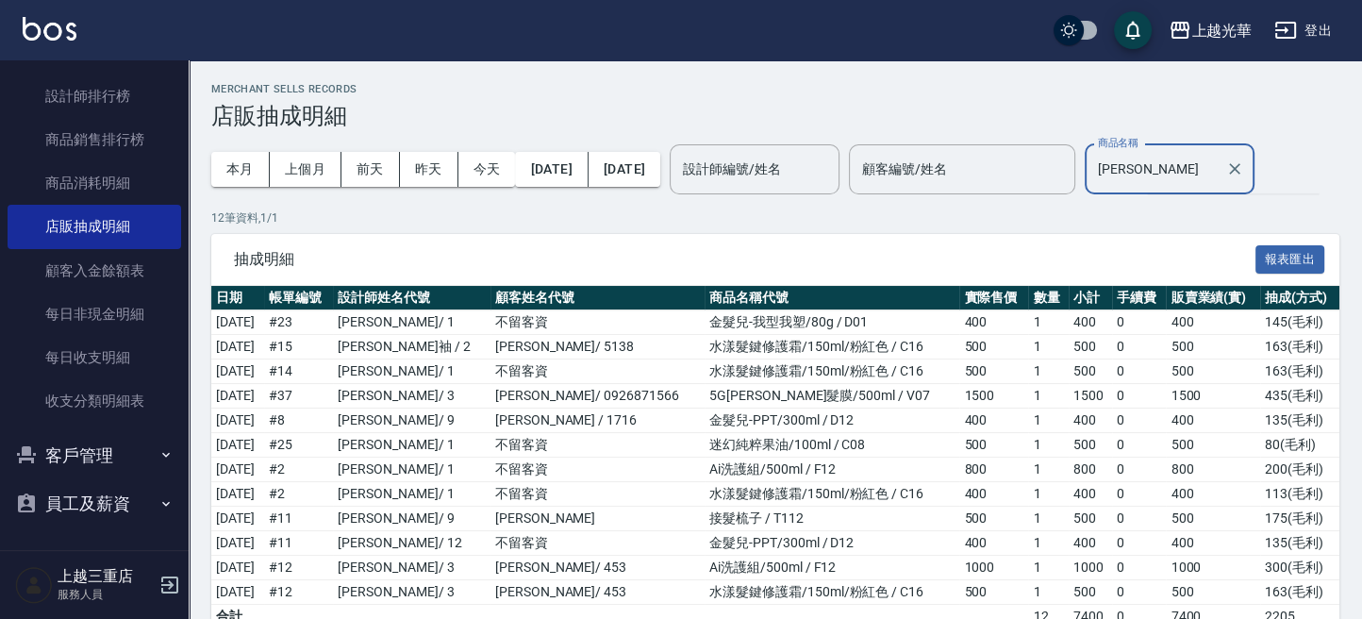
type input "書"
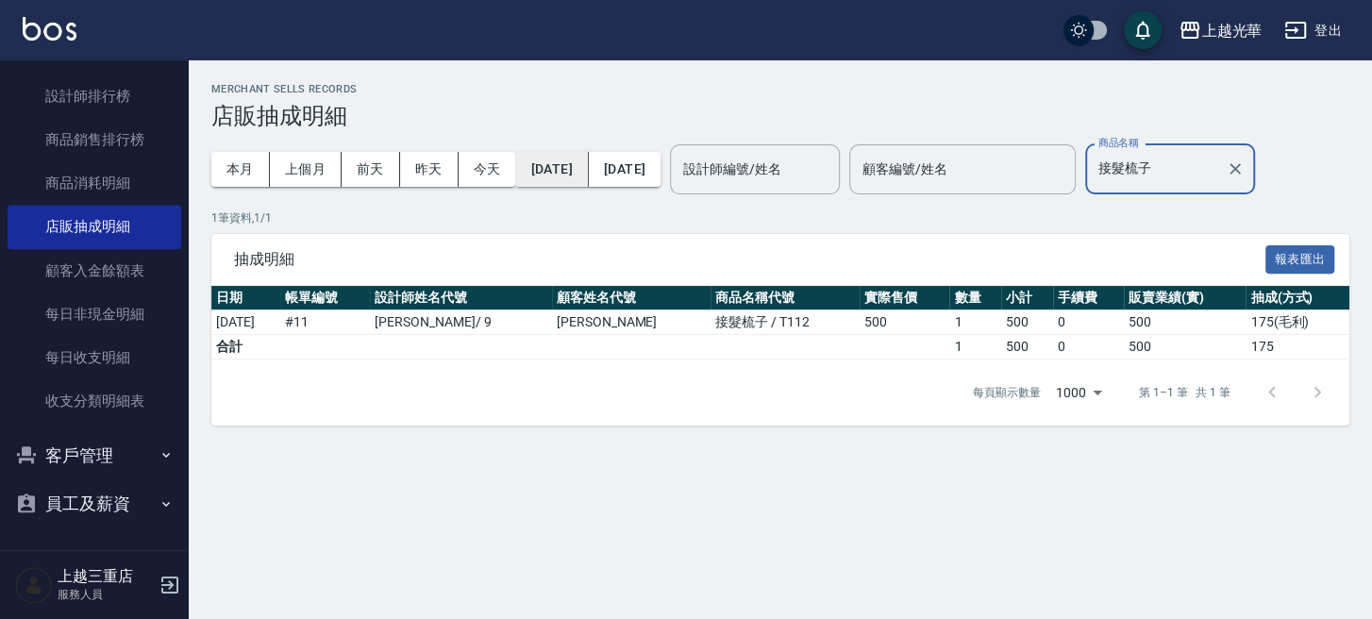
type input "接髮梳子"
click at [566, 171] on button "[DATE]" at bounding box center [551, 169] width 73 height 35
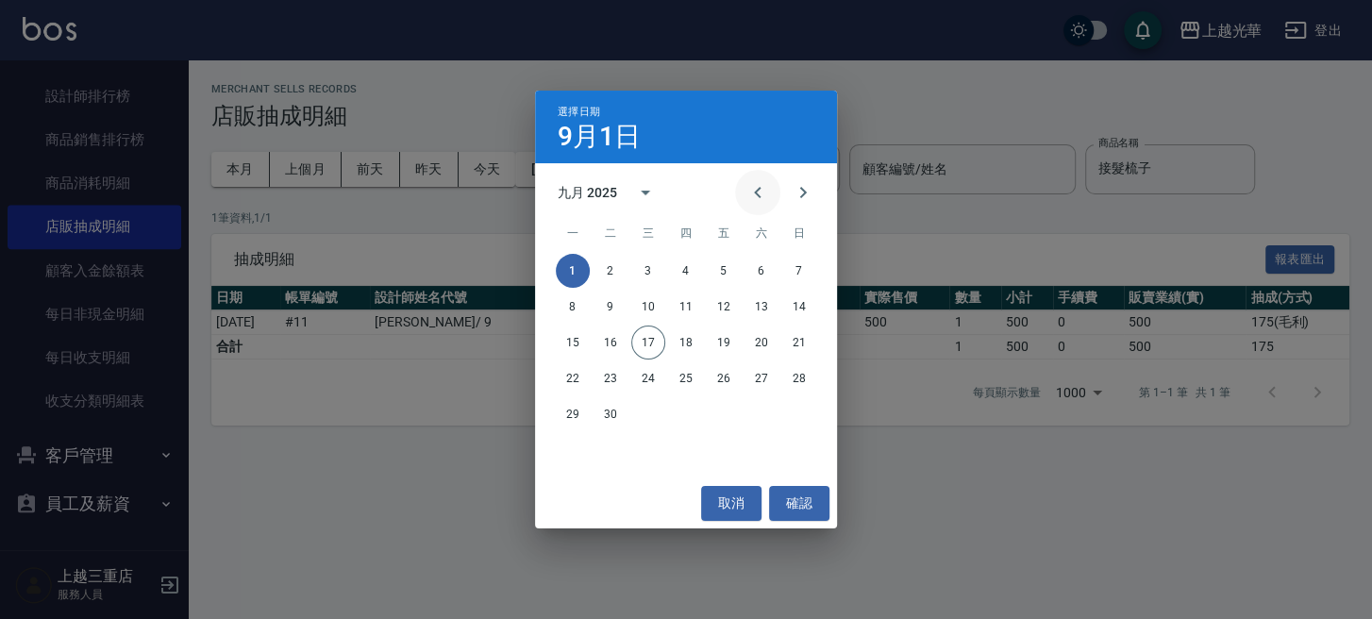
click at [760, 195] on icon "Previous month" at bounding box center [757, 192] width 23 height 23
click at [759, 194] on icon "Previous month" at bounding box center [757, 192] width 23 height 23
click at [754, 192] on icon "Previous month" at bounding box center [757, 192] width 23 height 23
click at [769, 381] on button "21" at bounding box center [761, 378] width 34 height 34
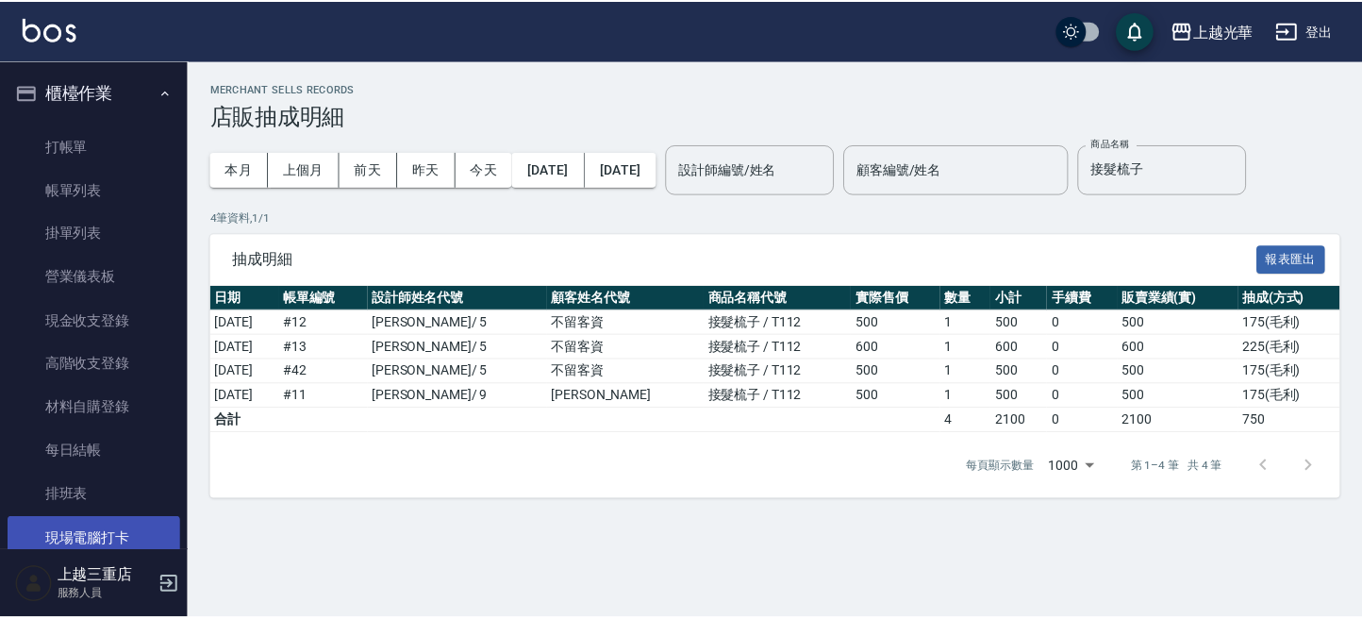
scroll to position [125, 0]
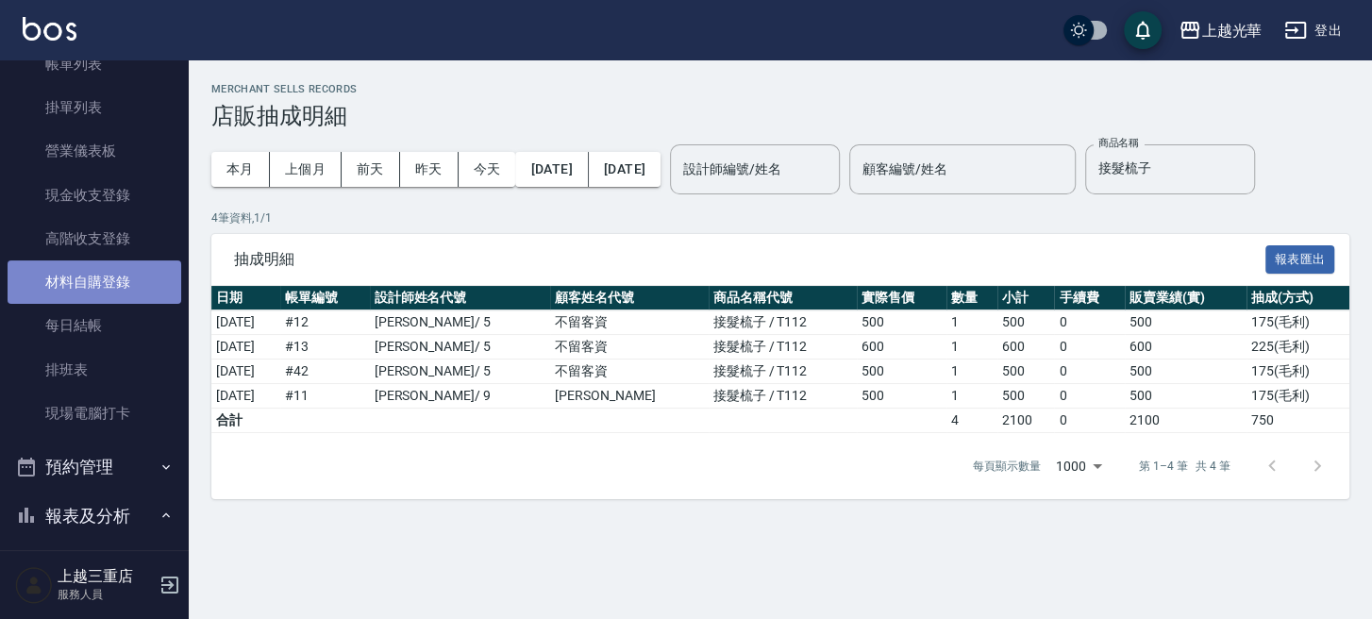
click at [122, 268] on link "材料自購登錄" at bounding box center [95, 281] width 174 height 43
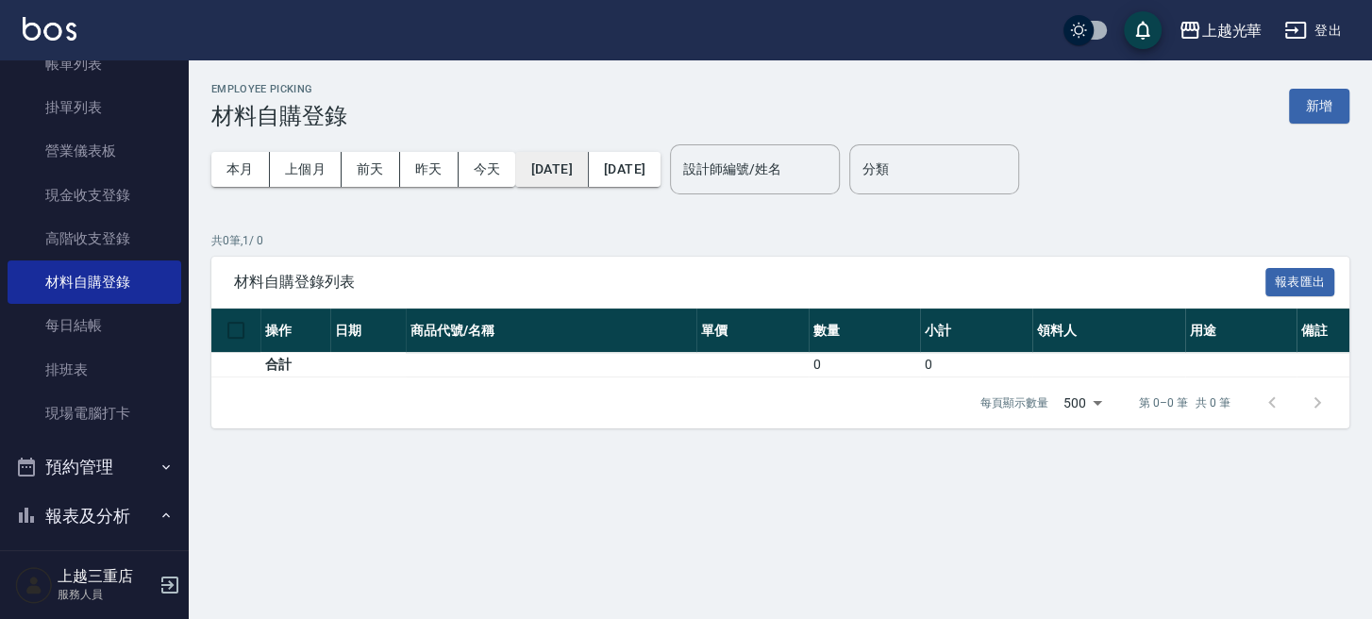
click at [588, 164] on button "[DATE]" at bounding box center [551, 169] width 73 height 35
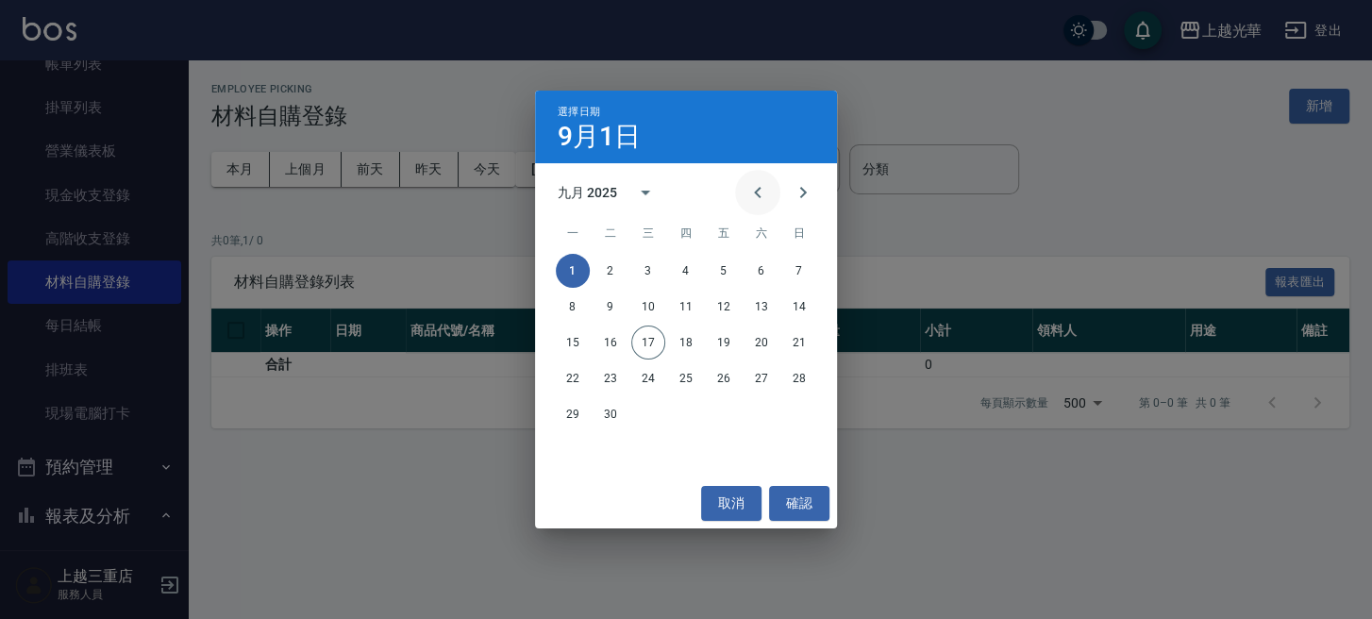
click at [775, 182] on button "Previous month" at bounding box center [757, 192] width 45 height 45
click at [723, 267] on button "1" at bounding box center [724, 271] width 34 height 34
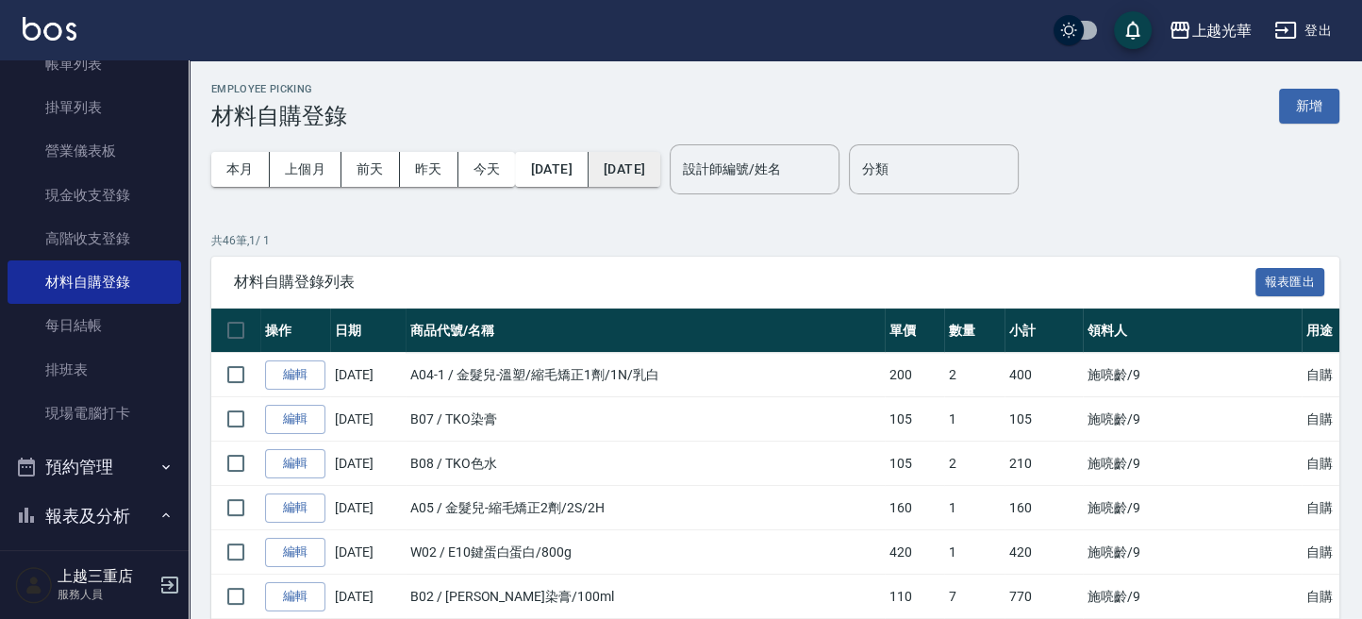
click at [660, 166] on button "[DATE]" at bounding box center [625, 169] width 72 height 35
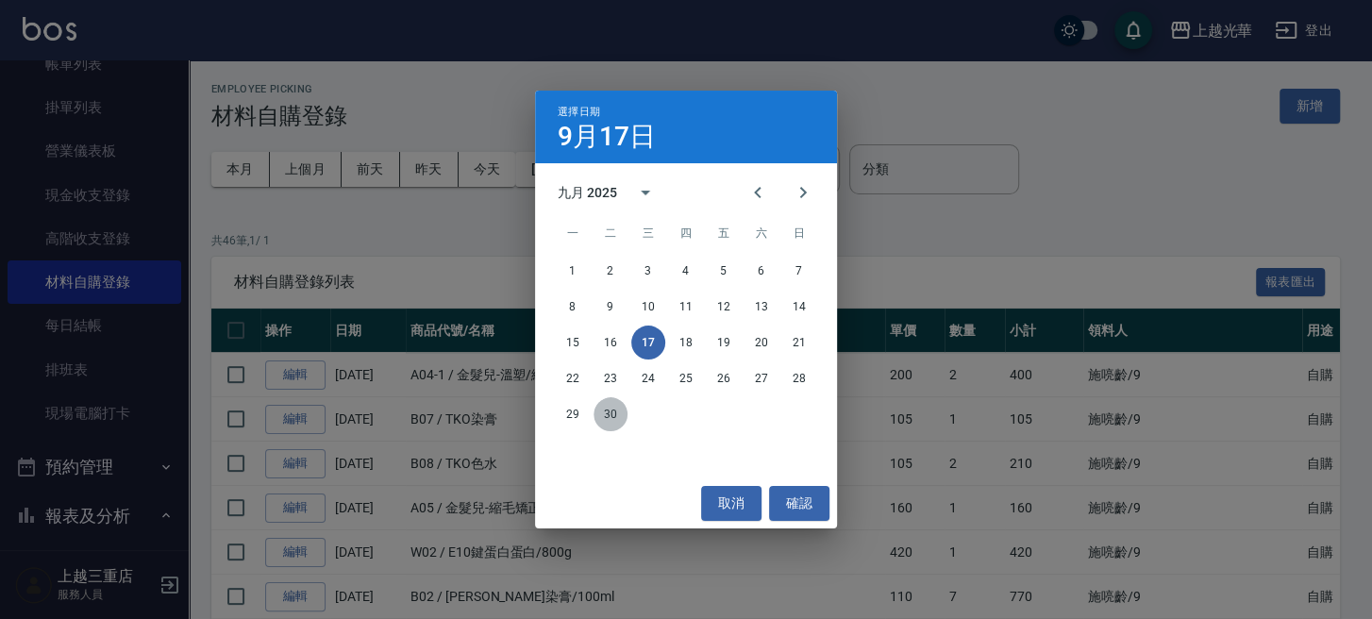
click at [614, 418] on button "30" at bounding box center [610, 414] width 34 height 34
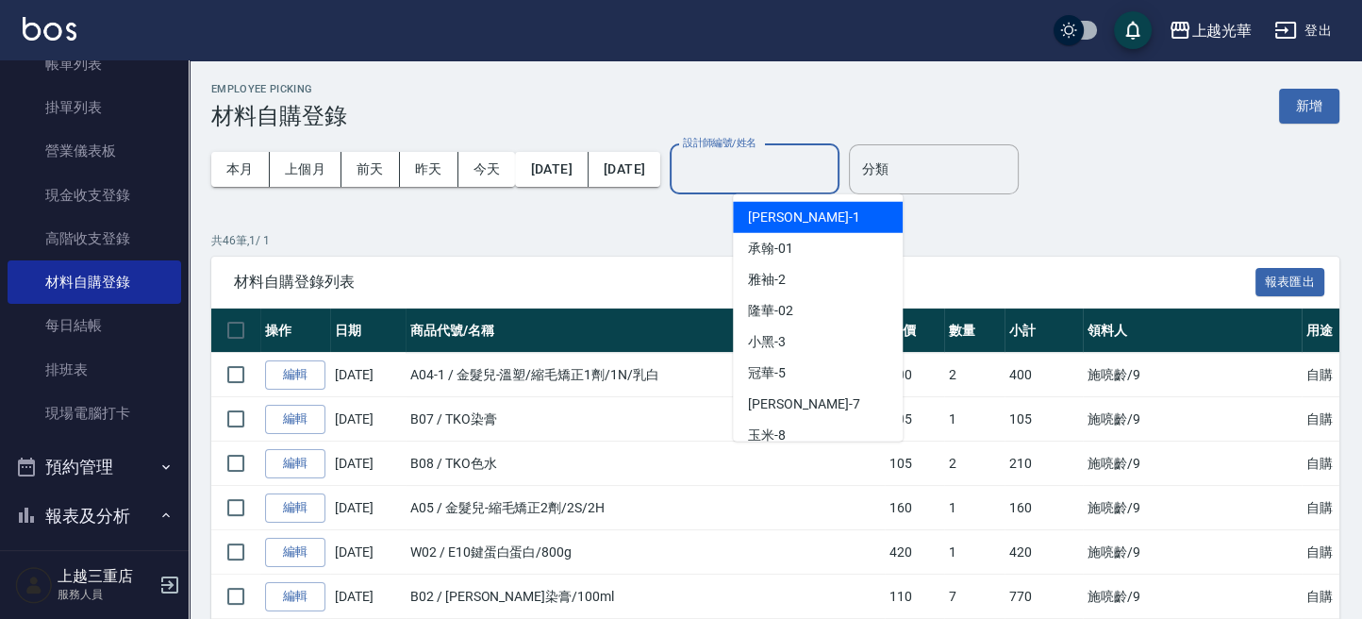
click at [800, 169] on input "設計師編號/姓名" at bounding box center [754, 169] width 153 height 33
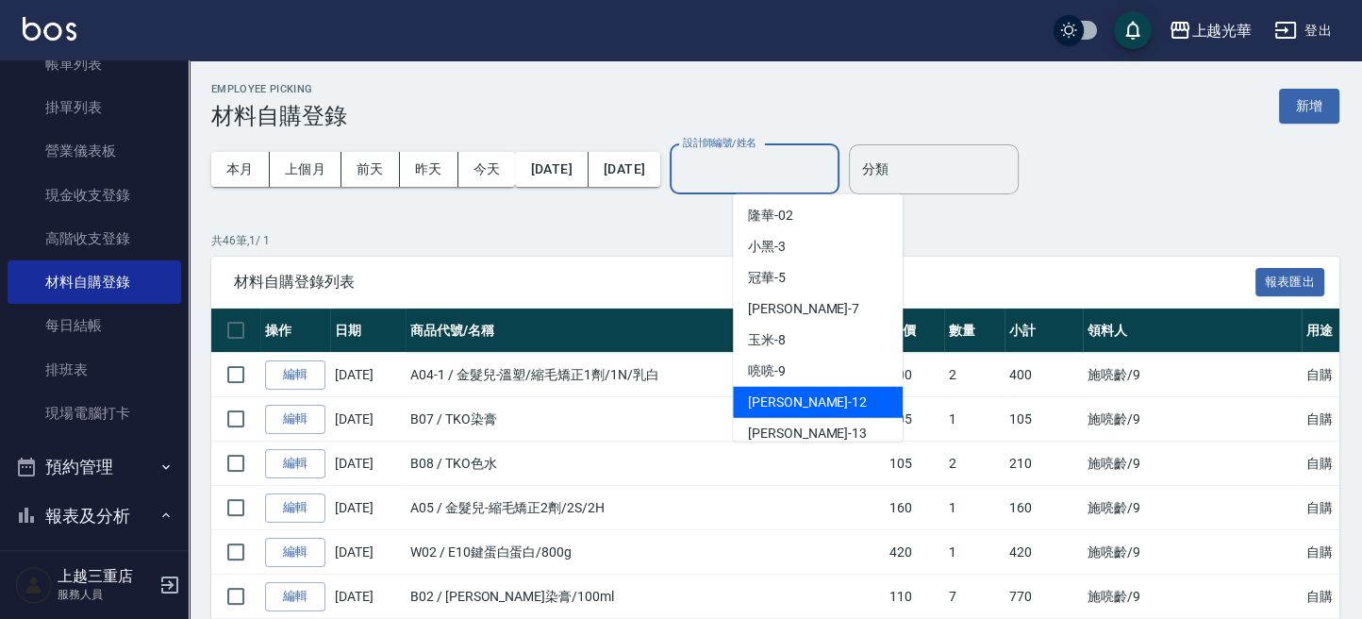
scroll to position [125, 0]
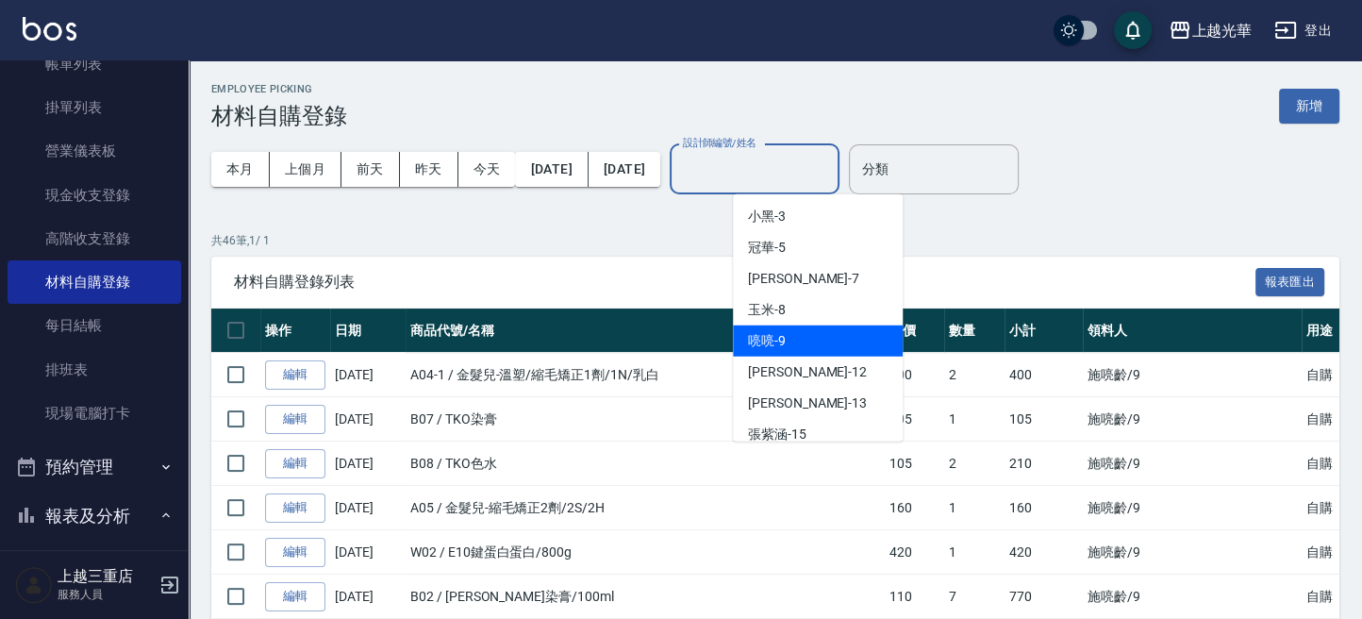
click at [791, 327] on div "喨喨 -9" at bounding box center [818, 341] width 170 height 31
type input "喨喨-9"
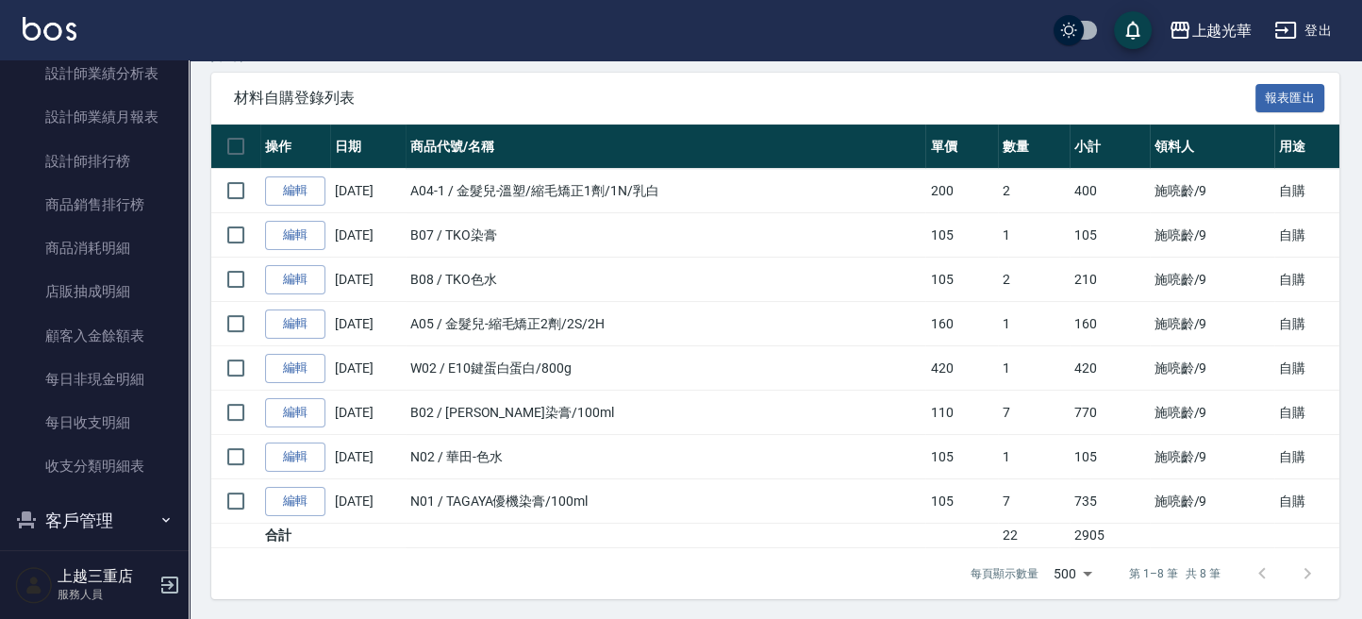
scroll to position [1035, 0]
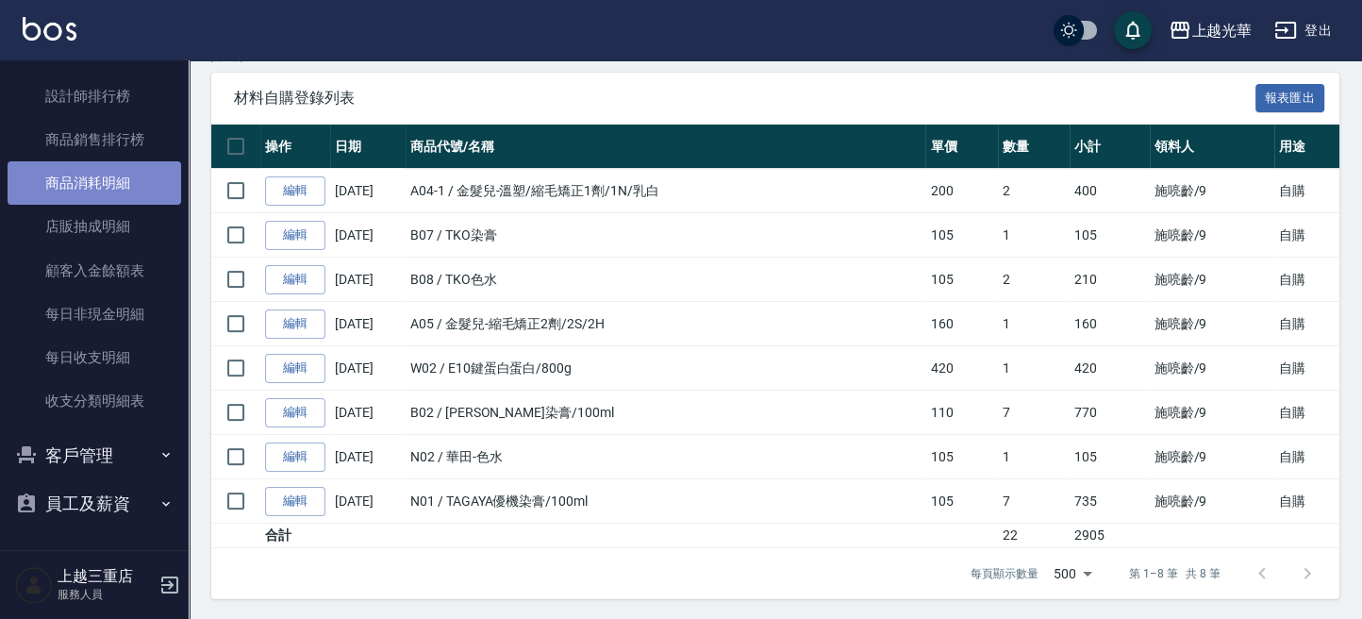
click at [113, 188] on link "商品消耗明細" at bounding box center [95, 182] width 174 height 43
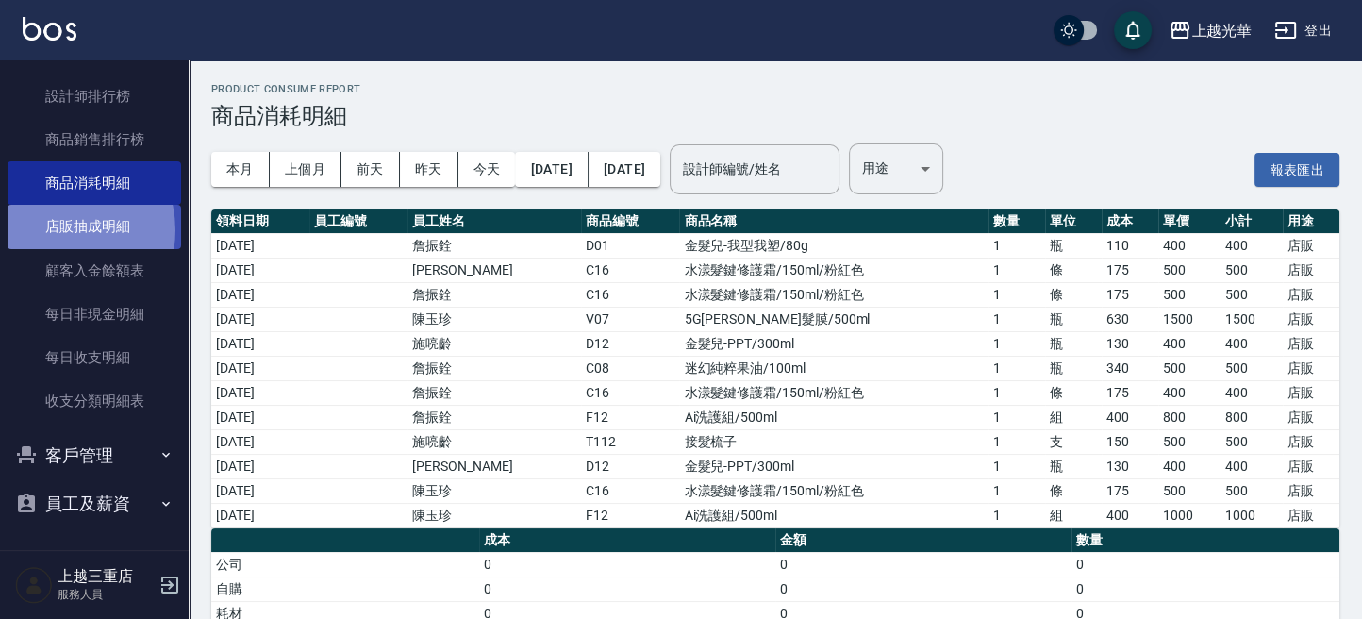
click at [55, 230] on link "店販抽成明細" at bounding box center [95, 226] width 174 height 43
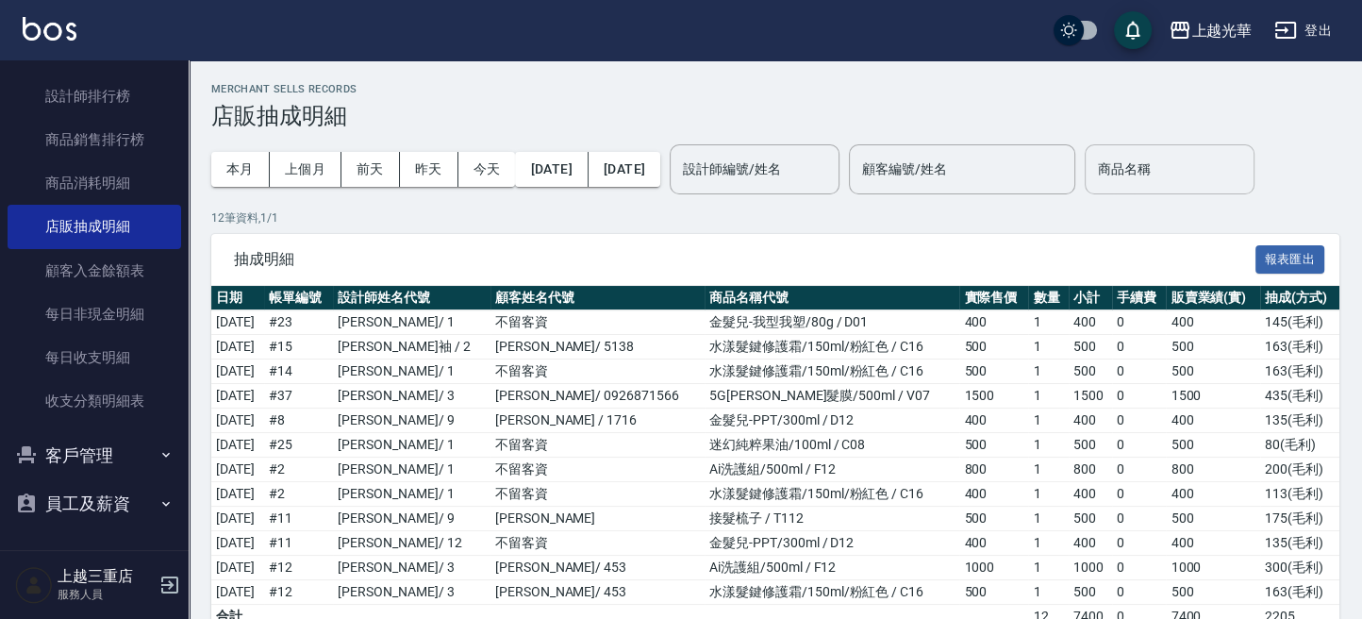
click at [1162, 168] on input "商品名稱" at bounding box center [1170, 169] width 153 height 33
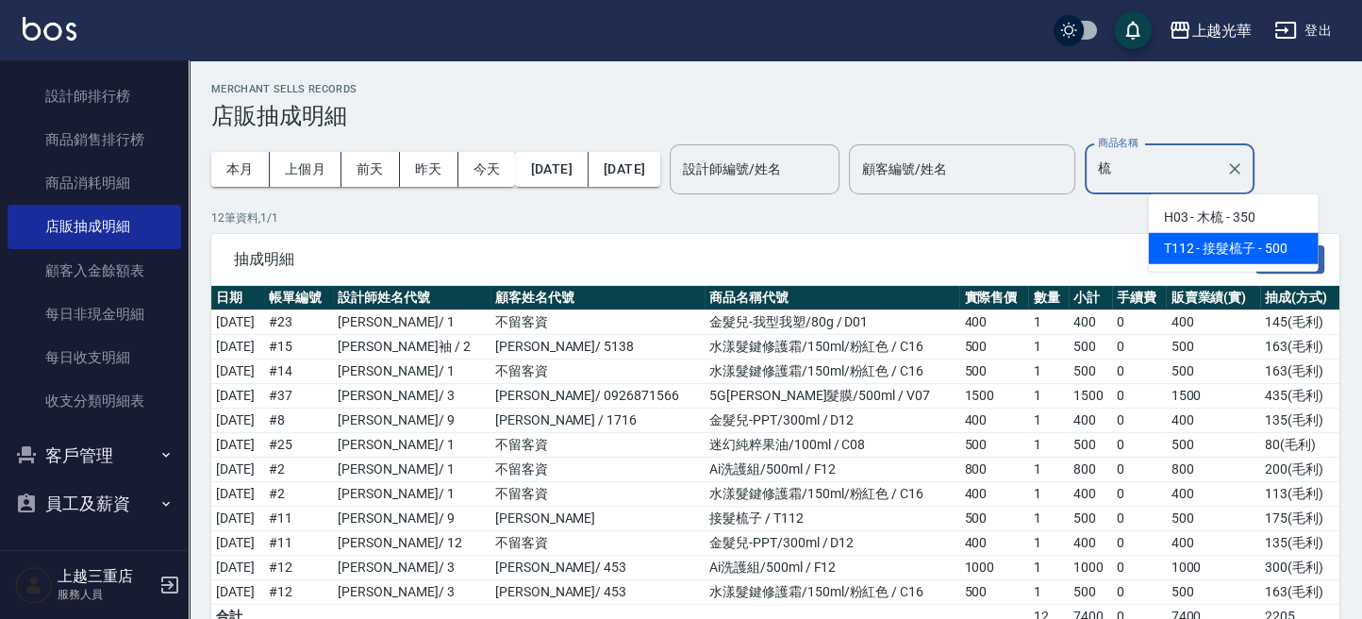
click at [1283, 242] on span "T112 - 接髮梳子 - 500" at bounding box center [1234, 248] width 170 height 31
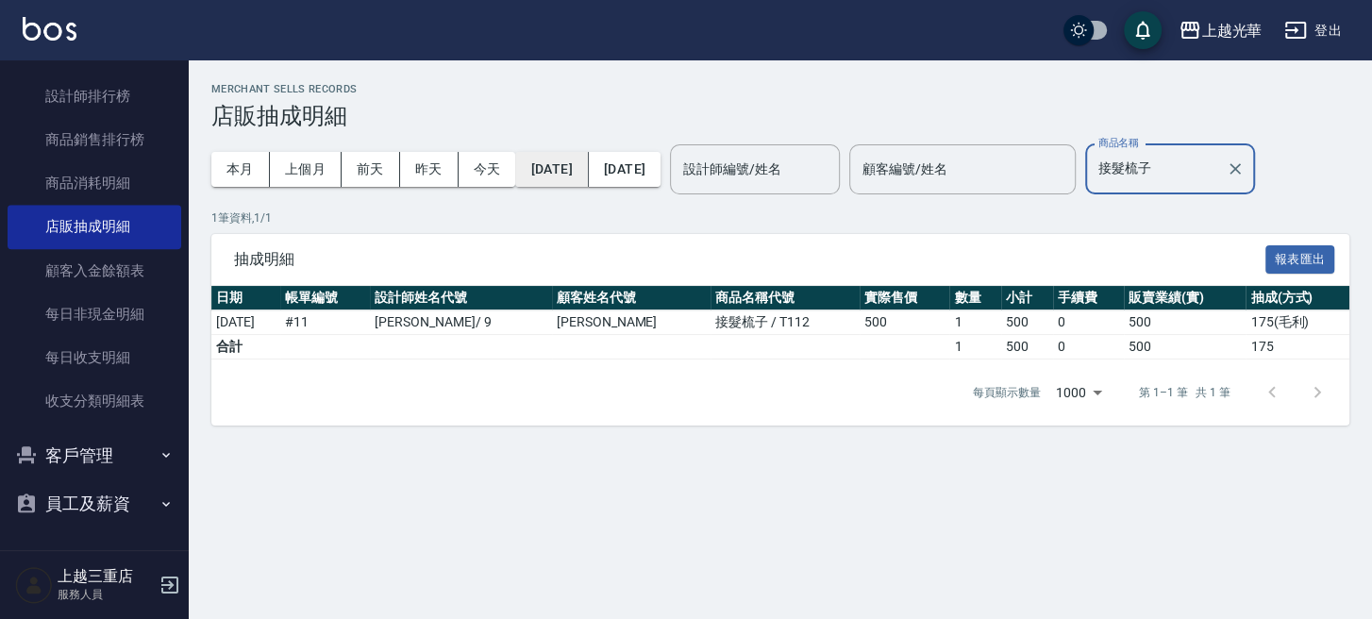
type input "接髮梳子"
click at [519, 179] on button "[DATE]" at bounding box center [551, 169] width 73 height 35
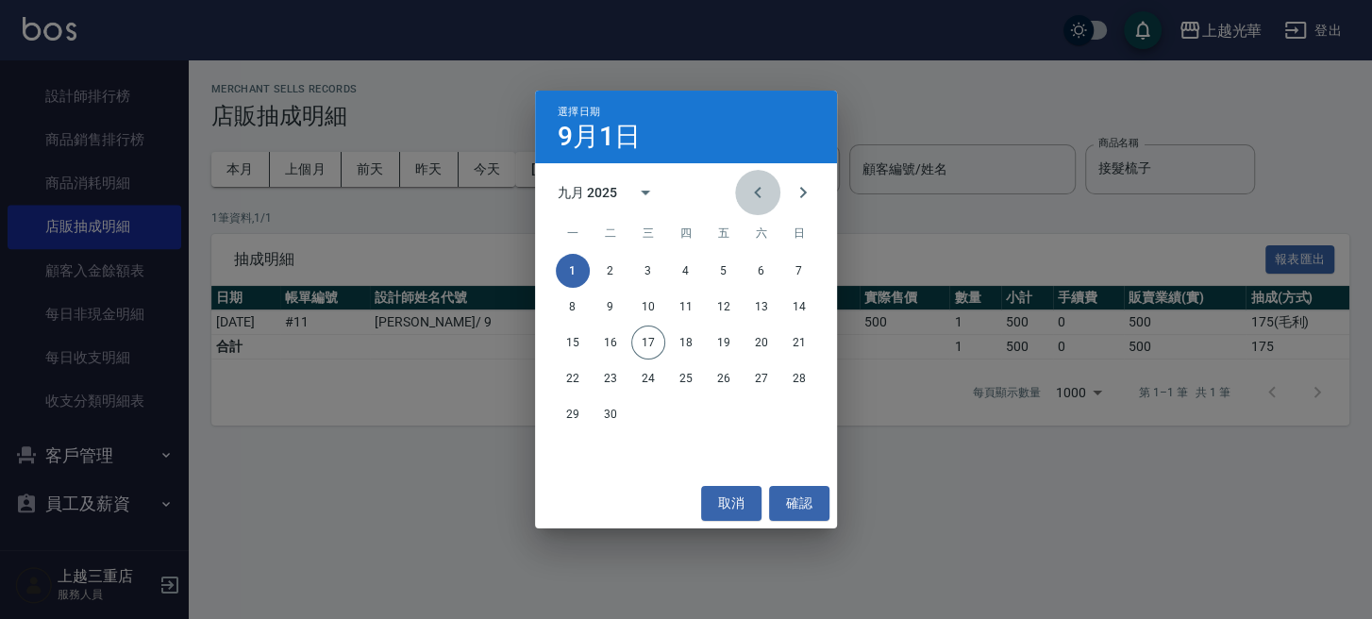
click at [746, 194] on icon "Previous month" at bounding box center [757, 192] width 23 height 23
click at [760, 188] on icon "Previous month" at bounding box center [757, 192] width 7 height 11
click at [723, 374] on button "20" at bounding box center [724, 378] width 34 height 34
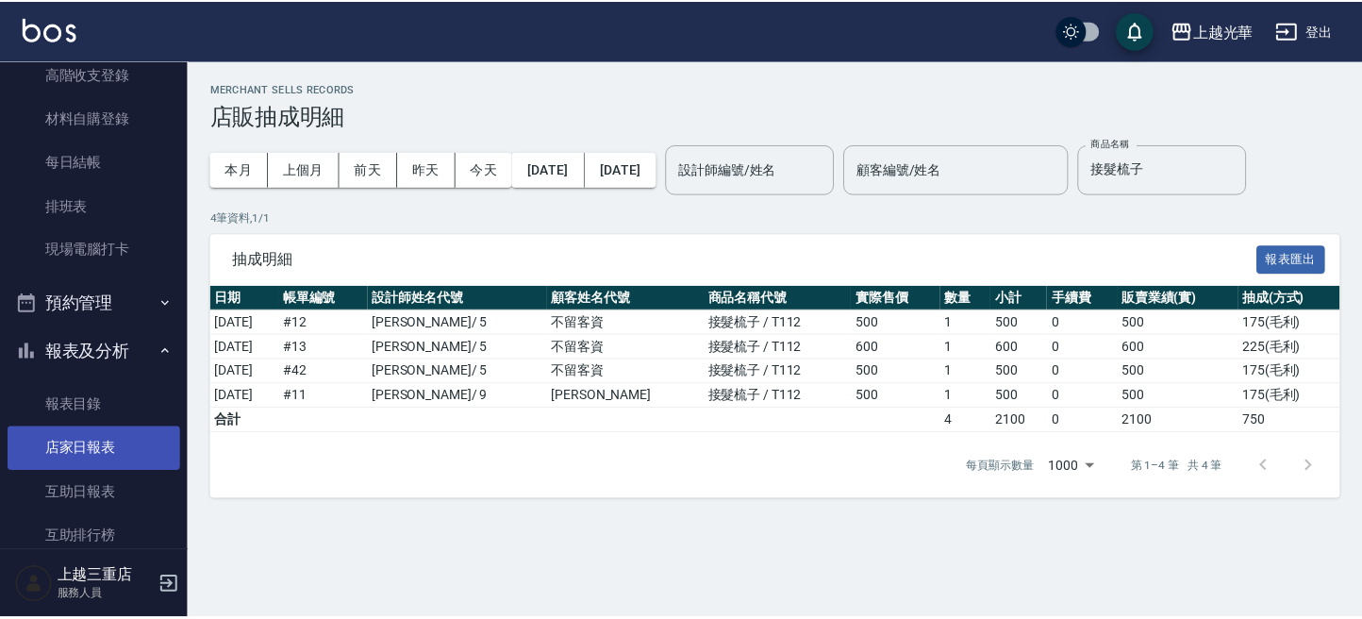
scroll to position [154, 0]
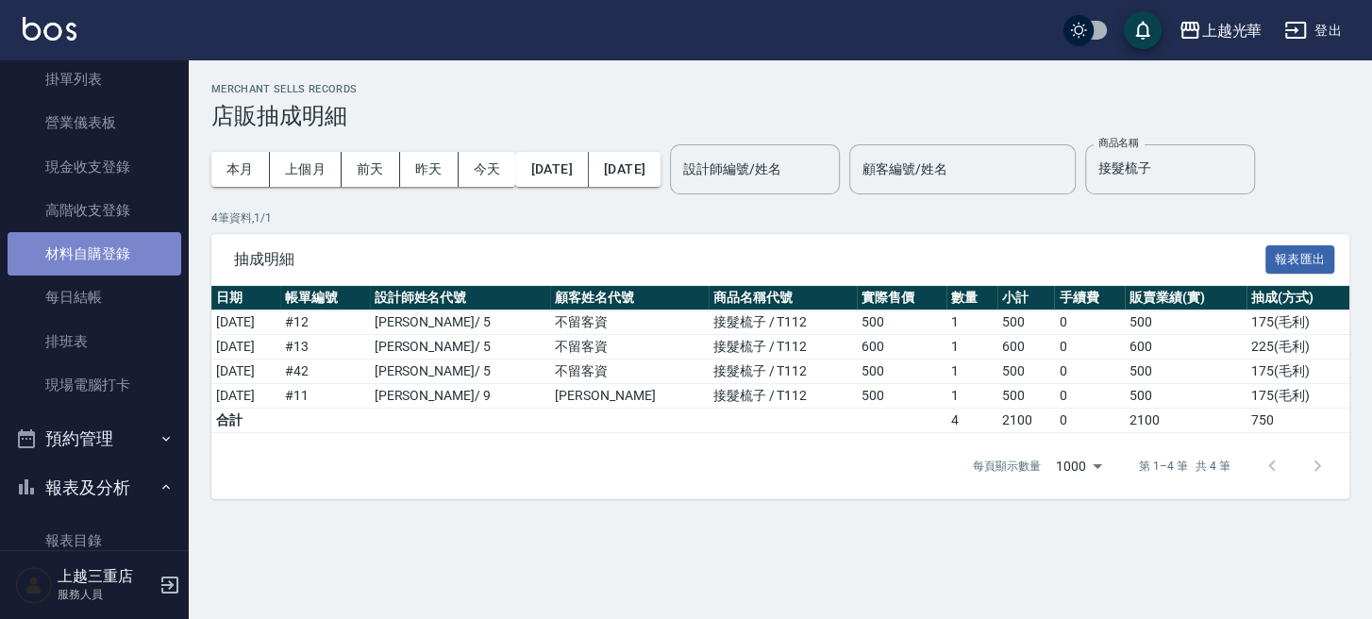
click at [104, 241] on link "材料自購登錄" at bounding box center [95, 253] width 174 height 43
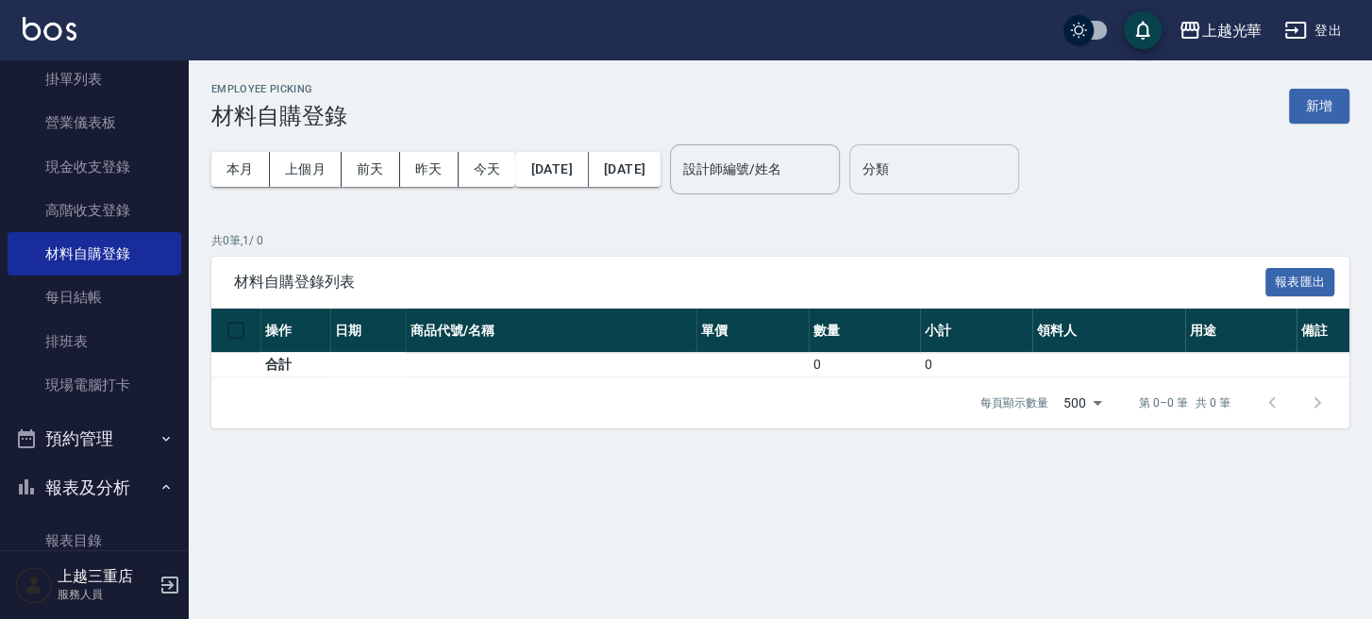
click at [957, 165] on input "分類" at bounding box center [934, 169] width 153 height 33
click at [578, 176] on button "[DATE]" at bounding box center [551, 169] width 73 height 35
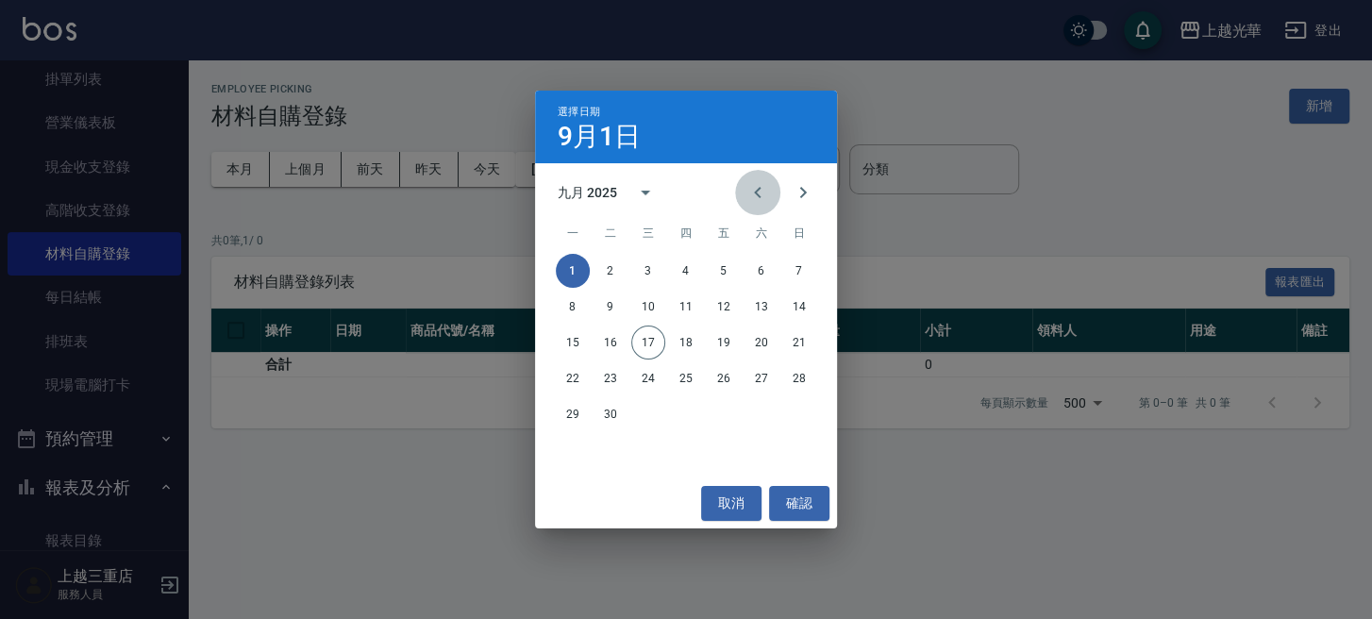
click at [755, 188] on icon "Previous month" at bounding box center [757, 192] width 23 height 23
click at [723, 376] on button "20" at bounding box center [724, 378] width 34 height 34
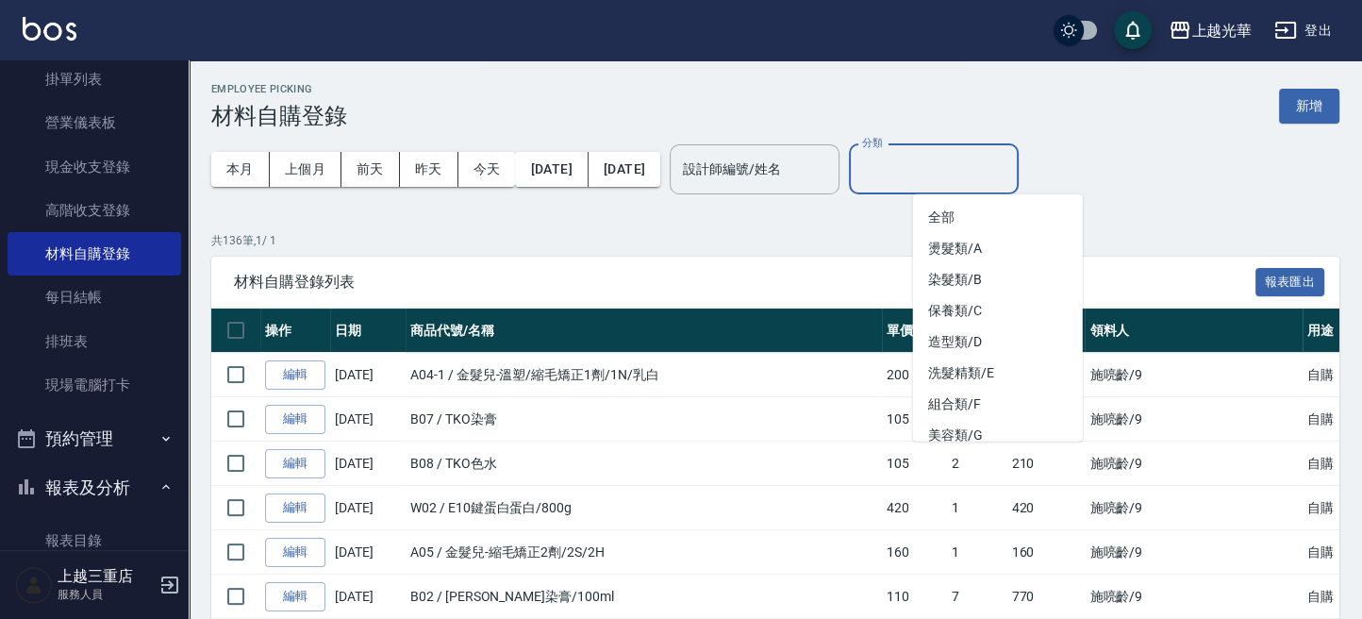
click at [1011, 175] on input "分類" at bounding box center [934, 169] width 153 height 33
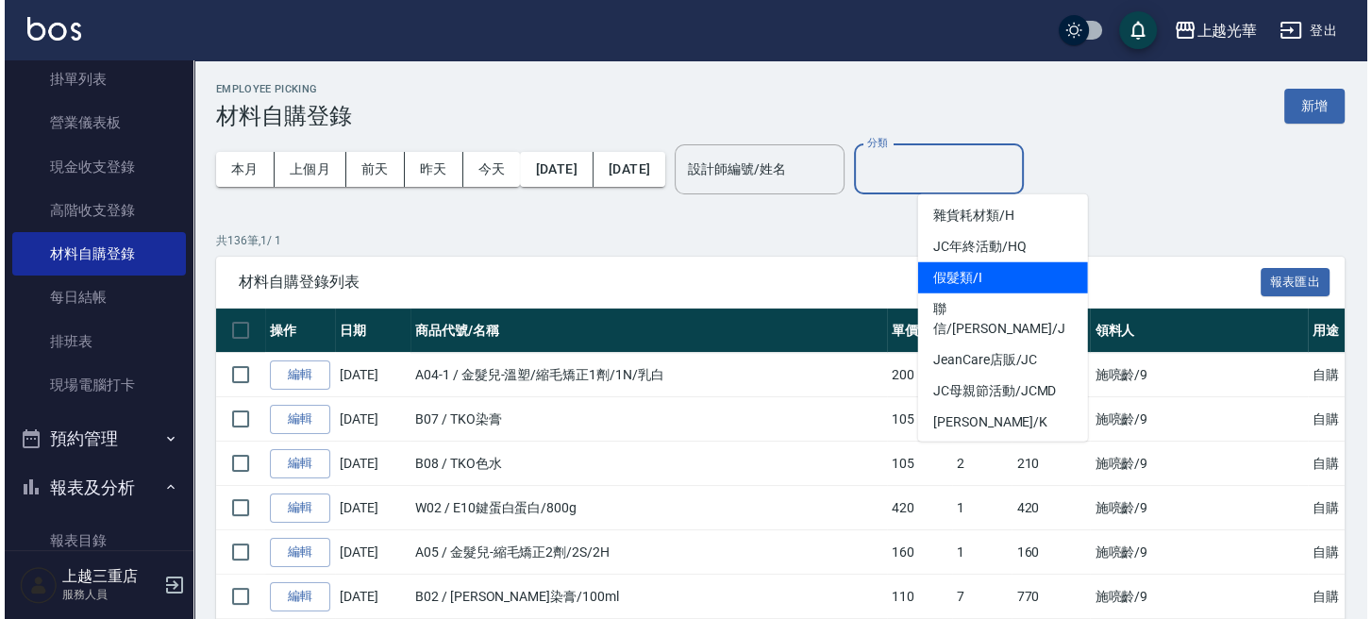
scroll to position [377, 0]
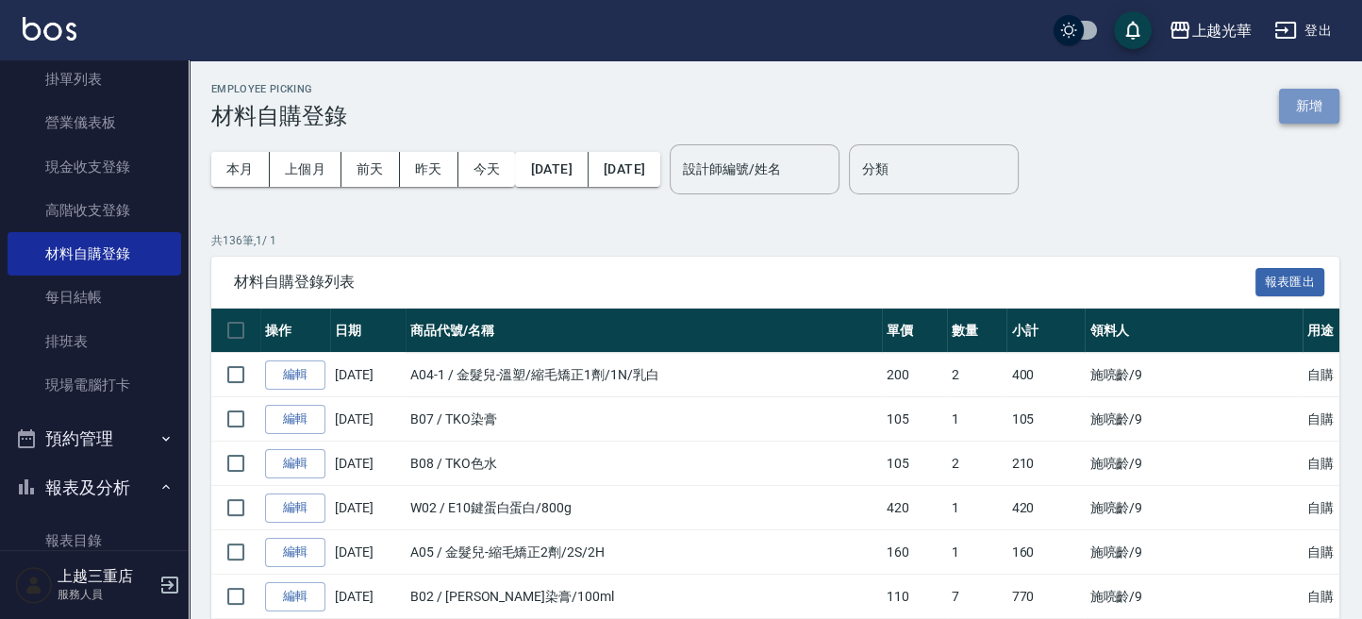
click at [1284, 95] on button "新增" at bounding box center [1309, 106] width 60 height 35
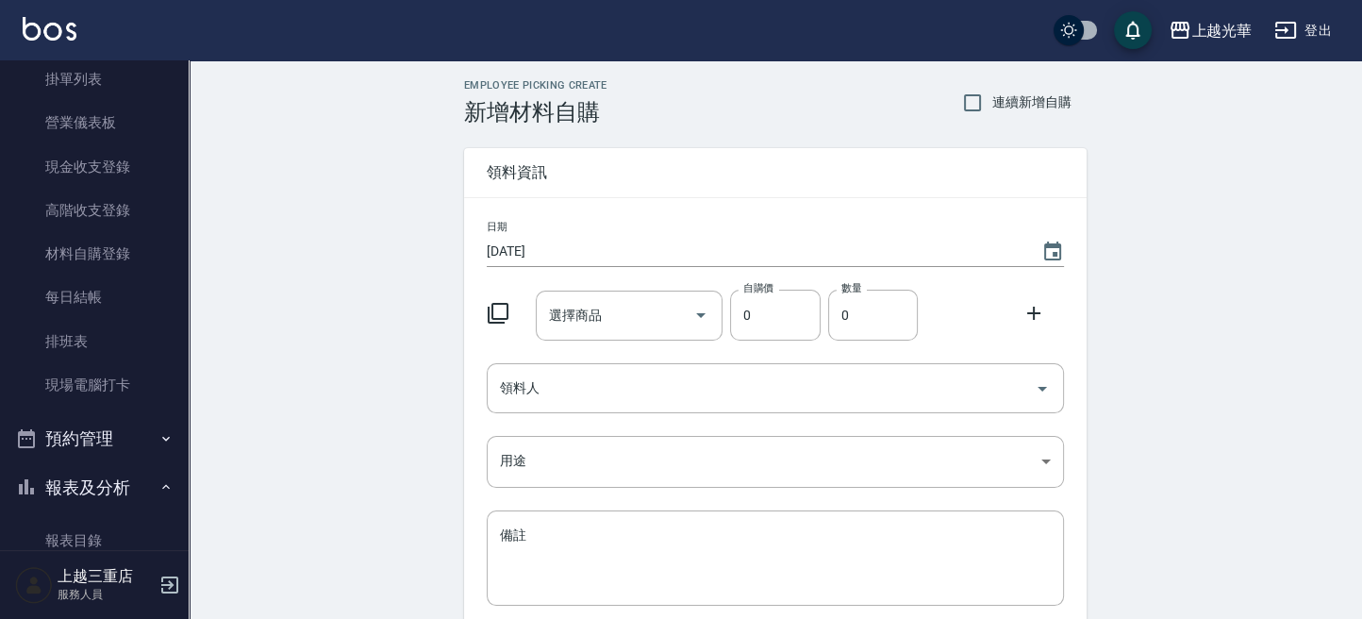
click at [498, 309] on icon at bounding box center [498, 313] width 23 height 23
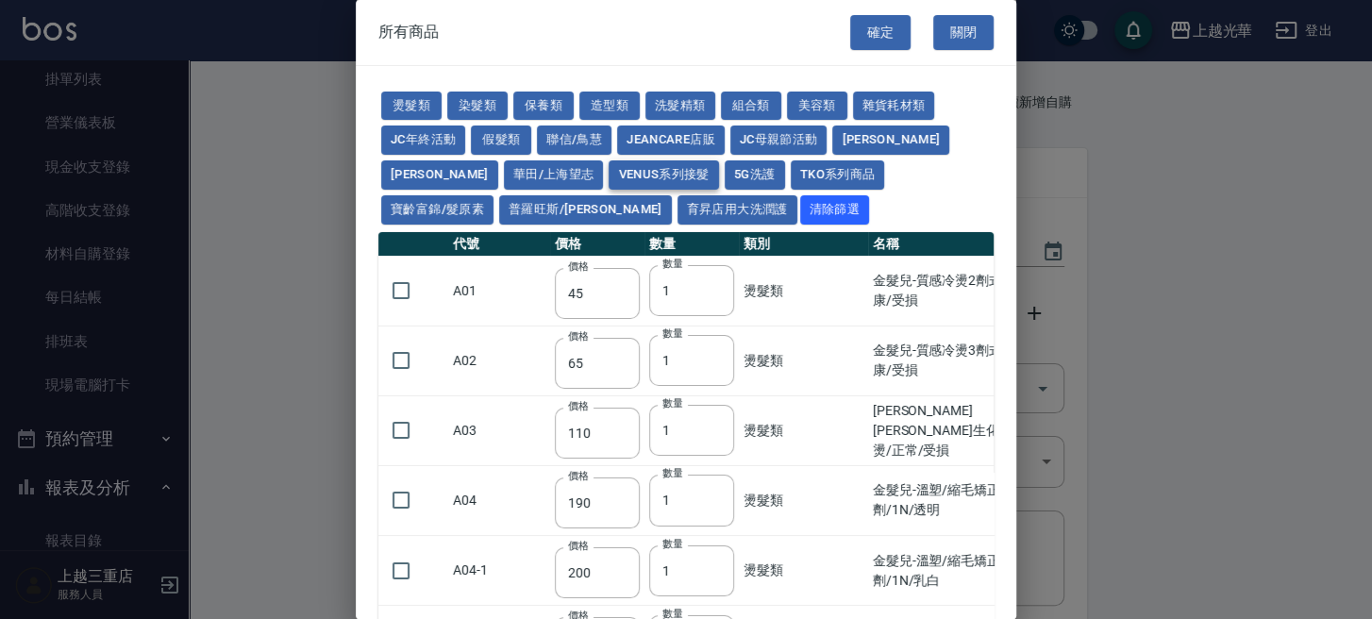
click at [609, 167] on button "Venus系列接髮" at bounding box center [663, 174] width 109 height 29
type input "50"
type input "58"
type input "64"
type input "74"
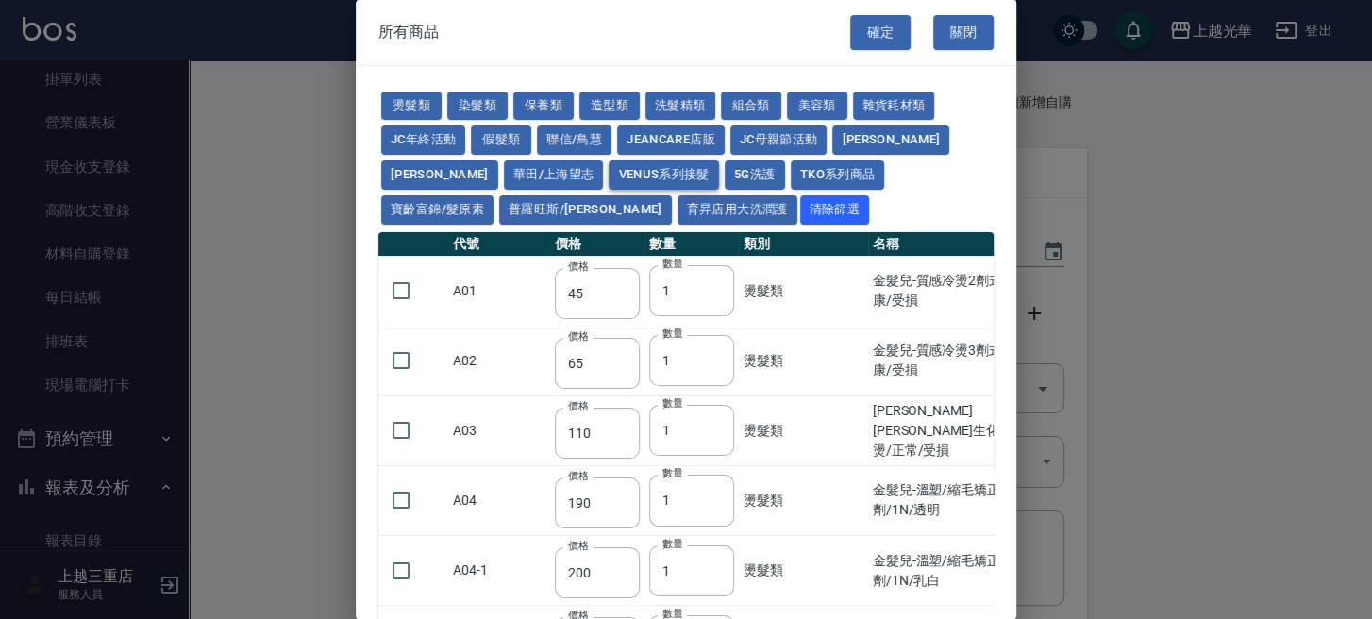
type input "84"
type input "100"
type input "40"
type input "48"
type input "54"
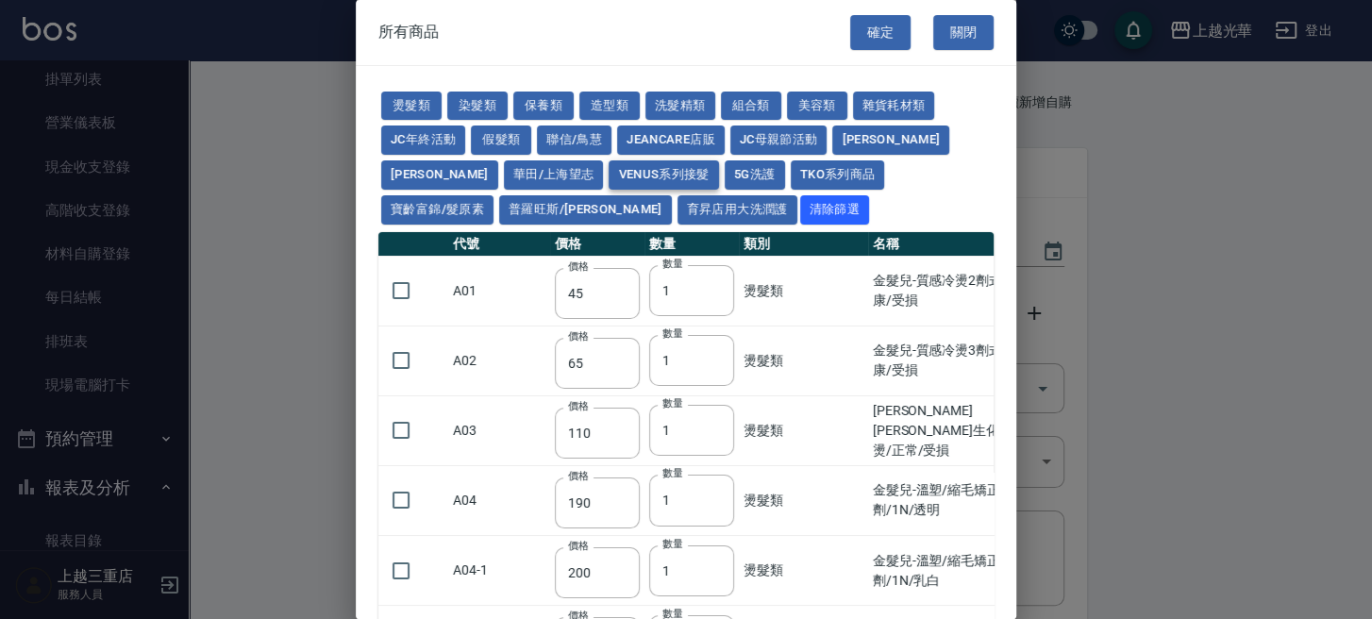
type input "60"
type input "72"
type input "60"
type input "68"
type input "78"
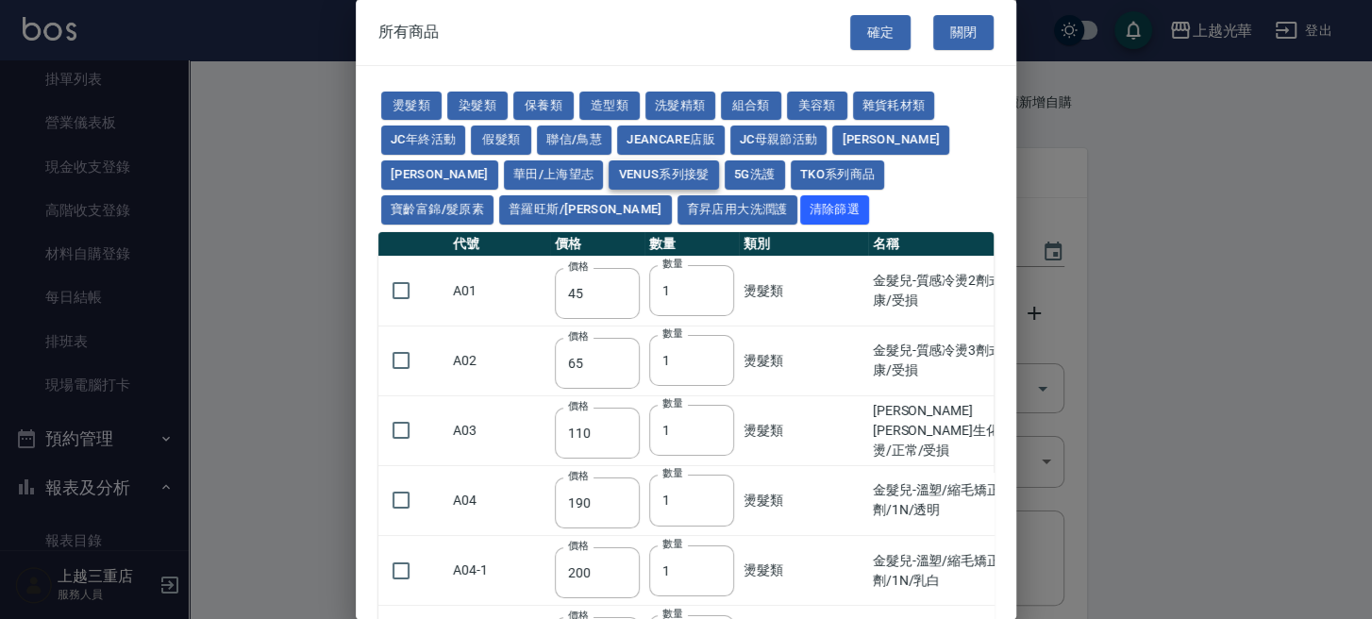
type input "86"
type input "96"
type input "106"
type input "90"
type input "100"
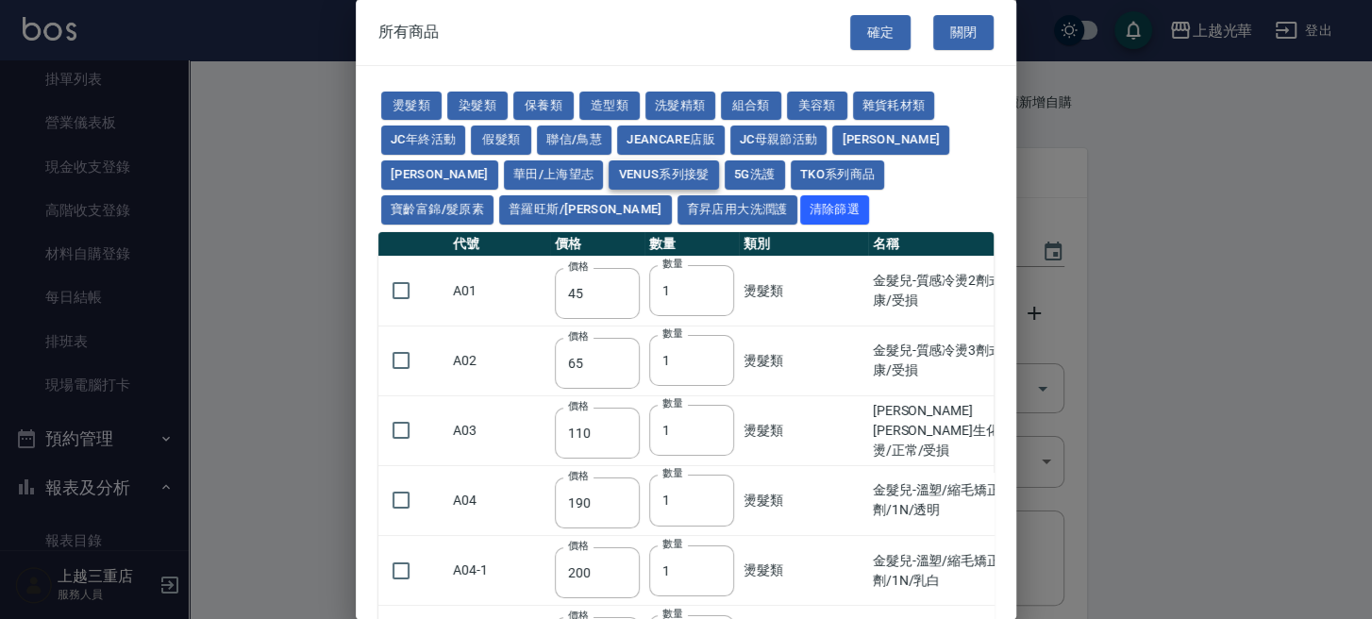
type input "110"
type input "120"
type input "134"
type input "112"
type input "124"
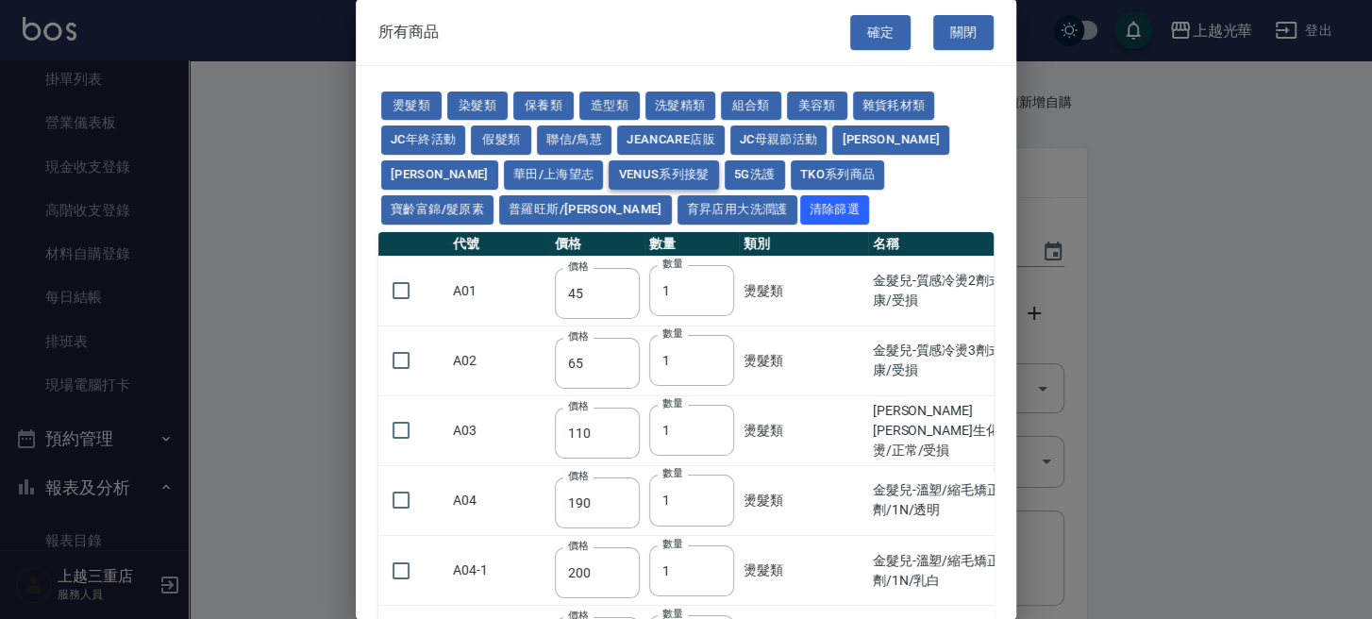
type input "136"
type input "148"
type input "164"
type input "115"
type input "130"
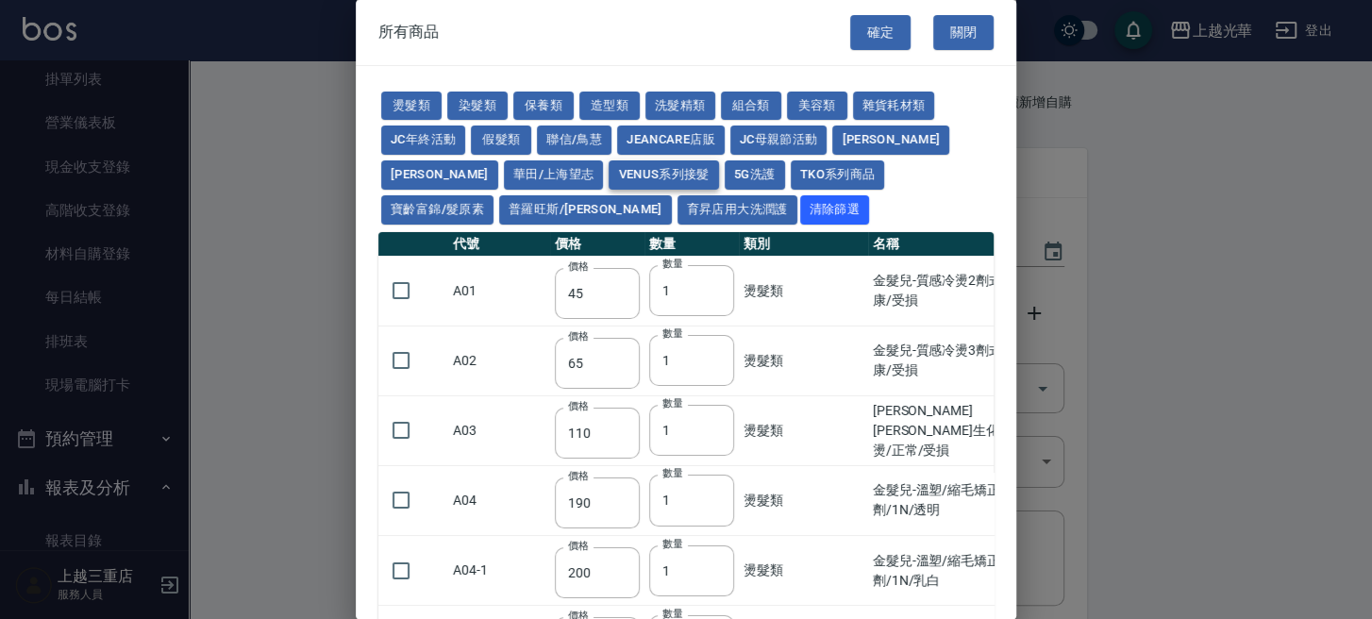
type input "145"
type input "160"
type input "175"
type input "195"
type input "100"
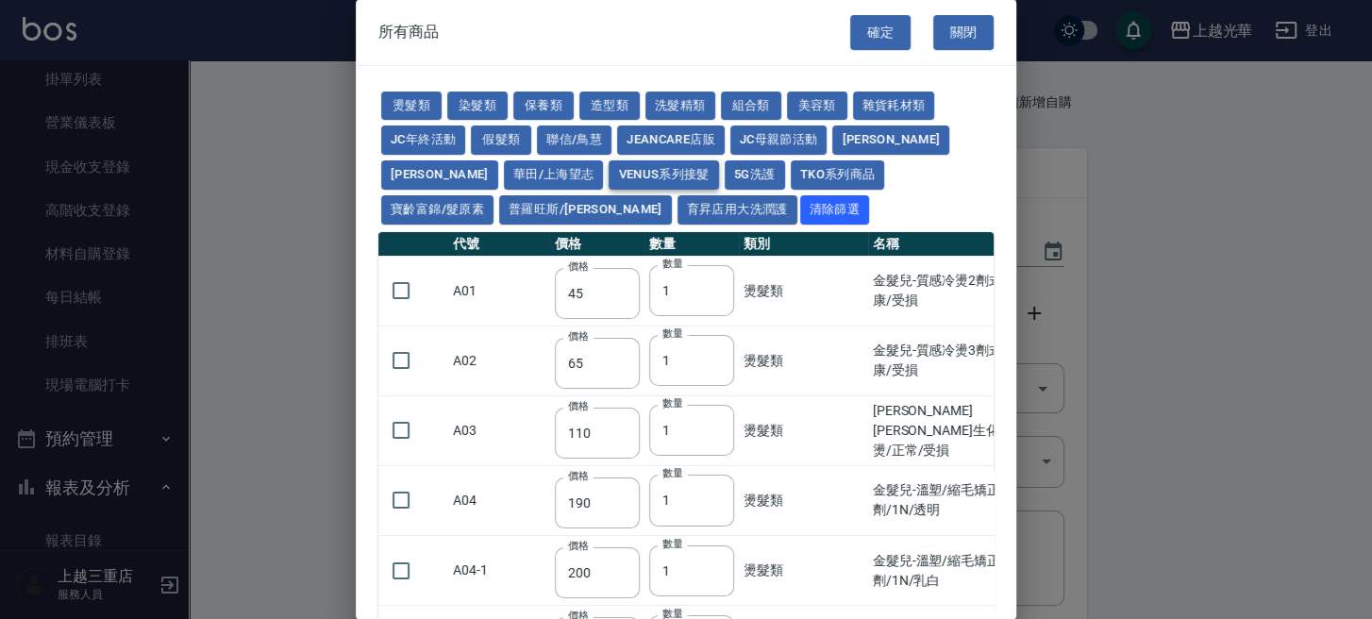
type input "115"
type input "120"
type input "125"
type input "140"
type input "158"
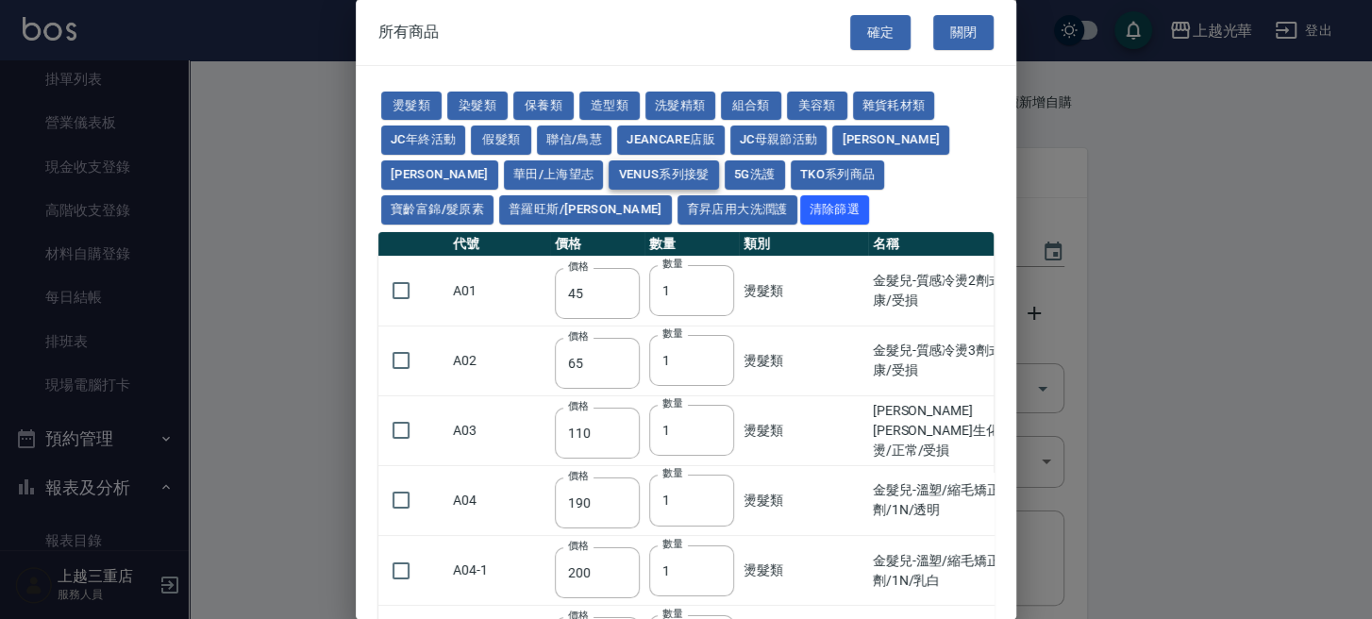
type input "87"
type input "97"
type input "107"
type input "117"
type input "127"
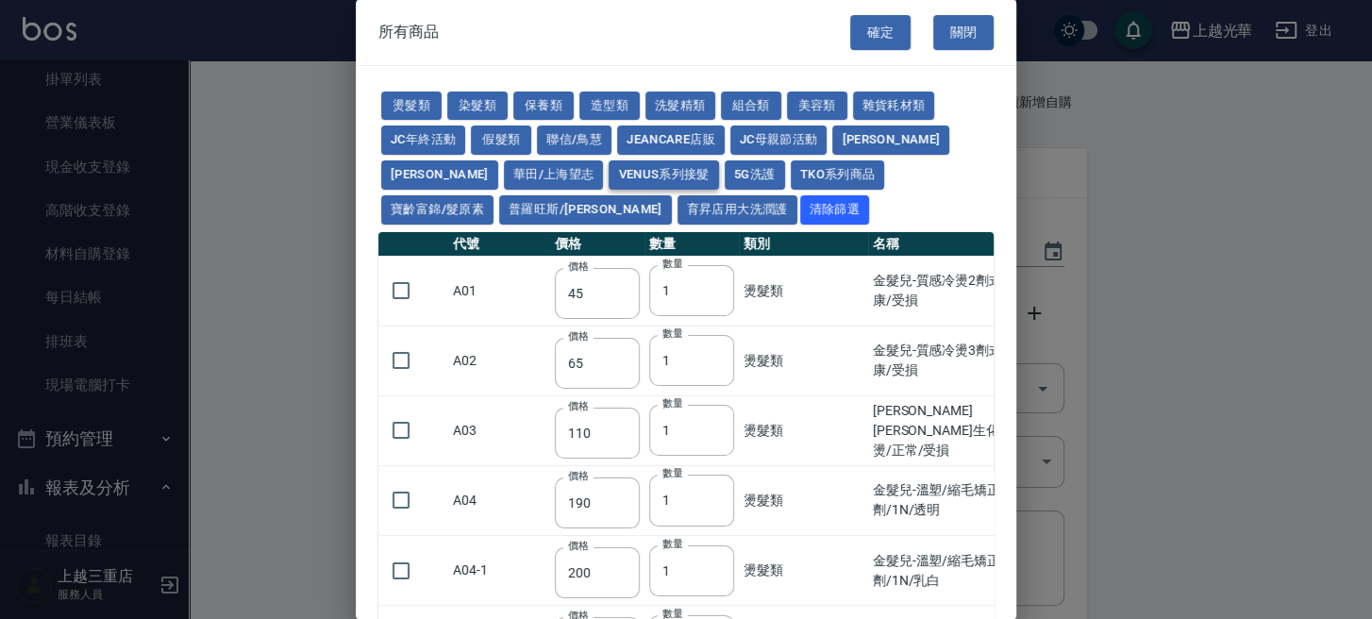
type input "140"
type input "90"
type input "100"
type input "110"
type input "120"
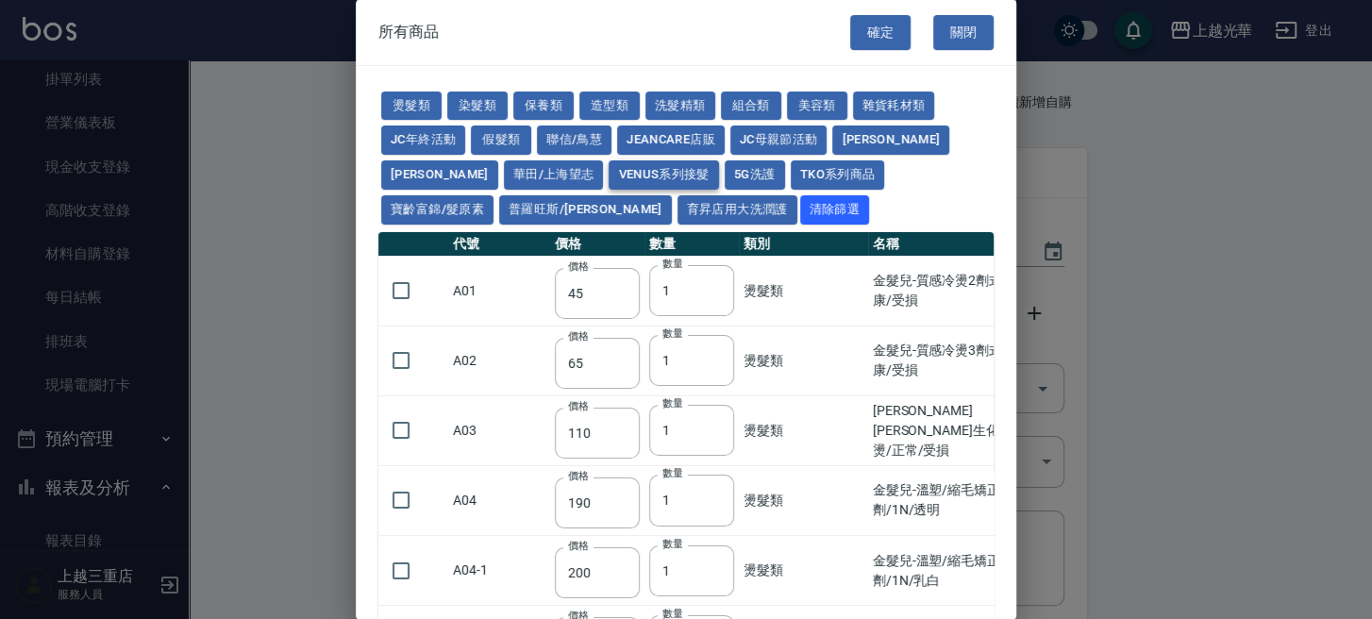
type input "130"
type input "144"
type input "120"
type input "135"
type input "150"
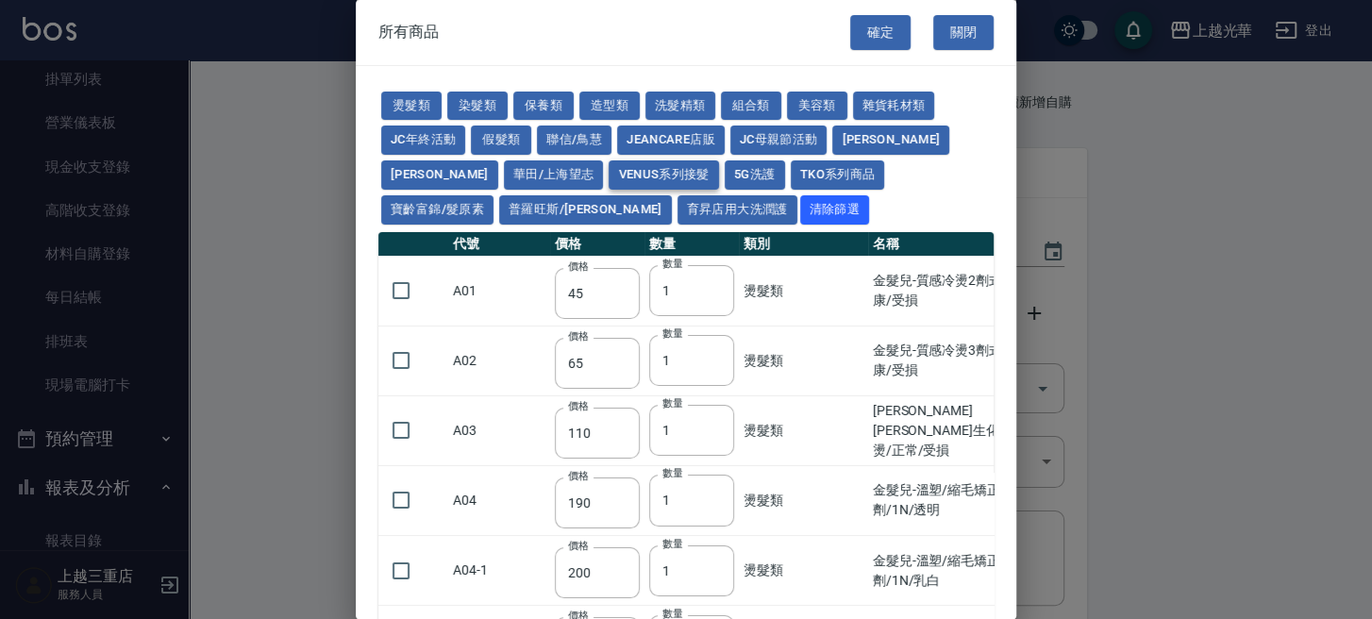
type input "165"
type input "180"
type input "200"
type input "135"
type input "150"
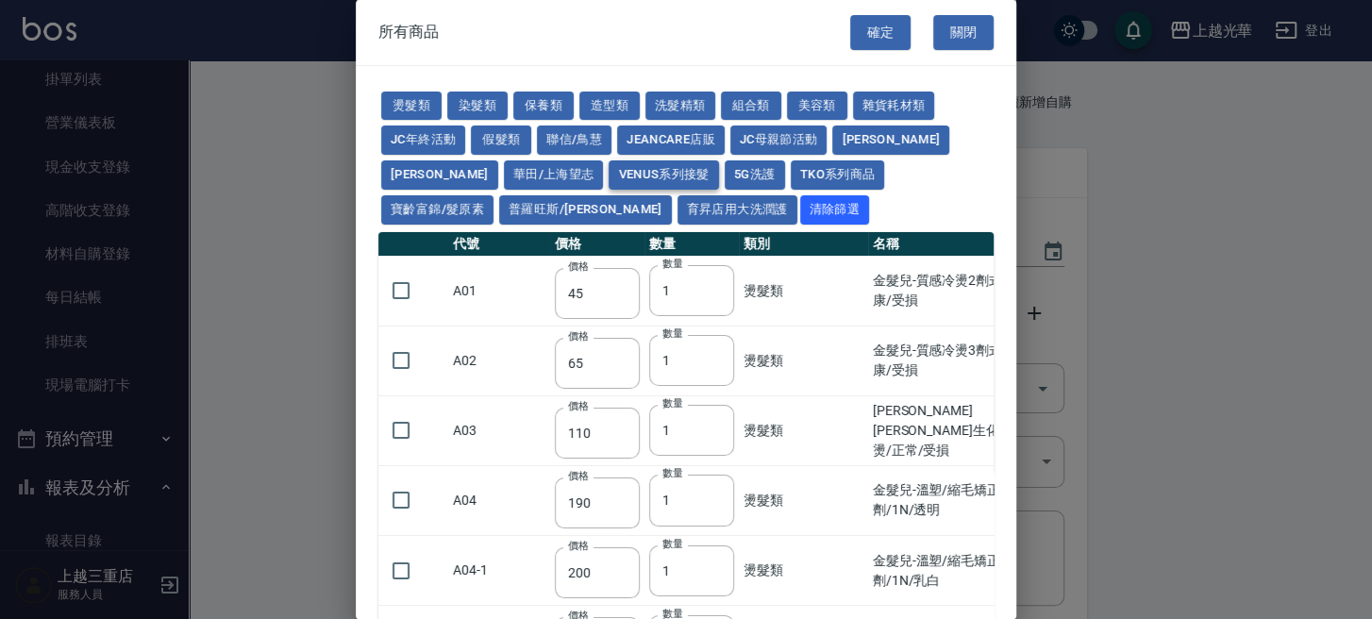
type input "165"
type input "180"
type input "195"
type input "215"
type input "96"
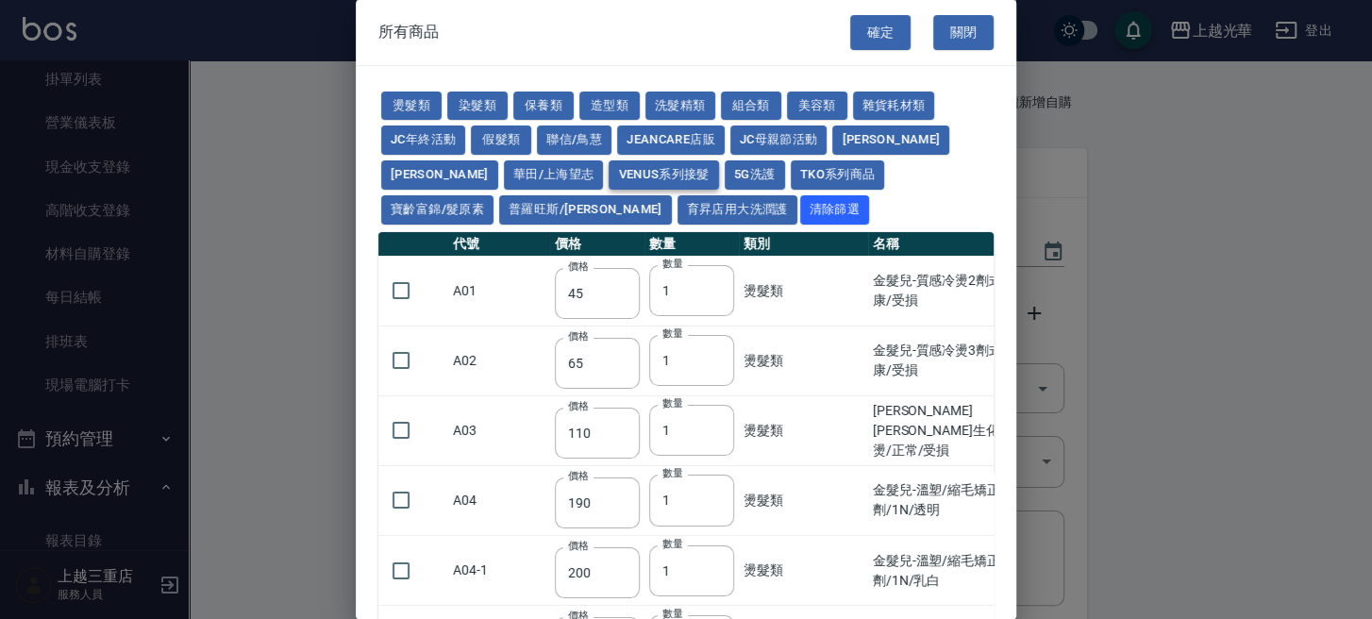
type input "104"
type input "112"
type input "132"
type input "116"
type input "124"
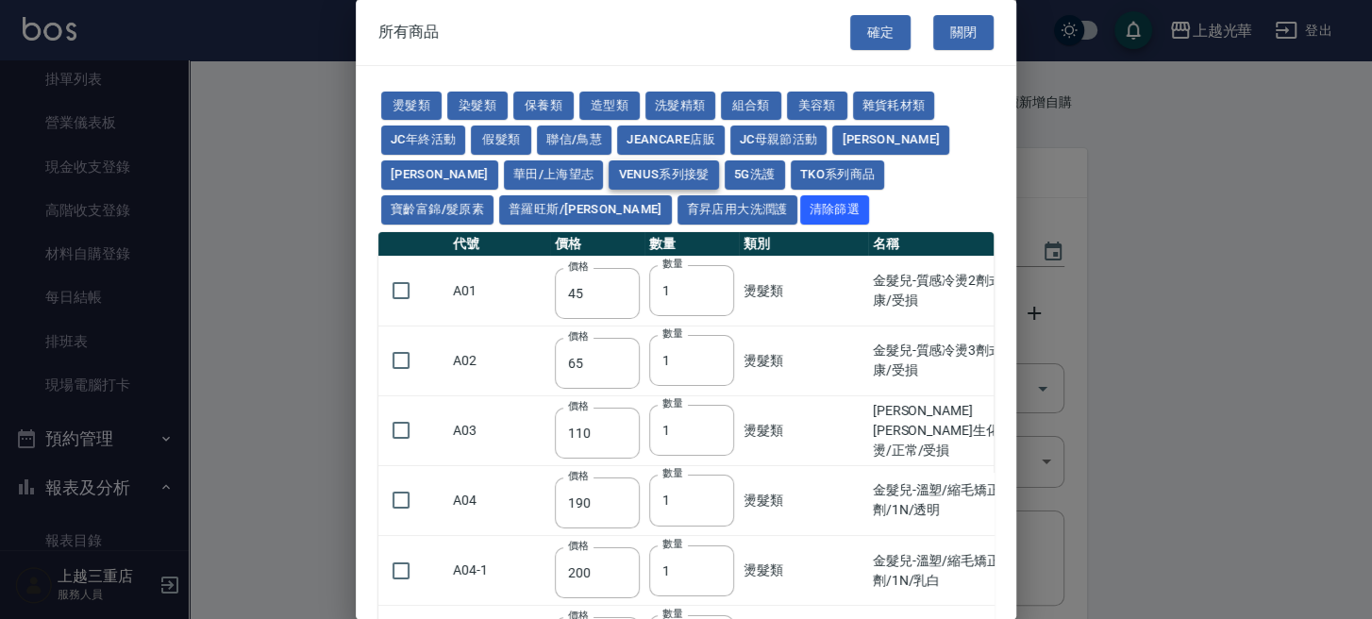
type input "132"
type input "140"
type input "152"
type input "120"
type input "128"
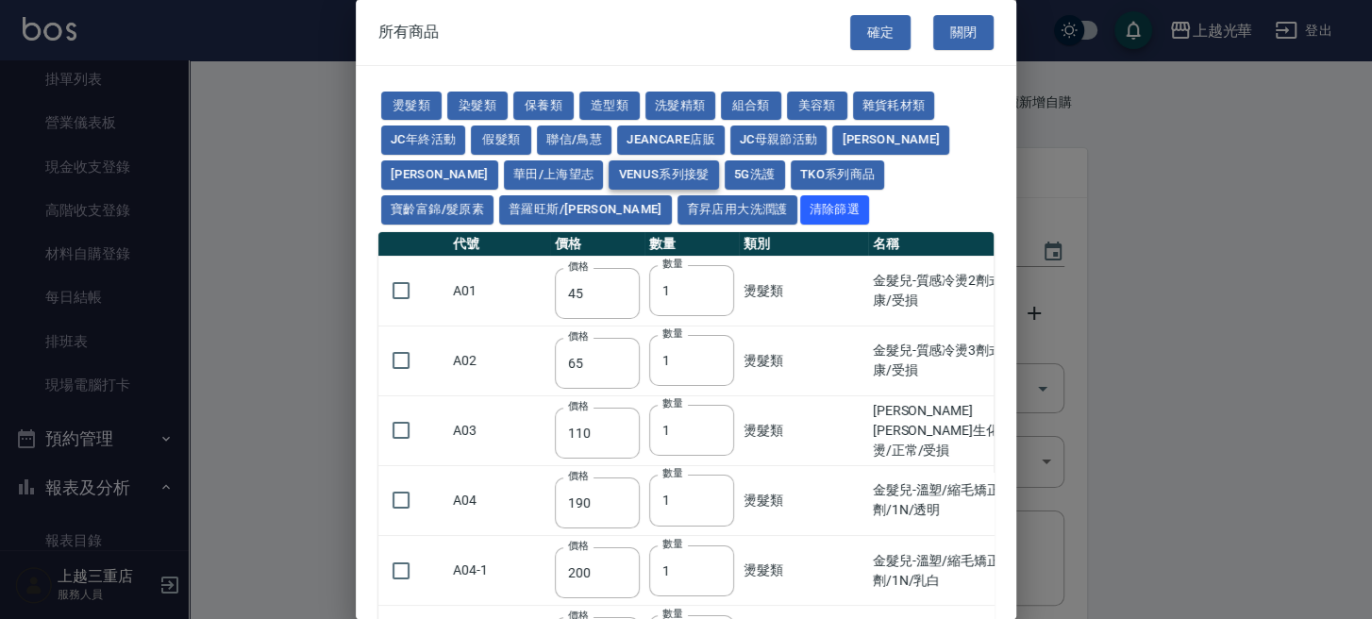
type input "136"
type input "144"
type input "156"
type input "250"
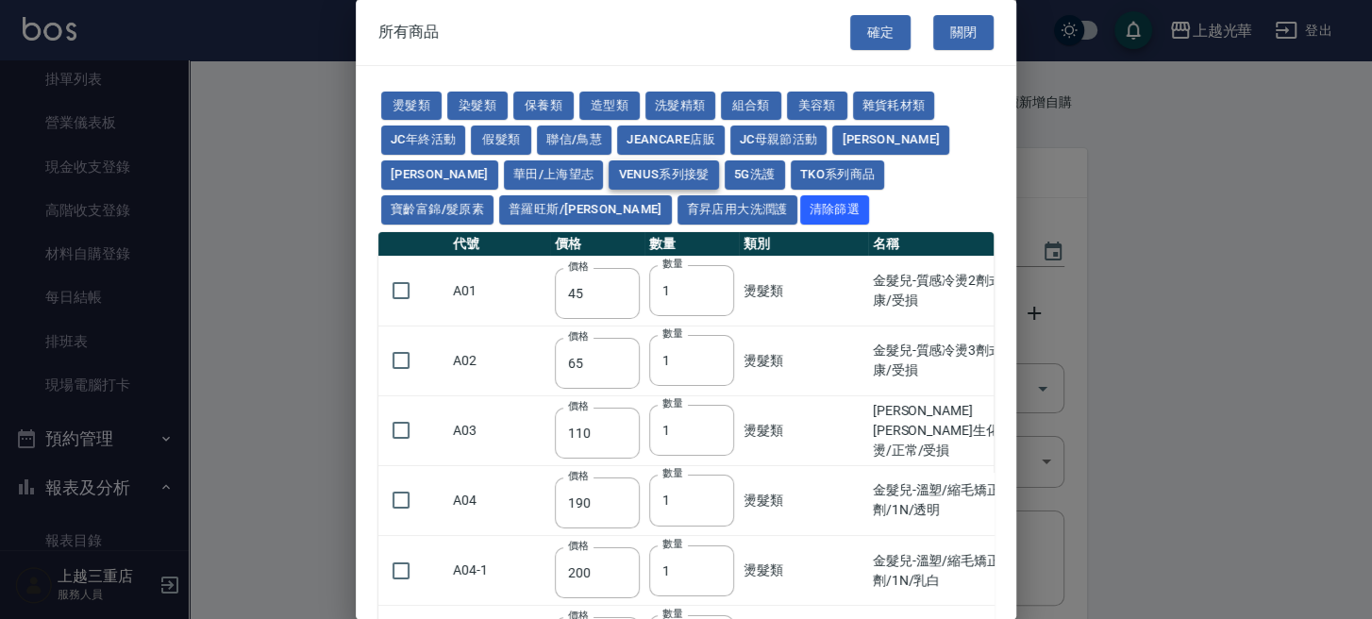
type input "20"
type input "40"
type input "100"
type input "300"
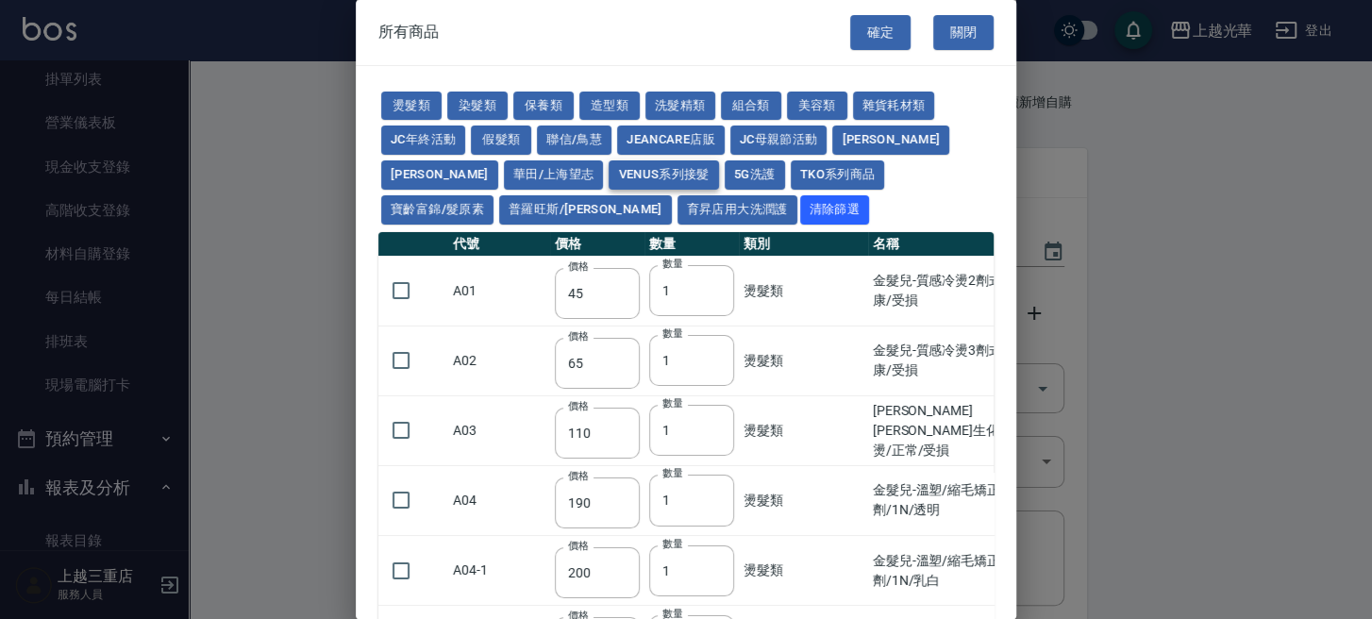
type input "700"
type input "450"
type input "850"
type input "380"
type input "430"
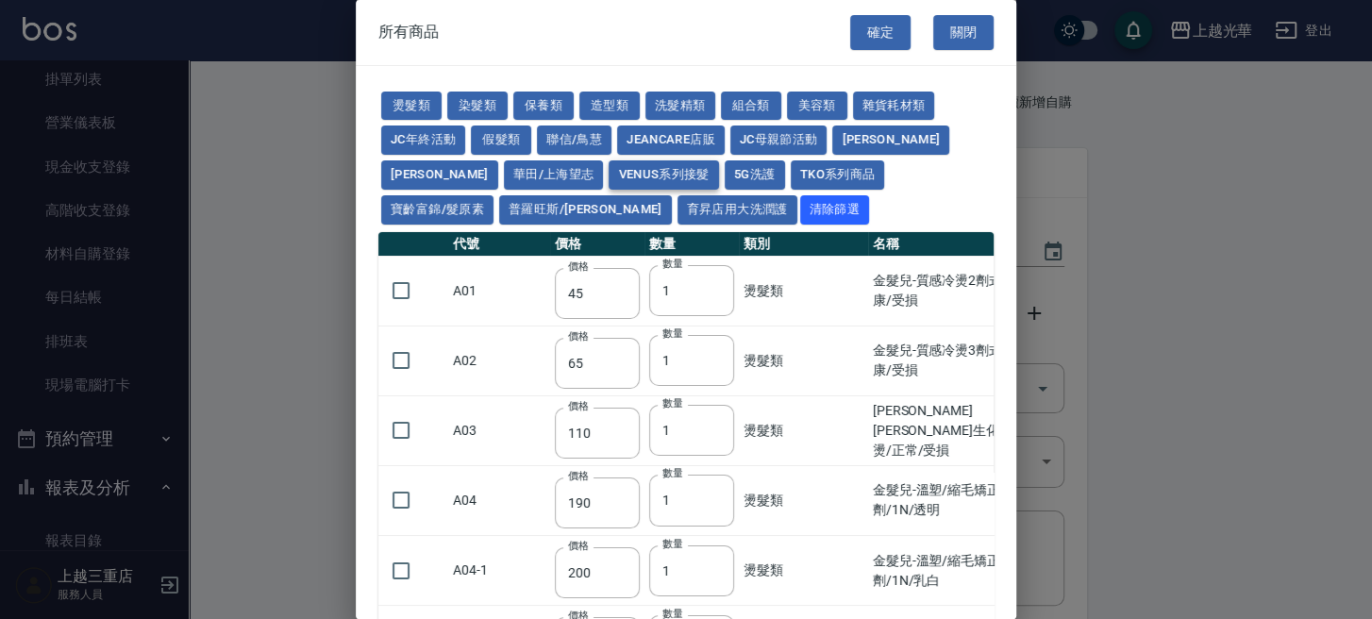
type input "80"
type input "90"
type input "100"
type input "110"
type input "120"
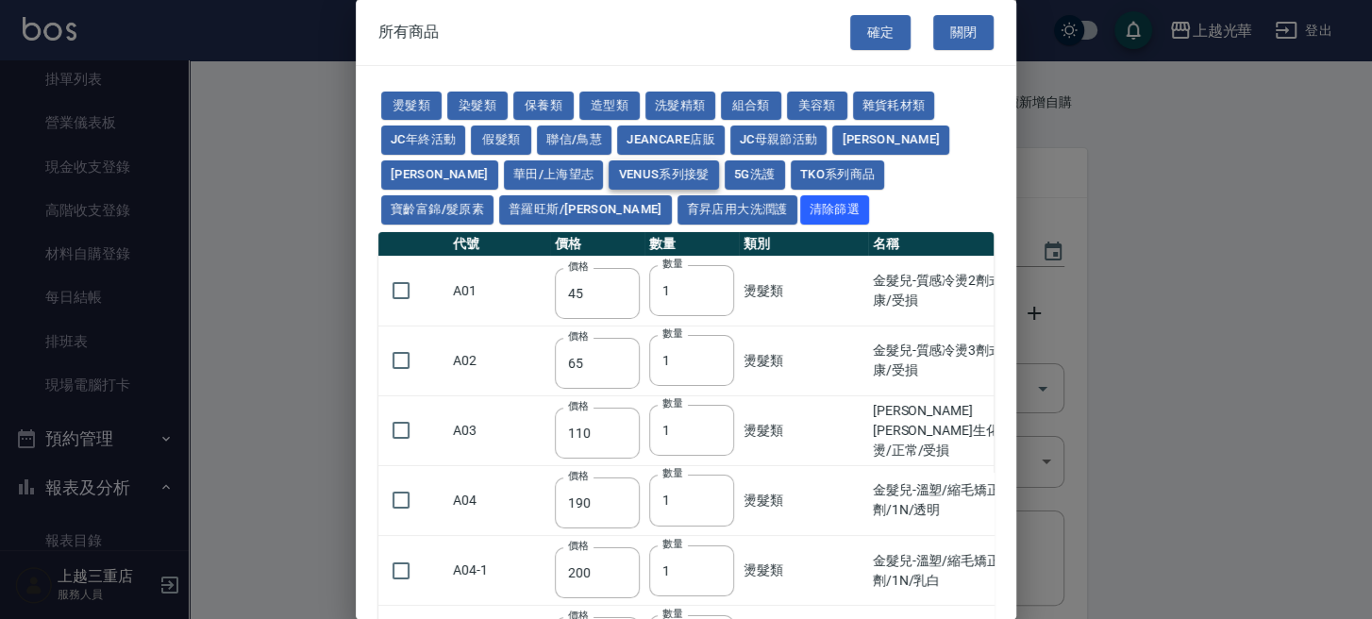
type input "134"
type input "90"
type input "100"
type input "110"
type input "120"
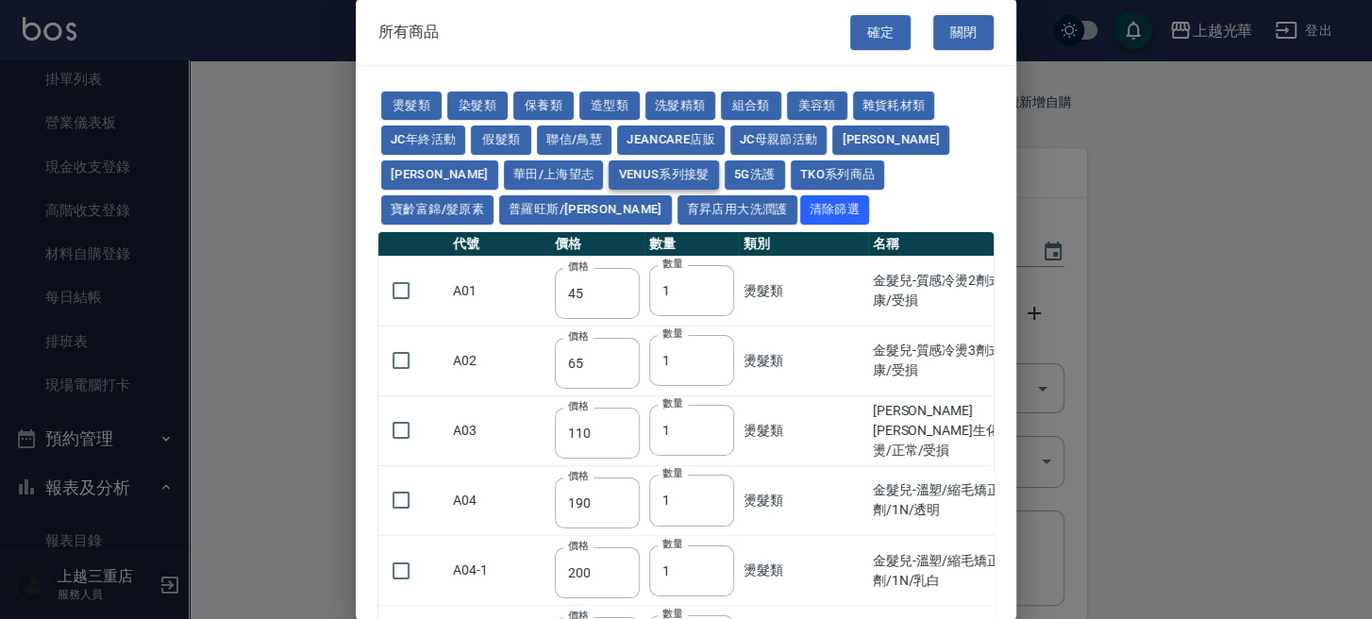
type input "130"
type input "144"
type input "40"
type input "43"
type input "44"
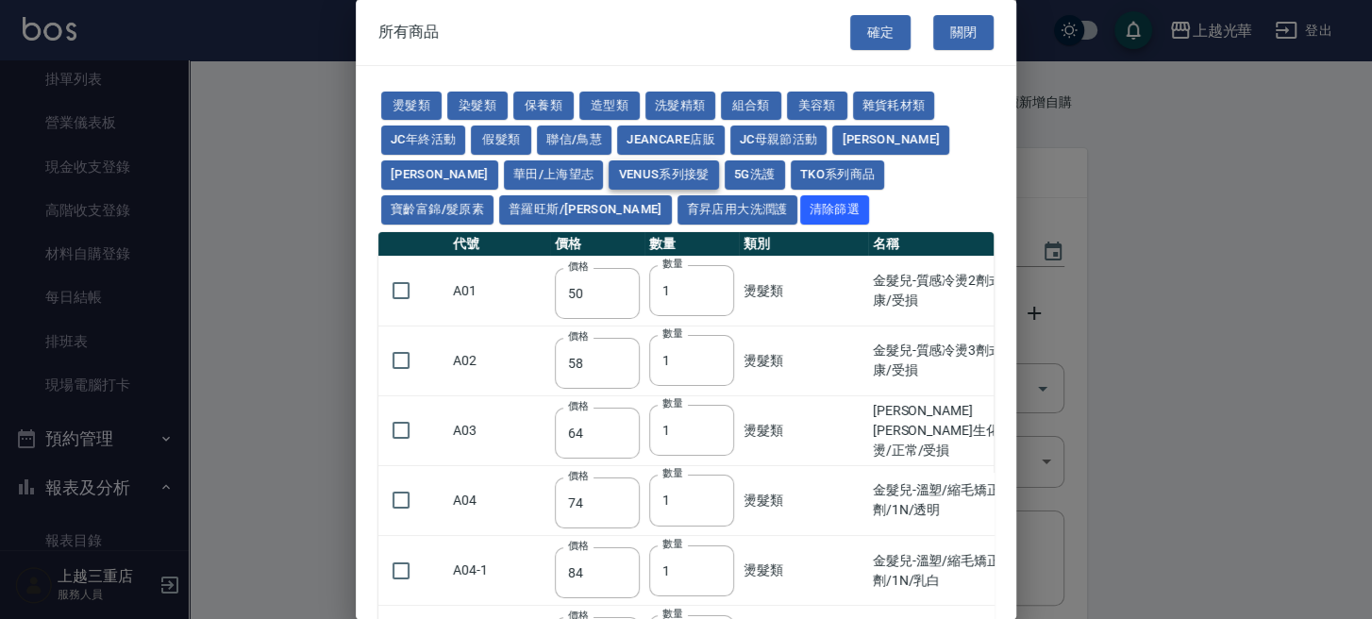
type input "47"
type input "55"
type input "34"
type input "37"
type input "39"
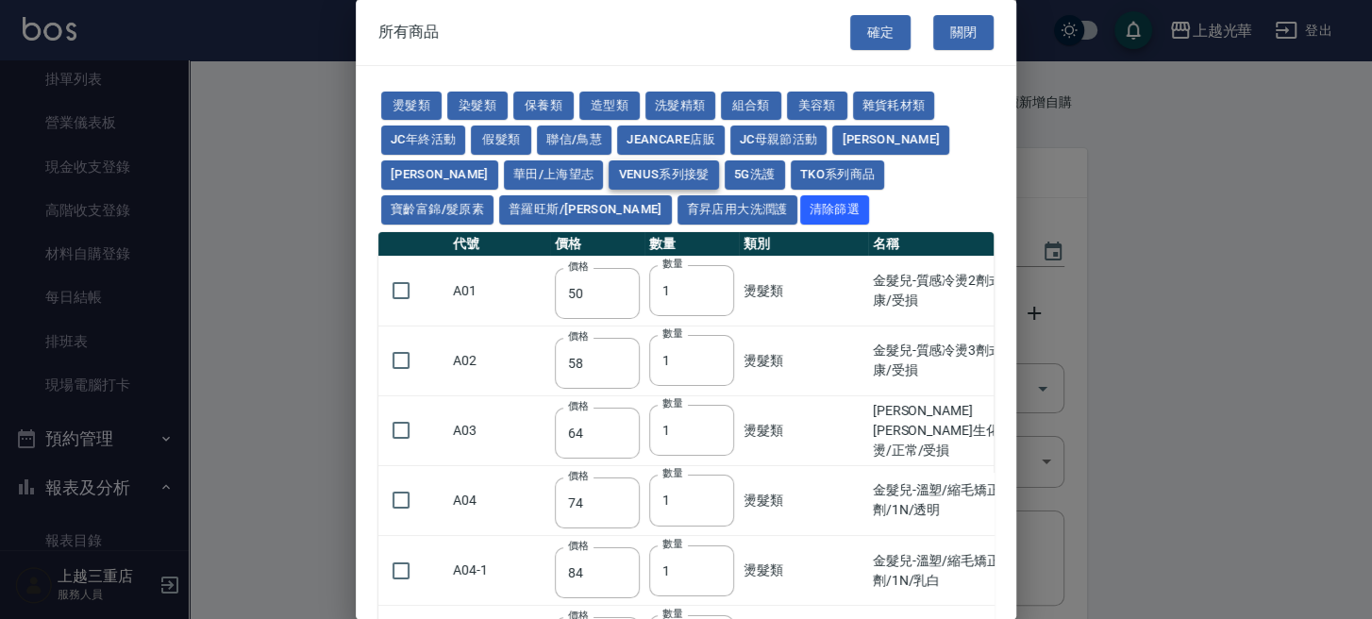
type input "42"
type input "45"
type input "50"
type input "53"
type input "55"
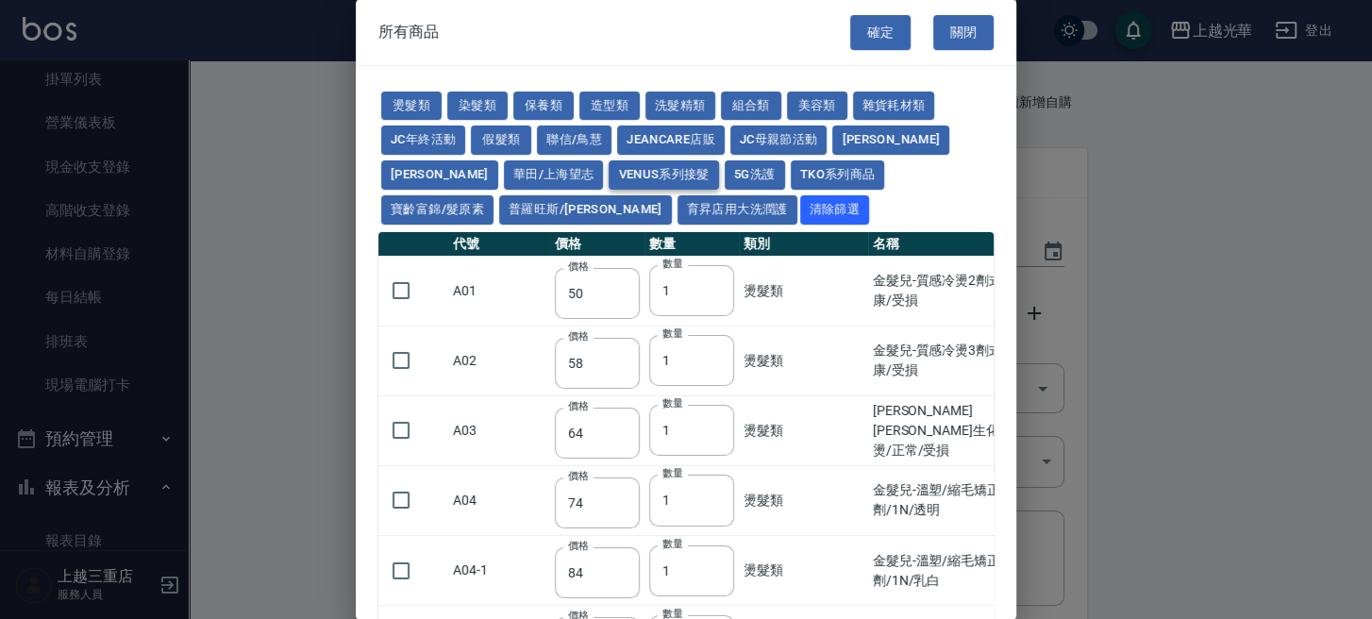
type input "58"
type input "65"
type input "87"
type input "97"
type input "107"
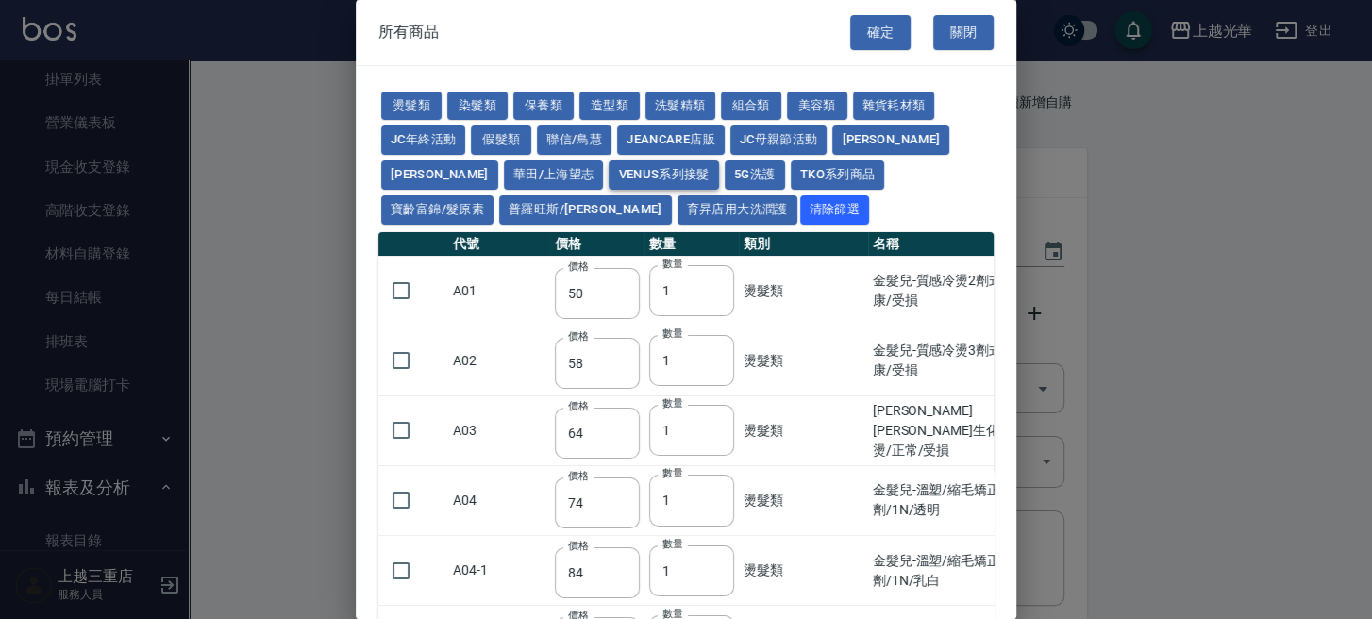
type input "117"
type input "127"
type input "140"
type input "150"
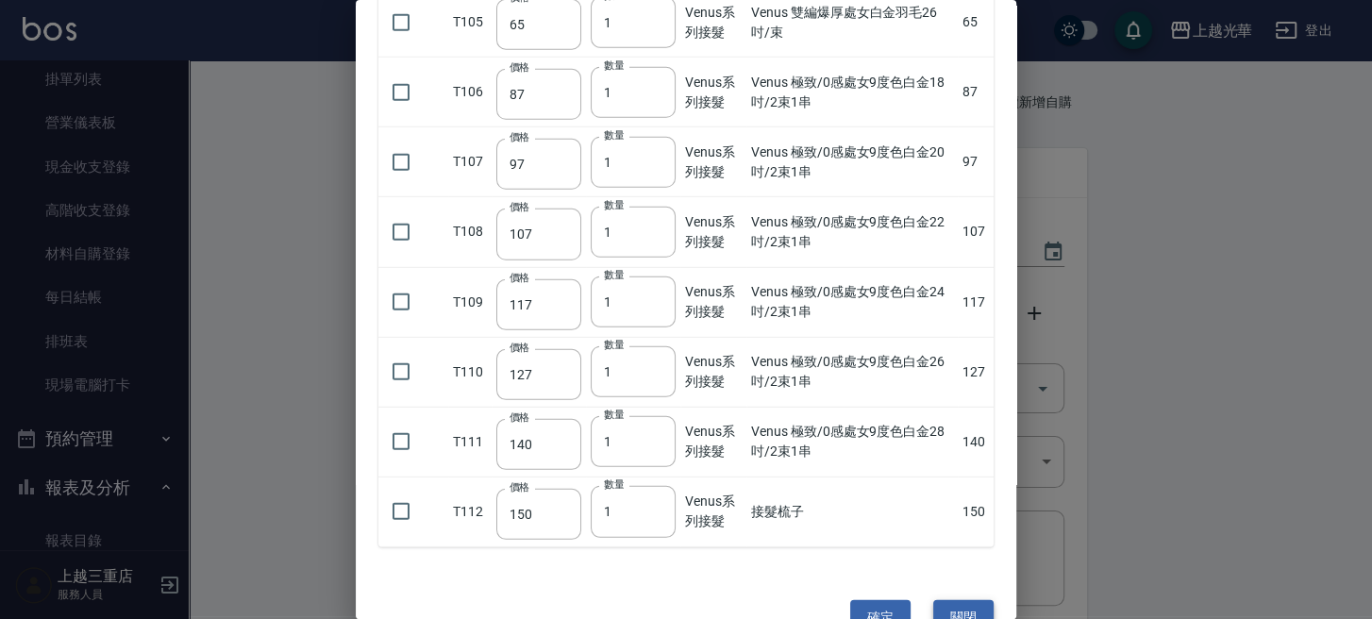
scroll to position [8397, 0]
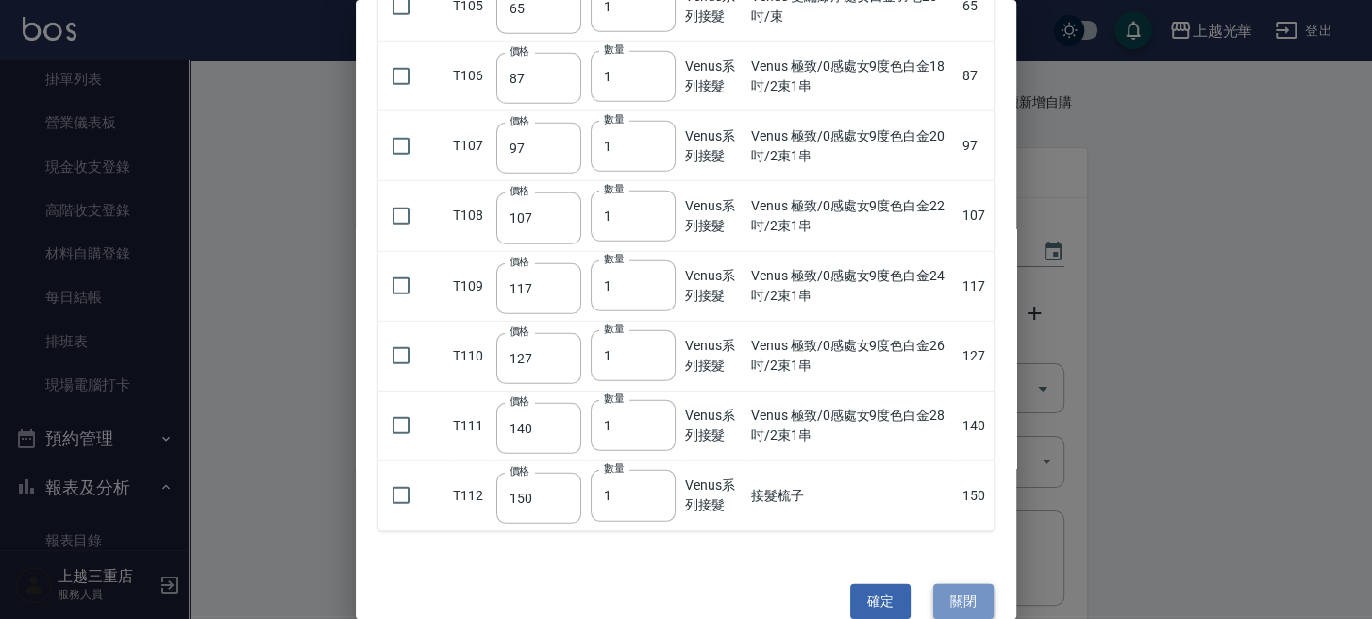
click at [953, 584] on button "關閉" at bounding box center [963, 601] width 60 height 35
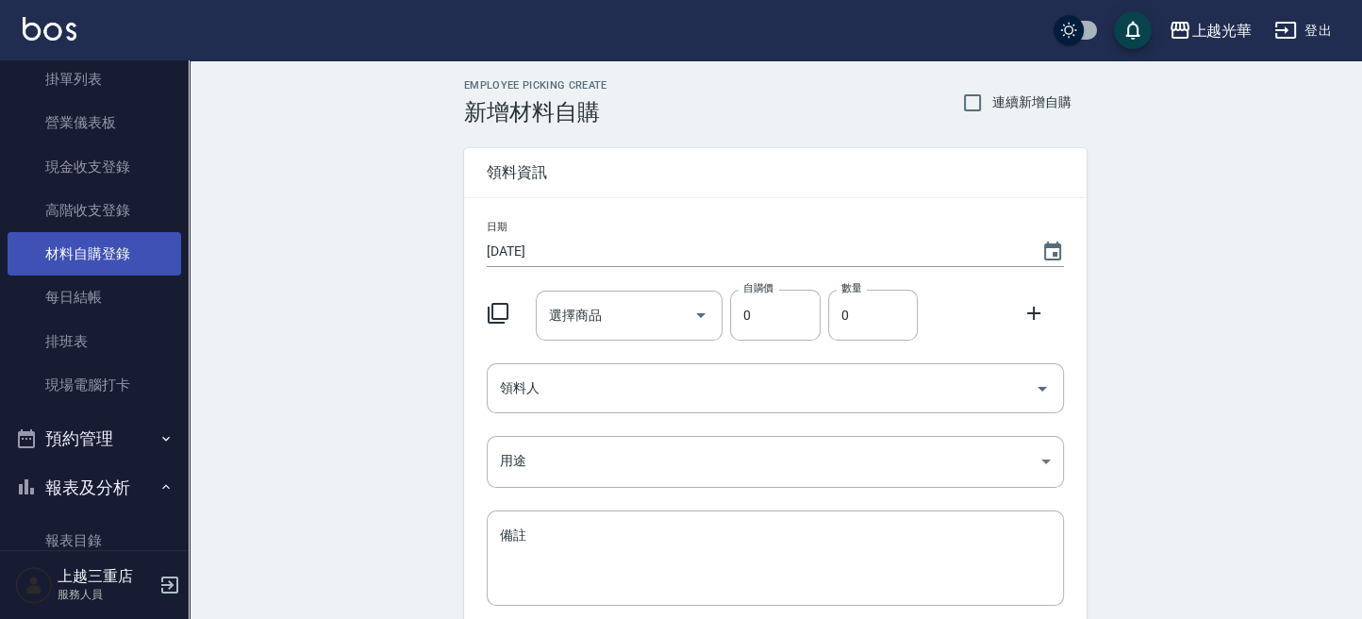
click at [91, 245] on link "材料自購登錄" at bounding box center [95, 253] width 174 height 43
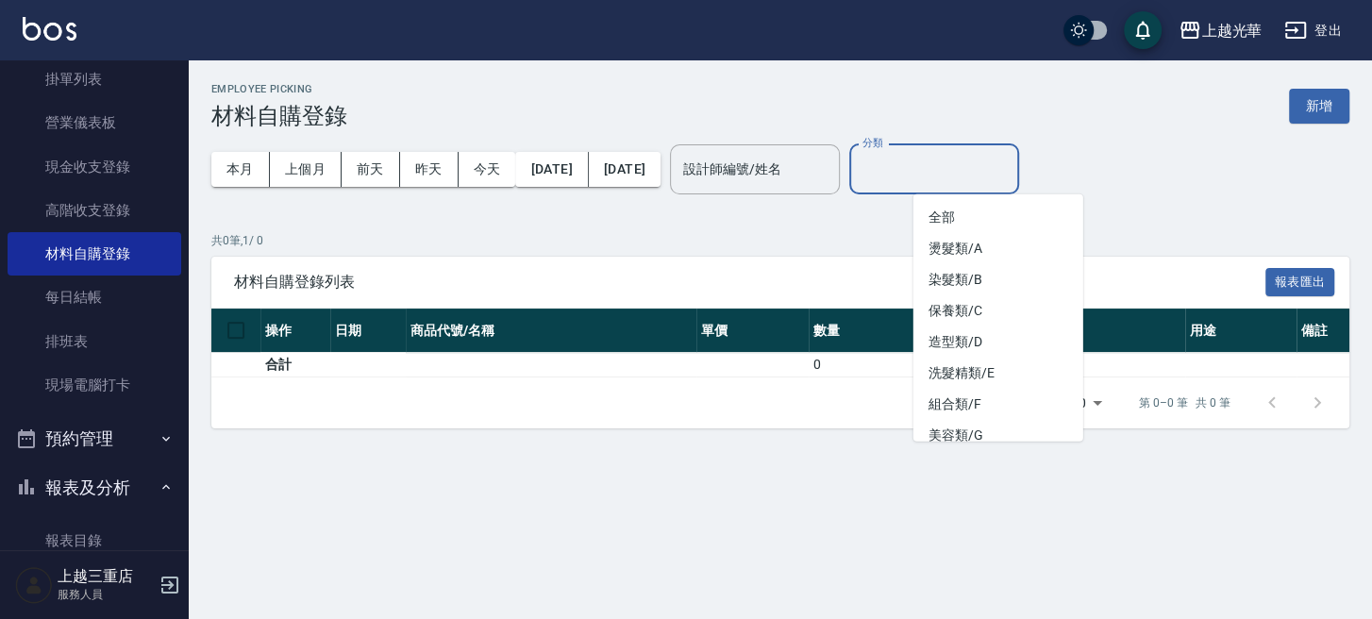
click at [929, 163] on input "分類" at bounding box center [934, 169] width 153 height 33
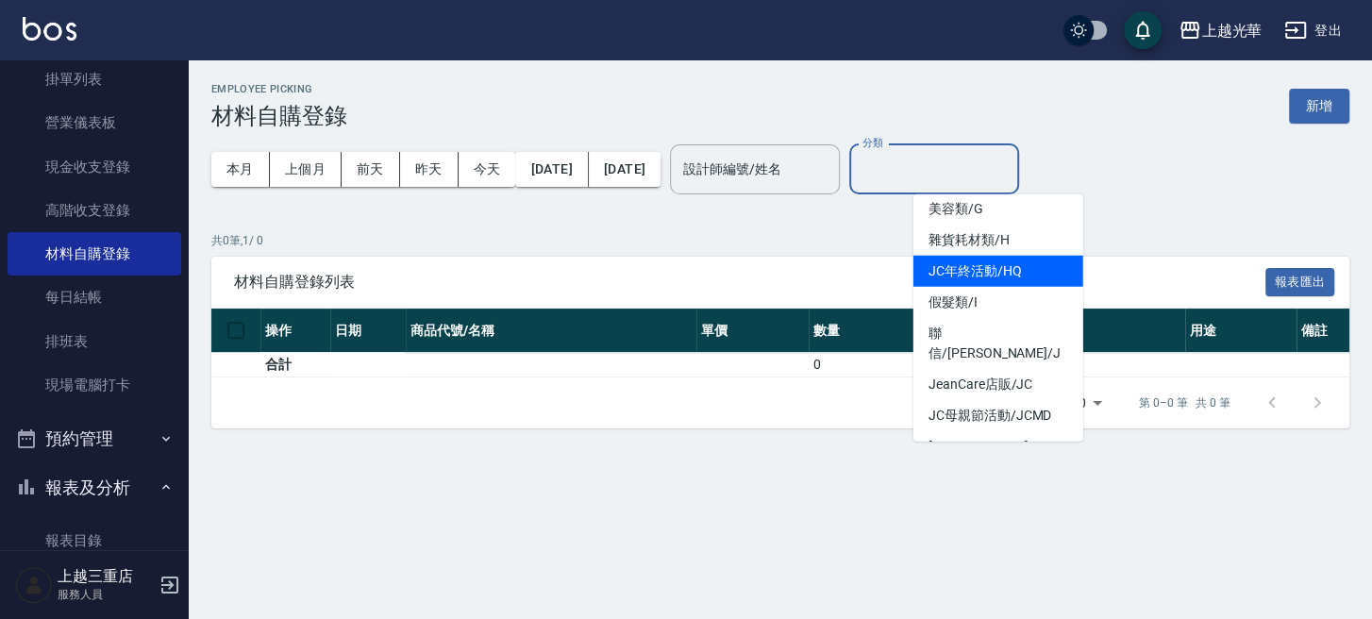
scroll to position [483, 0]
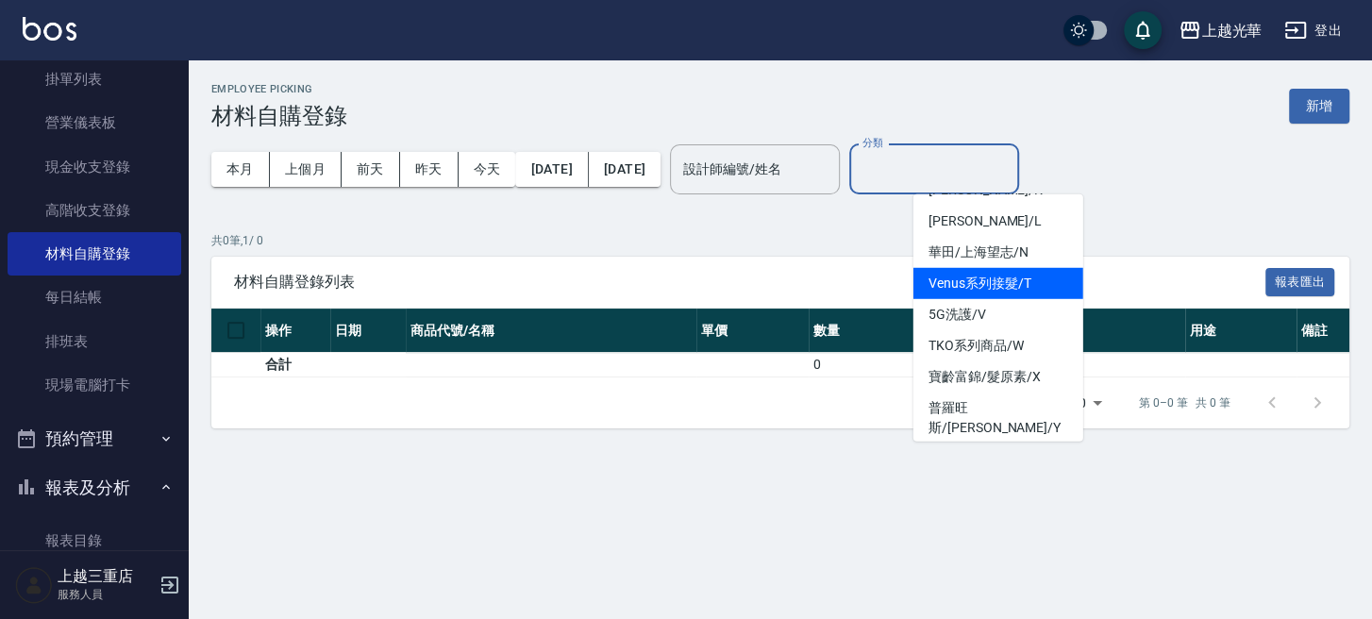
click at [962, 268] on li "Venus系列接髮/T" at bounding box center [998, 283] width 170 height 31
type input "Venus系列接髮/T"
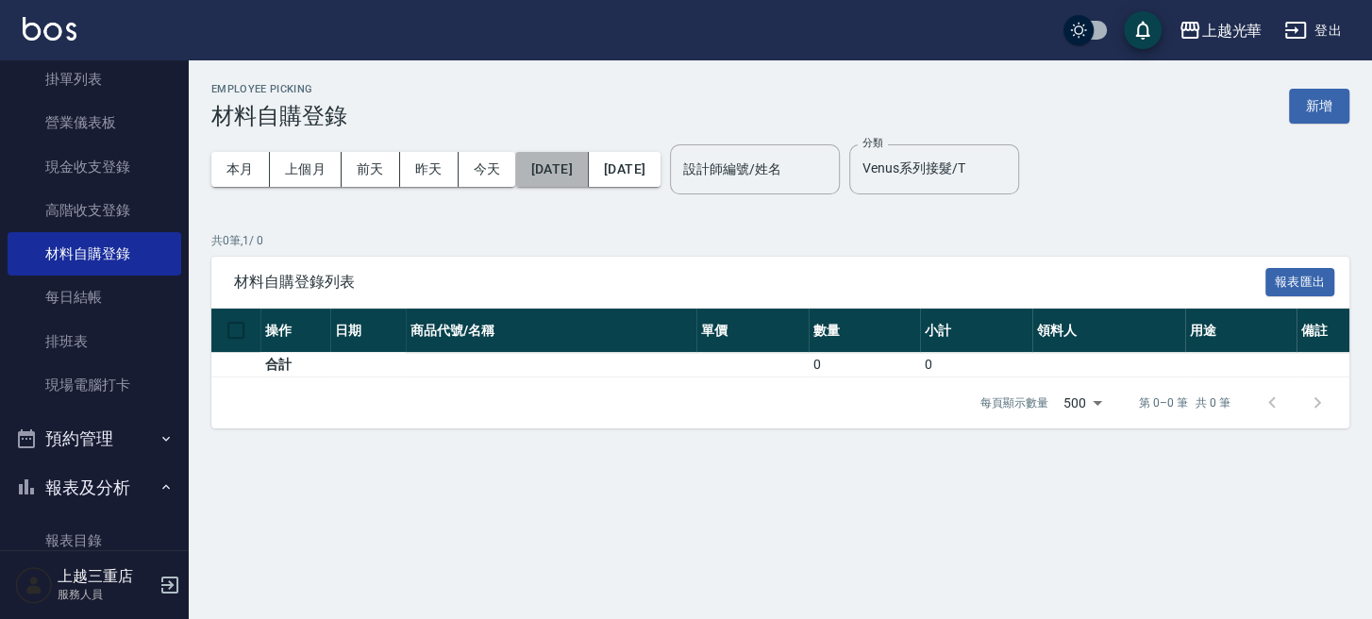
click at [588, 174] on button "[DATE]" at bounding box center [551, 169] width 73 height 35
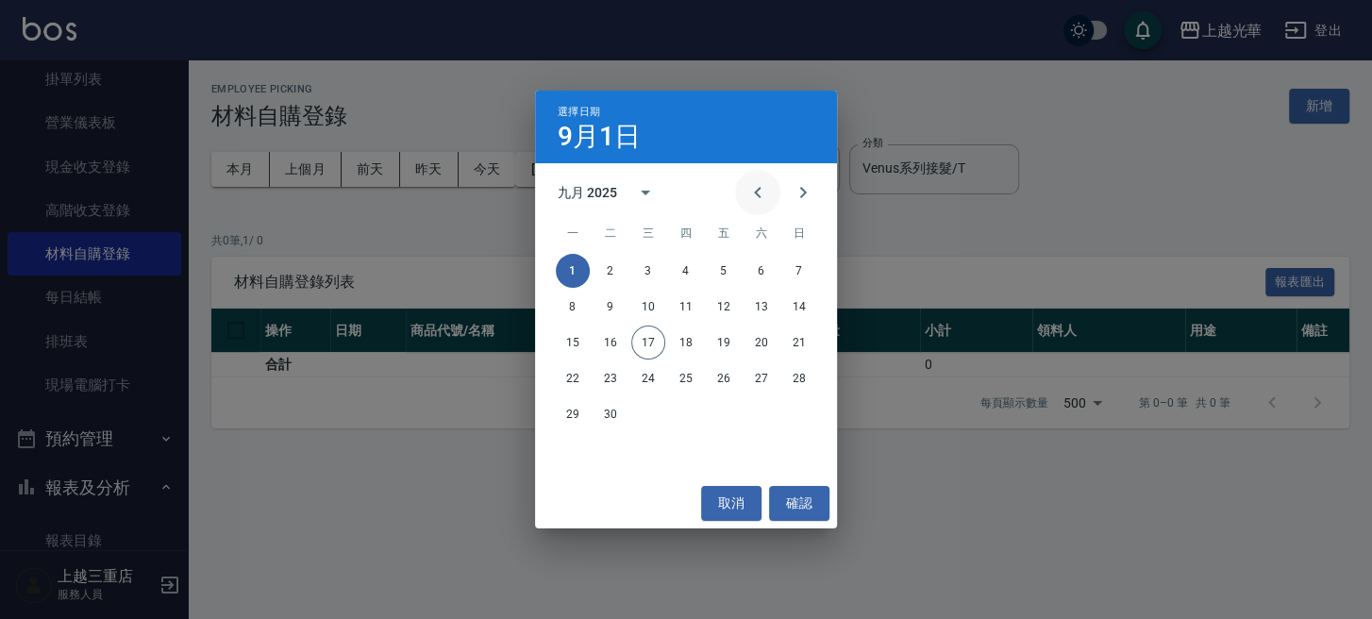
click at [750, 194] on icon "Previous month" at bounding box center [757, 192] width 23 height 23
click at [711, 378] on button "20" at bounding box center [724, 378] width 34 height 34
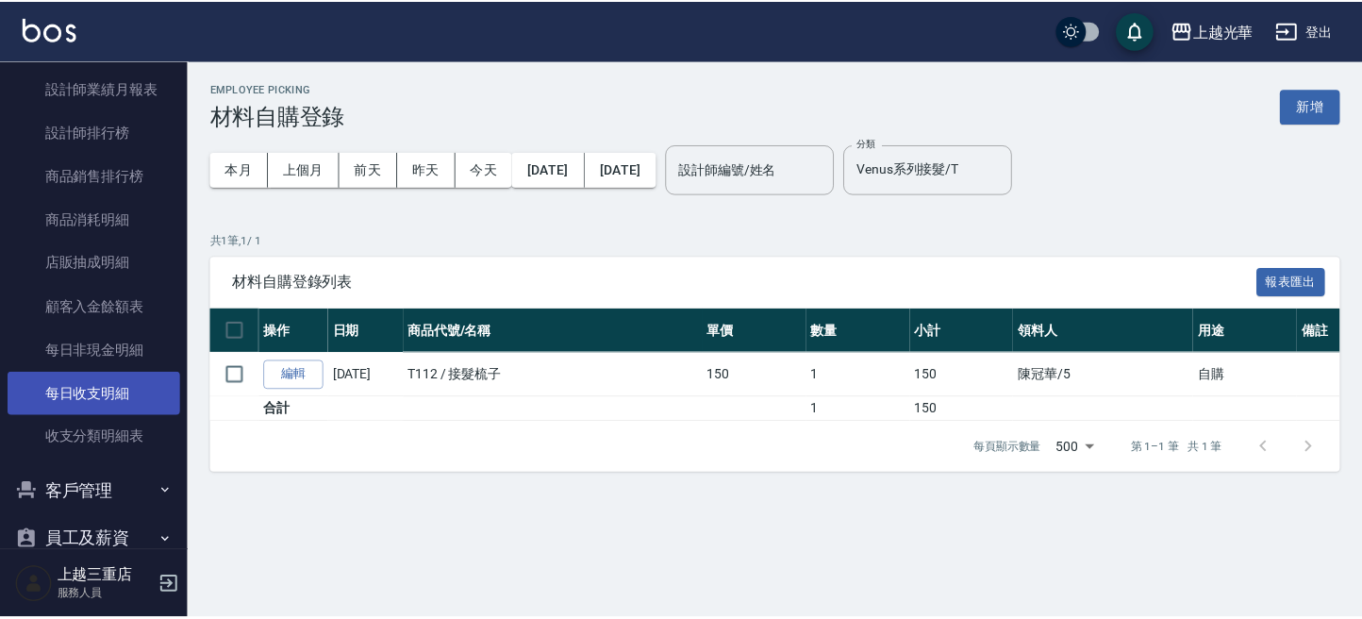
scroll to position [1035, 0]
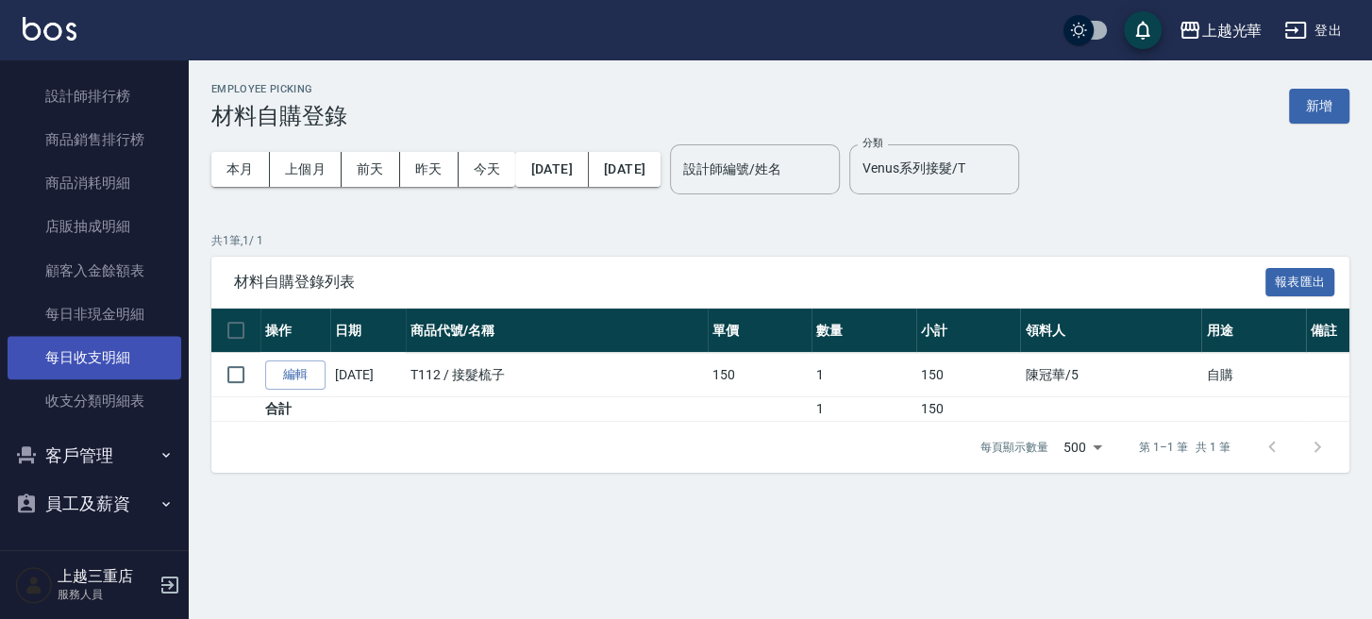
click at [94, 359] on link "每日收支明細" at bounding box center [95, 357] width 174 height 43
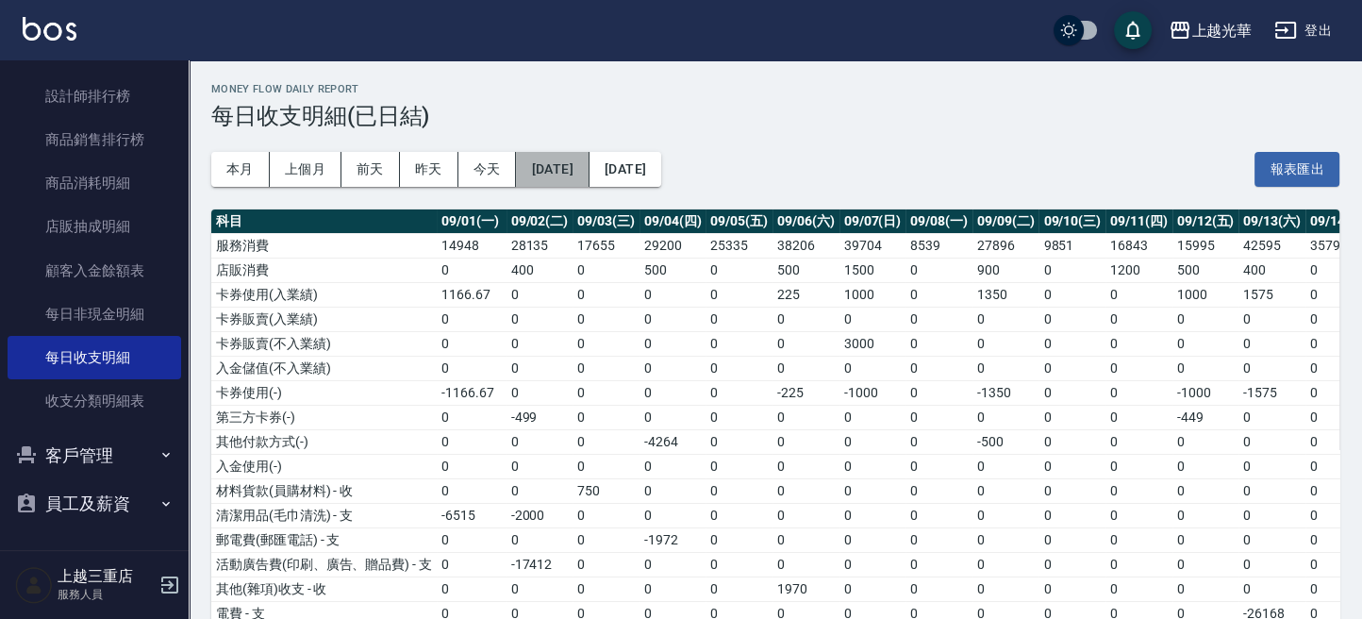
click at [589, 162] on button "[DATE]" at bounding box center [552, 169] width 73 height 35
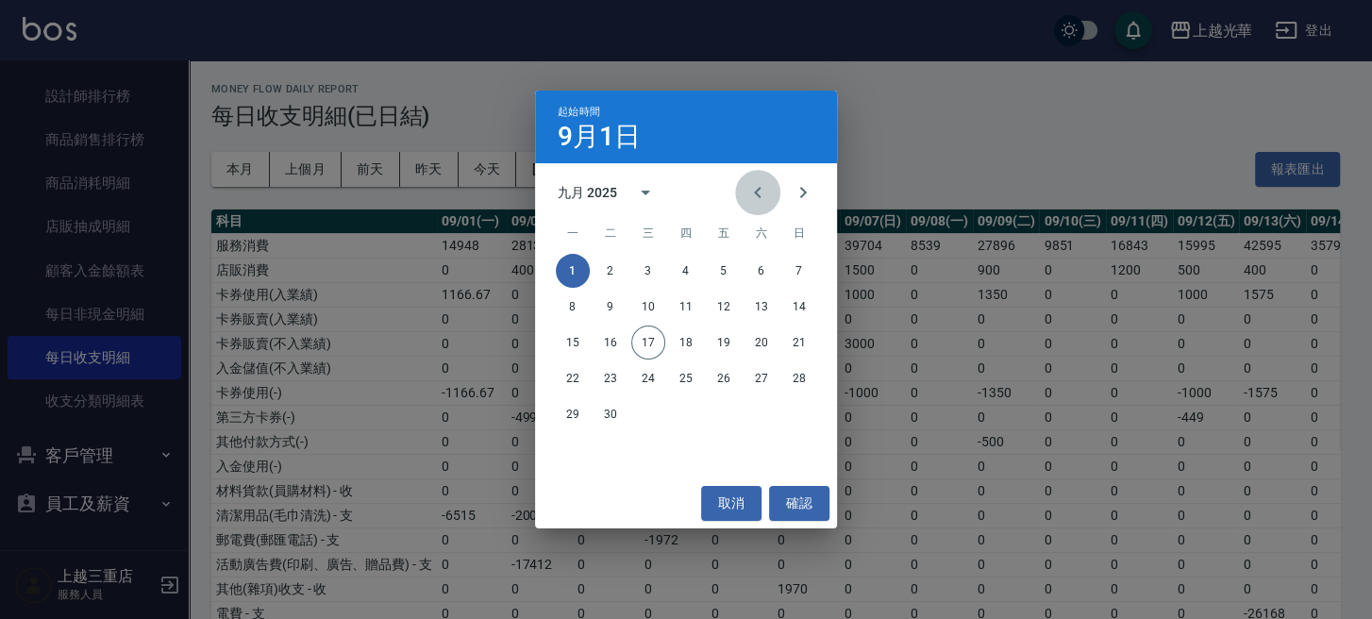
click at [763, 195] on icon "Previous month" at bounding box center [757, 192] width 23 height 23
click at [720, 379] on button "20" at bounding box center [724, 378] width 34 height 34
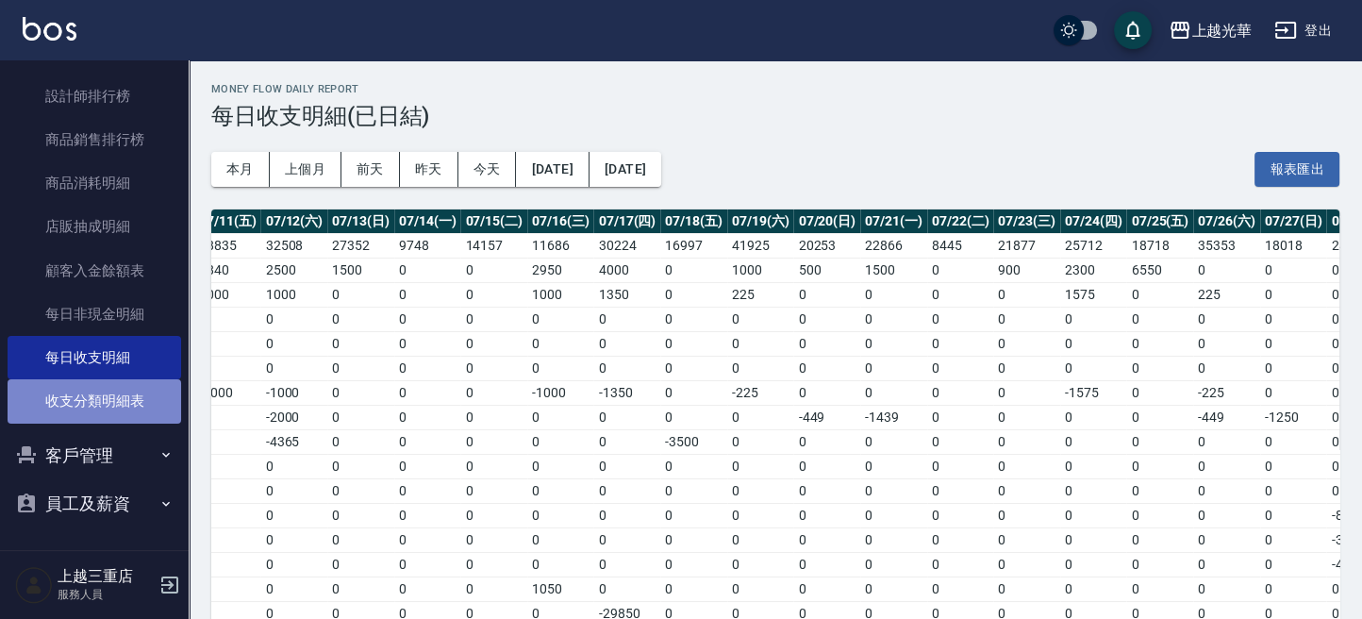
click at [139, 401] on link "收支分類明細表" at bounding box center [95, 400] width 174 height 43
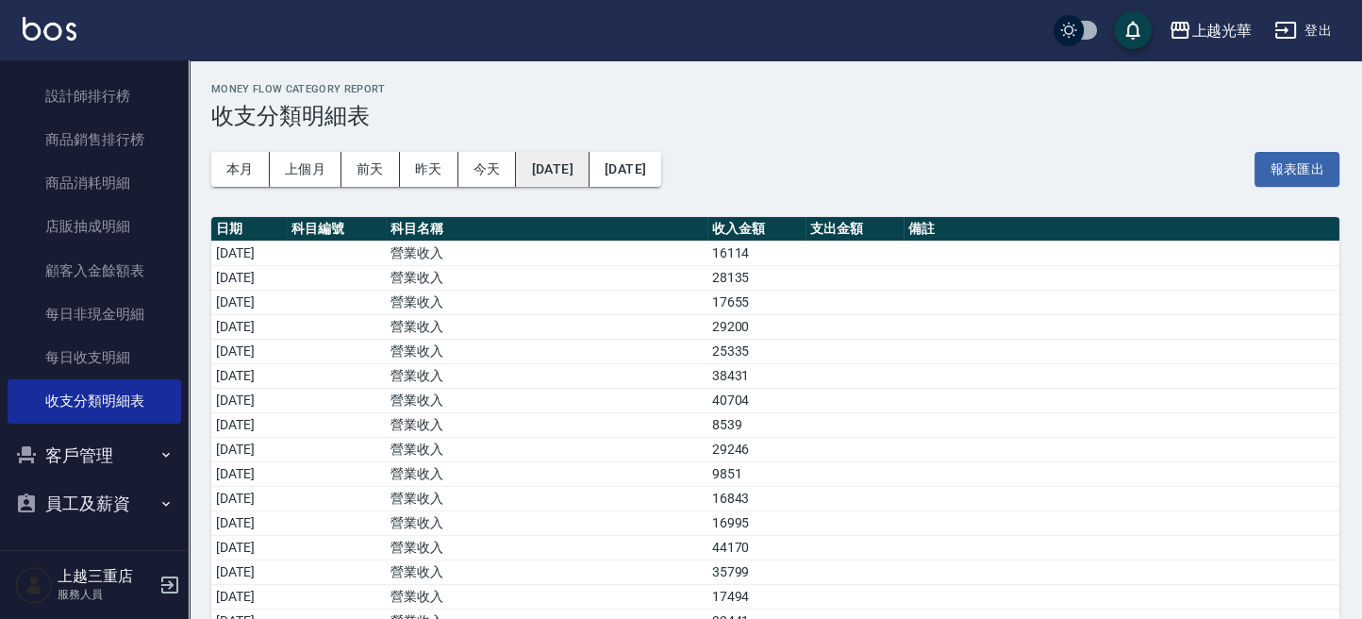
click at [563, 182] on button "[DATE]" at bounding box center [552, 169] width 73 height 35
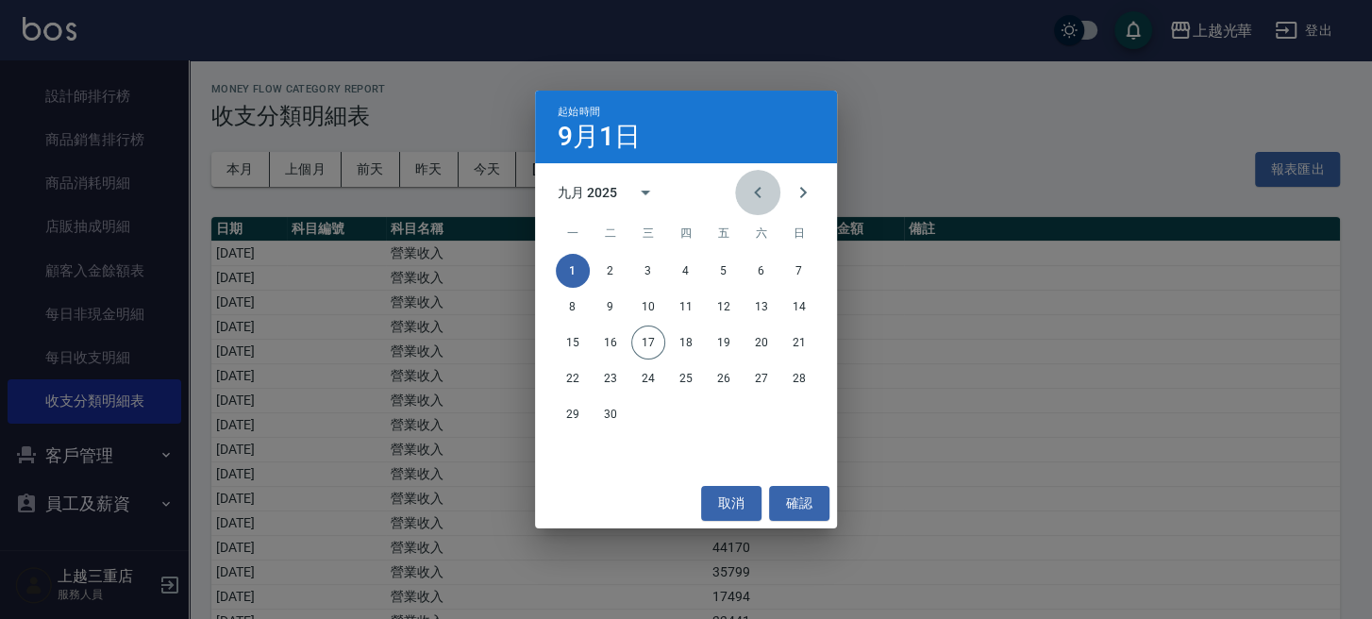
click at [763, 193] on icon "Previous month" at bounding box center [757, 192] width 23 height 23
click at [729, 373] on button "20" at bounding box center [724, 378] width 34 height 34
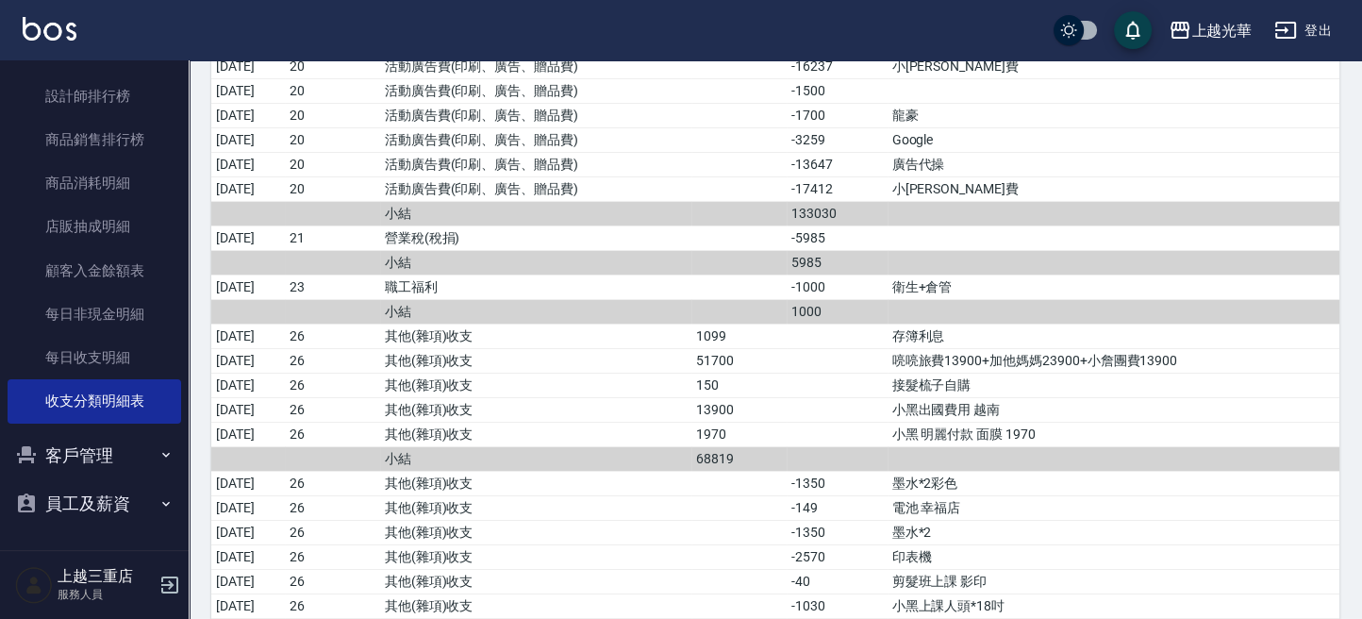
scroll to position [6793, 0]
